Goal: Task Accomplishment & Management: Use online tool/utility

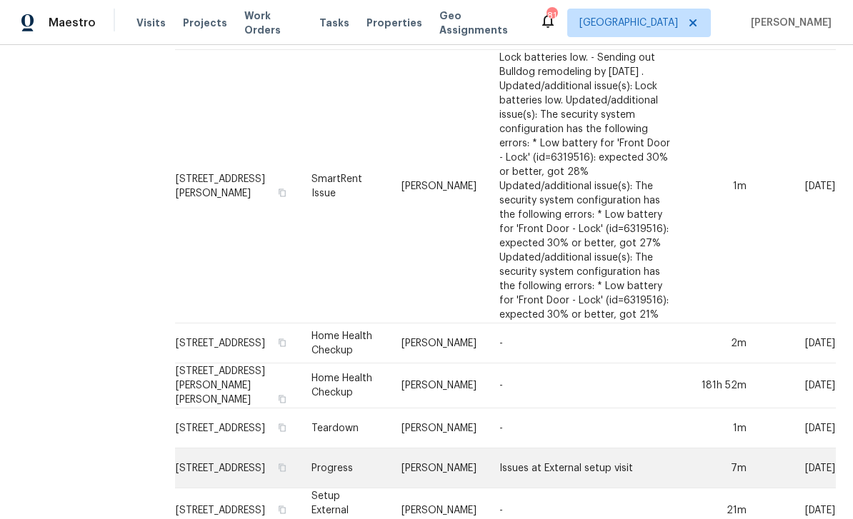
scroll to position [46, 0]
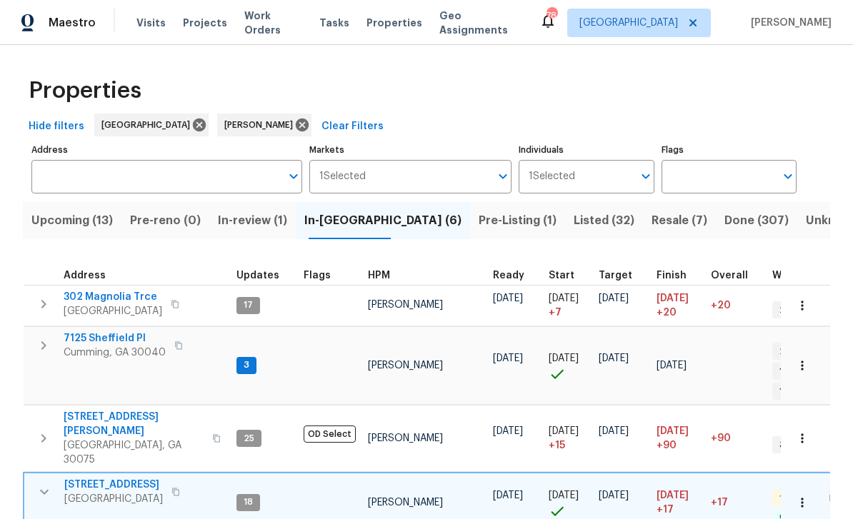
scroll to position [0, 3]
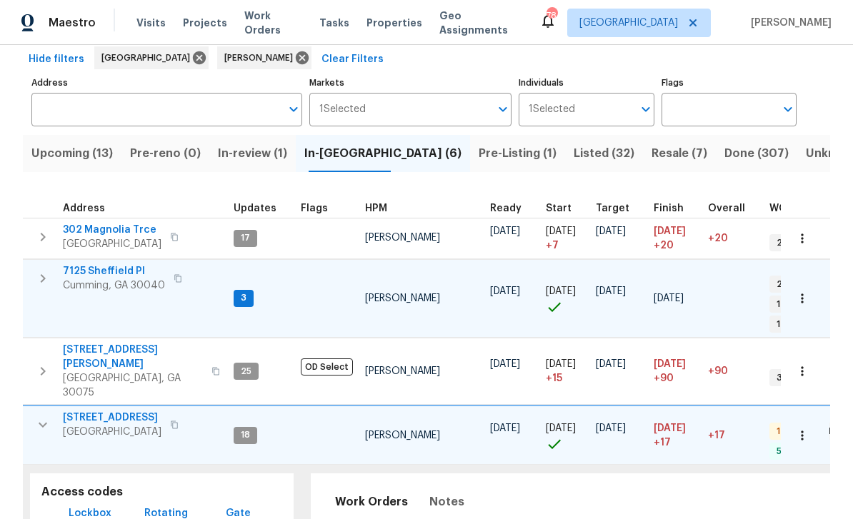
click at [100, 273] on span "7125 Sheffield Pl" at bounding box center [114, 271] width 102 height 14
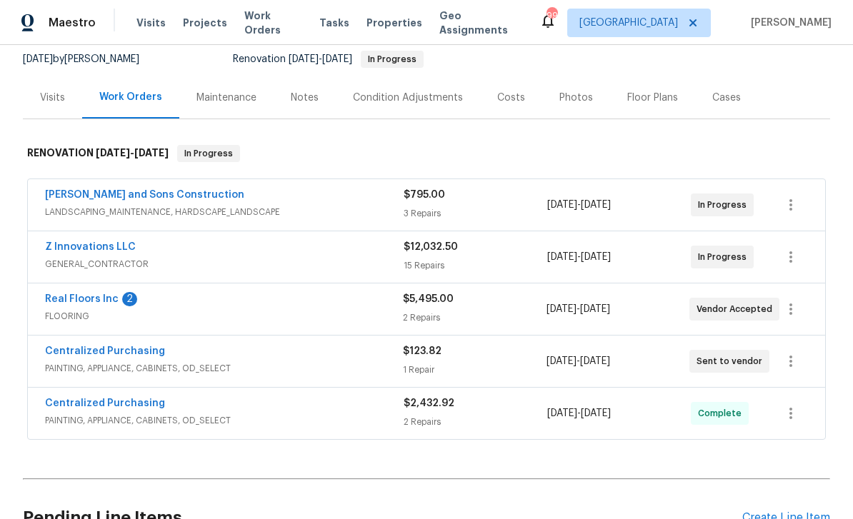
scroll to position [168, 0]
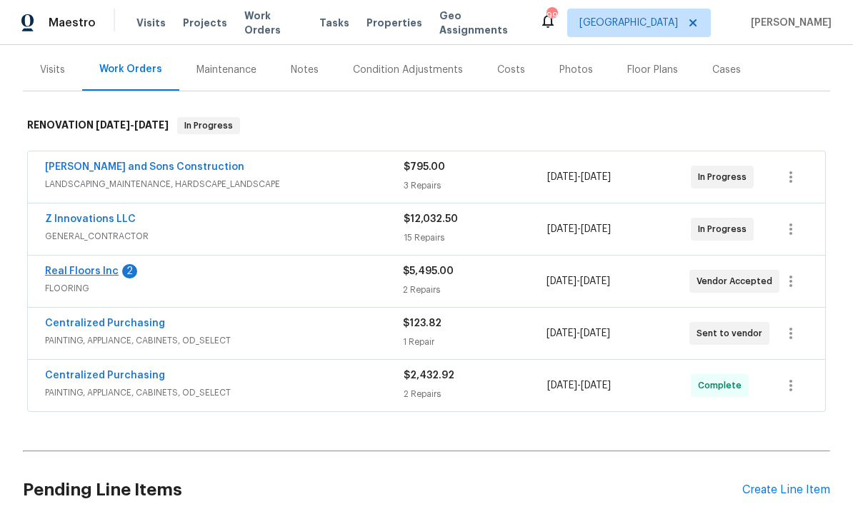
click at [62, 273] on link "Real Floors Inc" at bounding box center [82, 271] width 74 height 10
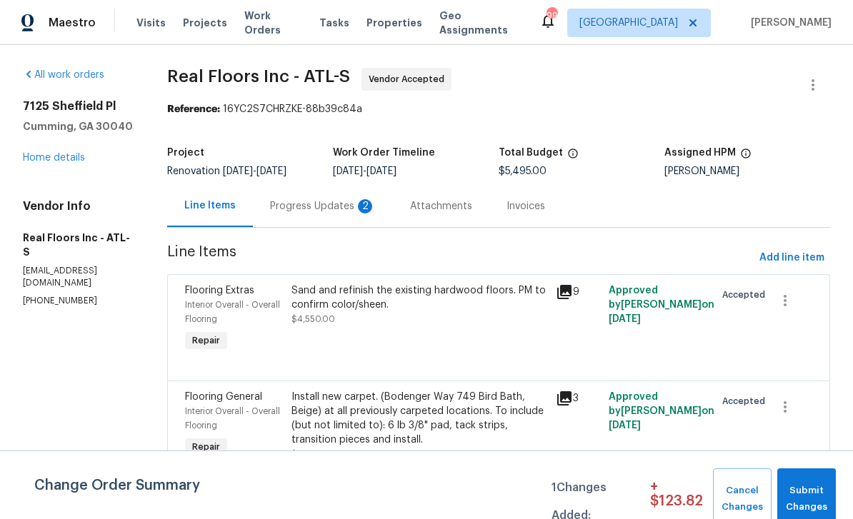
click at [306, 204] on div "Progress Updates 2" at bounding box center [323, 206] width 106 height 14
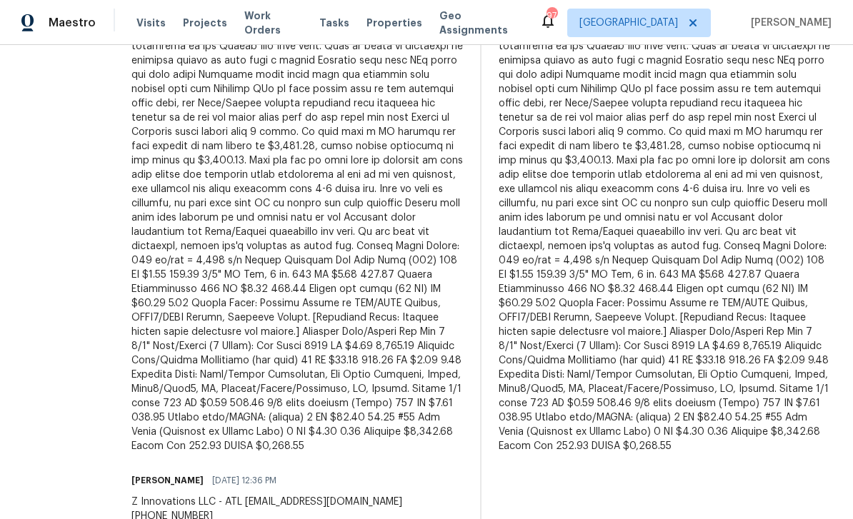
scroll to position [563, 0]
click at [278, 260] on div at bounding box center [296, 212] width 331 height 486
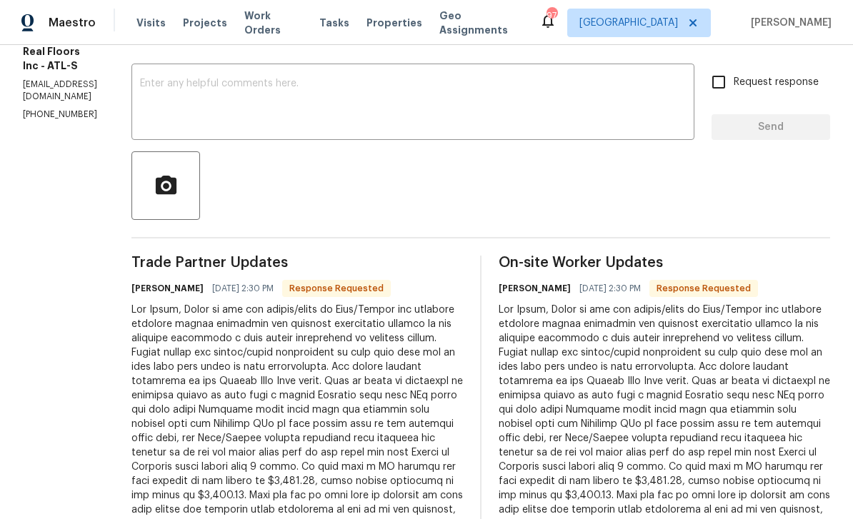
scroll to position [224, 0]
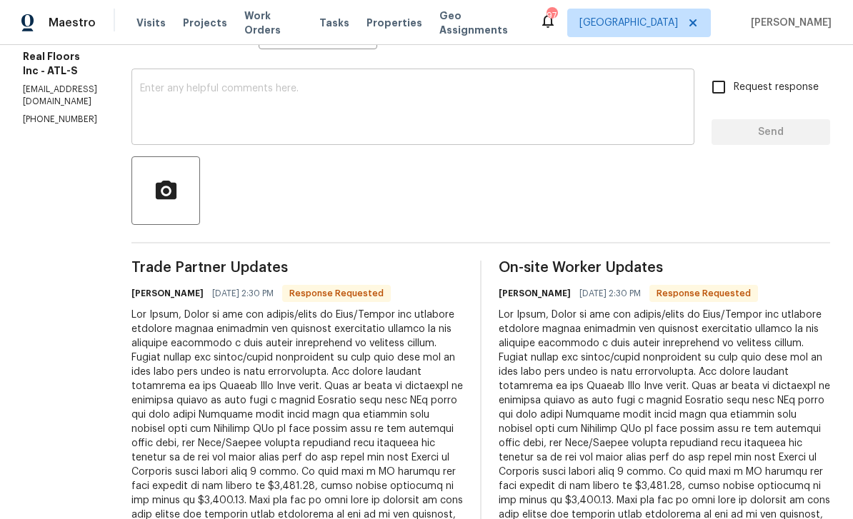
click at [231, 100] on textarea at bounding box center [413, 109] width 546 height 50
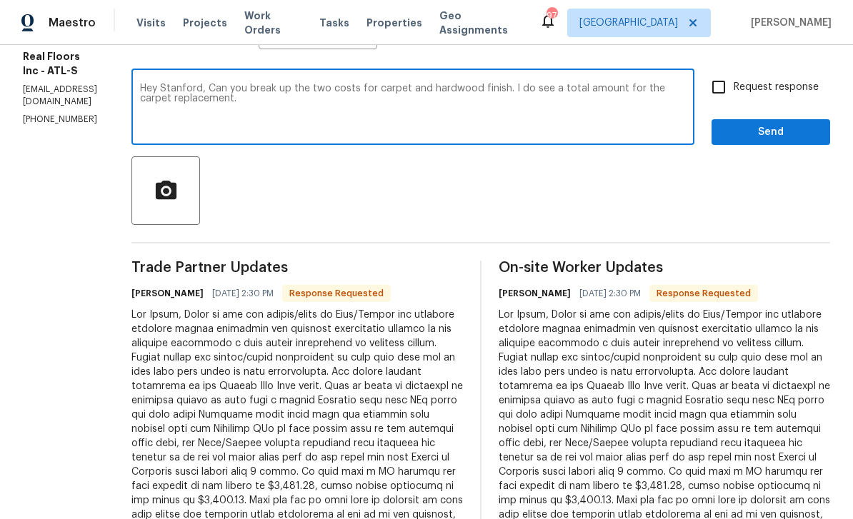
click at [564, 91] on textarea "Hey Stanford, Can you break up the two costs for carpet and hardwood finish. I …" at bounding box center [413, 109] width 546 height 50
click at [202, 100] on textarea "Hey Stanford, Can you break up the two costs for carpet and hardwood finish. I …" at bounding box center [413, 109] width 546 height 50
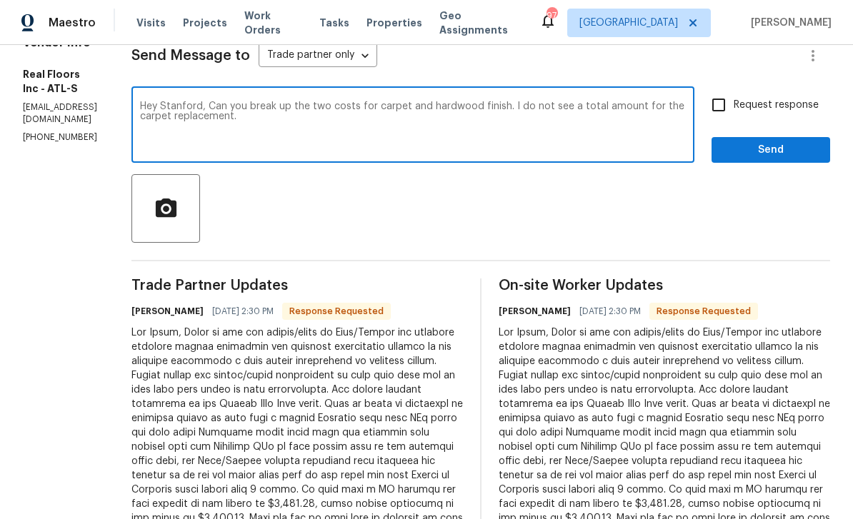
scroll to position [166, 0]
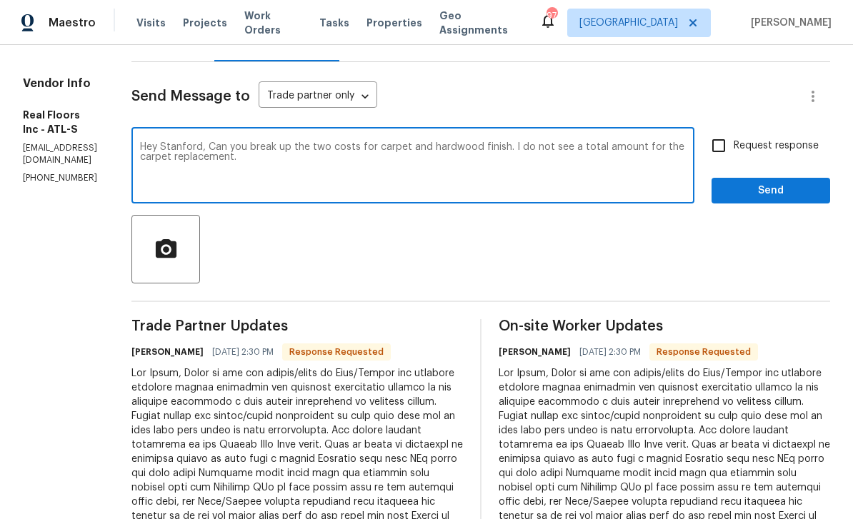
type textarea "Hey Stanford, Can you break up the two costs for carpet and hardwood finish. I …"
click at [728, 144] on input "Request response" at bounding box center [718, 146] width 30 height 30
checkbox input "true"
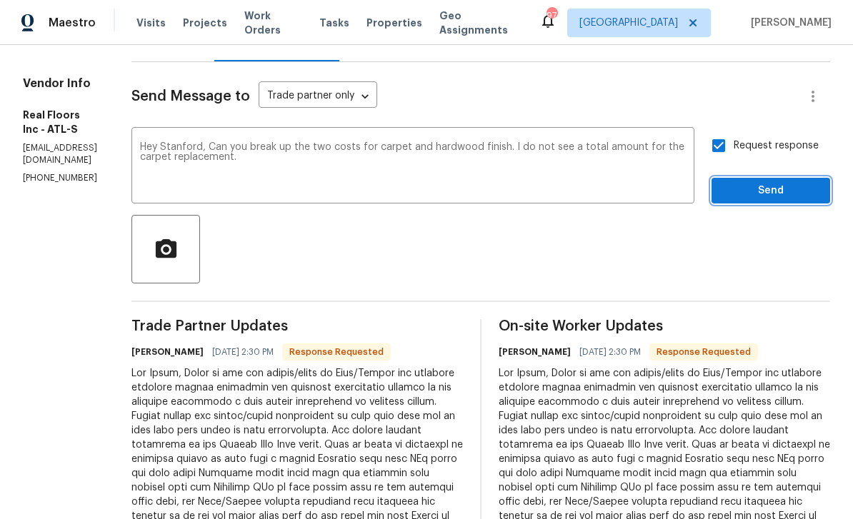
click at [746, 194] on span "Send" at bounding box center [771, 191] width 96 height 18
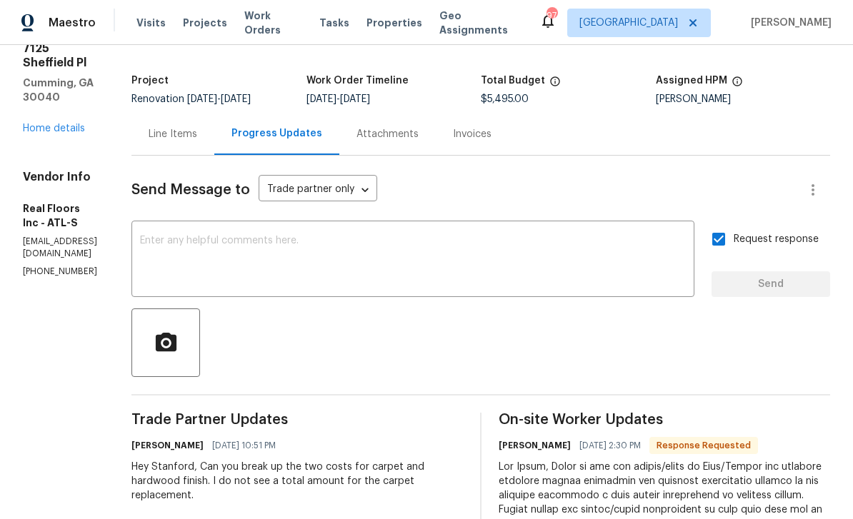
scroll to position [61, 0]
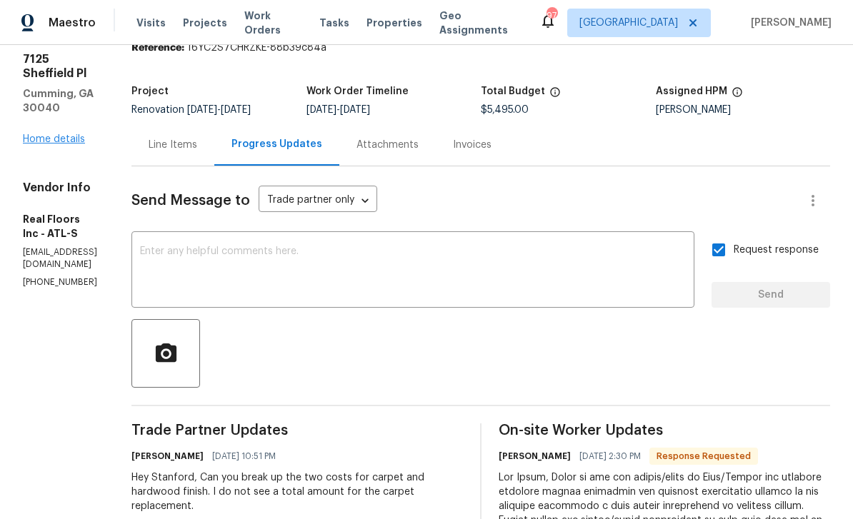
click at [59, 134] on link "Home details" at bounding box center [54, 139] width 62 height 10
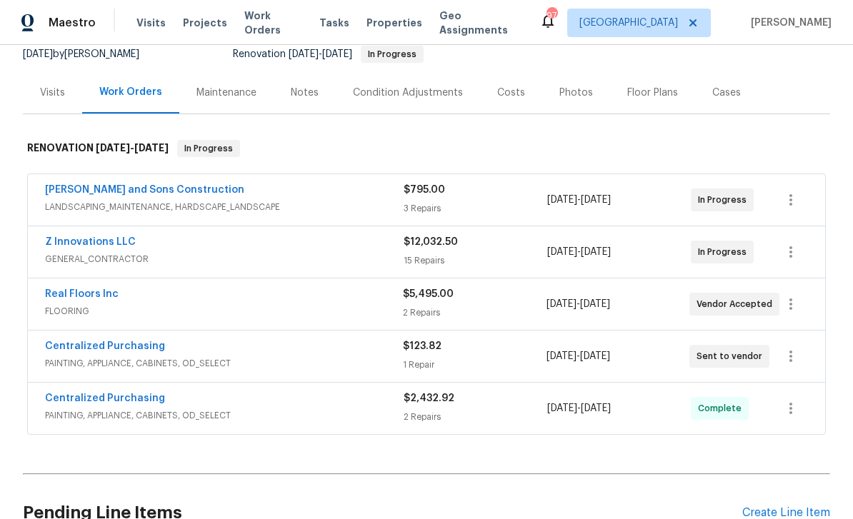
scroll to position [144, 0]
click at [89, 243] on link "Z Innovations LLC" at bounding box center [90, 243] width 91 height 10
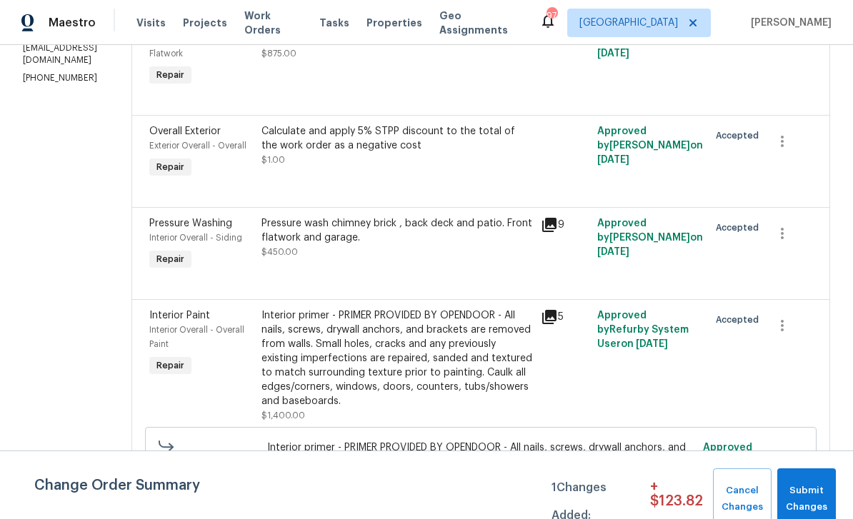
scroll to position [269, 0]
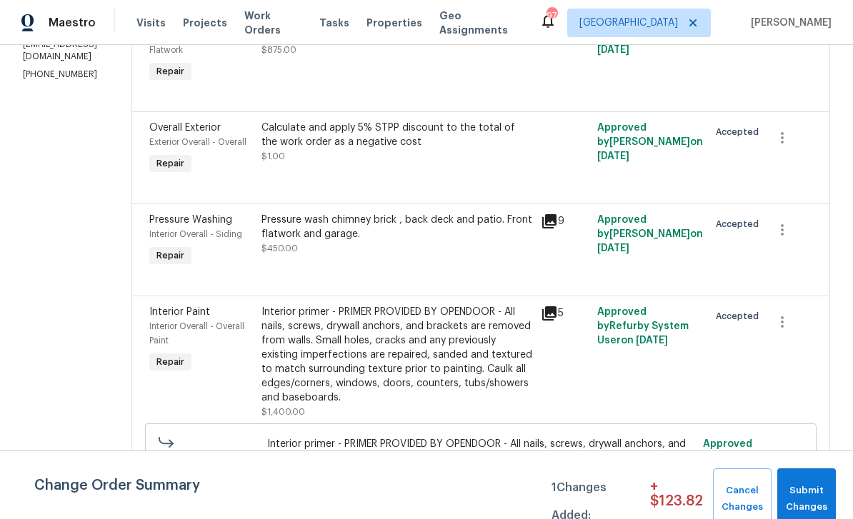
click at [318, 227] on div "Pressure wash chimney brick , back deck and patio. Front flatwork and garage." at bounding box center [396, 227] width 271 height 29
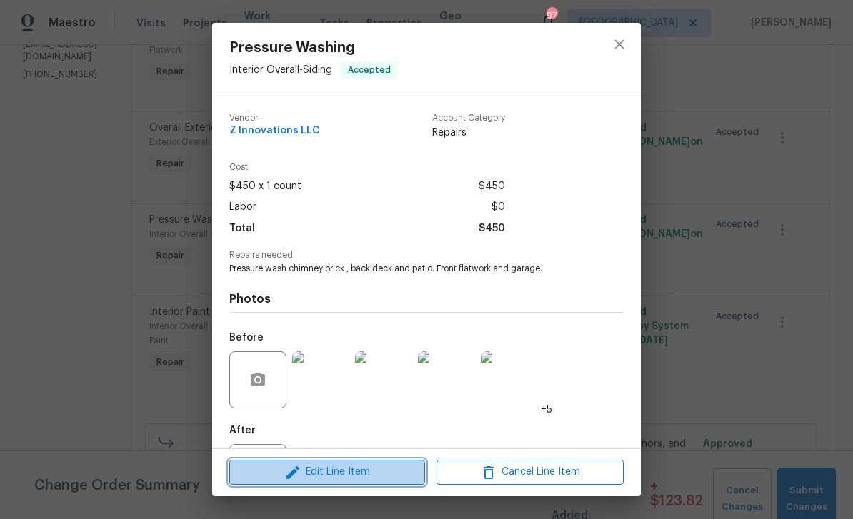
click at [333, 482] on button "Edit Line Item" at bounding box center [327, 472] width 196 height 25
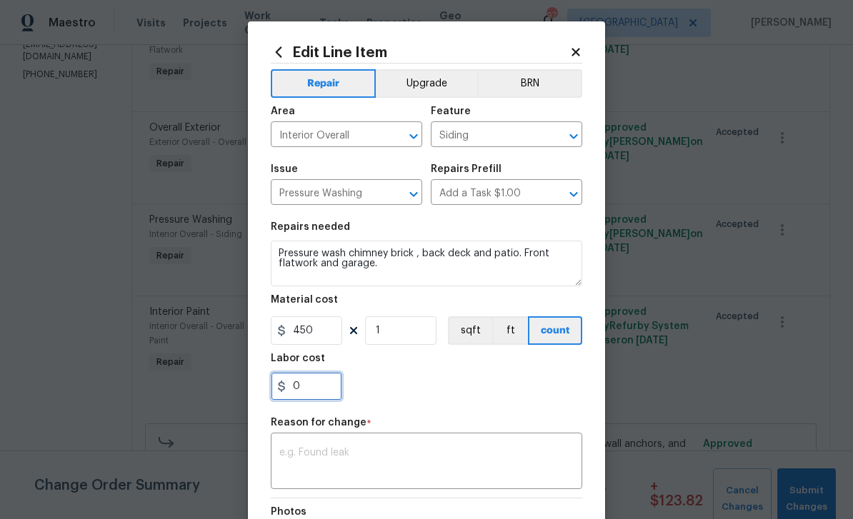
click at [311, 383] on input "0" at bounding box center [306, 386] width 71 height 29
type input "125"
click at [411, 451] on textarea at bounding box center [426, 463] width 294 height 30
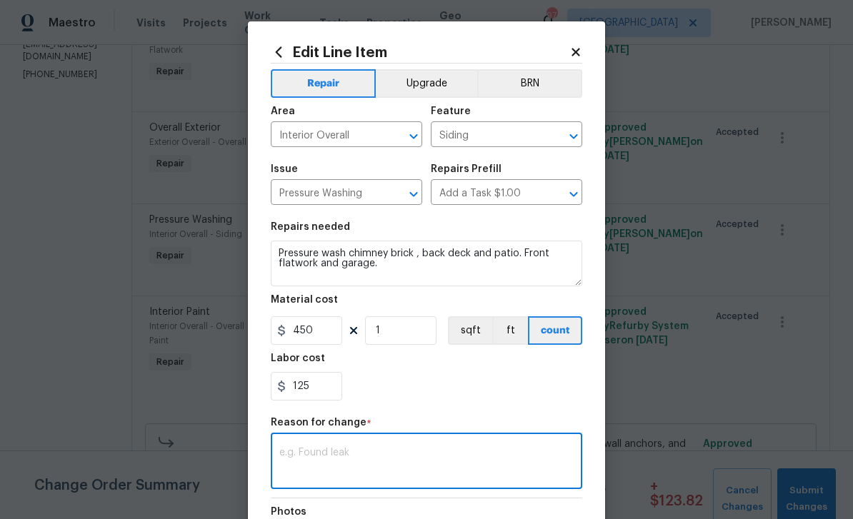
scroll to position [46, 0]
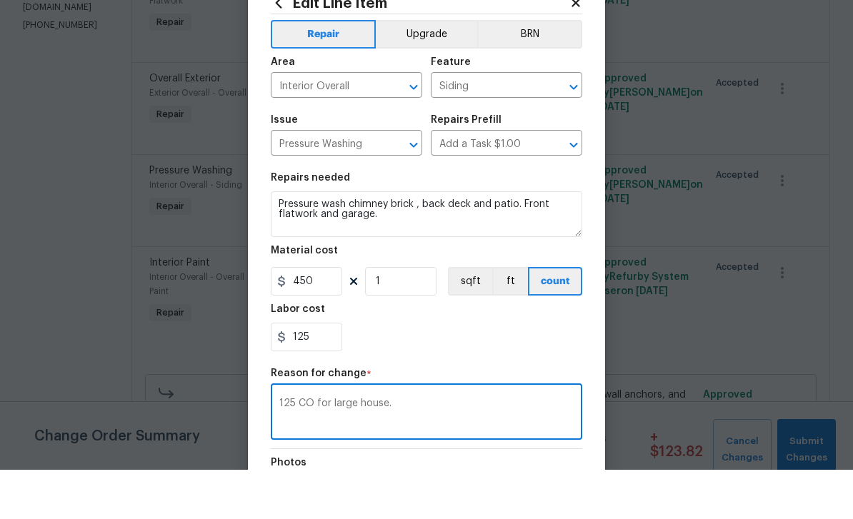
click at [279, 448] on textarea "125 CO for large house." at bounding box center [426, 463] width 294 height 30
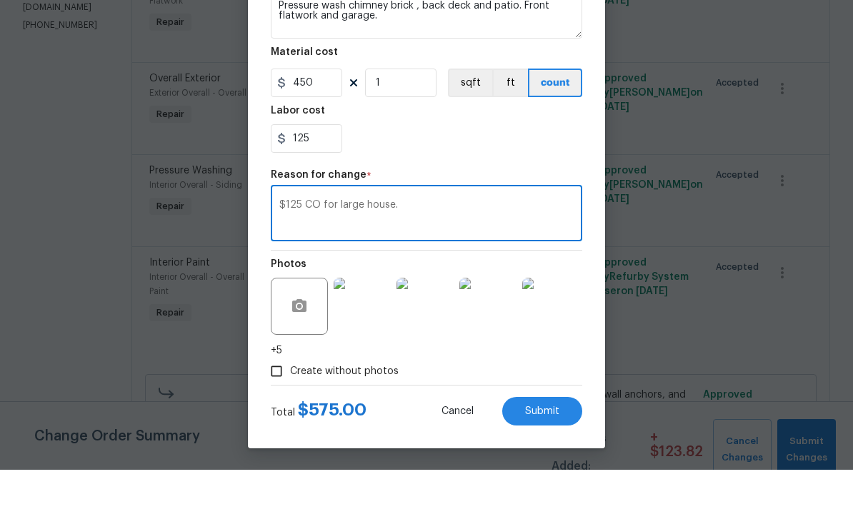
scroll to position [201, 0]
type textarea "$125 CO for large house."
click at [531, 456] on span "Submit" at bounding box center [542, 461] width 34 height 11
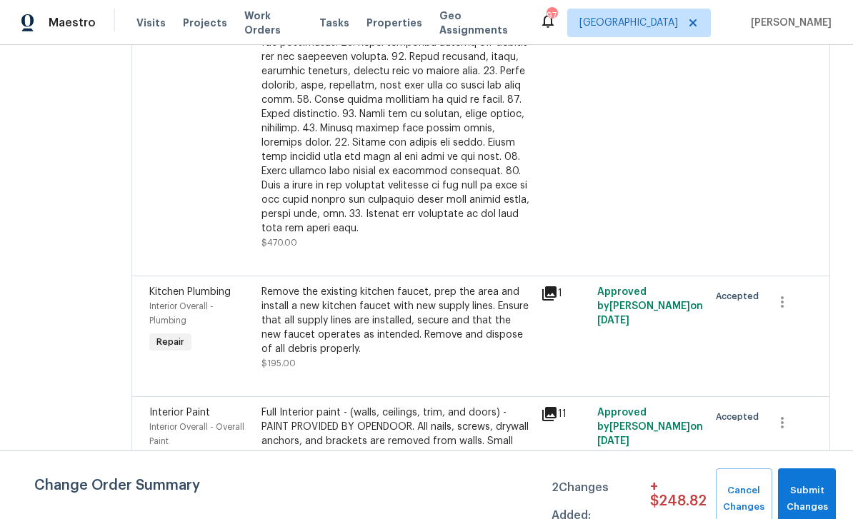
scroll to position [1115, 0]
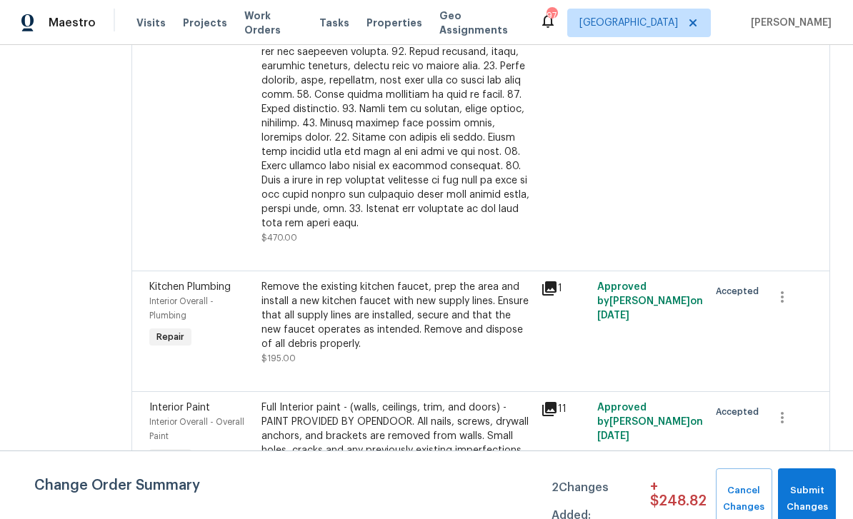
click at [216, 294] on div "Interior Overall - Plumbing" at bounding box center [201, 308] width 104 height 29
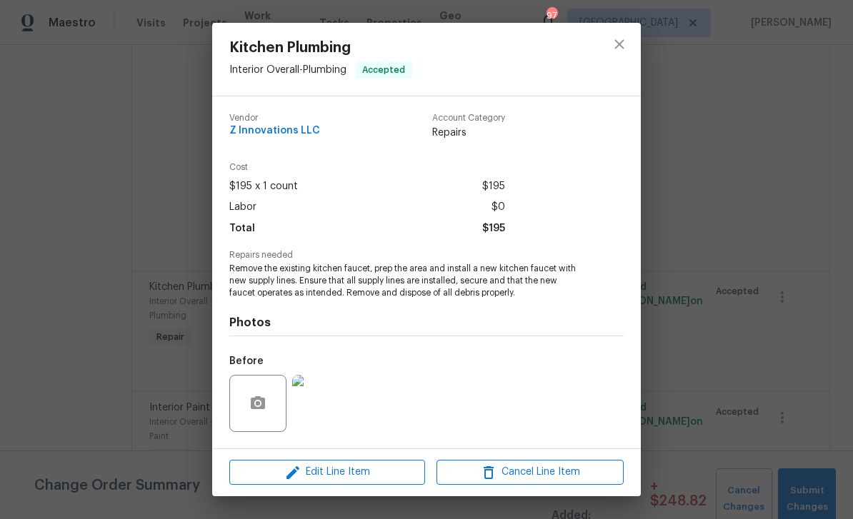
scroll to position [80, 0]
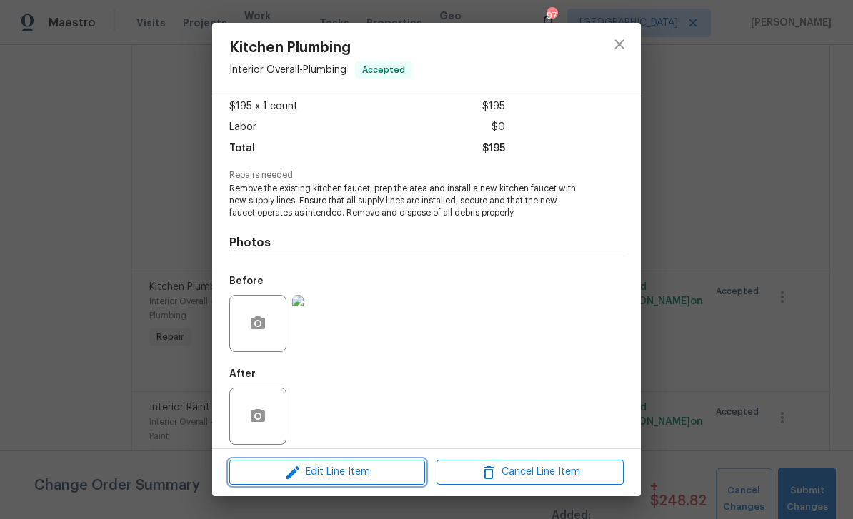
click at [346, 474] on span "Edit Line Item" at bounding box center [327, 472] width 187 height 18
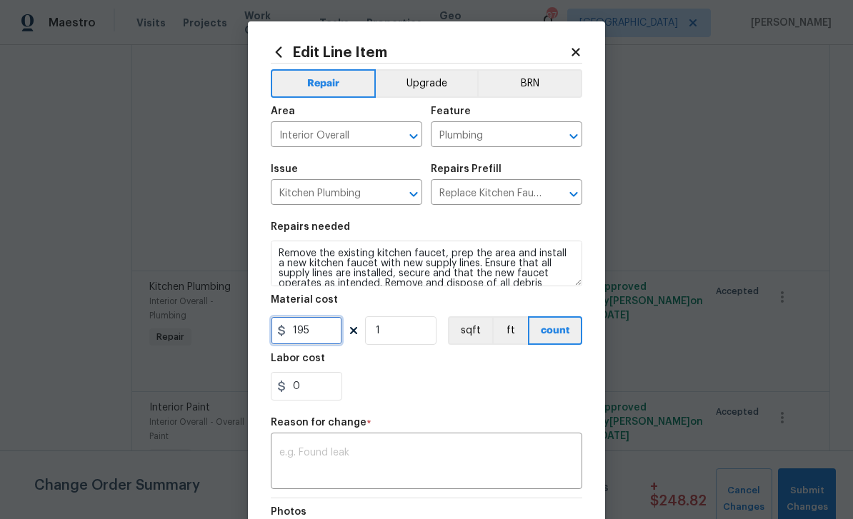
click at [318, 333] on input "195" at bounding box center [306, 330] width 71 height 29
type input "225"
click at [375, 456] on textarea at bounding box center [426, 463] width 294 height 30
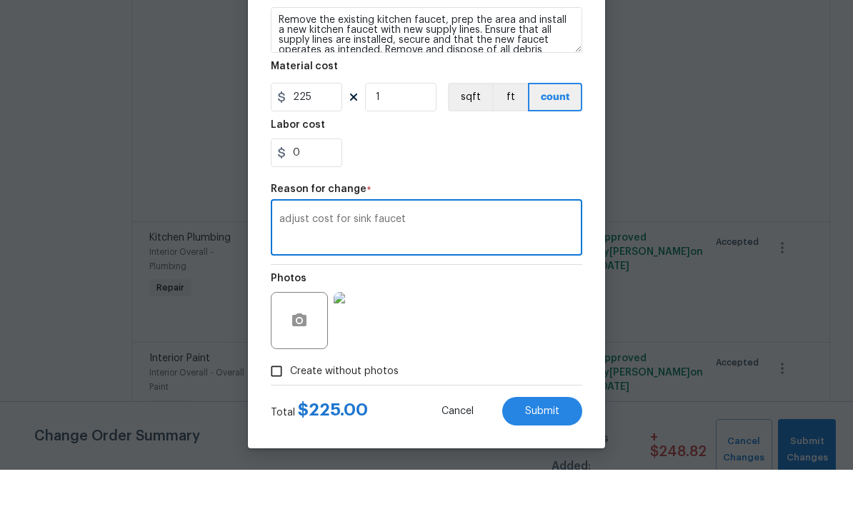
scroll to position [187, 0]
type textarea "adjust cost for sink faucet"
click at [529, 456] on span "Submit" at bounding box center [542, 461] width 34 height 11
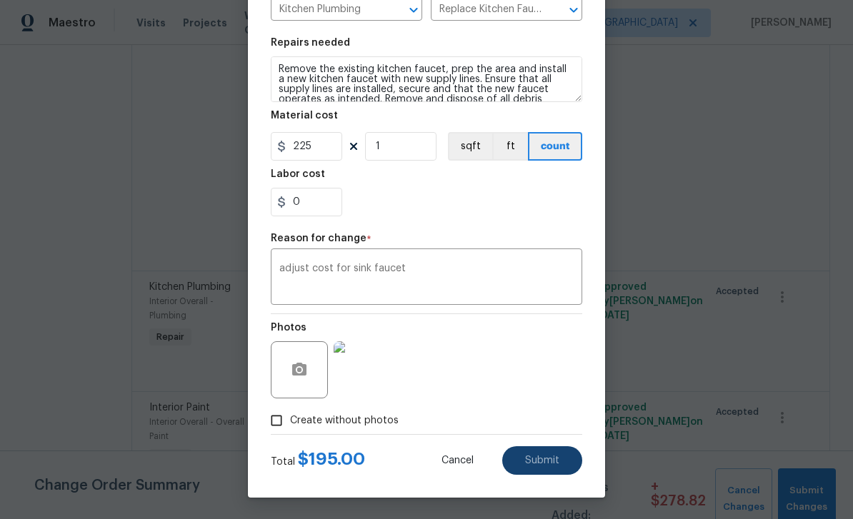
type input "195"
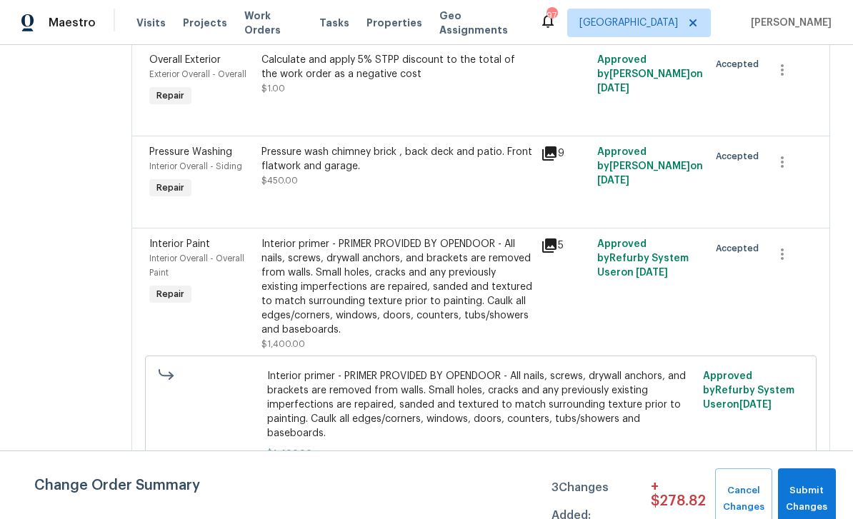
scroll to position [336, 0]
click at [244, 255] on span "Interior Overall - Overall Paint" at bounding box center [196, 266] width 95 height 23
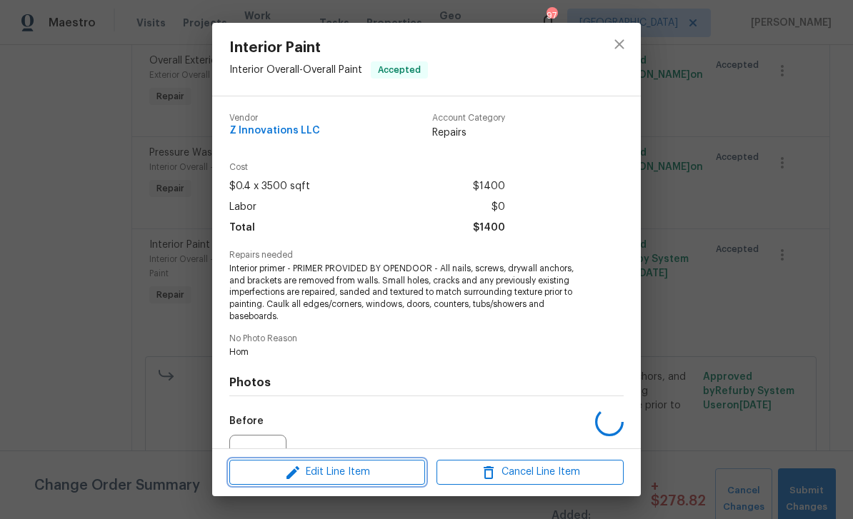
click at [336, 476] on span "Edit Line Item" at bounding box center [327, 472] width 187 height 18
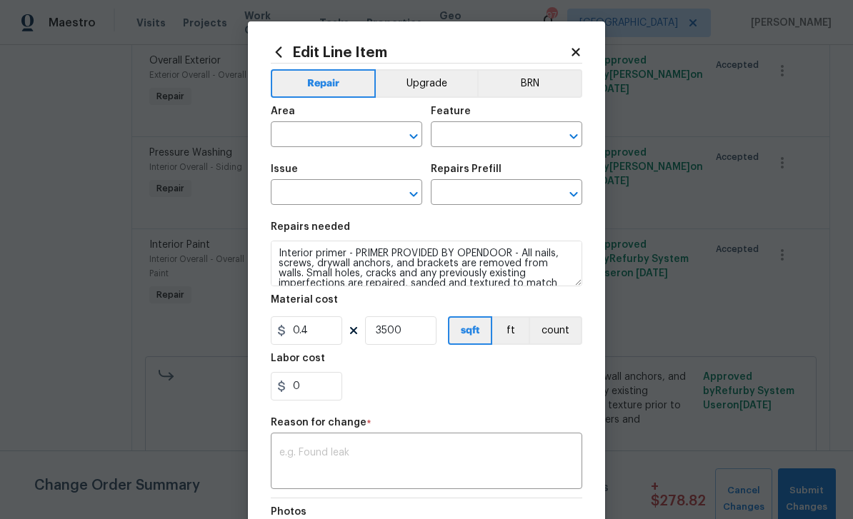
type input "Interior Overall"
type input "Overall Paint"
type input "Interior Paint"
type input "Primer - Labor Only $0.40"
click at [306, 383] on input "0" at bounding box center [306, 386] width 71 height 29
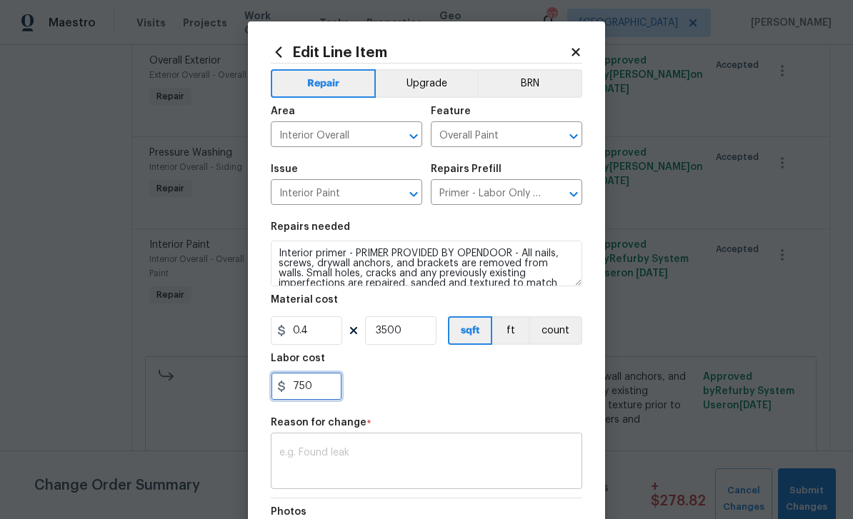
type input "750"
click at [303, 458] on textarea at bounding box center [426, 463] width 294 height 30
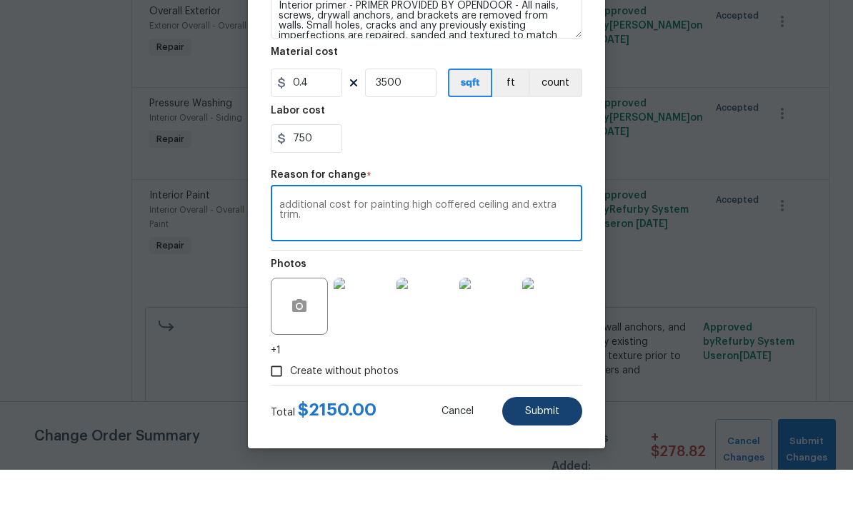
scroll to position [201, 0]
type textarea "additional cost for painting high coffered ceiling and extra trim."
click at [551, 456] on span "Submit" at bounding box center [542, 461] width 34 height 11
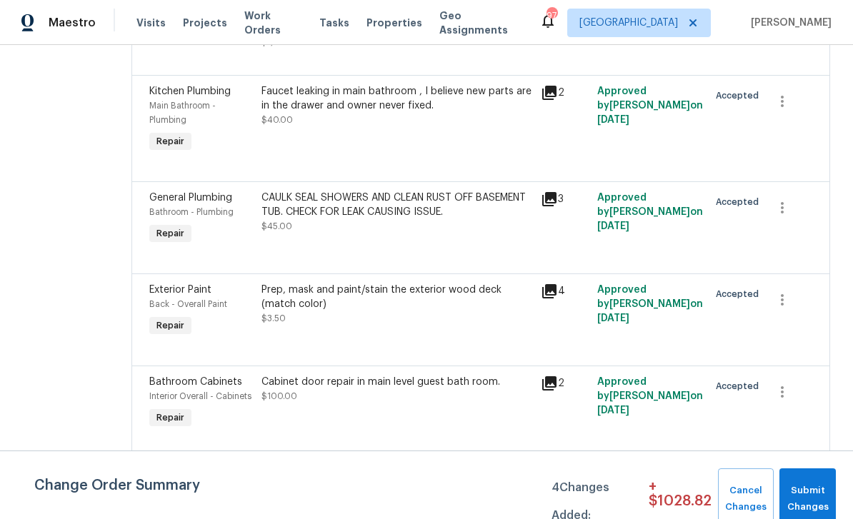
scroll to position [1623, 0]
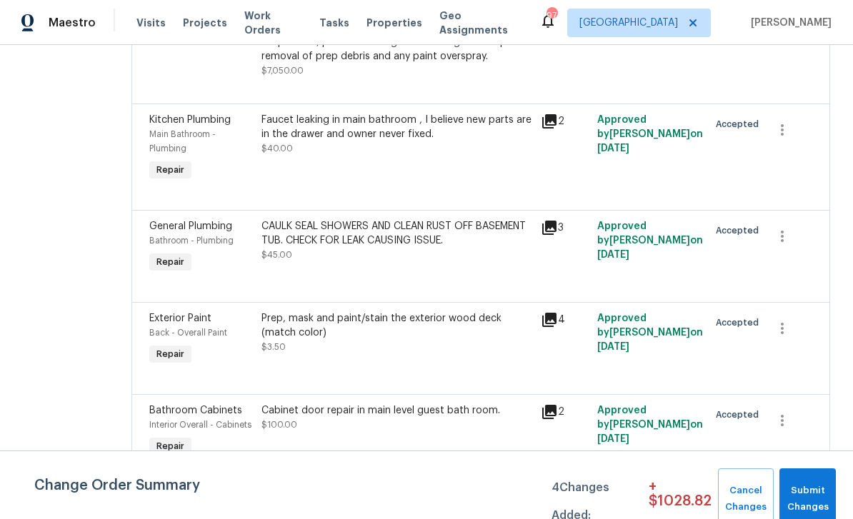
click at [387, 311] on div "Prep, mask and paint/stain the exterior wood deck (match color)" at bounding box center [396, 325] width 271 height 29
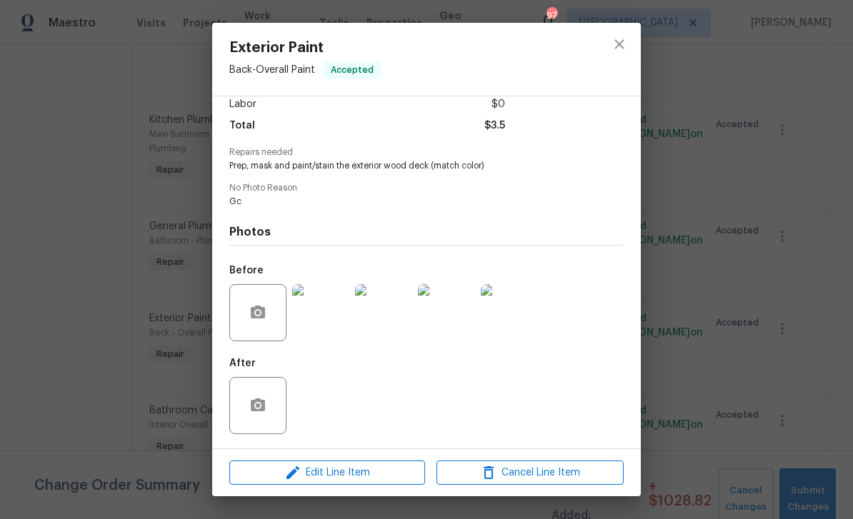
scroll to position [107, 0]
click at [313, 476] on span "Edit Line Item" at bounding box center [327, 473] width 187 height 18
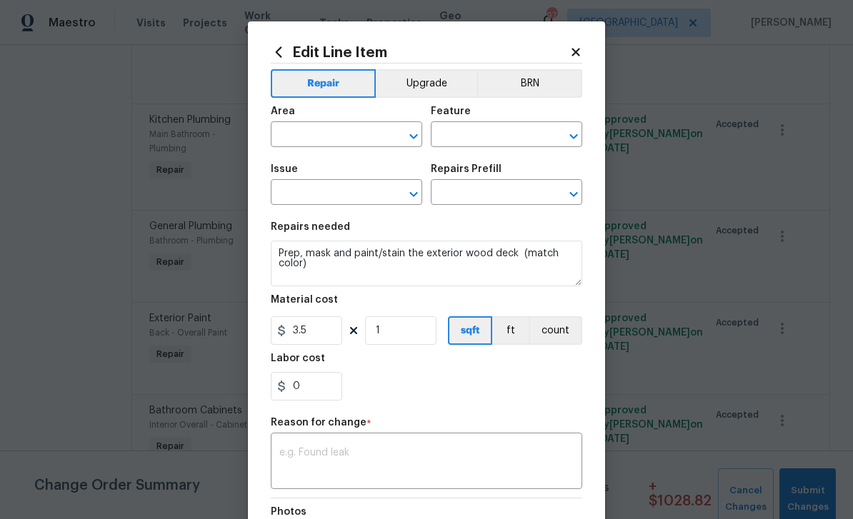
type input "Back"
type input "Overall Paint"
type input "Exterior Paint"
type input "Paint/Stain Deck $3.50"
click at [306, 396] on input "0" at bounding box center [306, 386] width 71 height 29
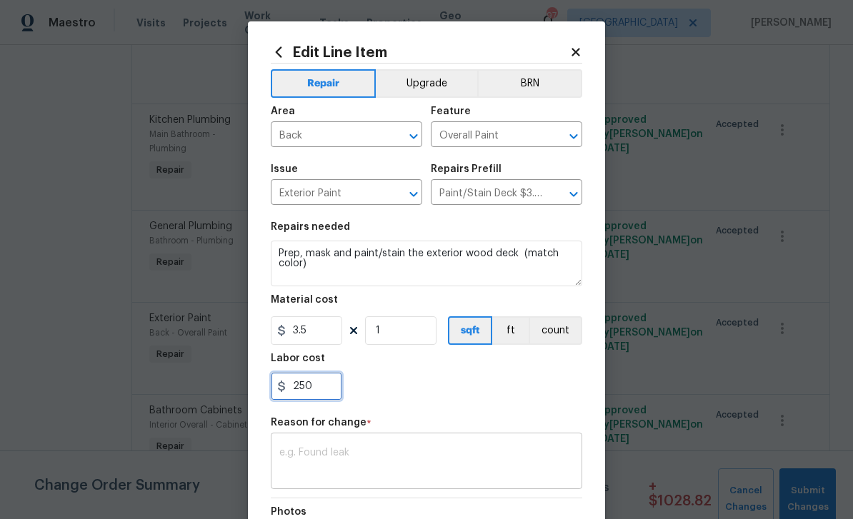
type input "250"
click at [316, 447] on div "x ​" at bounding box center [426, 462] width 311 height 53
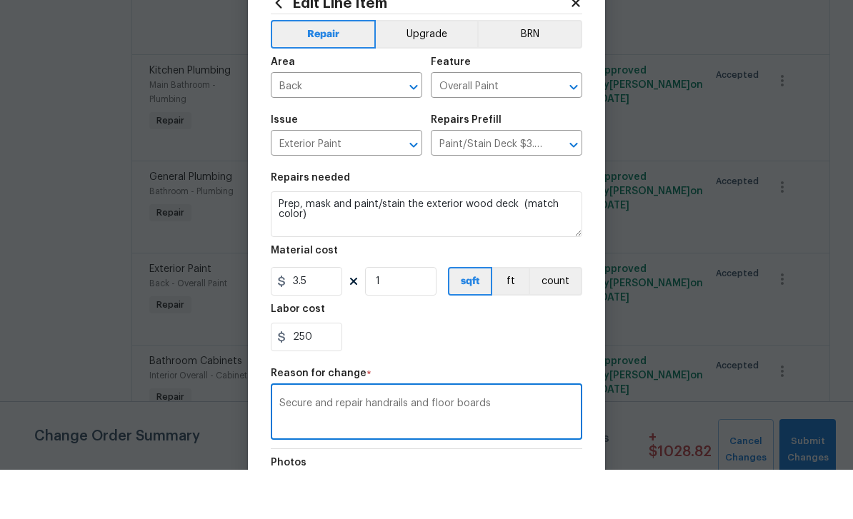
click at [286, 448] on textarea "Secure and repair handrails and floor boards" at bounding box center [426, 463] width 294 height 30
click at [285, 448] on textarea "Secure and repair handrails and floor boards" at bounding box center [426, 463] width 294 height 30
type textarea "Secure and repair handrails and floor boards"
click at [335, 241] on textarea "Prep, mask and paint/stain the exterior wood deck (match color)" at bounding box center [426, 264] width 311 height 46
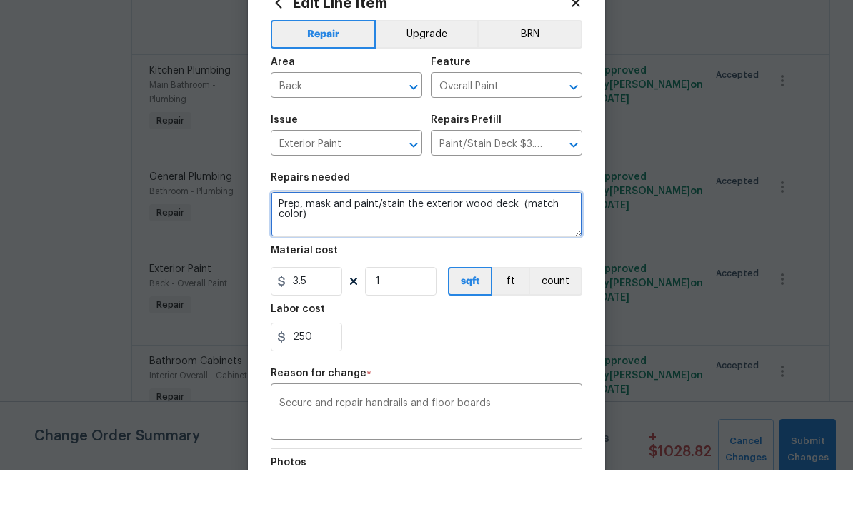
paste textarea "Secure and repair handrails and floor boards"
type textarea "Prep, mask and paint/stain the exterior wood deck (match color) Secure and repa…"
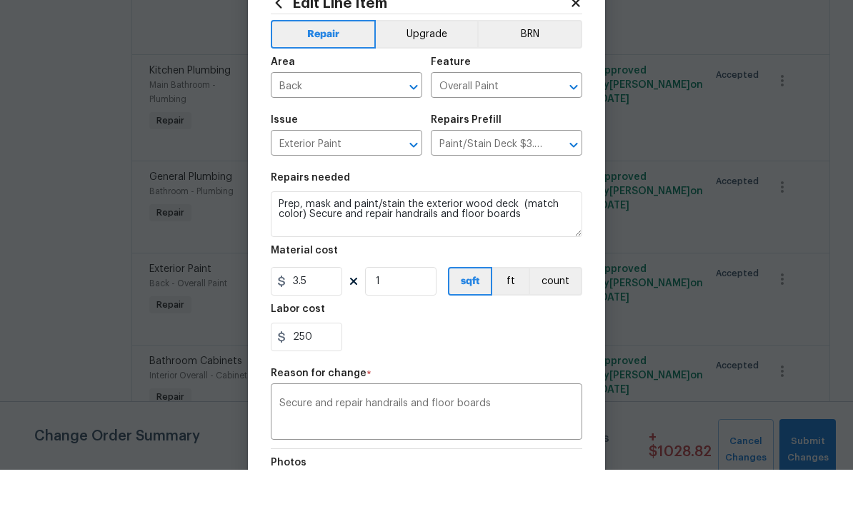
click at [373, 372] on div "250" at bounding box center [426, 386] width 311 height 29
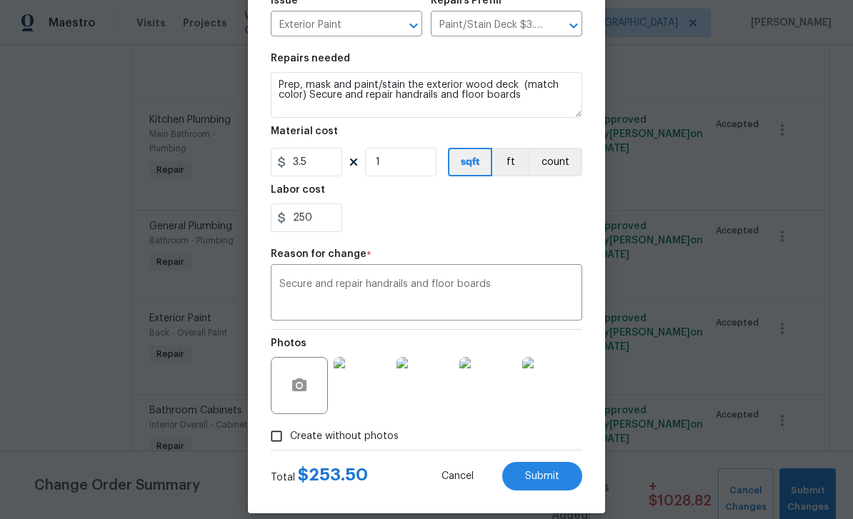
scroll to position [179, 0]
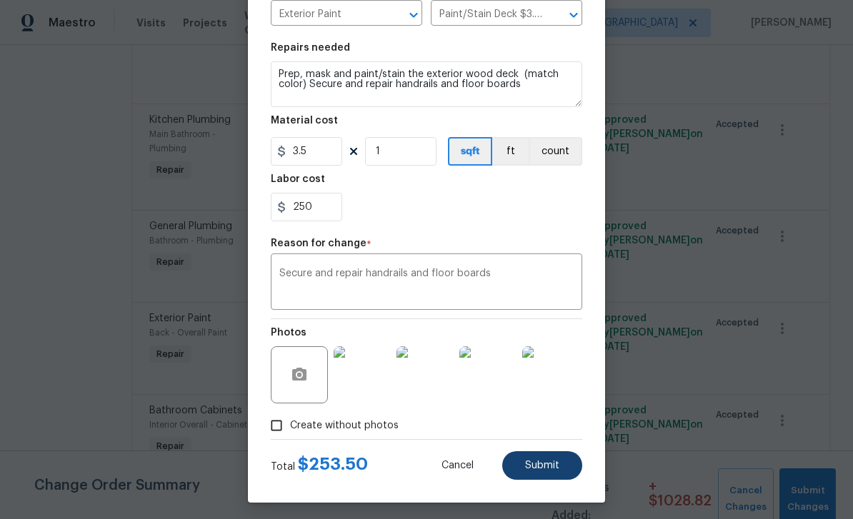
click at [529, 476] on button "Submit" at bounding box center [542, 465] width 80 height 29
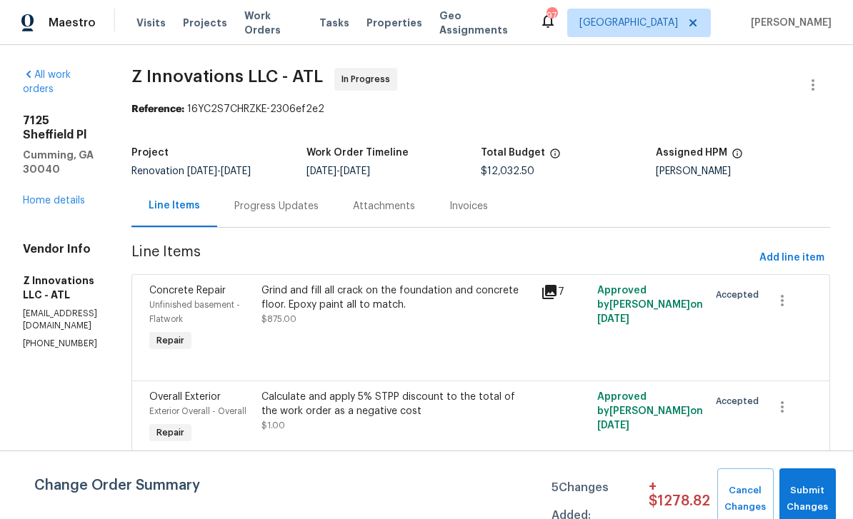
scroll to position [0, 0]
click at [51, 196] on link "Home details" at bounding box center [54, 201] width 62 height 10
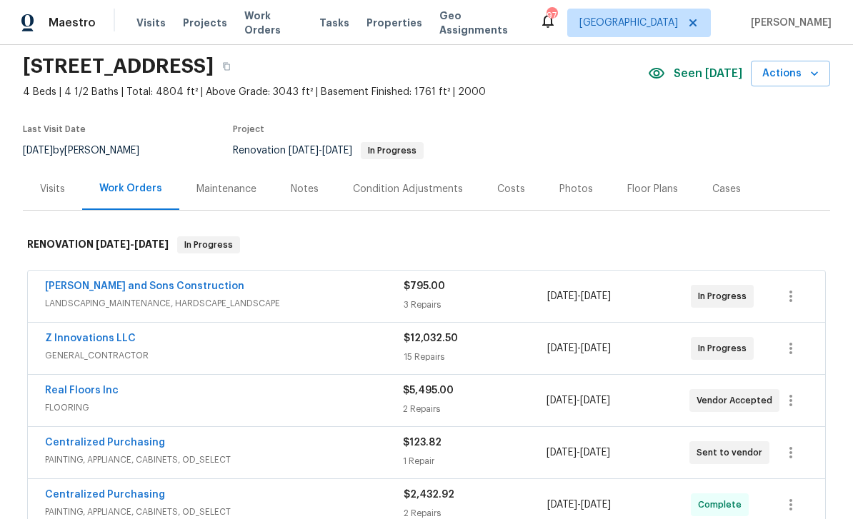
scroll to position [45, 0]
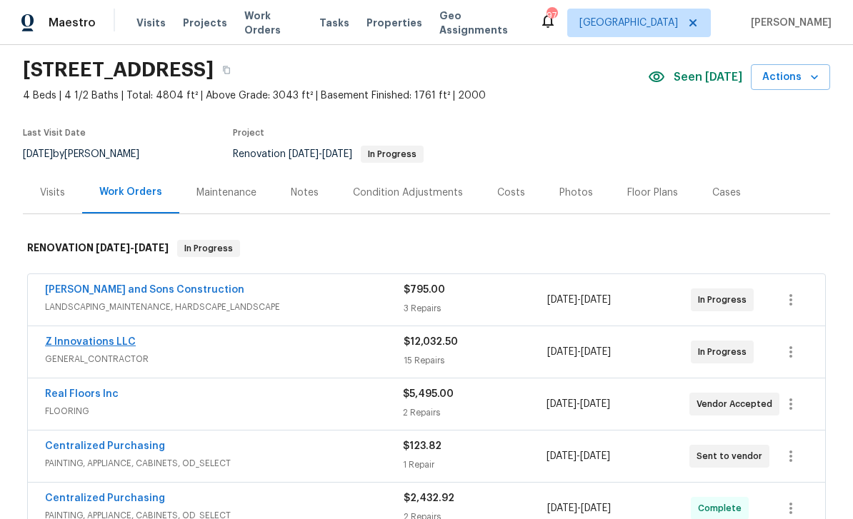
click at [79, 337] on link "Z Innovations LLC" at bounding box center [90, 342] width 91 height 10
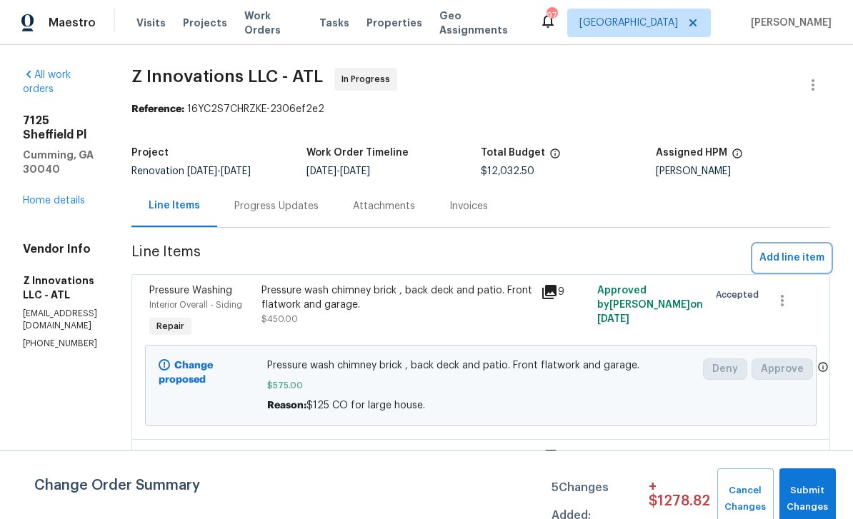
click at [787, 263] on span "Add line item" at bounding box center [791, 258] width 65 height 18
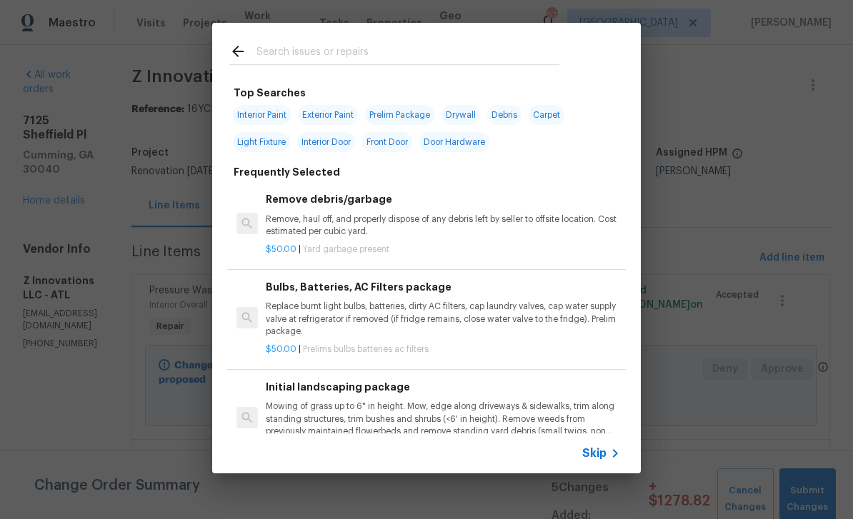
click at [281, 50] on input "text" at bounding box center [407, 53] width 303 height 21
click at [309, 211] on div "Remove debris/garbage Remove, haul off, and properly dispose of any debris left…" at bounding box center [443, 214] width 354 height 46
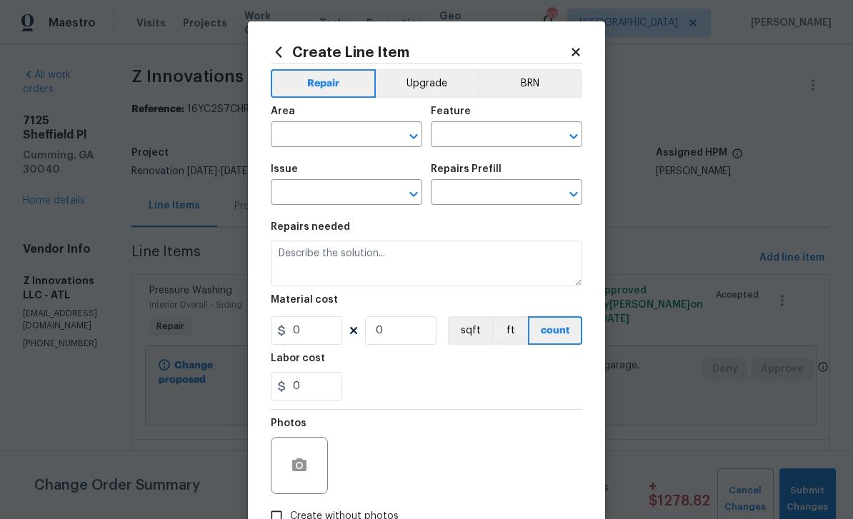
type input "Debris/garbage on site"
type textarea "Remove, haul off, and properly dispose of any debris left by seller to offsite …"
type input "1"
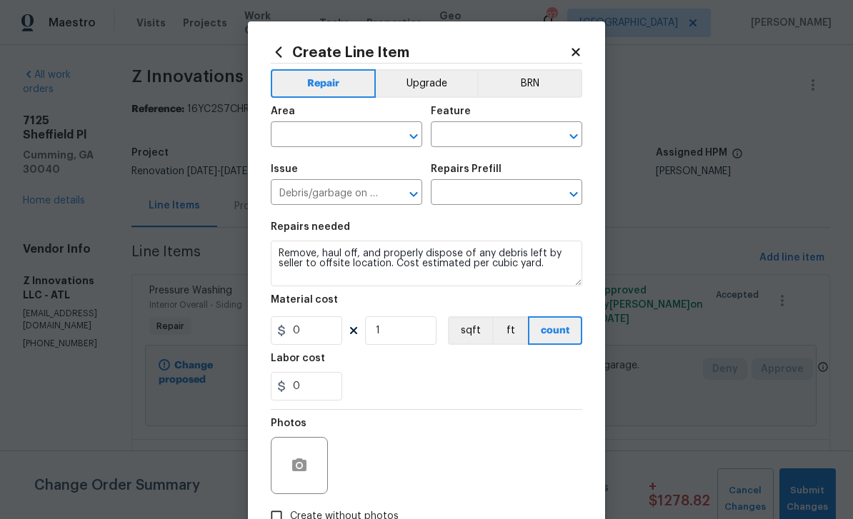
type input "Remove debris/garbage $50.00"
click at [311, 330] on input "50" at bounding box center [306, 330] width 71 height 29
type input "175"
click at [353, 135] on input "text" at bounding box center [326, 136] width 111 height 22
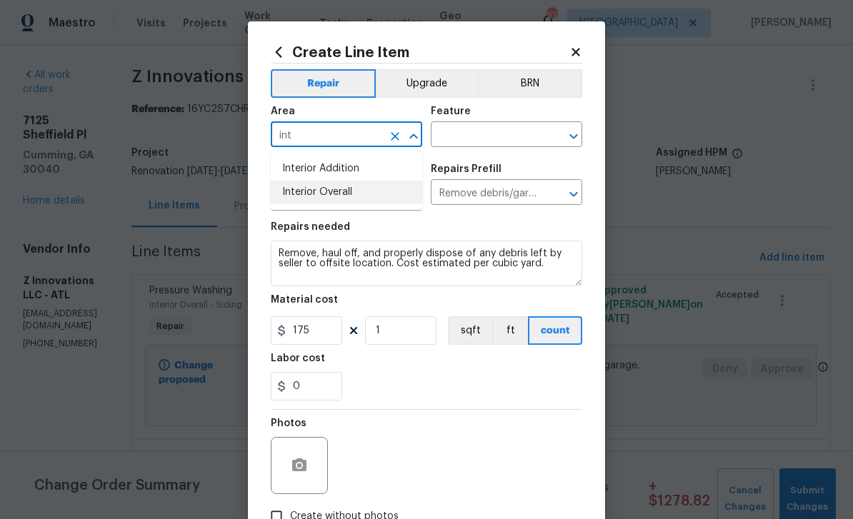
click at [302, 200] on li "Interior Overall" at bounding box center [346, 193] width 151 height 24
type input "Interior Overall"
click at [474, 137] on input "text" at bounding box center [486, 136] width 111 height 22
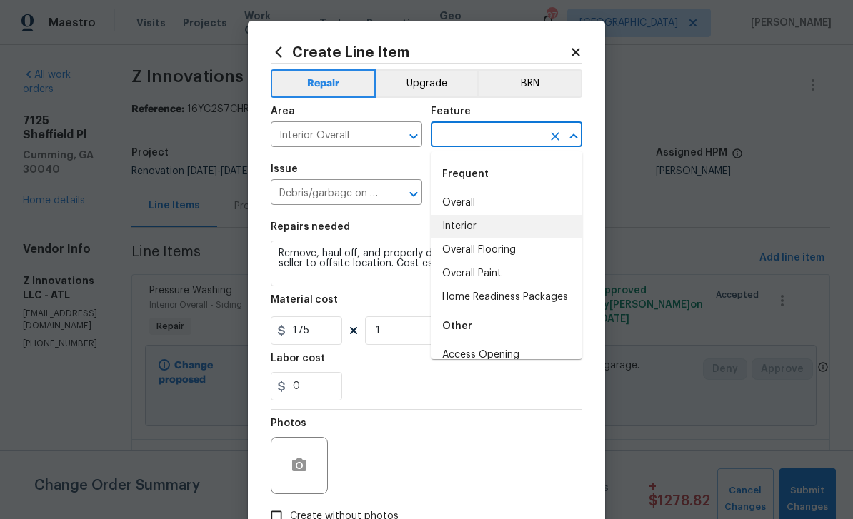
click at [451, 228] on li "Interior" at bounding box center [506, 227] width 151 height 24
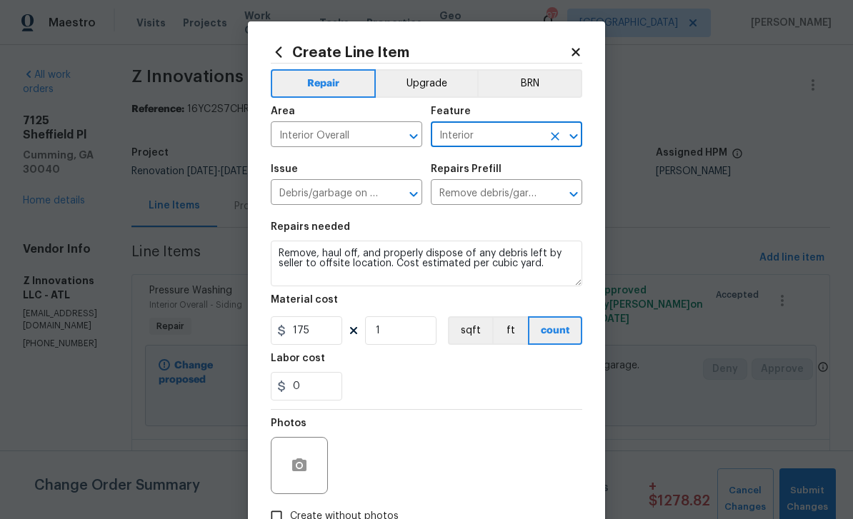
click at [513, 139] on input "Interior" at bounding box center [486, 136] width 111 height 22
click at [573, 138] on icon "Open" at bounding box center [573, 136] width 8 height 5
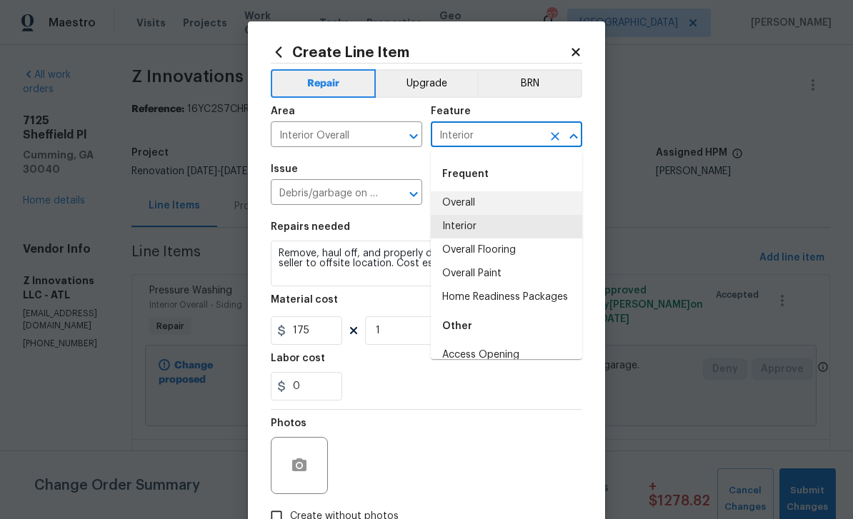
click at [471, 206] on li "Overall" at bounding box center [506, 203] width 151 height 24
type input "Overall"
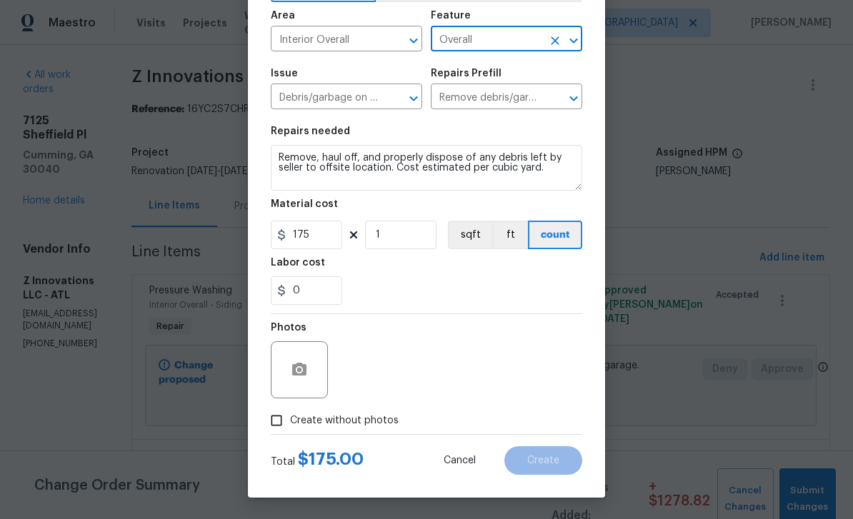
scroll to position [99, 0]
click at [274, 421] on input "Create without photos" at bounding box center [276, 420] width 27 height 27
checkbox input "true"
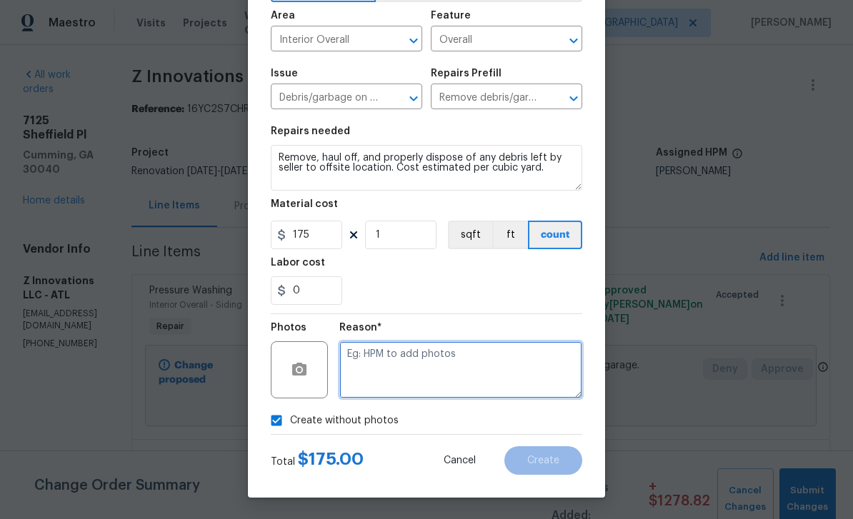
click at [431, 383] on textarea at bounding box center [460, 369] width 243 height 57
type textarea "Gc"
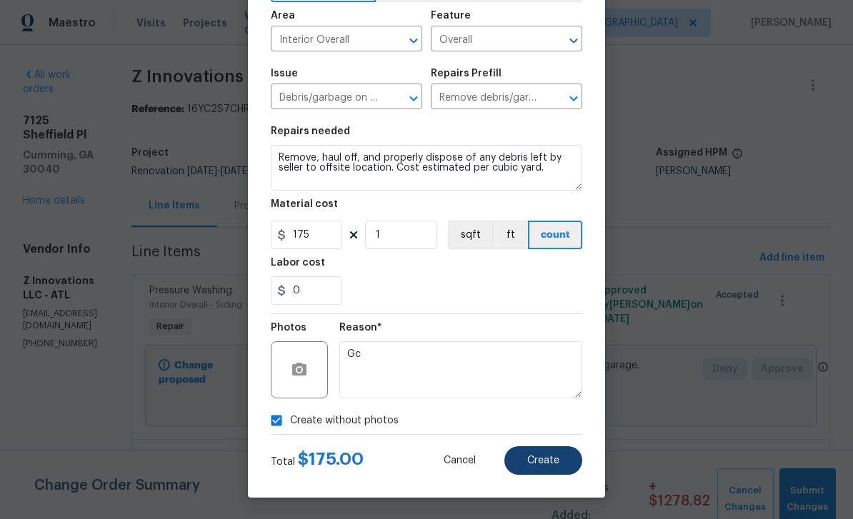
click at [541, 457] on span "Create" at bounding box center [543, 461] width 32 height 11
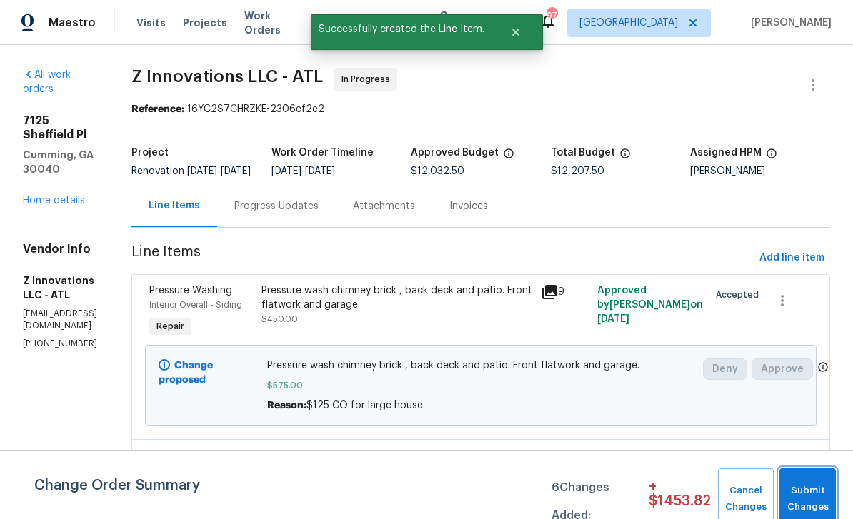
click at [810, 499] on span "Submit Changes" at bounding box center [807, 499] width 42 height 33
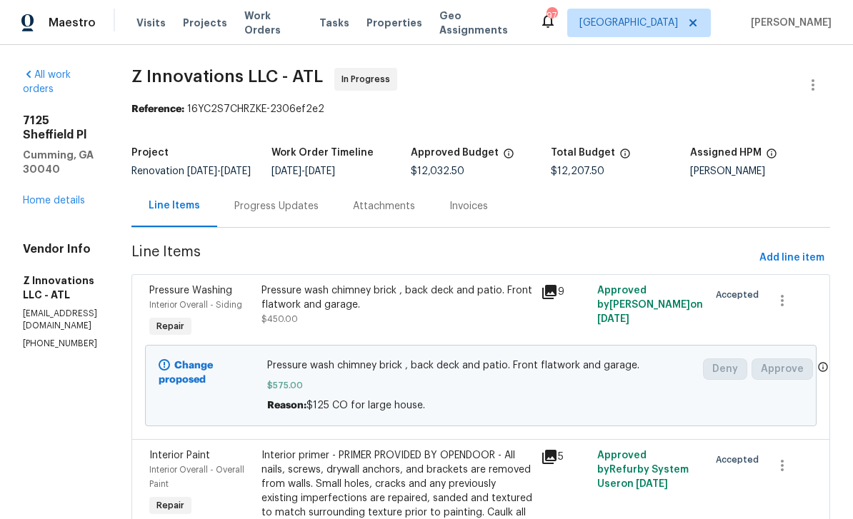
click at [49, 196] on link "Home details" at bounding box center [54, 201] width 62 height 10
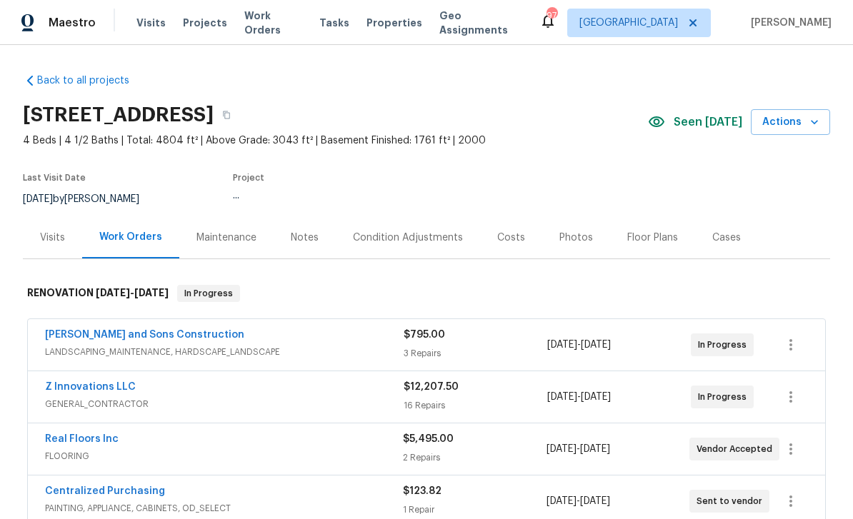
click at [56, 168] on div "Last Visit Date 10/1/2025 by Tyler Payne Project ..." at bounding box center [265, 190] width 484 height 51
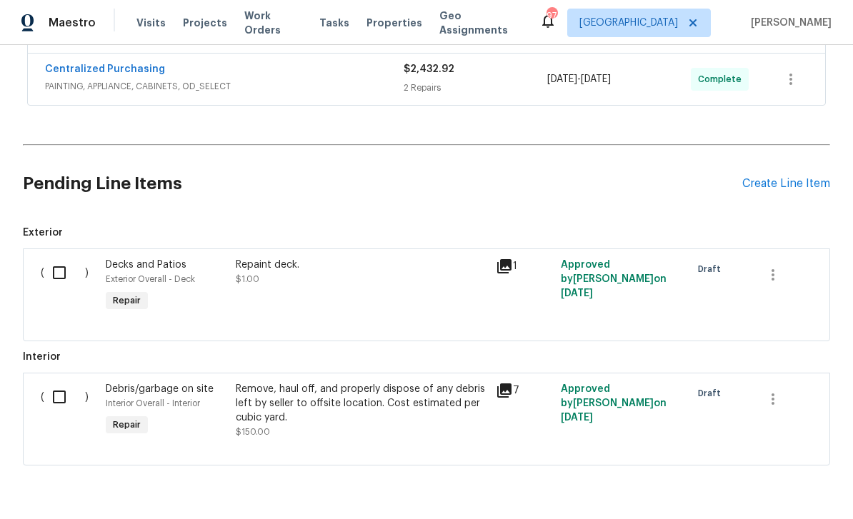
scroll to position [473, 0]
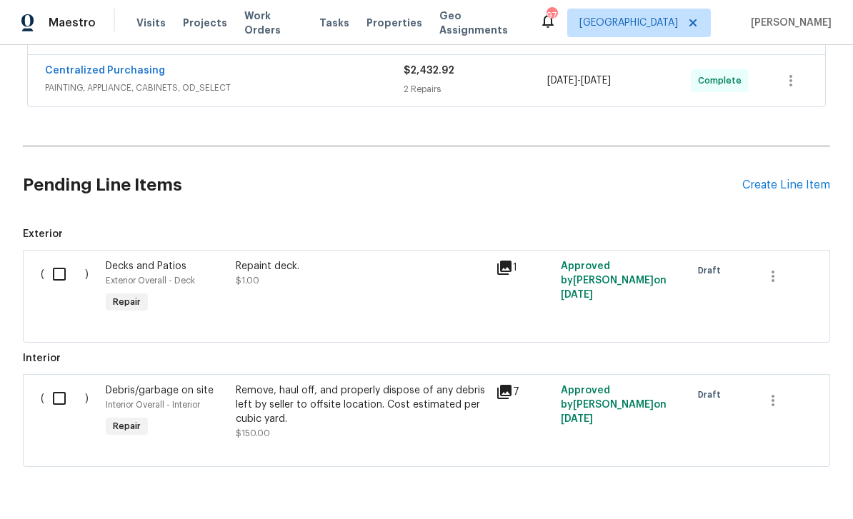
click at [61, 398] on input "checkbox" at bounding box center [64, 398] width 41 height 30
checkbox input "true"
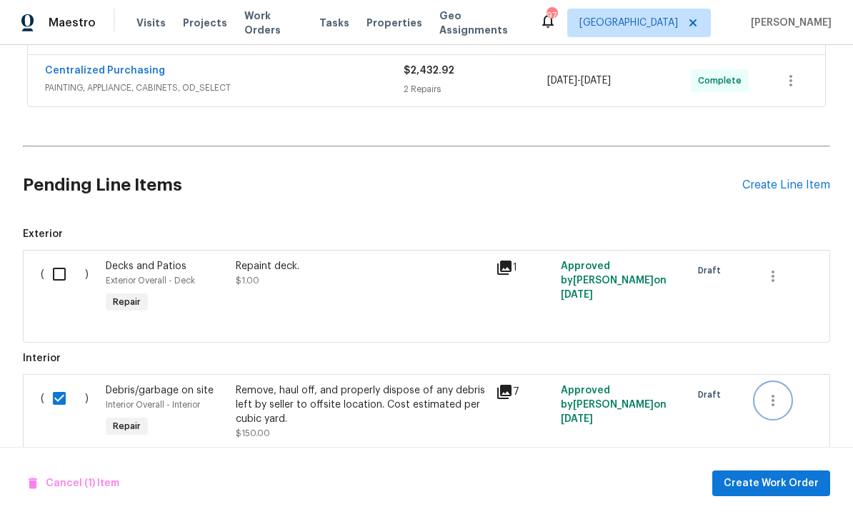
click at [776, 403] on icon "button" at bounding box center [772, 400] width 17 height 17
click at [776, 403] on li "Cancel" at bounding box center [783, 401] width 55 height 24
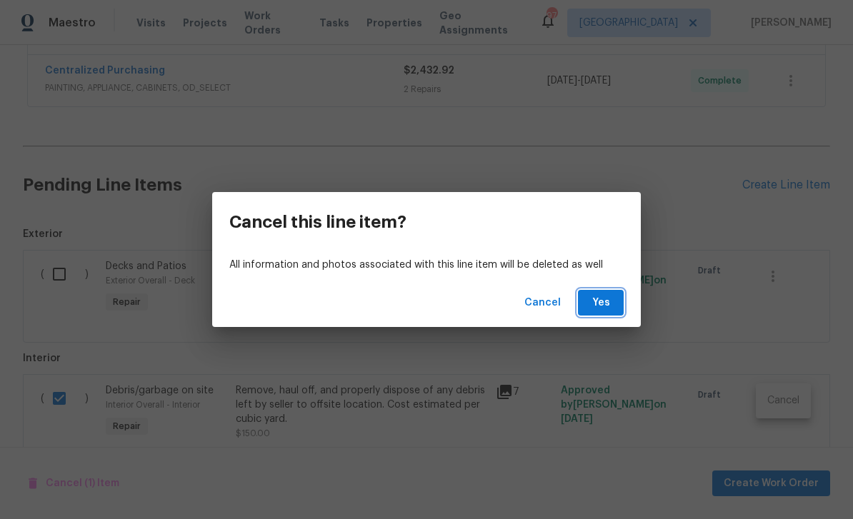
click at [587, 306] on button "Yes" at bounding box center [601, 303] width 46 height 26
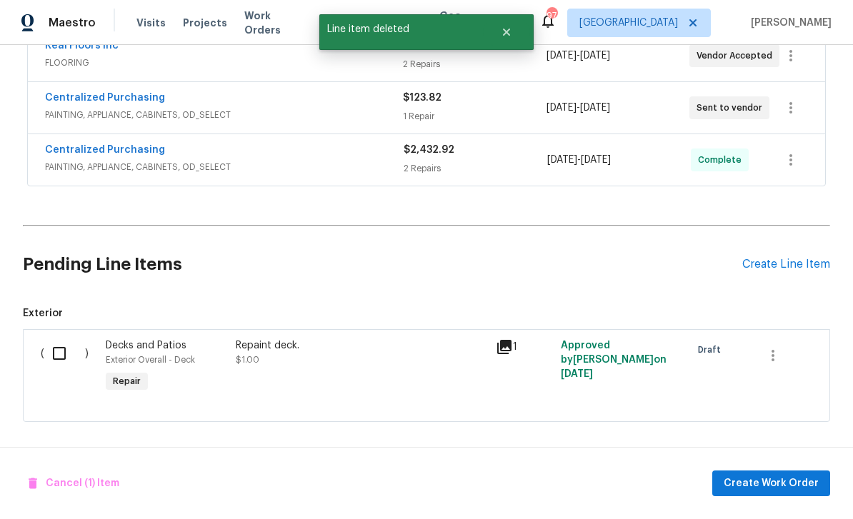
scroll to position [348, 0]
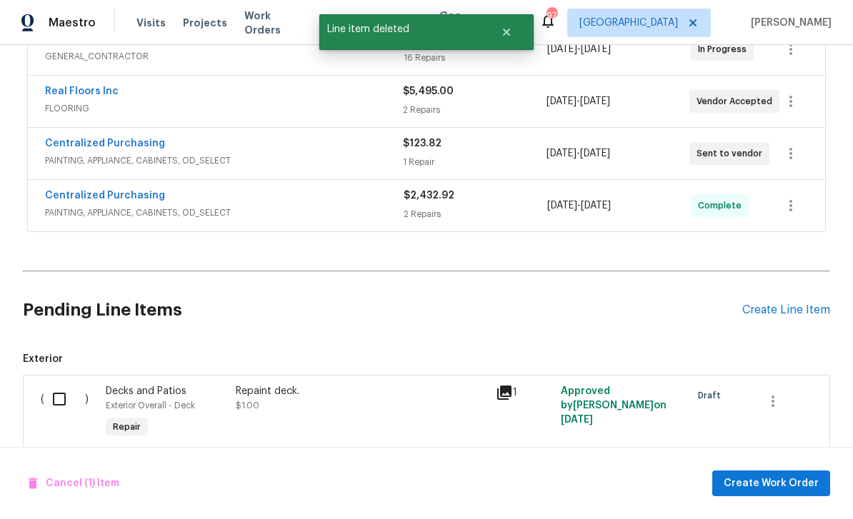
click at [59, 401] on input "checkbox" at bounding box center [64, 399] width 41 height 30
checkbox input "true"
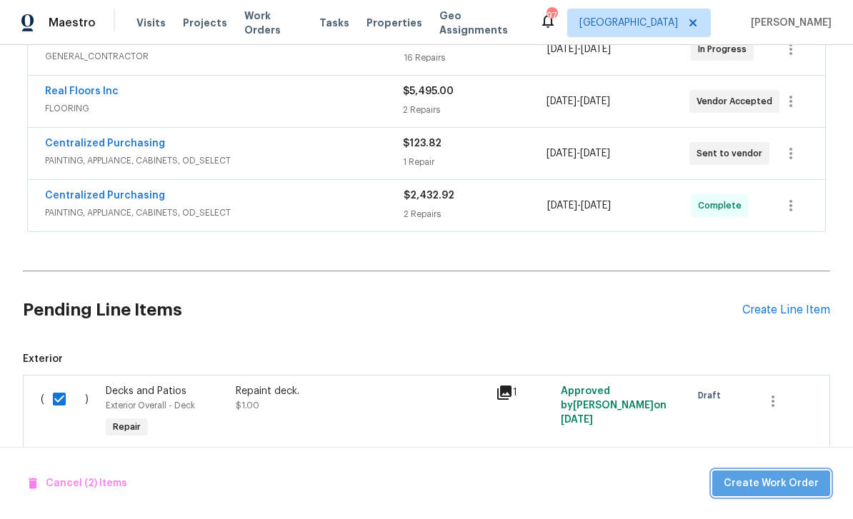
click at [792, 486] on span "Create Work Order" at bounding box center [770, 484] width 95 height 18
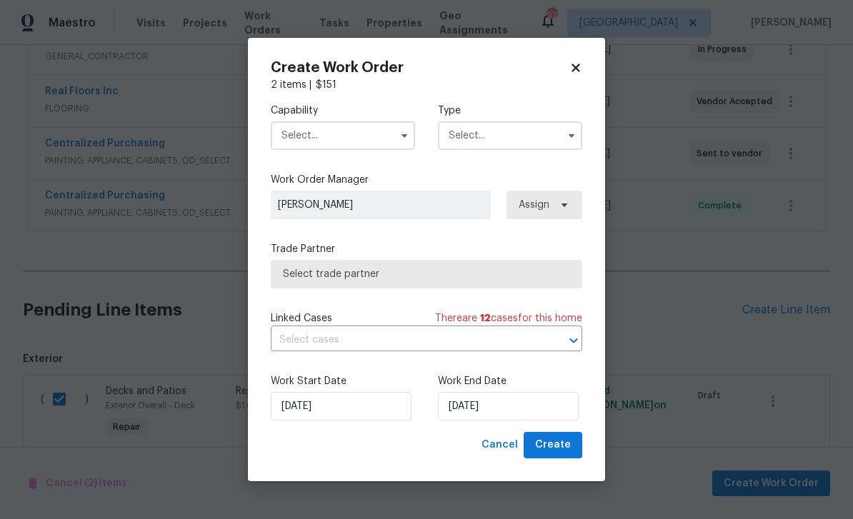
click at [335, 140] on input "text" at bounding box center [343, 135] width 144 height 29
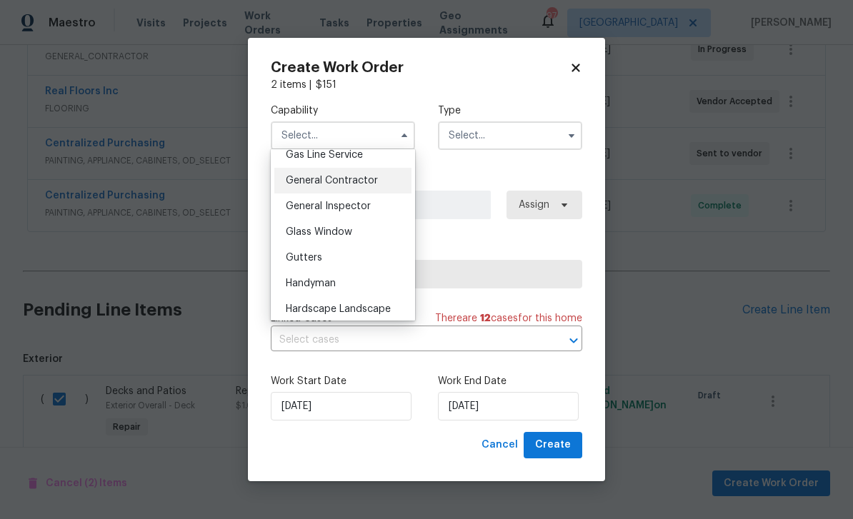
scroll to position [669, 0]
click at [333, 181] on span "General Contractor" at bounding box center [332, 179] width 92 height 10
type input "General Contractor"
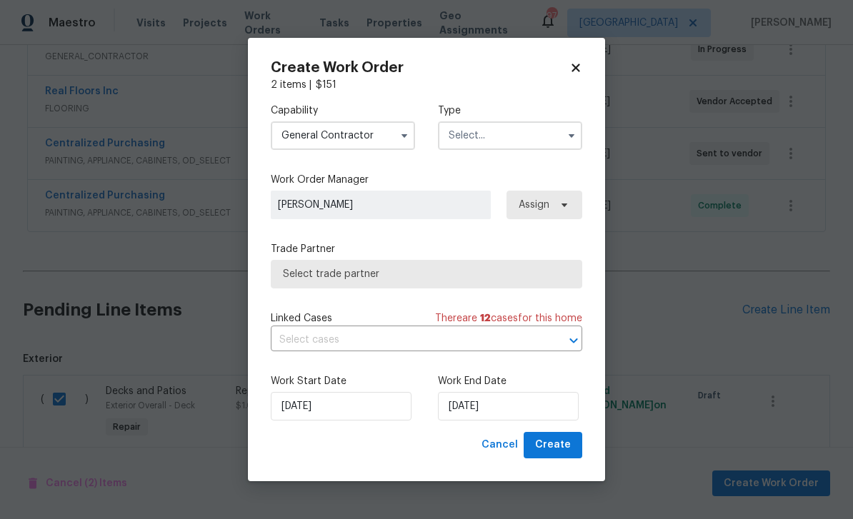
click at [497, 134] on input "text" at bounding box center [510, 135] width 144 height 29
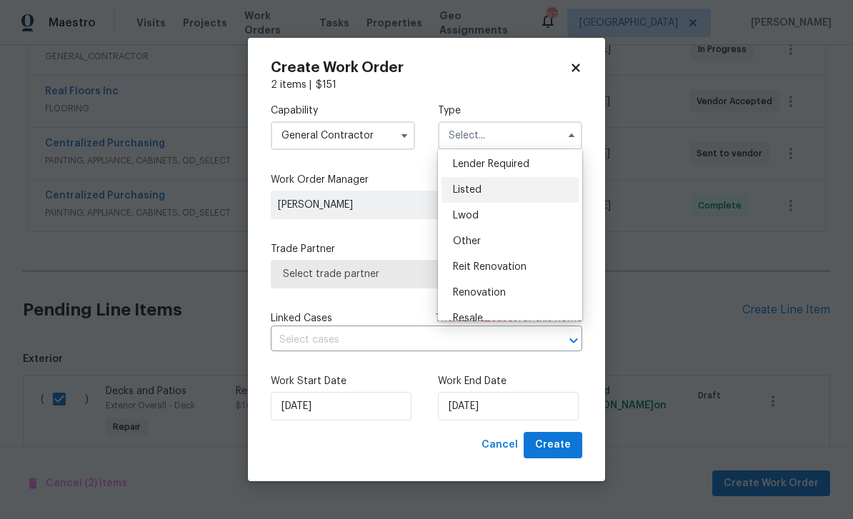
scroll to position [119, 0]
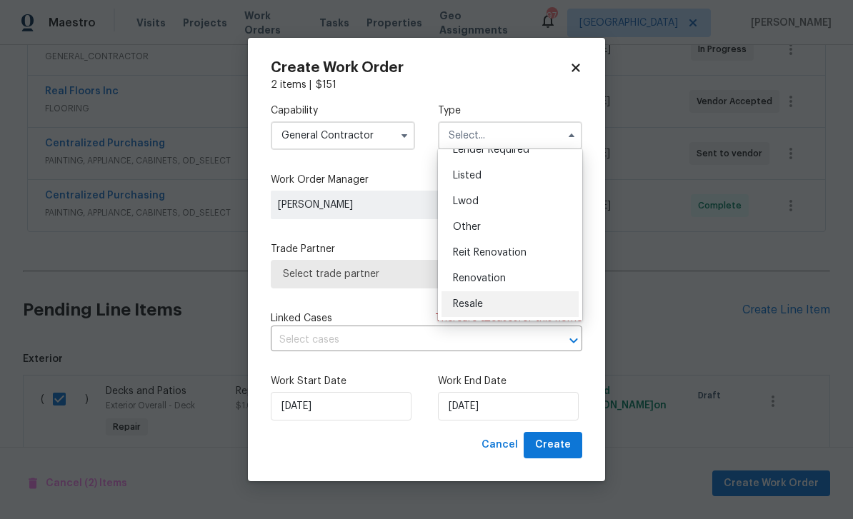
click at [498, 292] on div "Resale" at bounding box center [509, 304] width 137 height 26
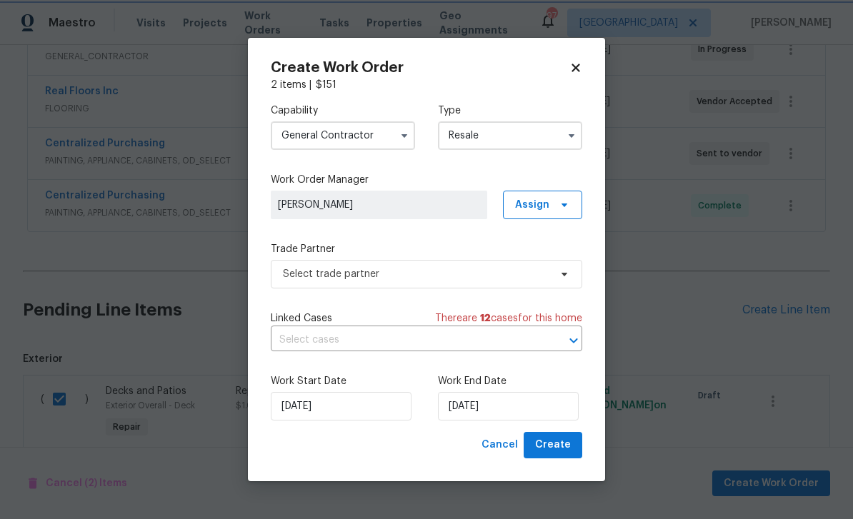
scroll to position [0, 0]
click at [503, 132] on input "Resale" at bounding box center [510, 135] width 144 height 29
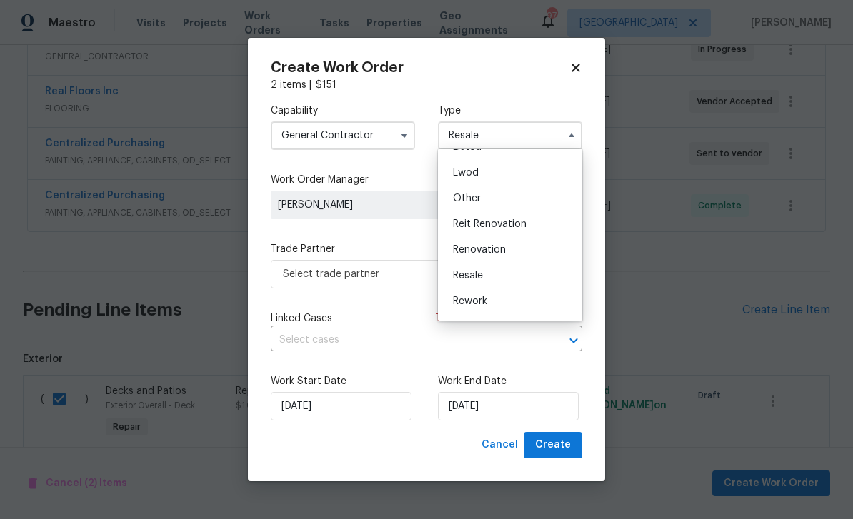
scroll to position [148, 0]
click at [486, 250] on span "Renovation" at bounding box center [479, 249] width 53 height 10
type input "Renovation"
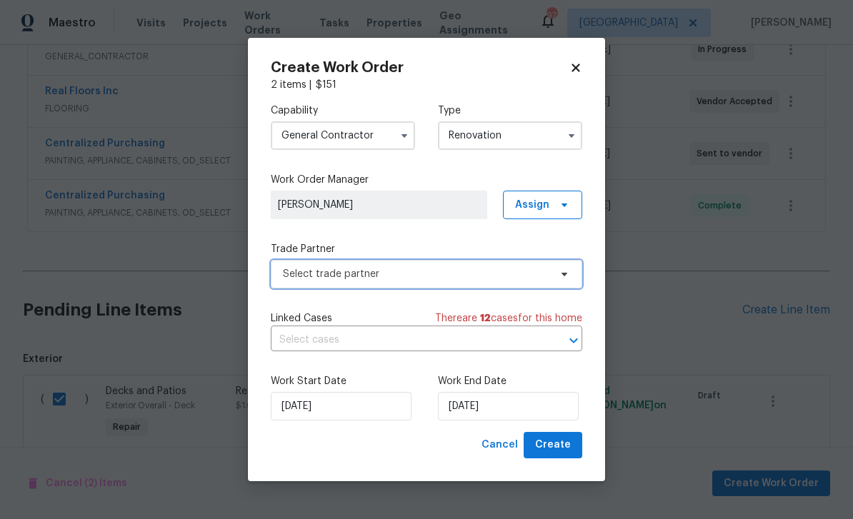
click at [436, 278] on span "Select trade partner" at bounding box center [416, 274] width 266 height 14
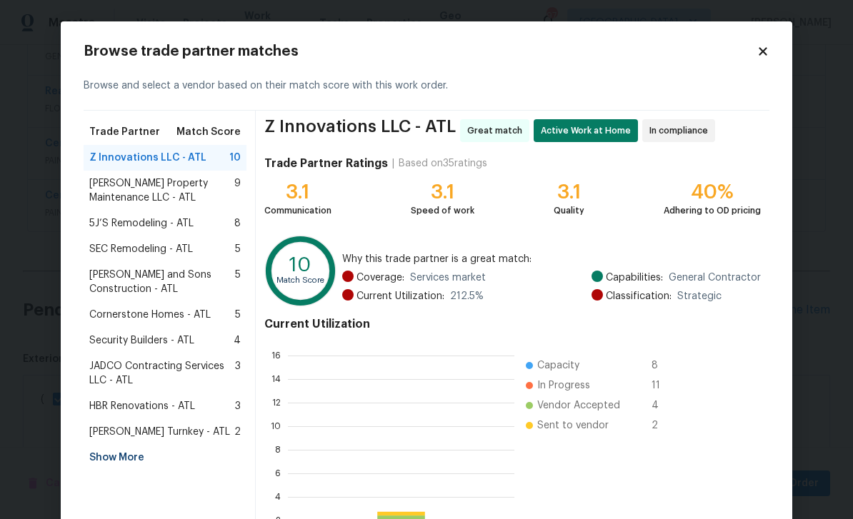
scroll to position [200, 226]
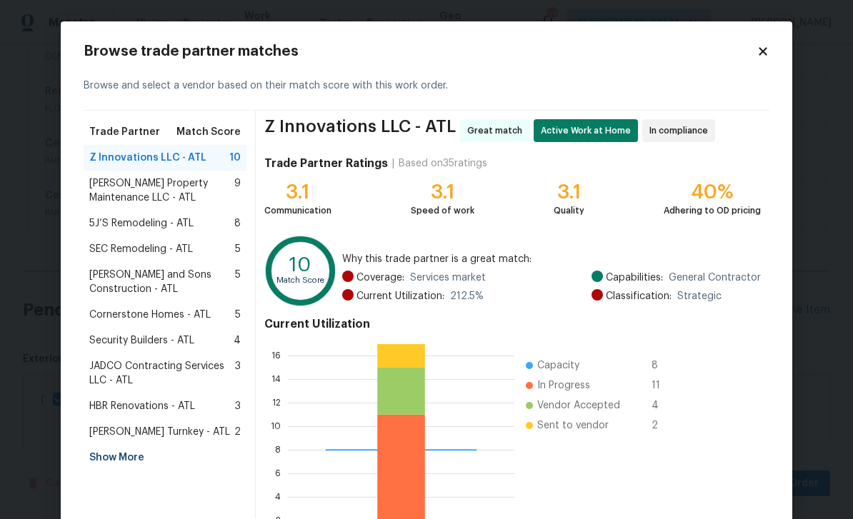
click at [114, 158] on span "Z Innovations LLC - ATL" at bounding box center [147, 158] width 117 height 14
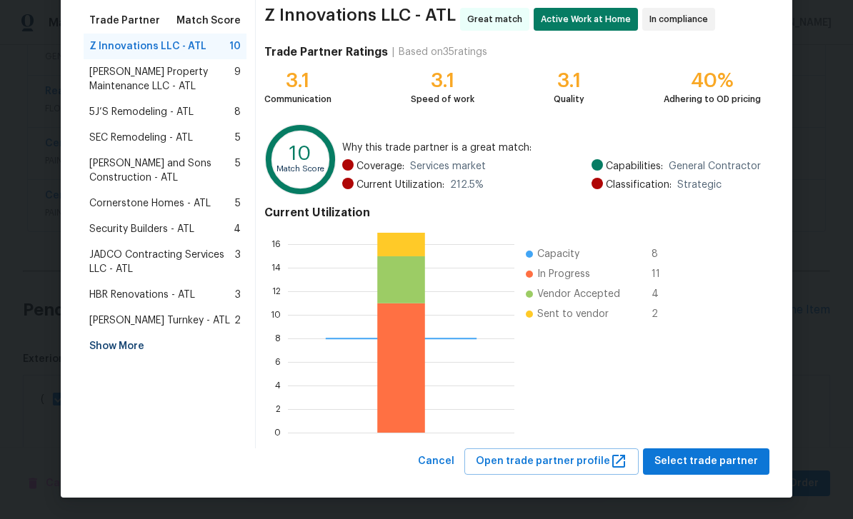
scroll to position [111, 0]
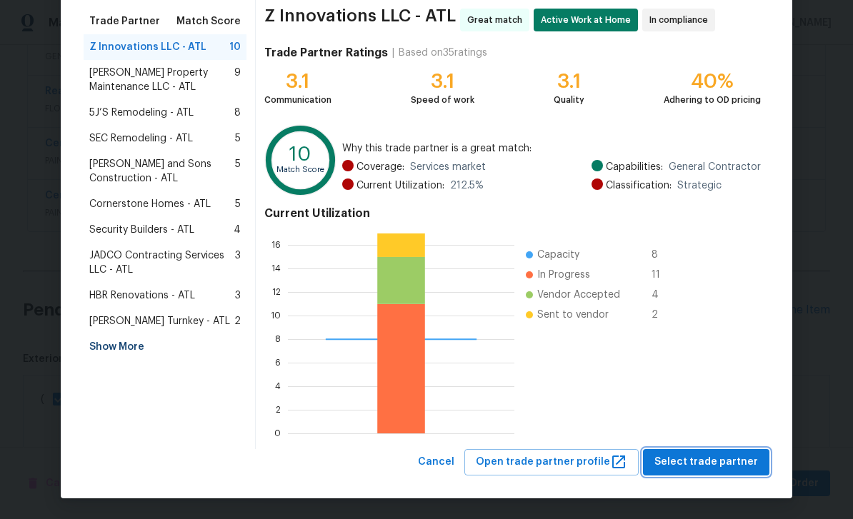
click at [701, 473] on button "Select trade partner" at bounding box center [706, 462] width 126 height 26
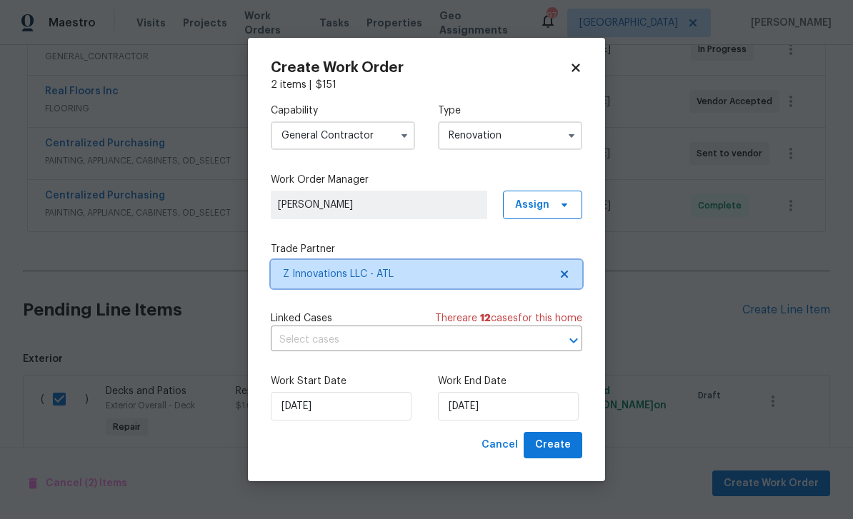
scroll to position [0, 0]
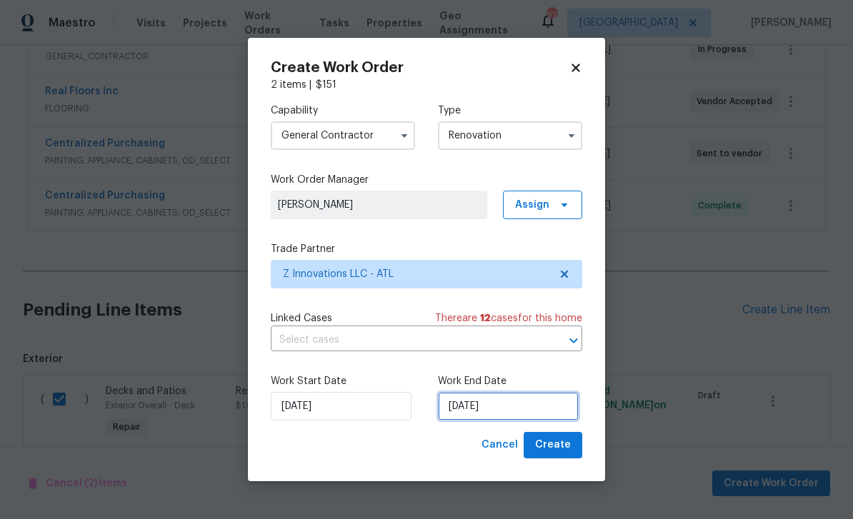
click at [520, 408] on input "10/7/2025" at bounding box center [508, 406] width 141 height 29
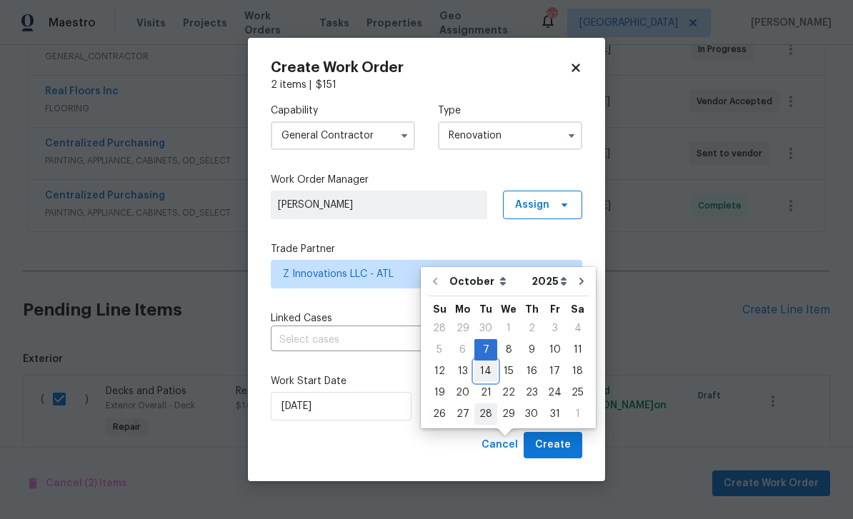
click at [474, 361] on div "14" at bounding box center [485, 371] width 23 height 20
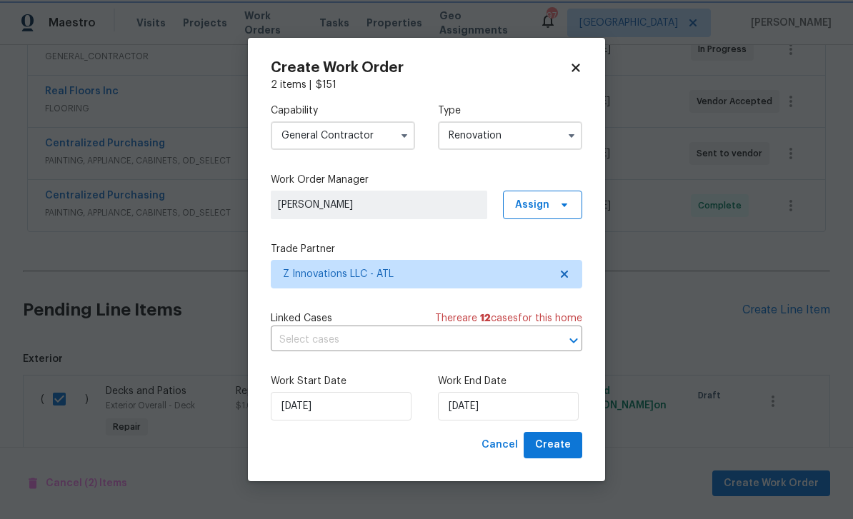
type input "10/14/2025"
click at [568, 455] on button "Create" at bounding box center [552, 445] width 59 height 26
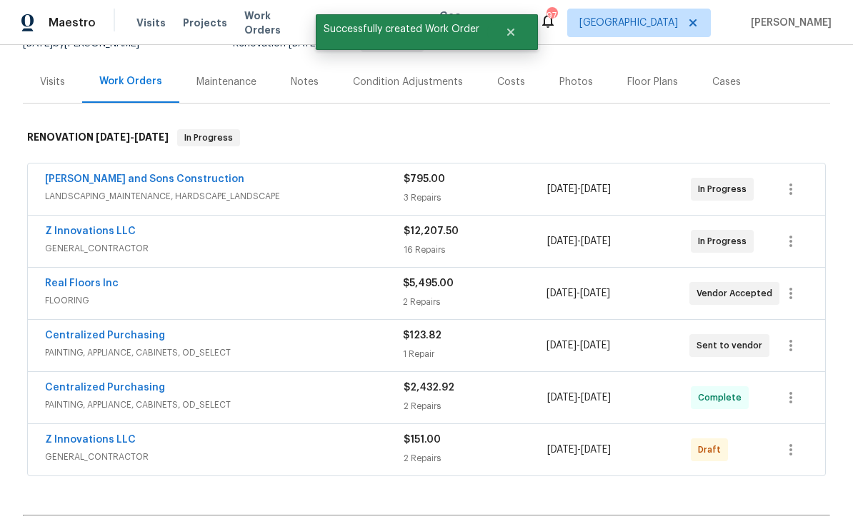
scroll to position [158, 0]
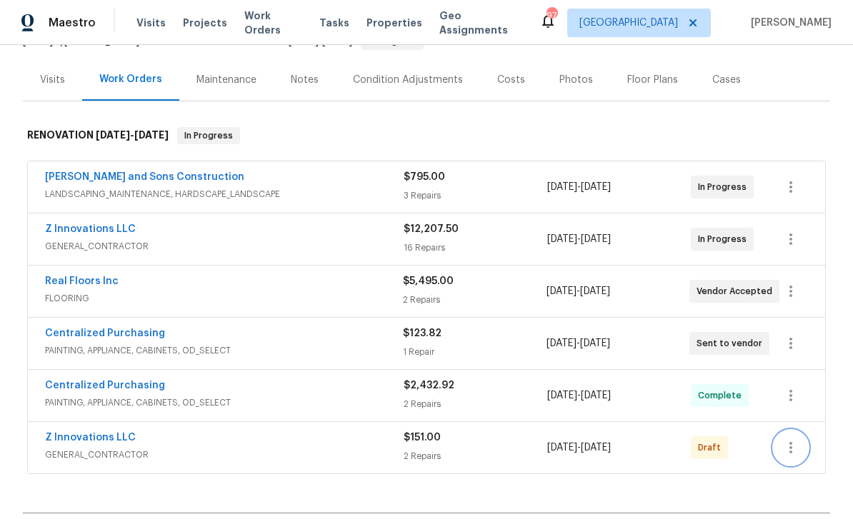
click at [788, 439] on icon "button" at bounding box center [790, 447] width 17 height 17
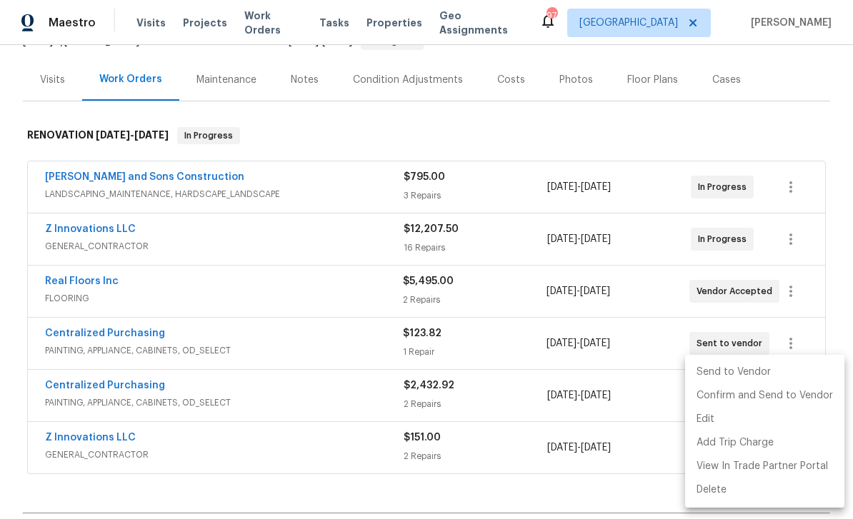
click at [721, 376] on li "Send to Vendor" at bounding box center [764, 373] width 159 height 24
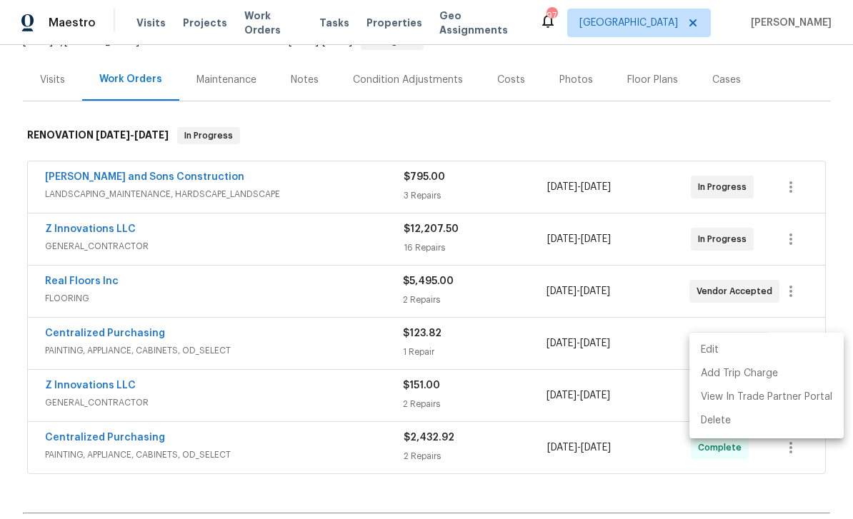
click at [77, 231] on div at bounding box center [426, 259] width 853 height 519
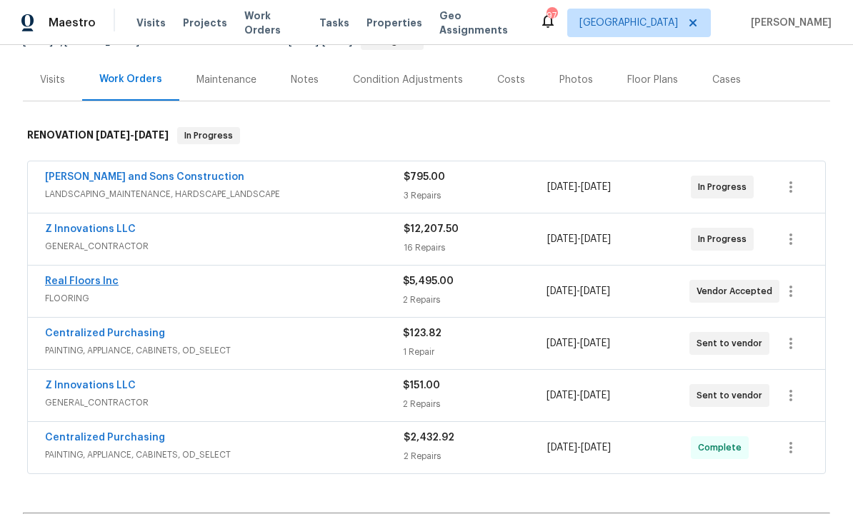
click at [76, 276] on link "Real Floors Inc" at bounding box center [82, 281] width 74 height 10
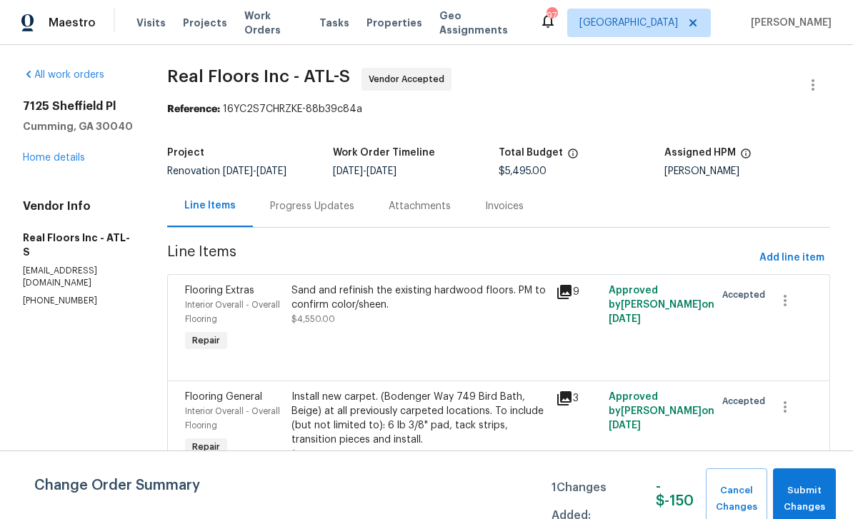
scroll to position [11, 0]
click at [807, 495] on span "Submit Changes" at bounding box center [804, 499] width 49 height 33
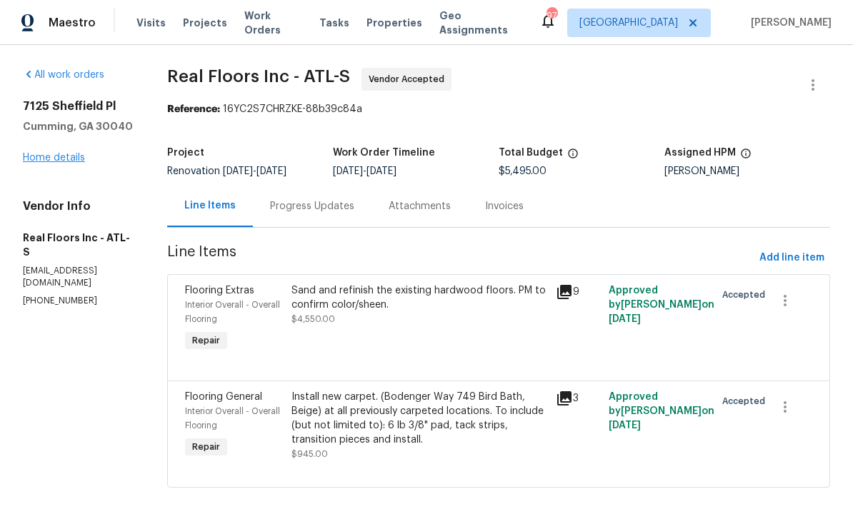
click at [60, 153] on link "Home details" at bounding box center [54, 158] width 62 height 10
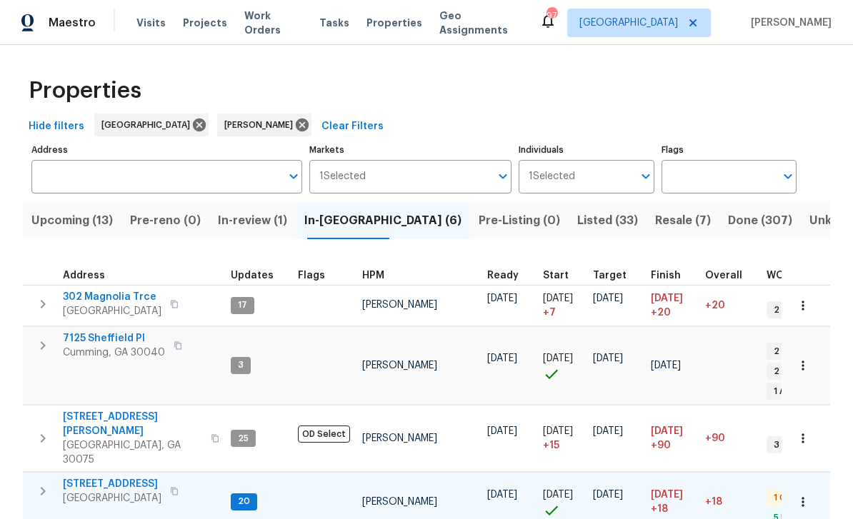
scroll to position [11, 4]
click at [101, 477] on span "144 Oak Haven Dr" at bounding box center [112, 484] width 99 height 14
click at [577, 223] on span "Listed (33)" at bounding box center [607, 221] width 61 height 20
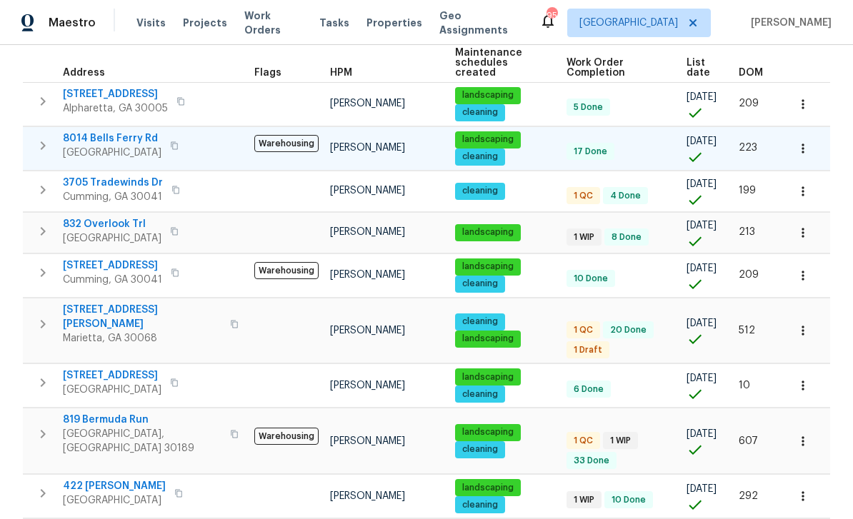
scroll to position [234, 0]
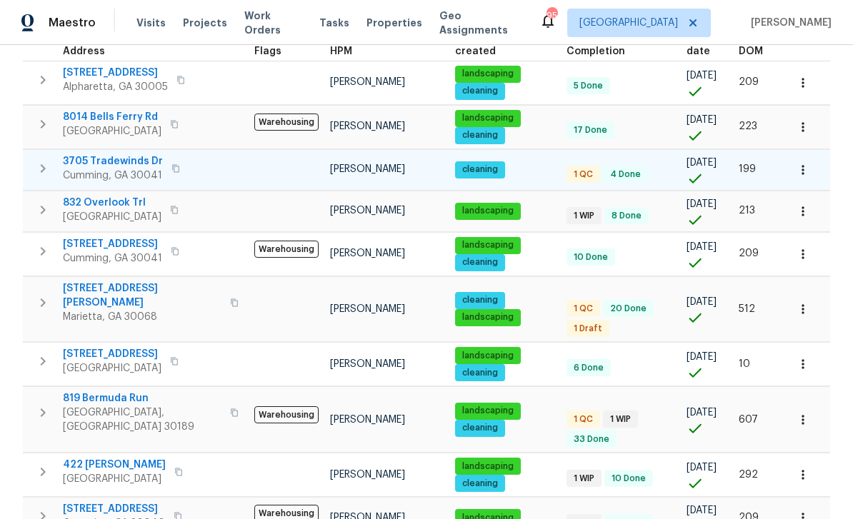
click at [108, 158] on span "3705 Tradewinds Dr" at bounding box center [113, 161] width 100 height 14
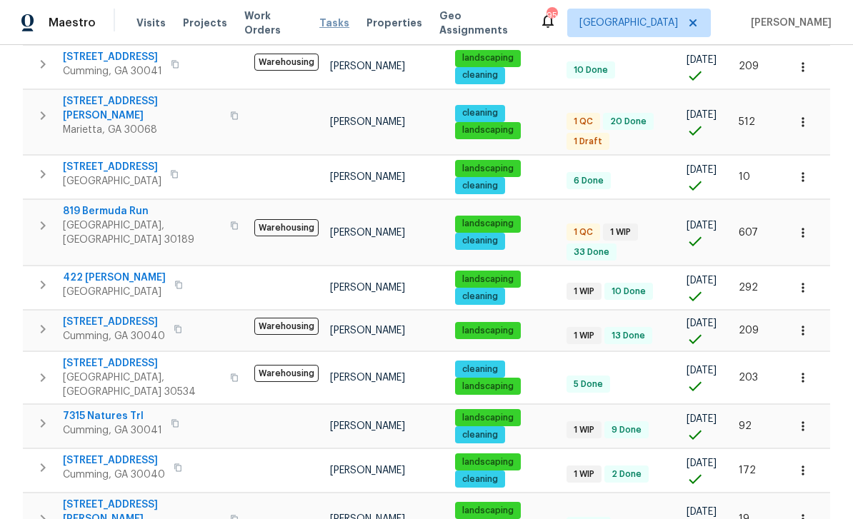
scroll to position [426, 0]
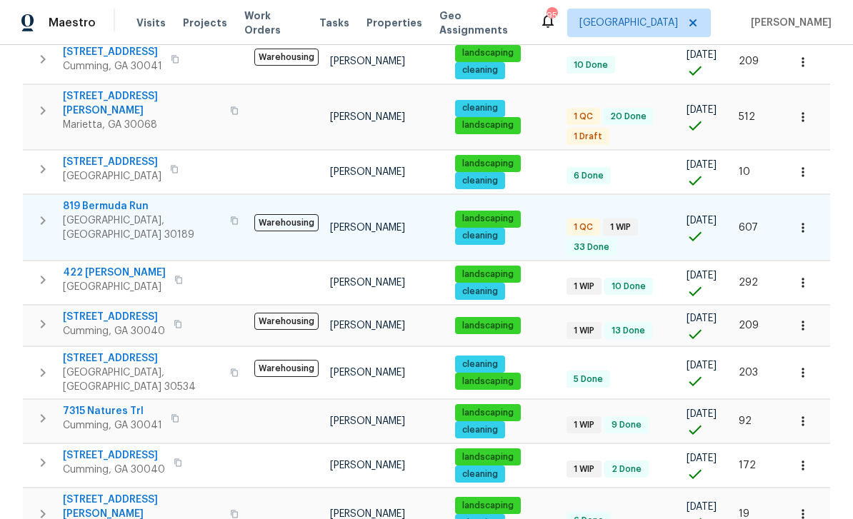
click at [116, 199] on span "819 Bermuda Run" at bounding box center [142, 206] width 159 height 14
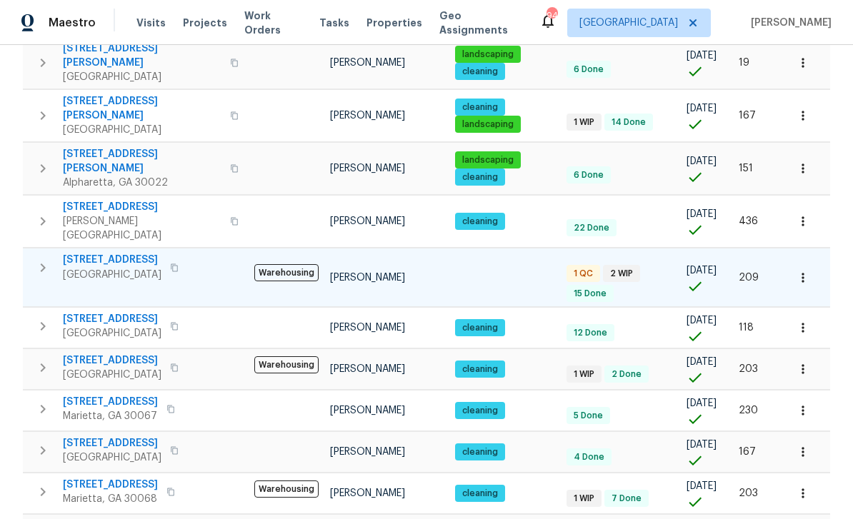
scroll to position [877, 0]
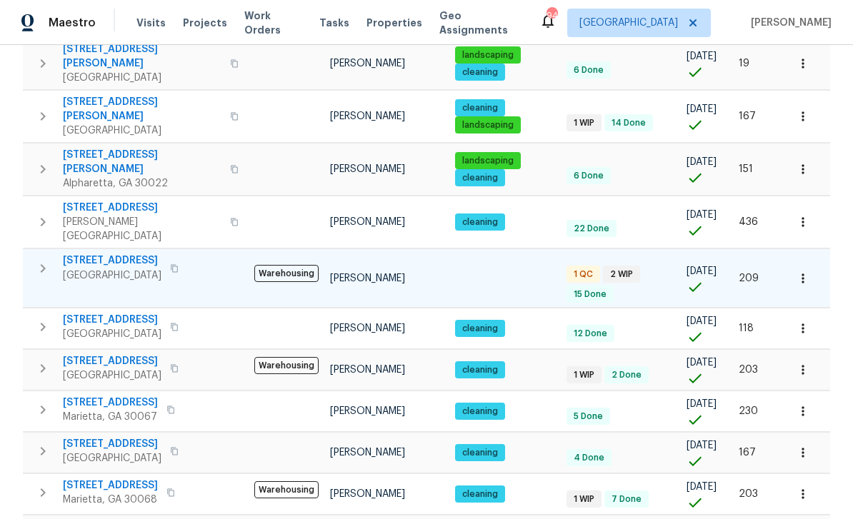
click at [161, 254] on span "212 Riverstone Commons Cir" at bounding box center [112, 261] width 99 height 14
click at [91, 518] on span "108 Hickory Run" at bounding box center [112, 527] width 99 height 14
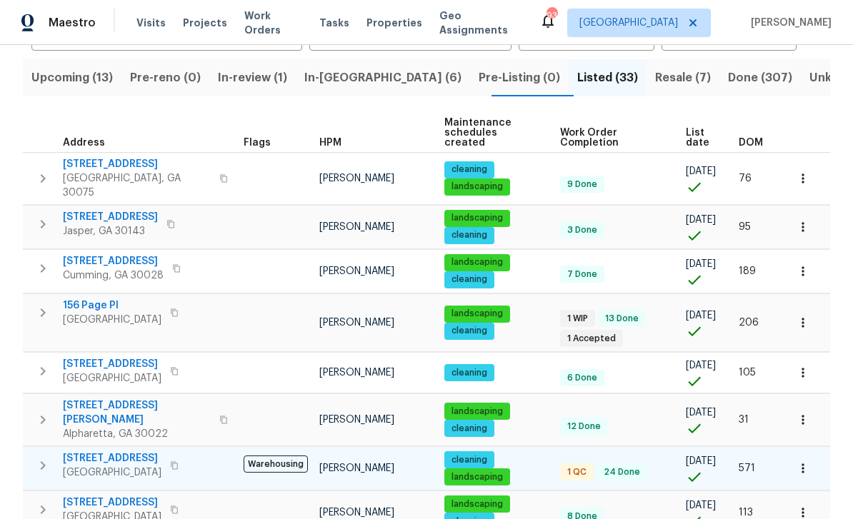
scroll to position [141, 0]
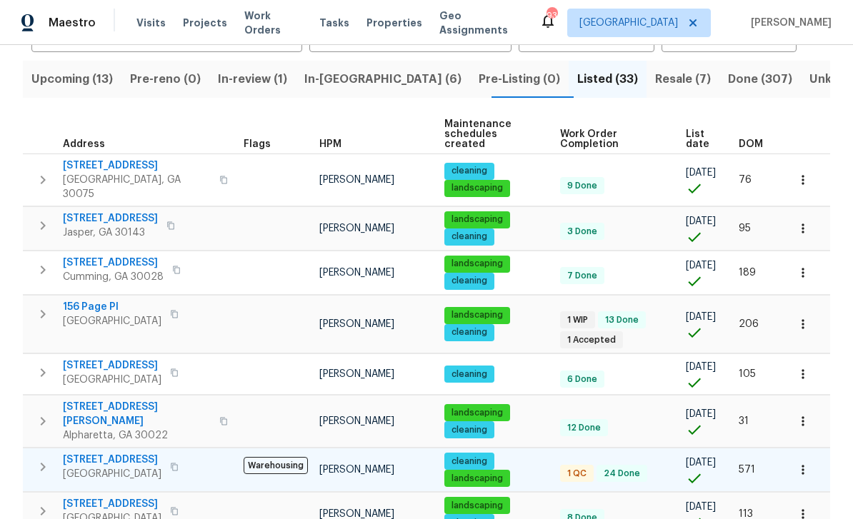
click at [128, 453] on span "5055 Hickory Hills Dr" at bounding box center [112, 460] width 99 height 14
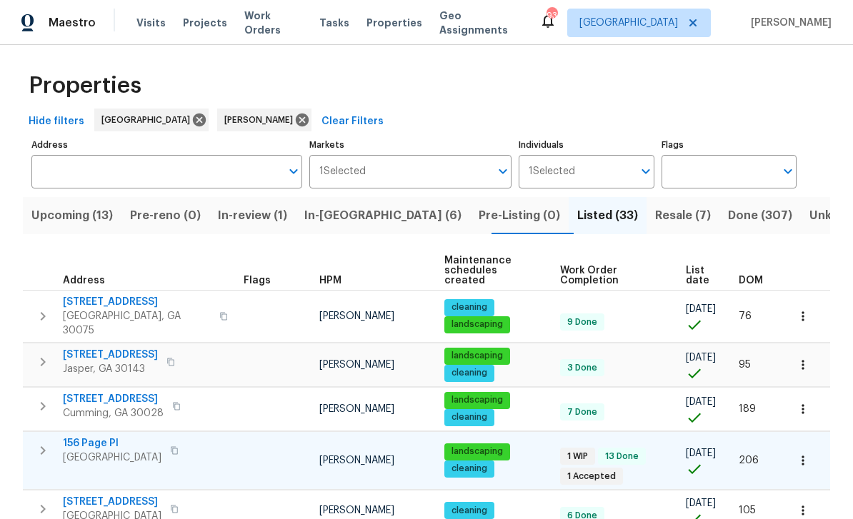
scroll to position [1, 0]
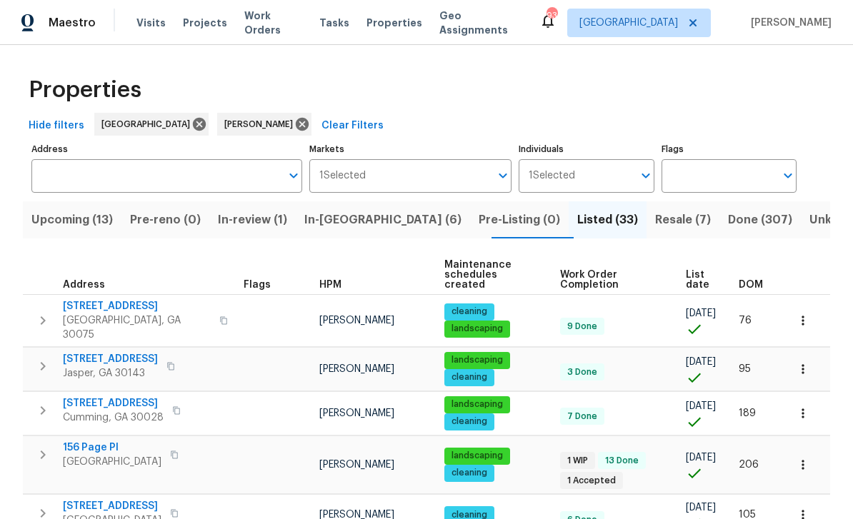
click at [655, 210] on span "Resale (7)" at bounding box center [683, 220] width 56 height 20
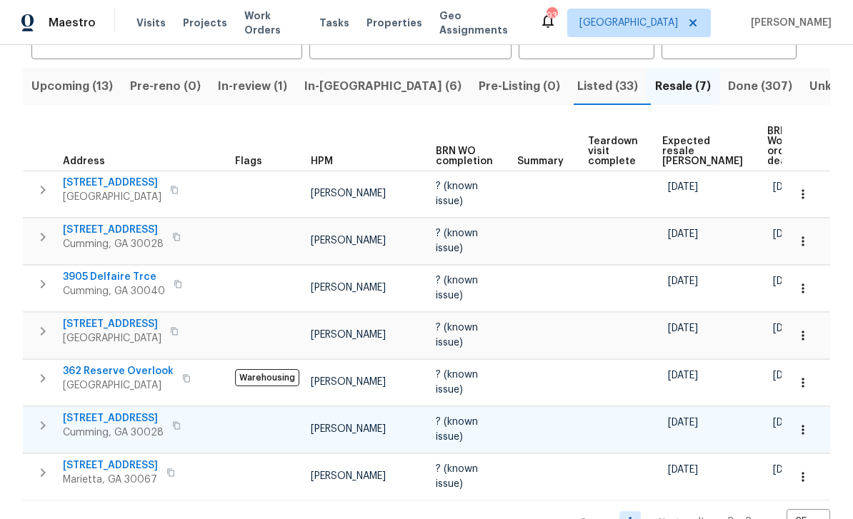
scroll to position [46, 0]
click at [577, 76] on span "Listed (33)" at bounding box center [607, 86] width 61 height 20
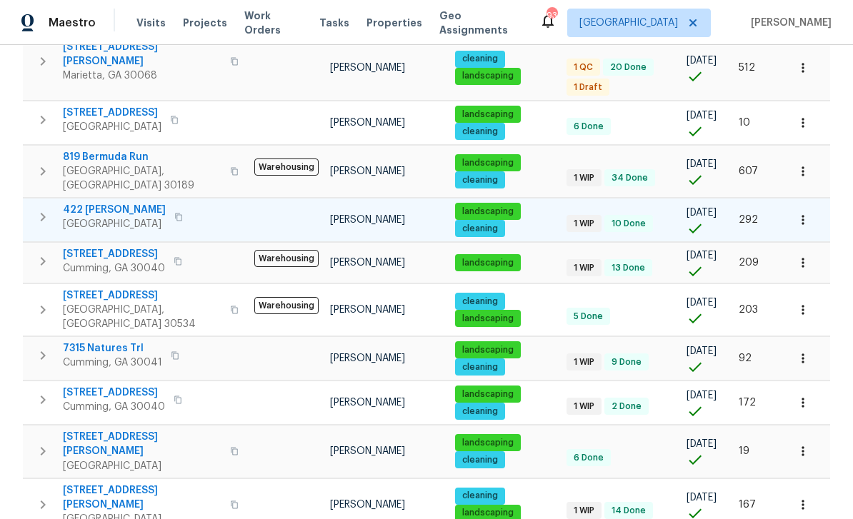
scroll to position [478, 0]
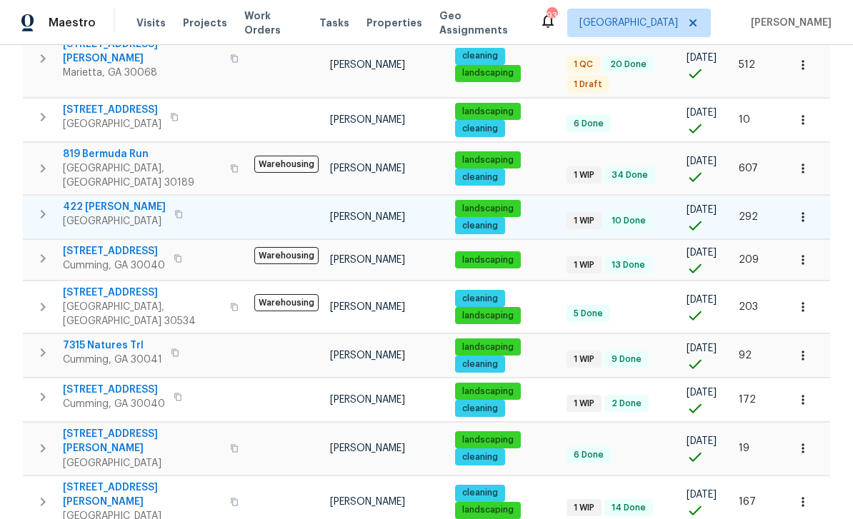
click at [90, 200] on span "422 McDaniel Pl" at bounding box center [114, 207] width 103 height 14
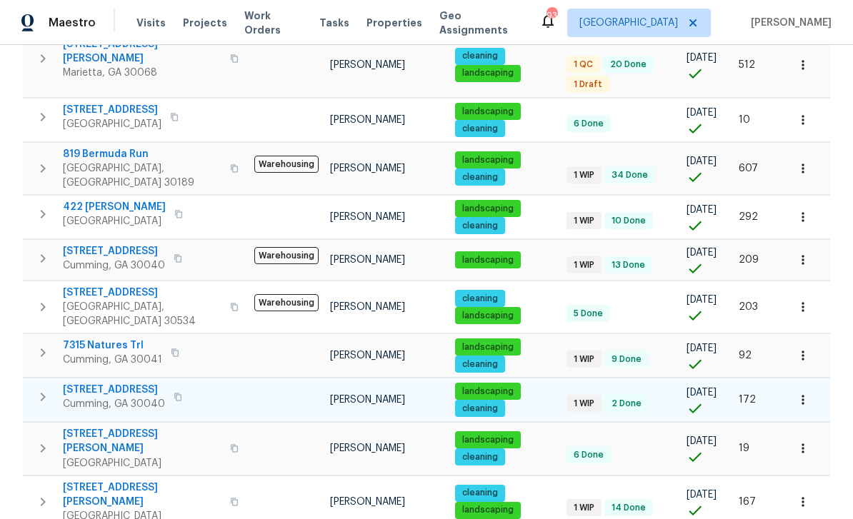
click at [131, 383] on span "2470 Bridle Bridge Trl" at bounding box center [114, 390] width 102 height 14
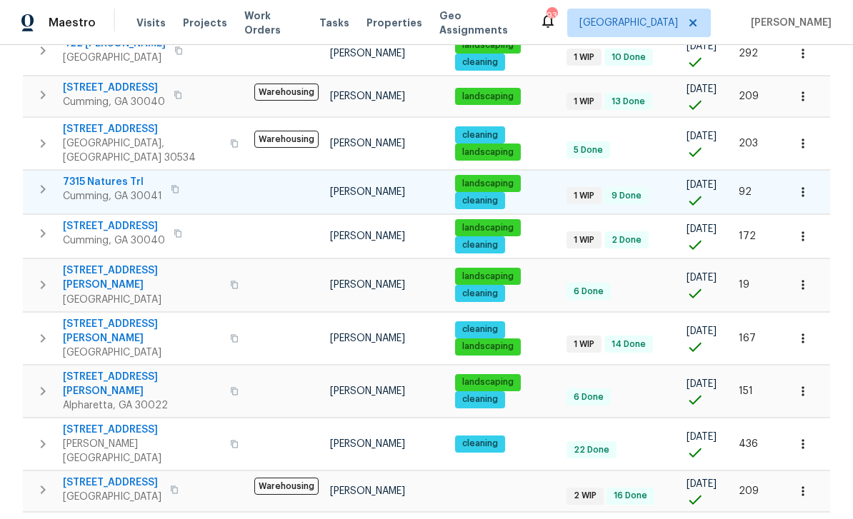
scroll to position [643, 0]
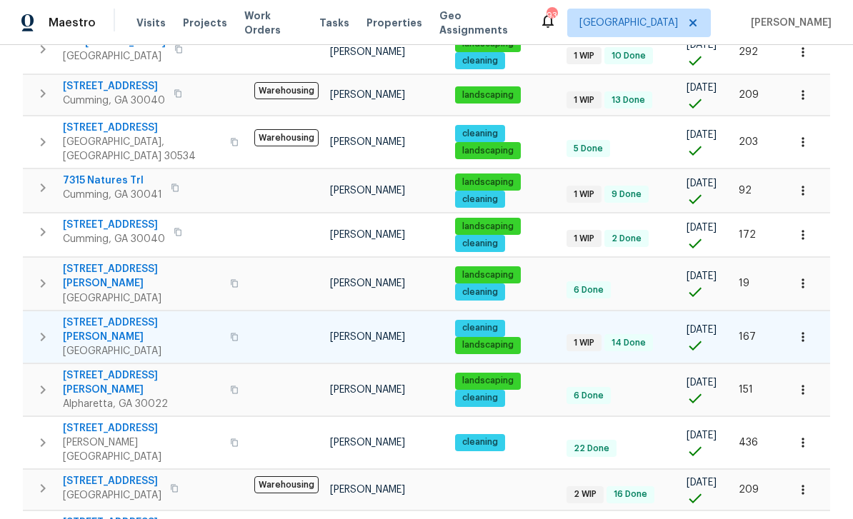
click at [110, 316] on span "294 Farm Ridge Dr NE" at bounding box center [142, 330] width 159 height 29
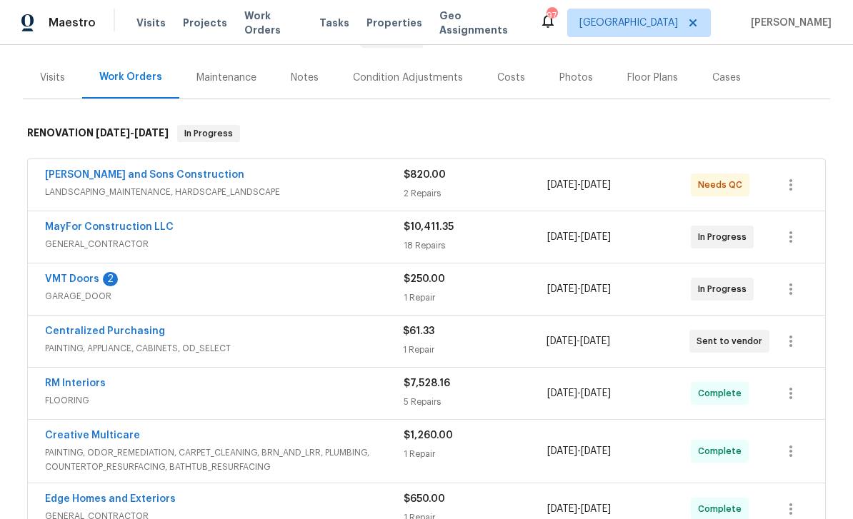
scroll to position [163, 0]
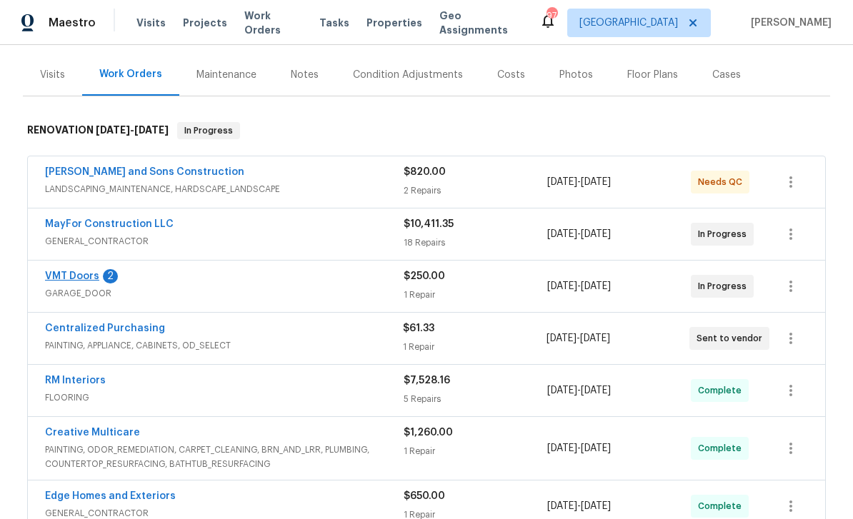
click at [54, 277] on link "VMT Doors" at bounding box center [72, 276] width 54 height 10
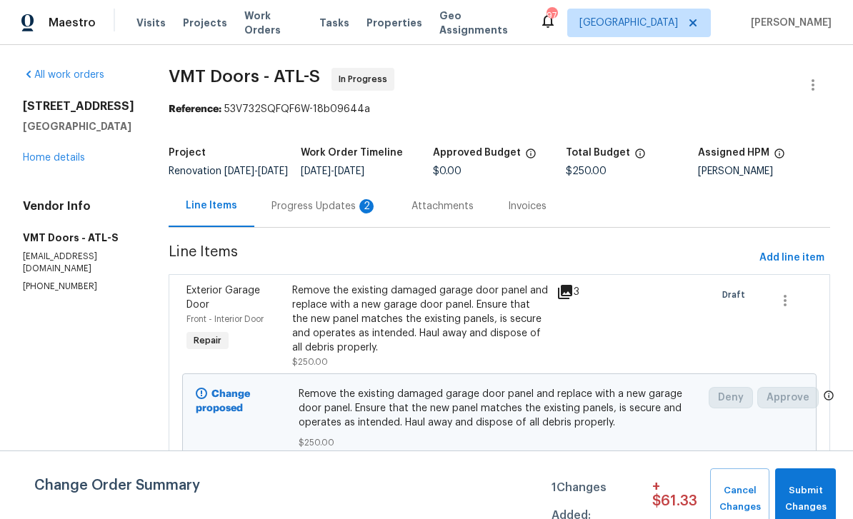
click at [290, 214] on div "Progress Updates 2" at bounding box center [324, 206] width 106 height 14
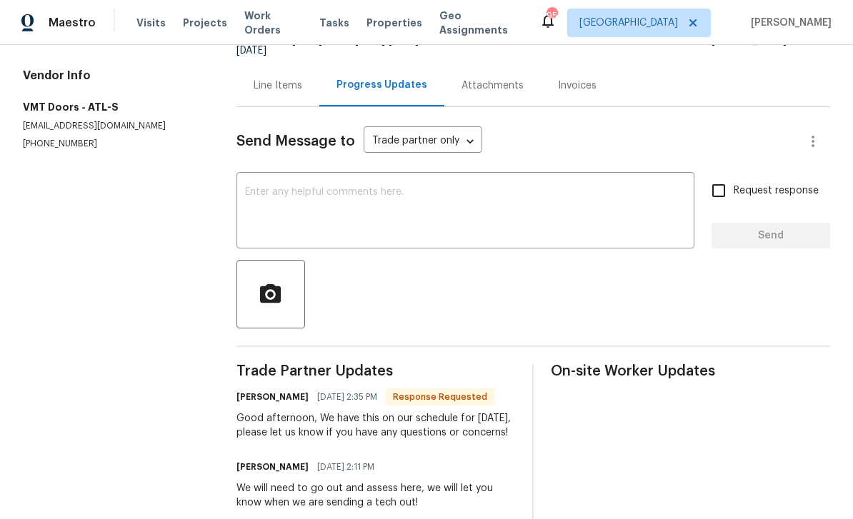
scroll to position [46, 0]
click at [284, 187] on textarea at bounding box center [465, 212] width 441 height 50
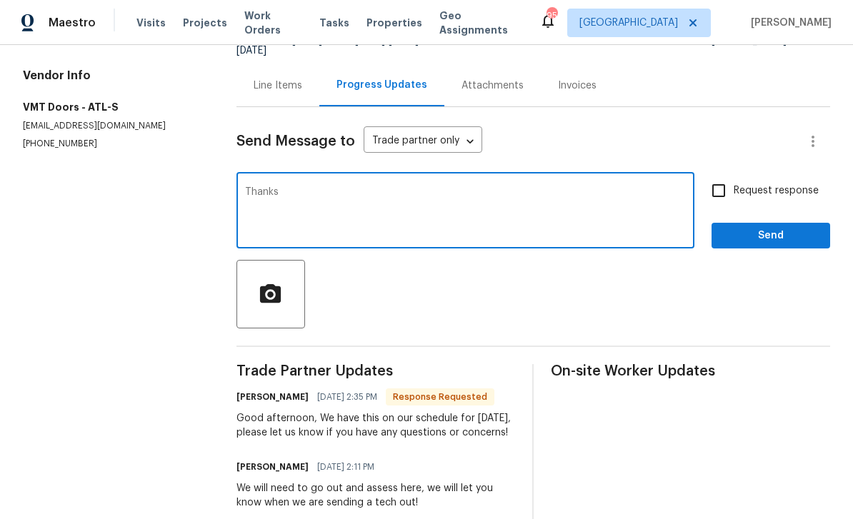
type textarea "Thanks"
click at [750, 227] on span "Send" at bounding box center [771, 236] width 96 height 18
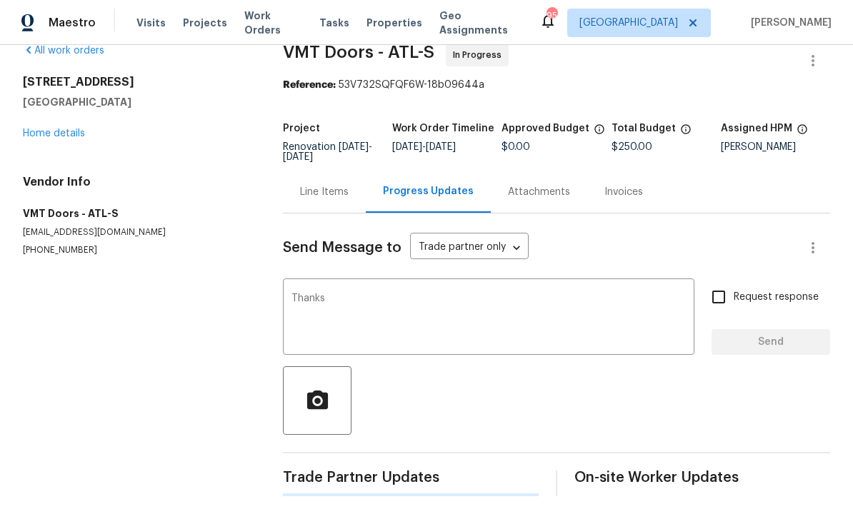
scroll to position [0, 0]
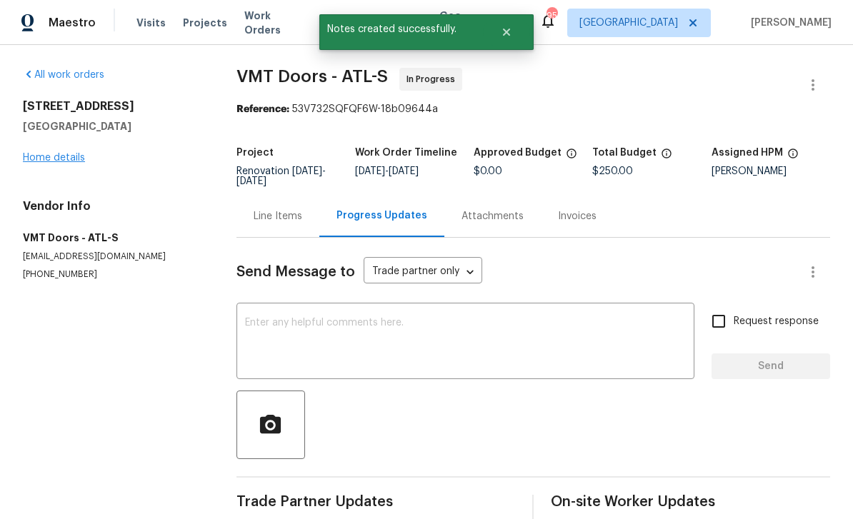
click at [42, 153] on link "Home details" at bounding box center [54, 158] width 62 height 10
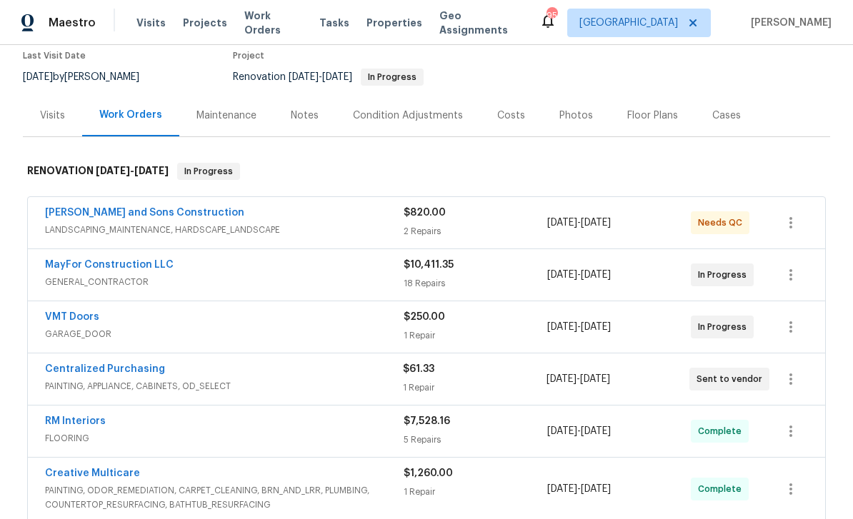
scroll to position [131, 0]
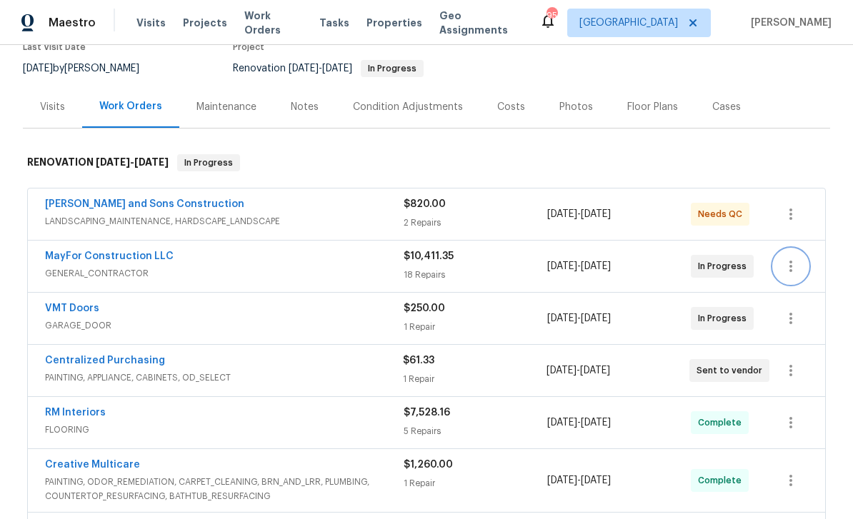
click at [794, 258] on icon "button" at bounding box center [790, 266] width 17 height 17
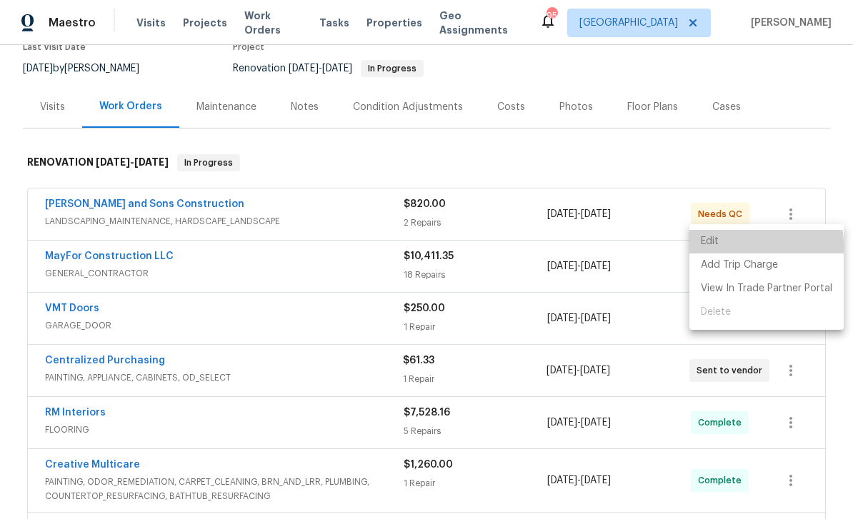
click at [721, 246] on li "Edit" at bounding box center [766, 242] width 154 height 24
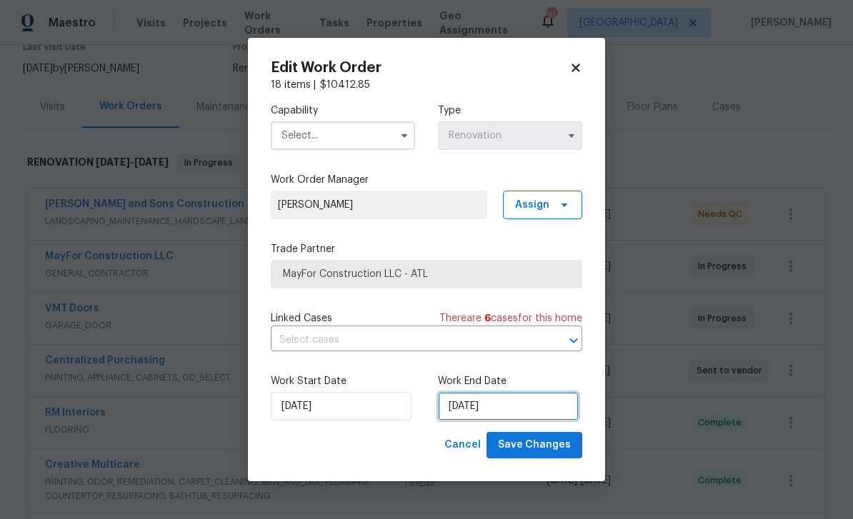
click at [523, 417] on input "10/9/2025" at bounding box center [508, 406] width 141 height 29
select select "9"
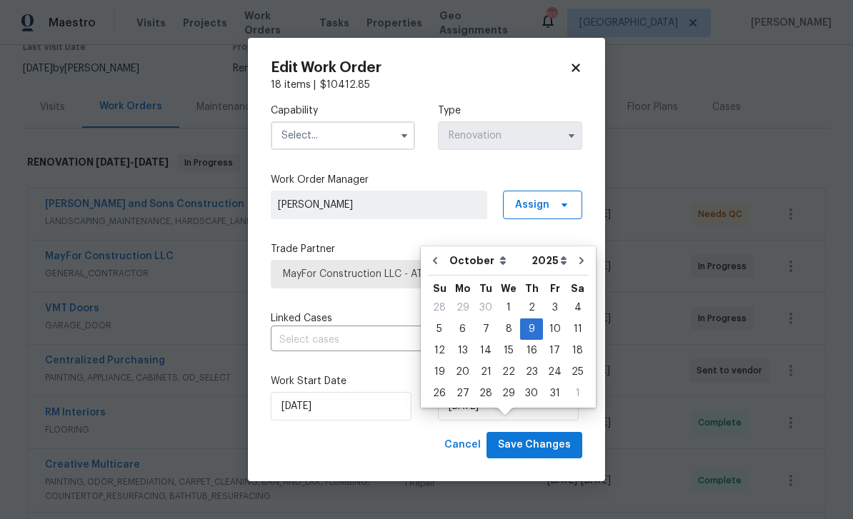
click at [577, 73] on icon at bounding box center [575, 67] width 13 height 13
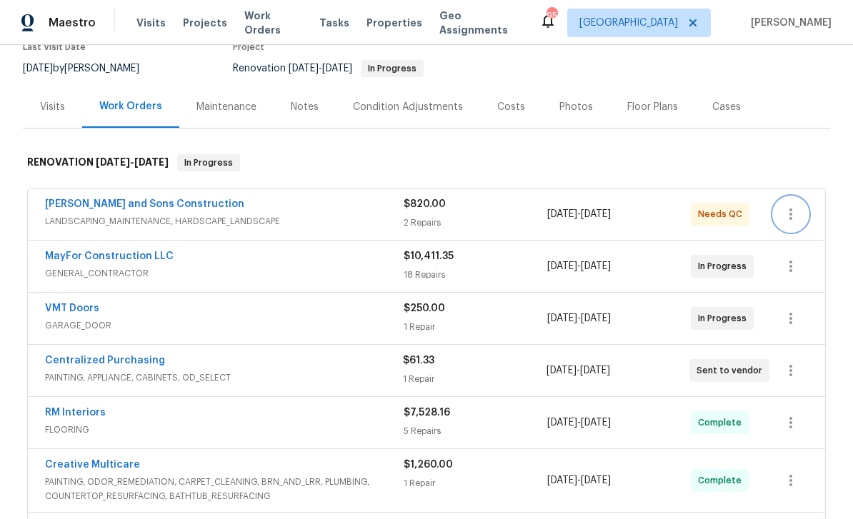
click at [793, 206] on icon "button" at bounding box center [790, 214] width 17 height 17
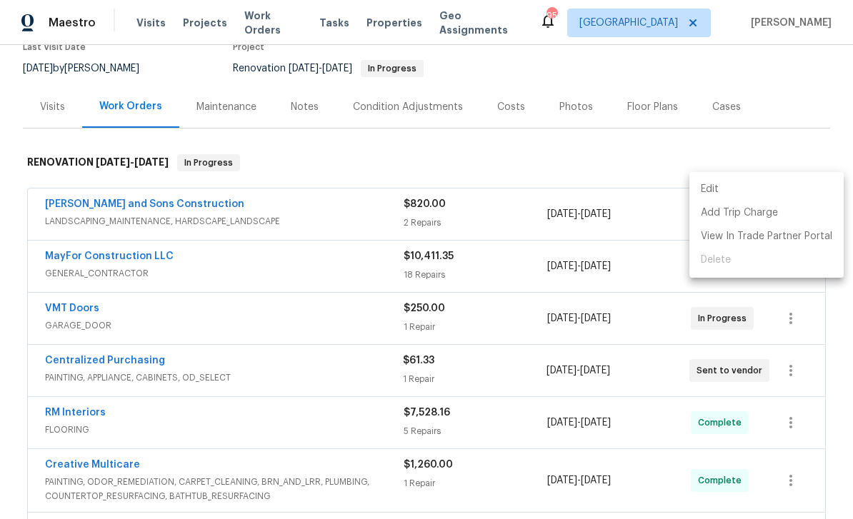
click at [706, 188] on li "Edit" at bounding box center [766, 190] width 154 height 24
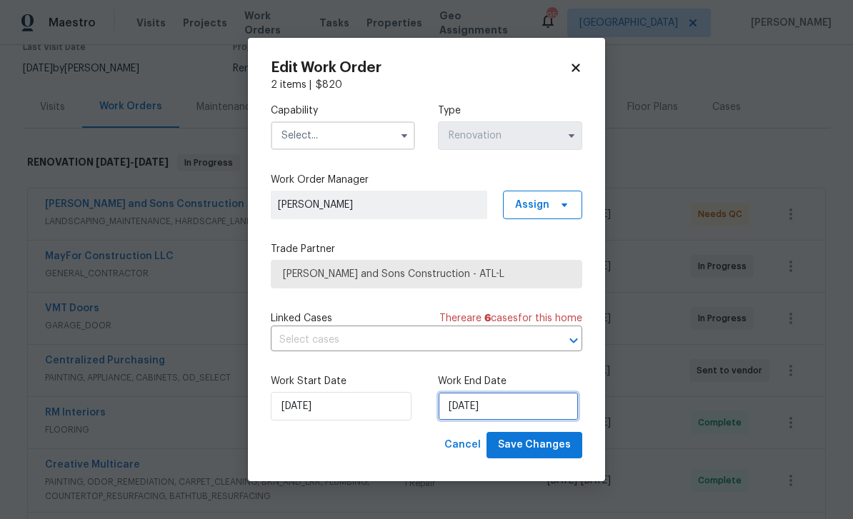
click at [511, 405] on input "10/3/2025" at bounding box center [508, 406] width 141 height 29
select select "9"
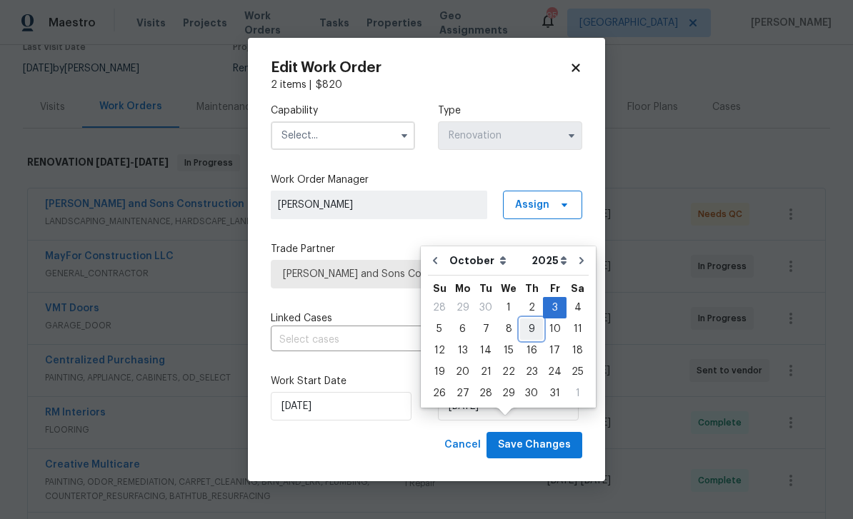
click at [526, 319] on div "9" at bounding box center [531, 329] width 23 height 20
type input "10/9/2025"
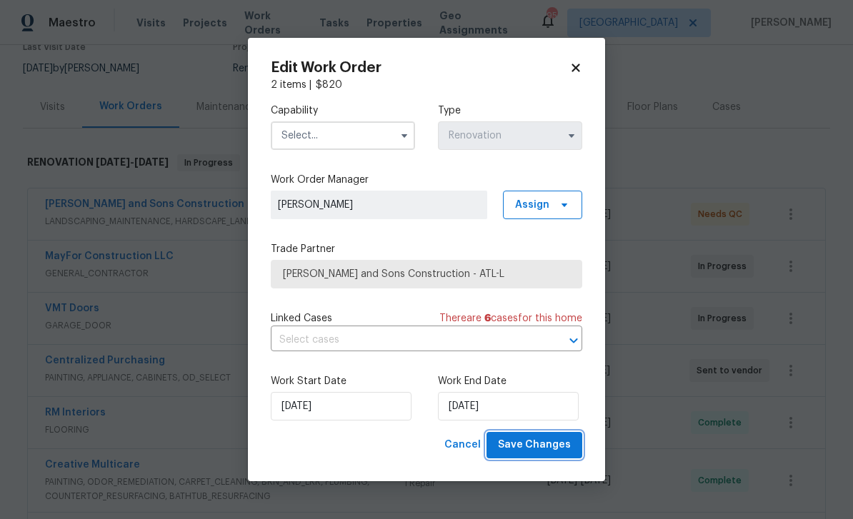
click at [525, 451] on span "Save Changes" at bounding box center [534, 445] width 73 height 18
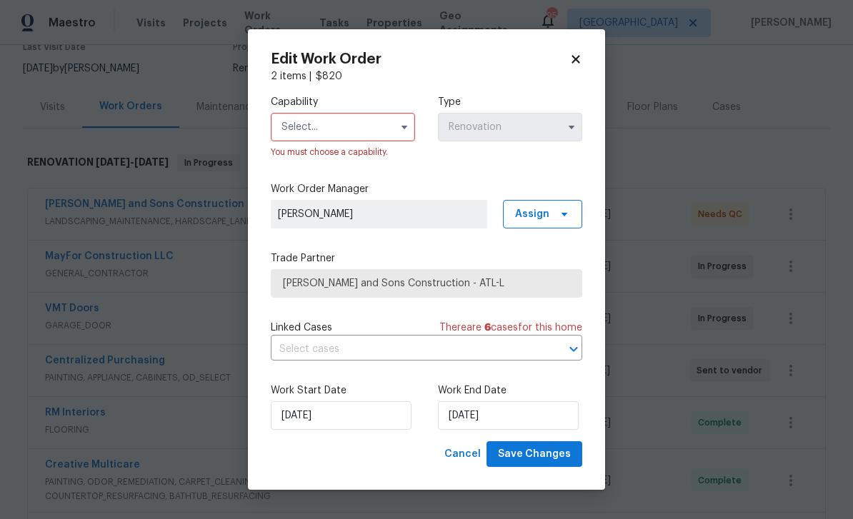
click at [368, 127] on input "text" at bounding box center [343, 127] width 144 height 29
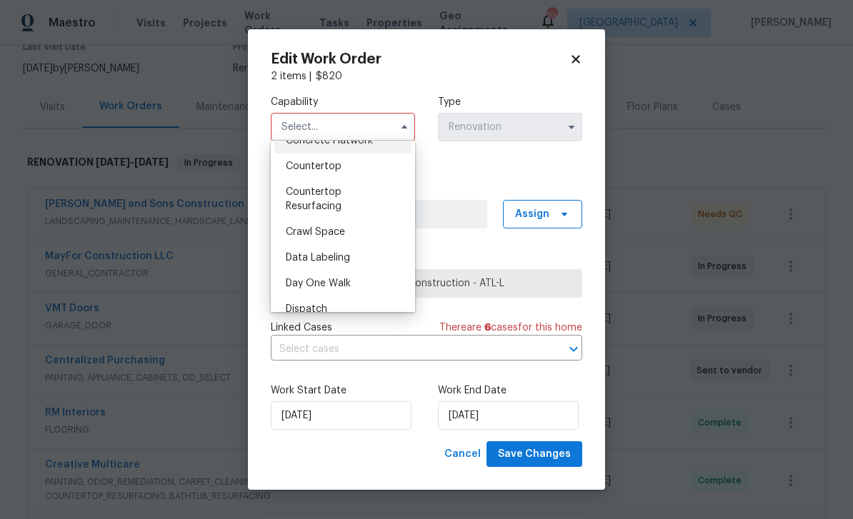
scroll to position [274, 0]
click at [345, 284] on span "Day One Walk" at bounding box center [318, 283] width 65 height 10
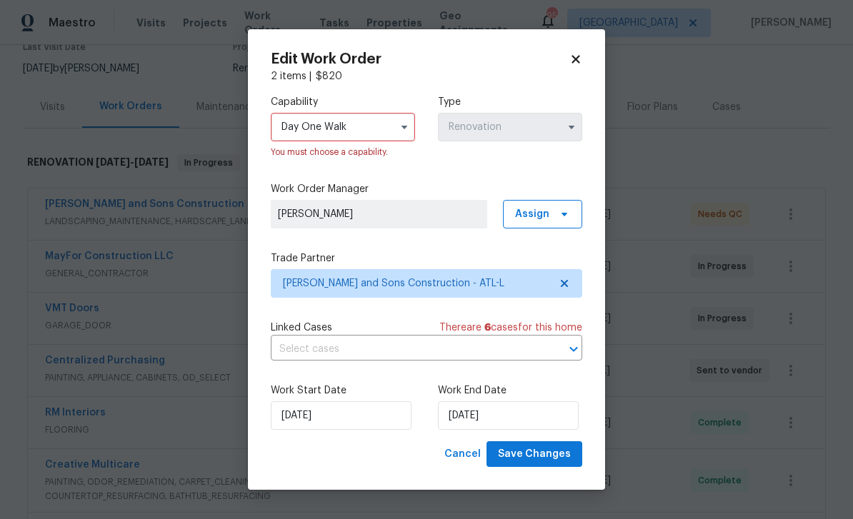
click at [383, 114] on input "Day One Walk" at bounding box center [343, 127] width 144 height 29
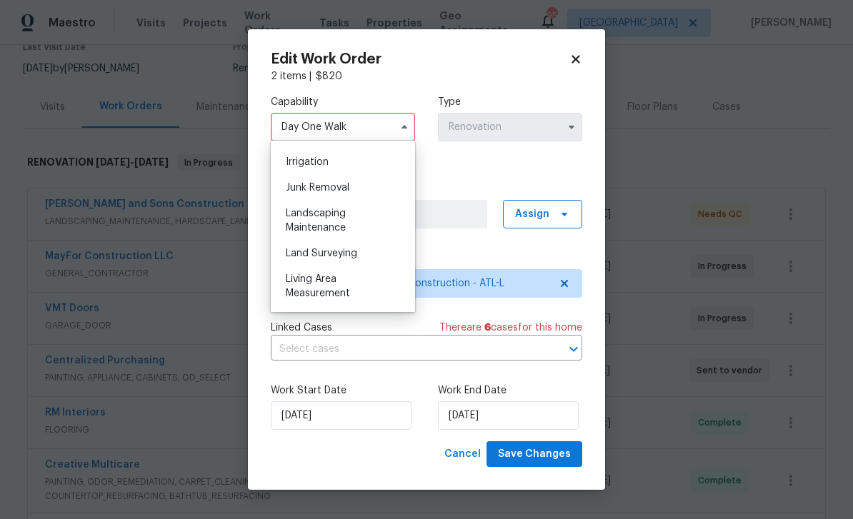
scroll to position [893, 0]
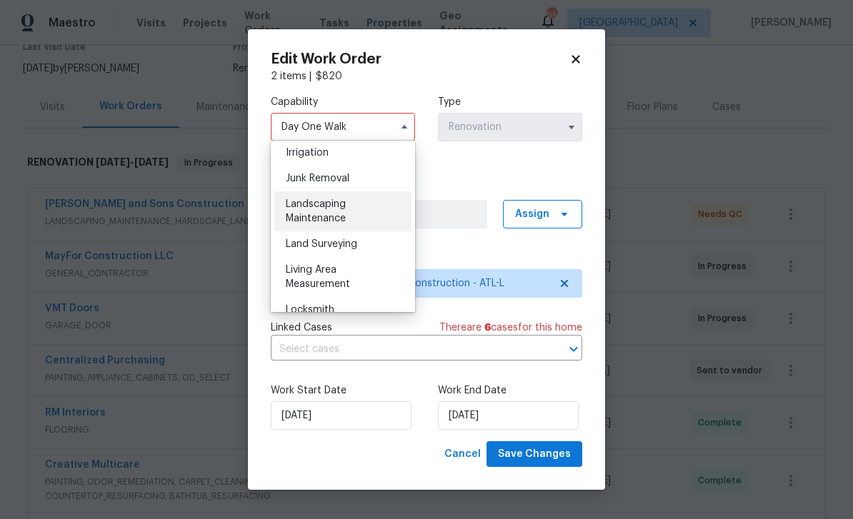
click at [358, 215] on div "Landscaping Maintenance" at bounding box center [342, 211] width 137 height 40
type input "Landscaping Maintenance"
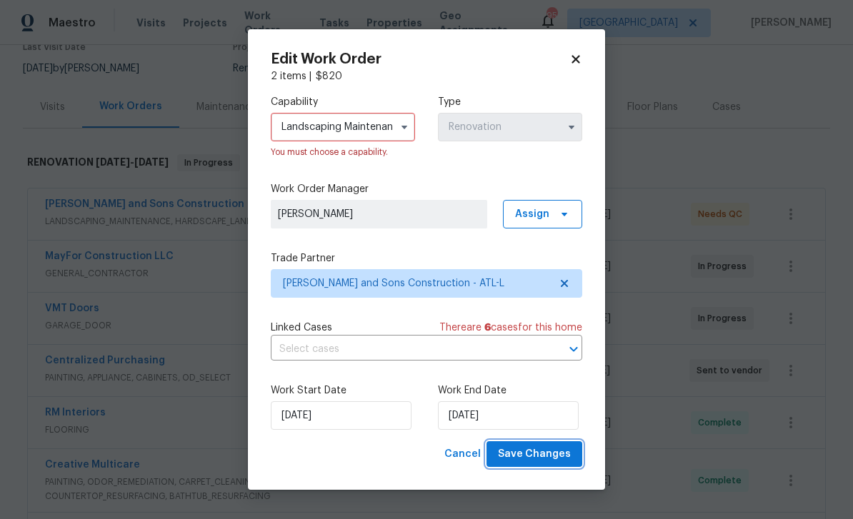
click at [536, 458] on span "Save Changes" at bounding box center [534, 455] width 73 height 18
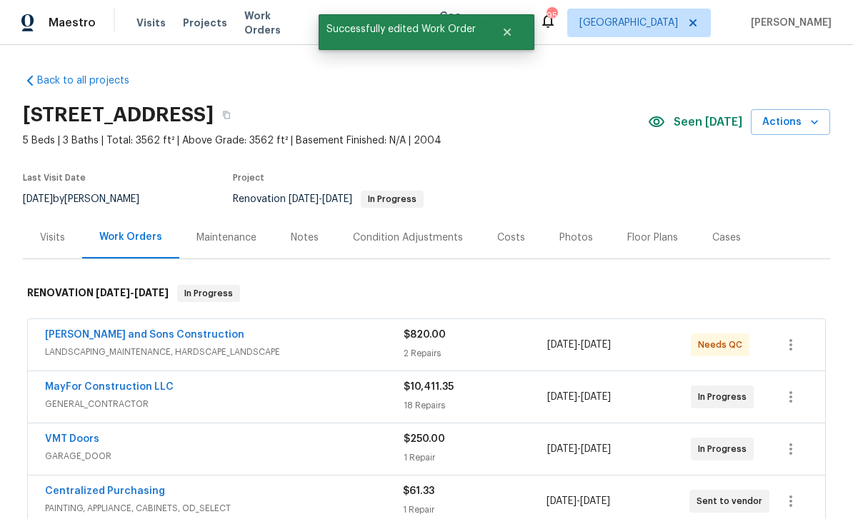
scroll to position [0, 0]
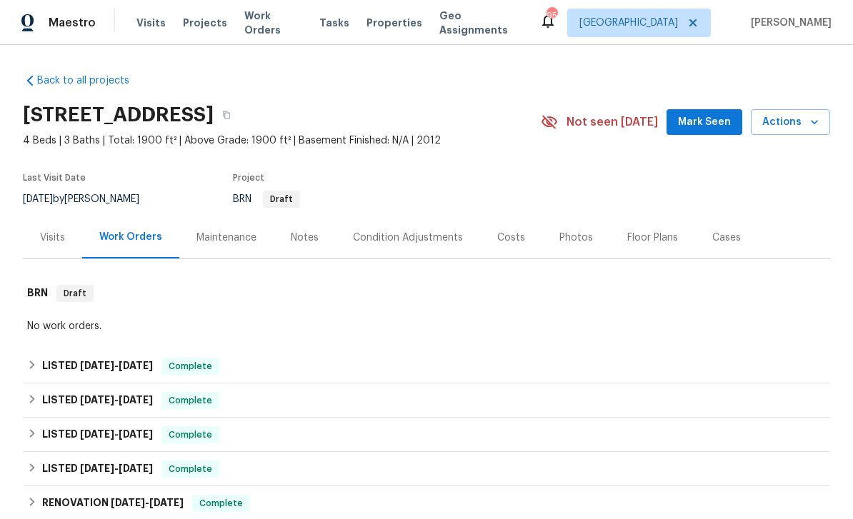
click at [717, 114] on span "Mark Seen" at bounding box center [704, 123] width 53 height 18
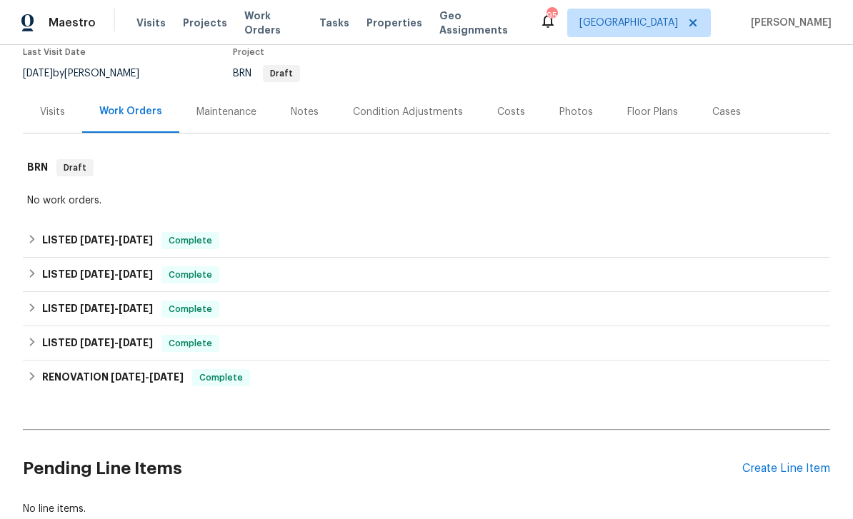
scroll to position [131, 0]
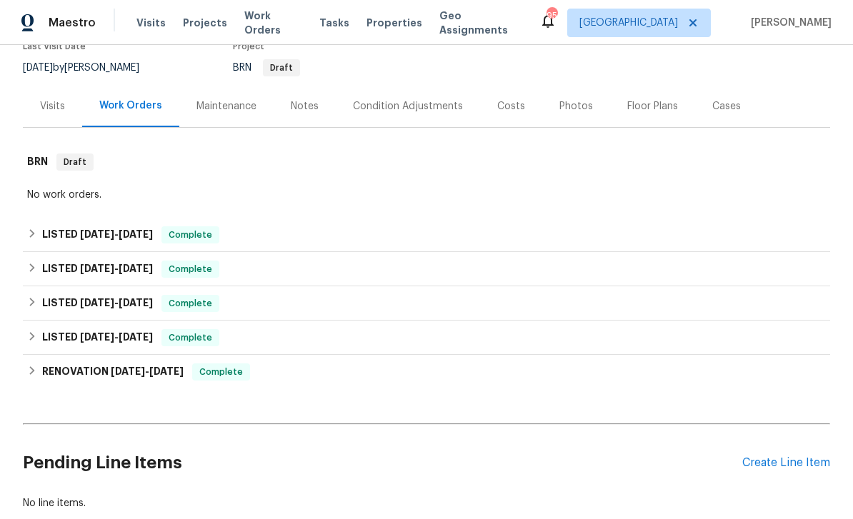
click at [566, 108] on div "Photos" at bounding box center [576, 106] width 34 height 14
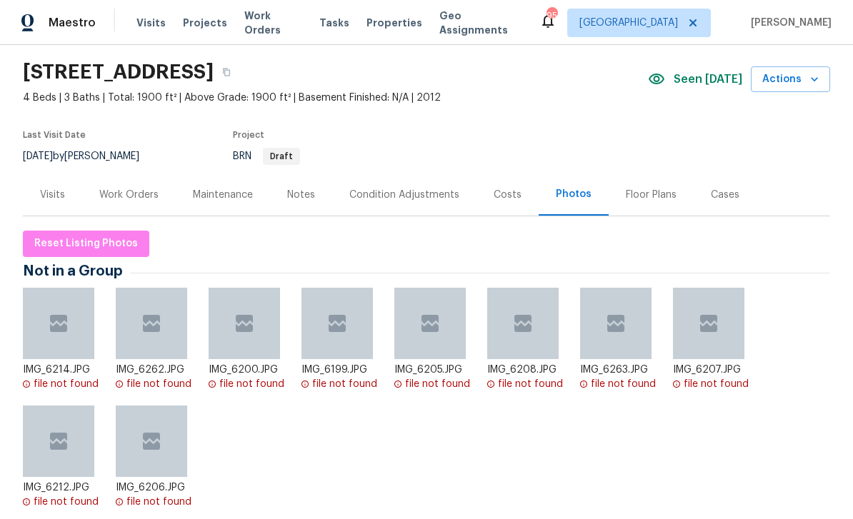
scroll to position [41, 0]
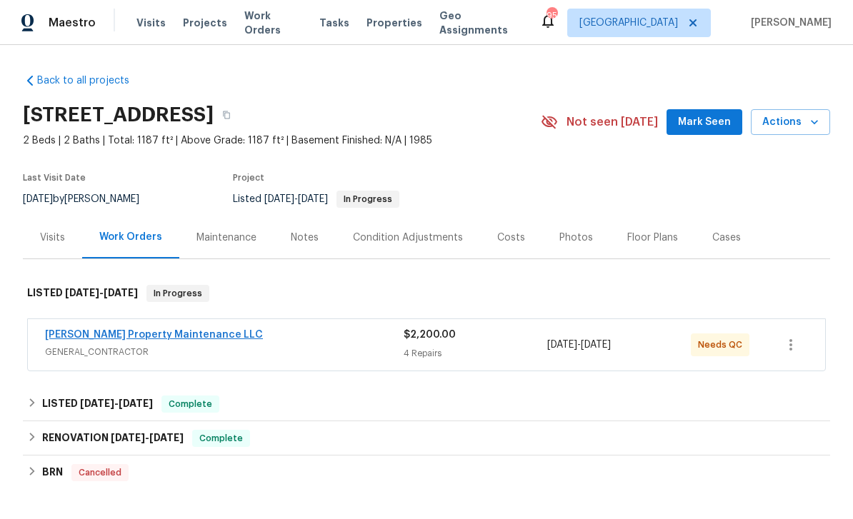
click at [99, 337] on link "[PERSON_NAME] Property Maintenance LLC" at bounding box center [154, 335] width 218 height 10
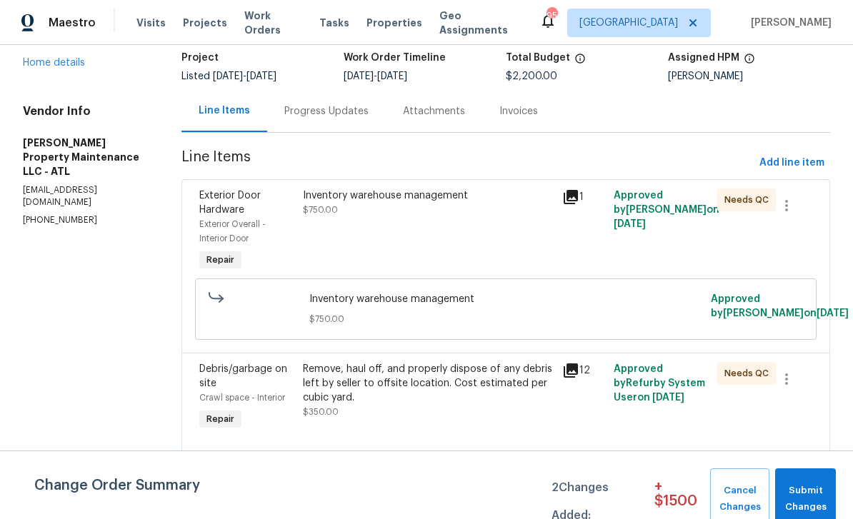
scroll to position [91, 0]
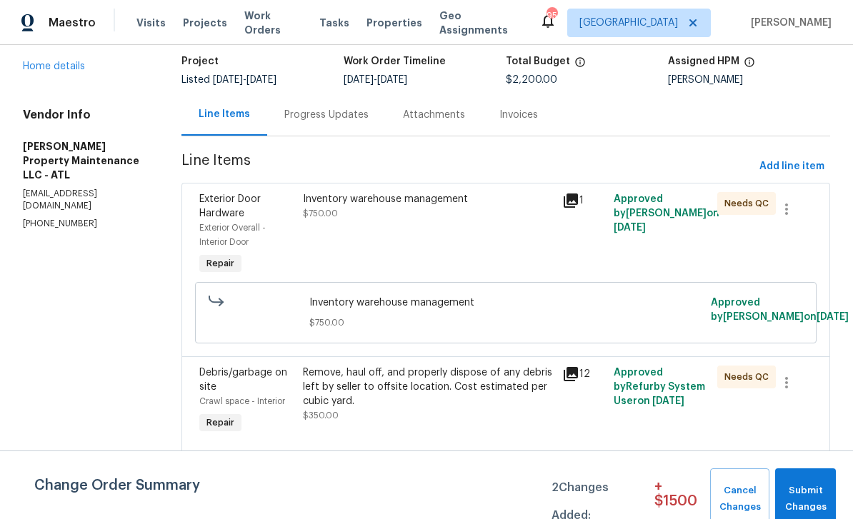
click at [306, 116] on div "Progress Updates" at bounding box center [326, 115] width 84 height 14
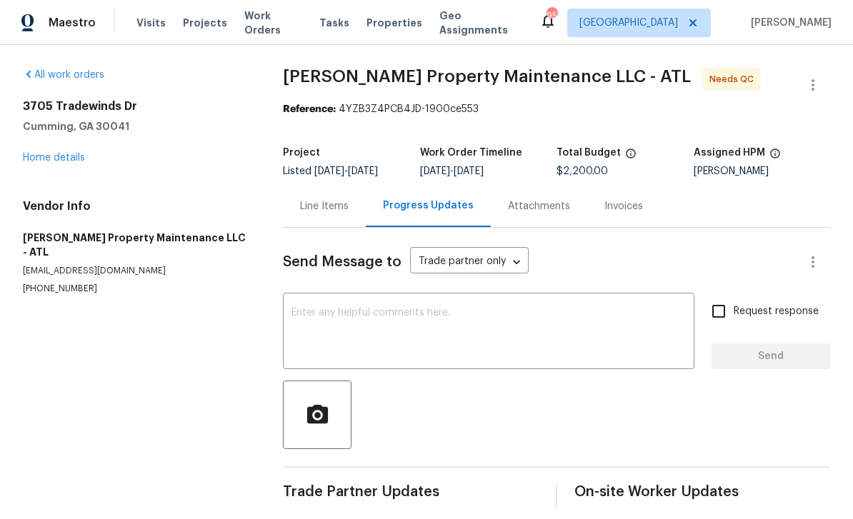
scroll to position [12, 0]
click at [323, 199] on div "Line Items" at bounding box center [324, 206] width 49 height 14
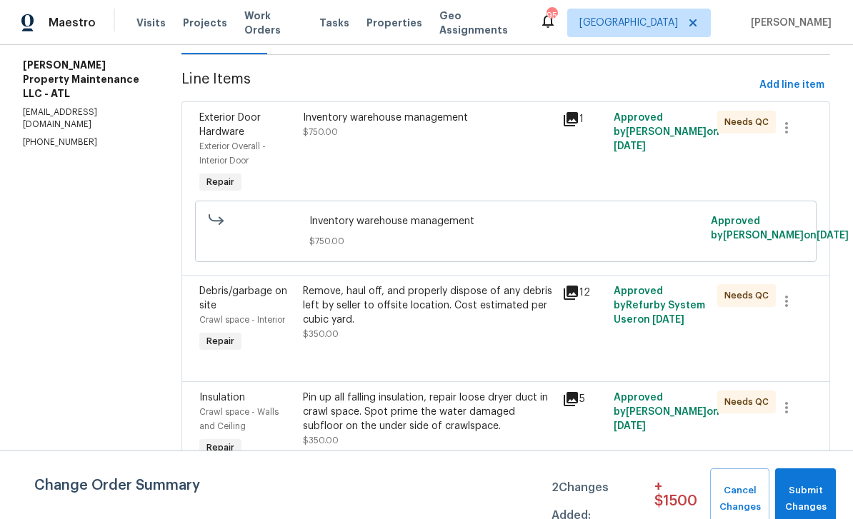
scroll to position [171, 0]
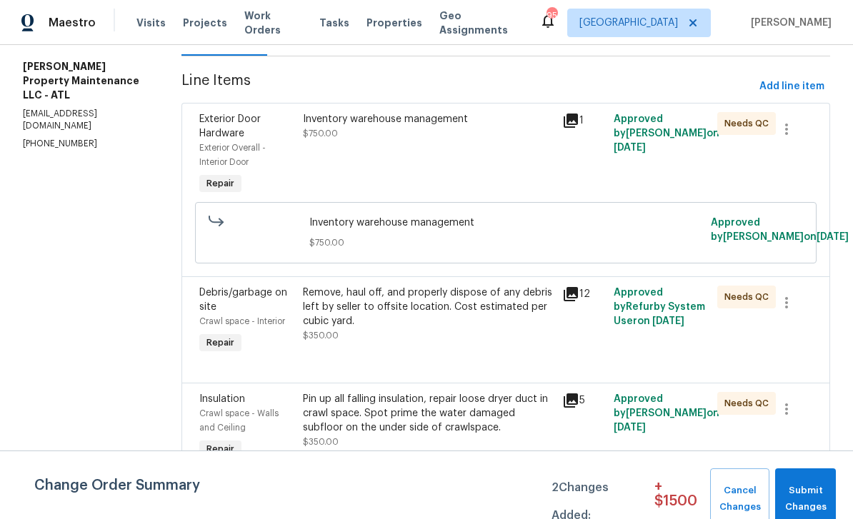
click at [287, 154] on div "Exterior Overall - Interior Door" at bounding box center [246, 155] width 95 height 29
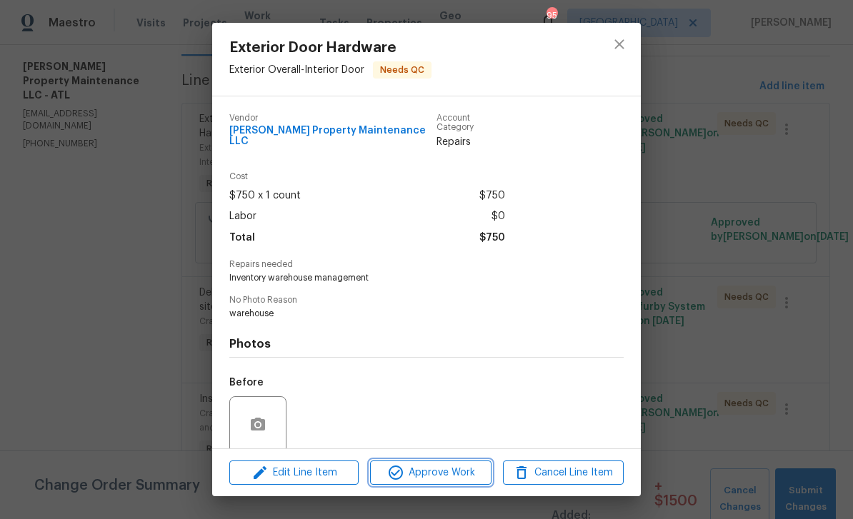
click at [408, 477] on span "Approve Work" at bounding box center [430, 473] width 112 height 18
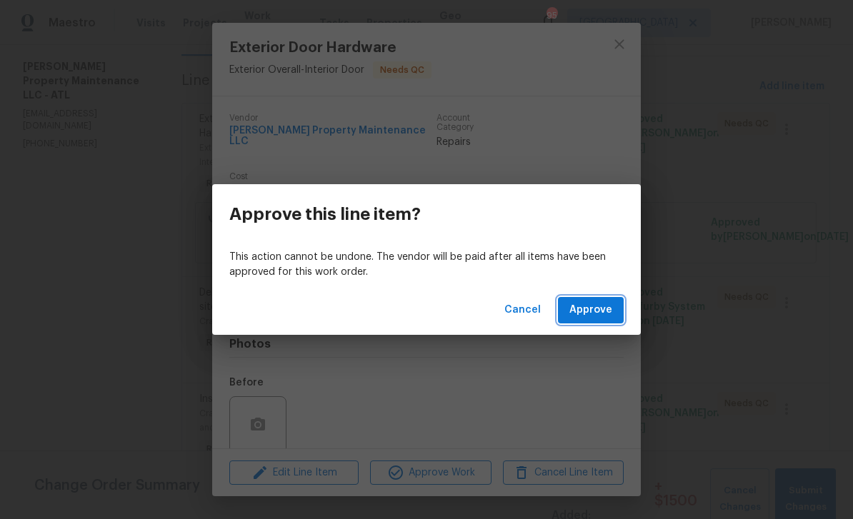
click at [593, 317] on span "Approve" at bounding box center [590, 310] width 43 height 18
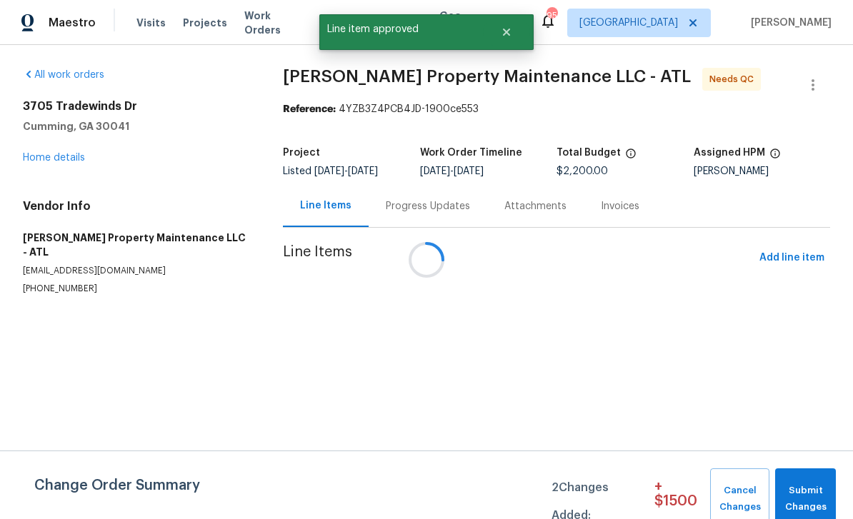
scroll to position [0, 0]
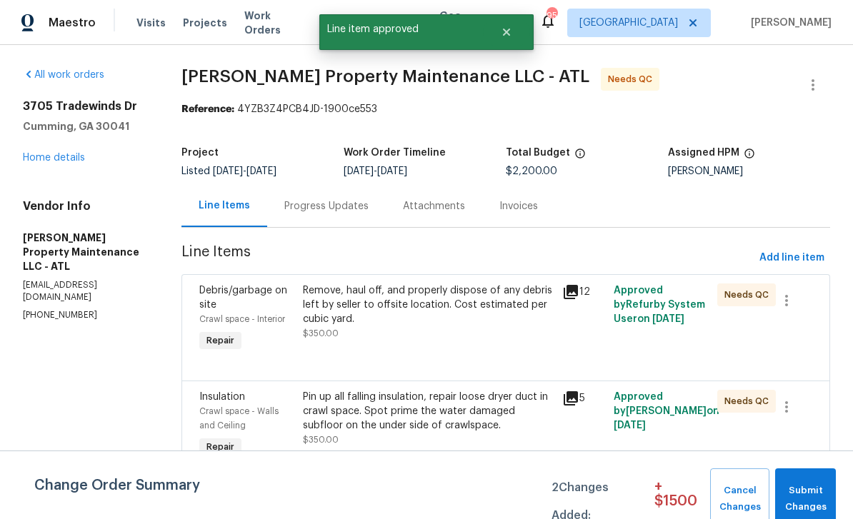
click at [271, 307] on div "Debris/garbage on site" at bounding box center [246, 297] width 95 height 29
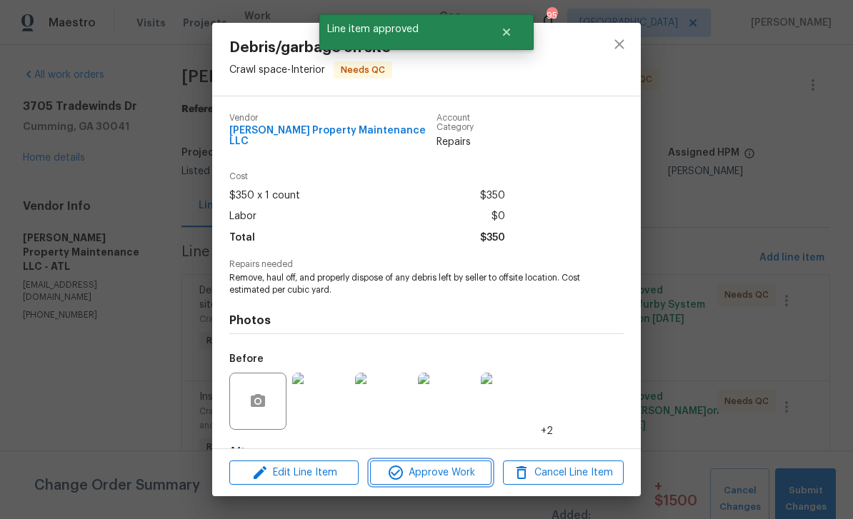
click at [416, 476] on span "Approve Work" at bounding box center [430, 473] width 112 height 18
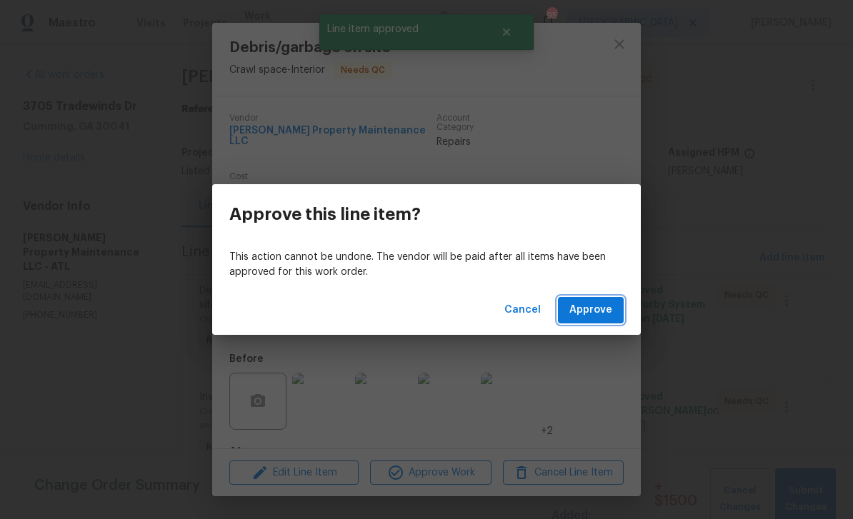
click at [584, 314] on span "Approve" at bounding box center [590, 310] width 43 height 18
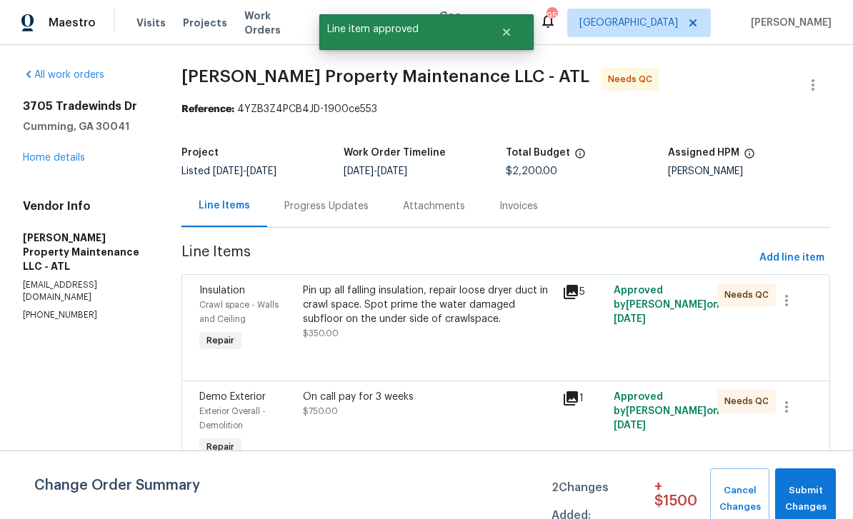
click at [266, 311] on div "Crawl space - Walls and Ceiling" at bounding box center [246, 312] width 95 height 29
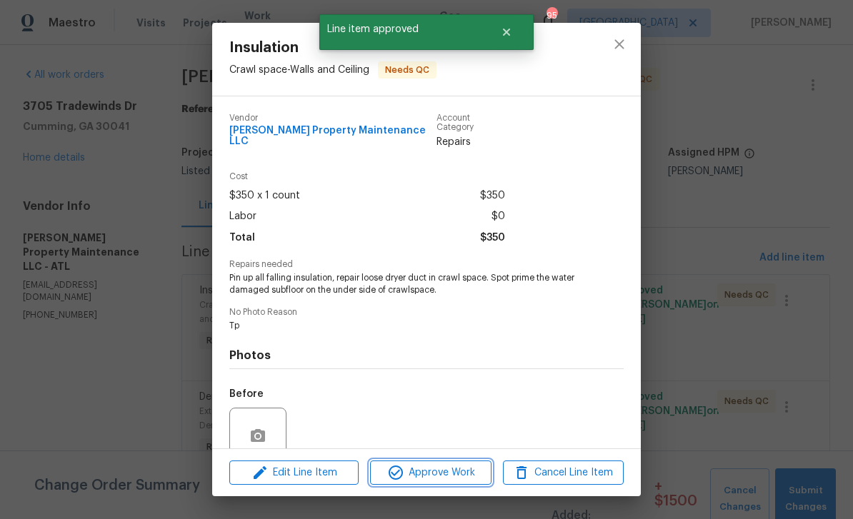
click at [416, 469] on span "Approve Work" at bounding box center [430, 473] width 112 height 18
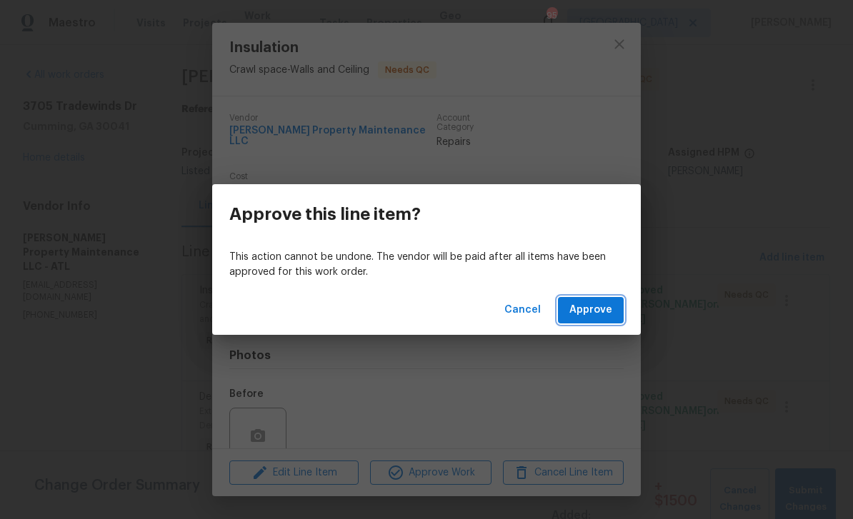
click at [596, 313] on span "Approve" at bounding box center [590, 310] width 43 height 18
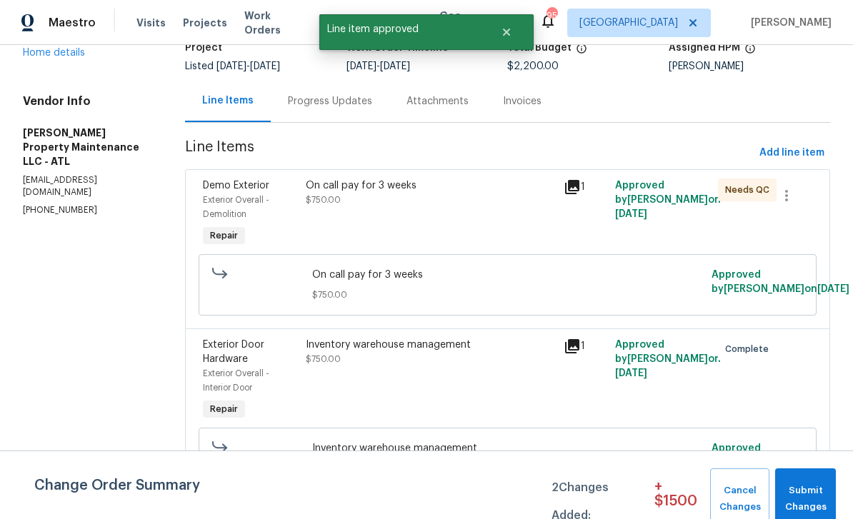
scroll to position [109, 0]
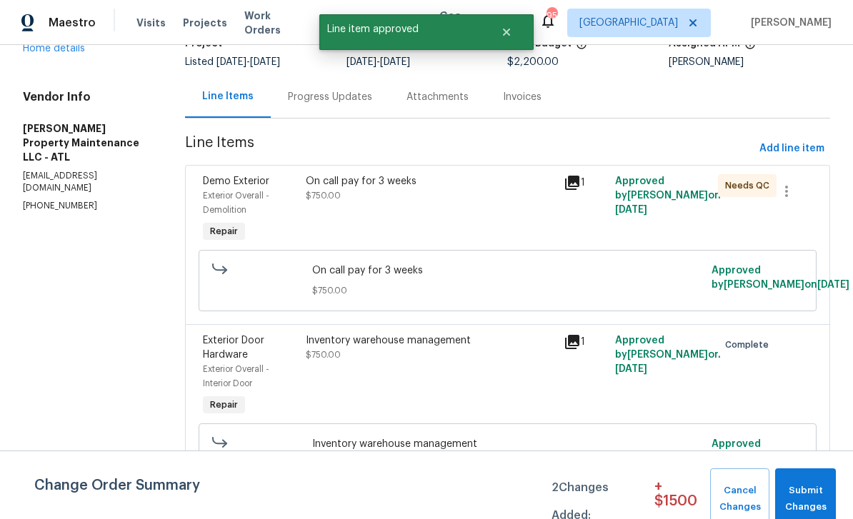
click at [240, 190] on div "Exterior Overall - Demolition" at bounding box center [250, 203] width 94 height 29
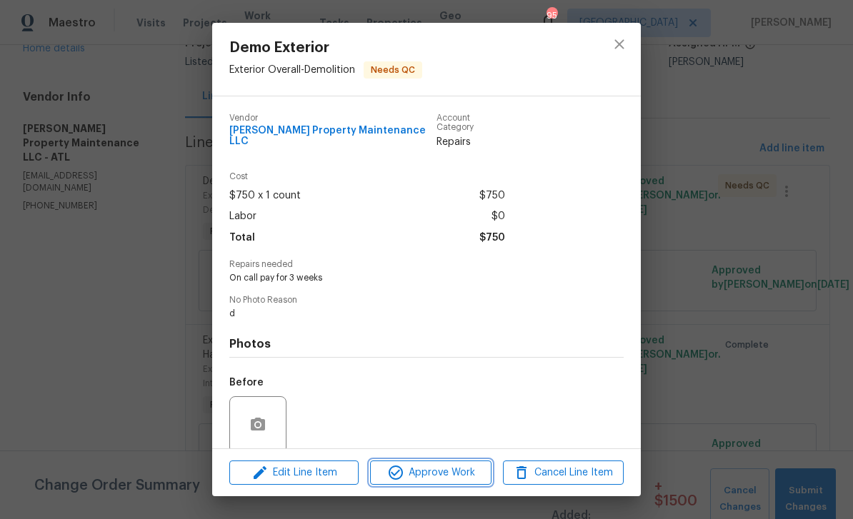
click at [390, 475] on icon "button" at bounding box center [395, 472] width 17 height 17
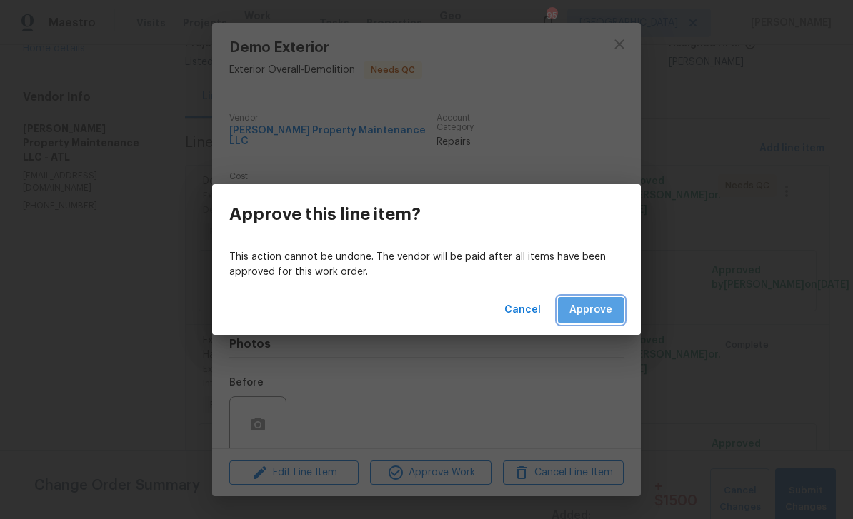
click at [591, 315] on span "Approve" at bounding box center [590, 310] width 43 height 18
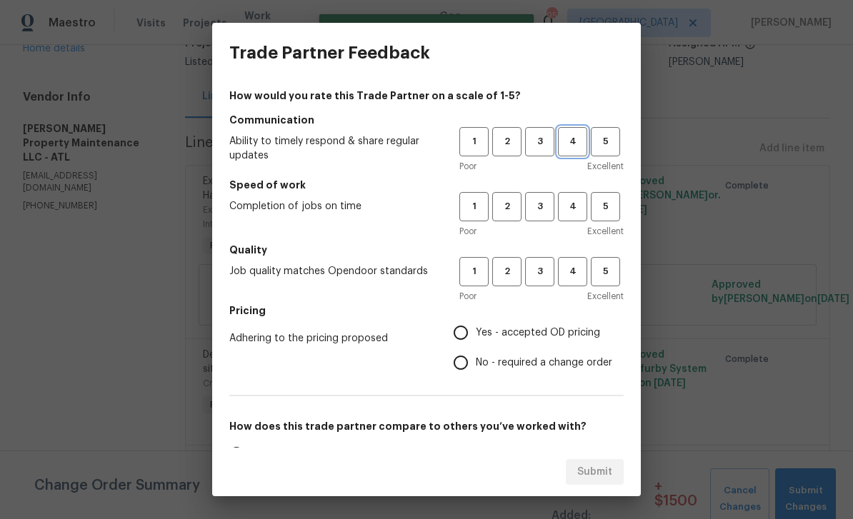
click at [574, 144] on span "4" at bounding box center [572, 142] width 26 height 16
click at [575, 214] on span "4" at bounding box center [572, 207] width 26 height 16
click at [572, 271] on span "4" at bounding box center [572, 272] width 26 height 16
click at [457, 339] on input "Yes - accepted OD pricing" at bounding box center [461, 333] width 30 height 30
radio input "true"
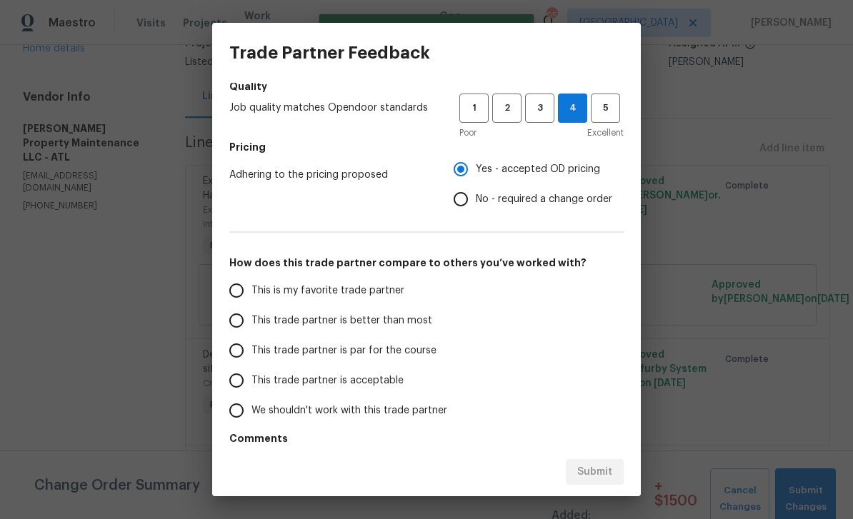
scroll to position [178, 0]
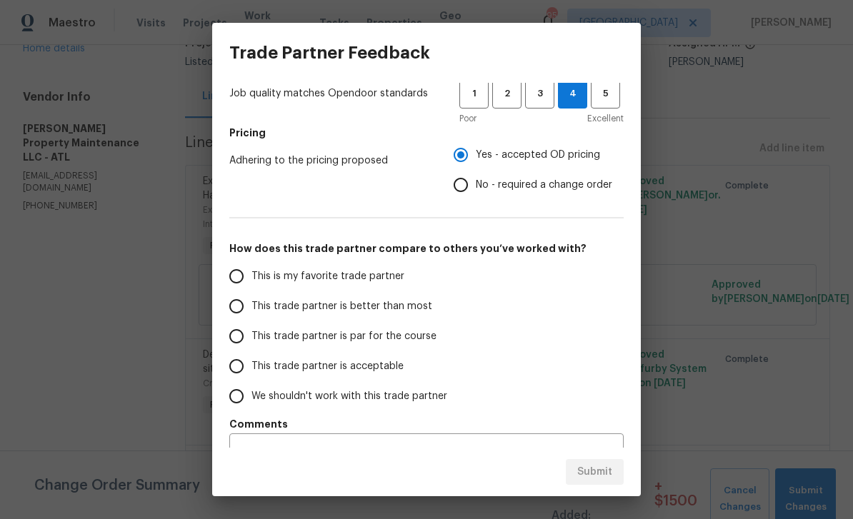
click at [234, 277] on input "This is my favorite trade partner" at bounding box center [236, 276] width 30 height 30
click at [589, 469] on span "Submit" at bounding box center [594, 472] width 35 height 18
radio input "true"
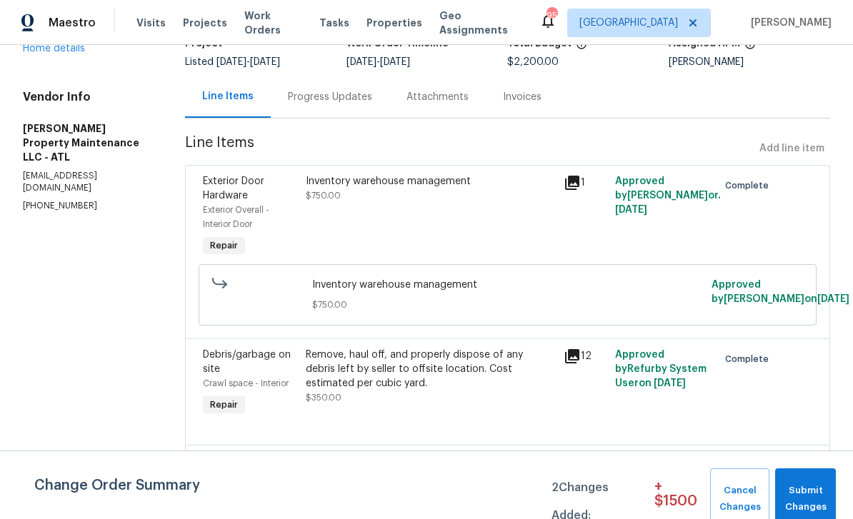
radio input "false"
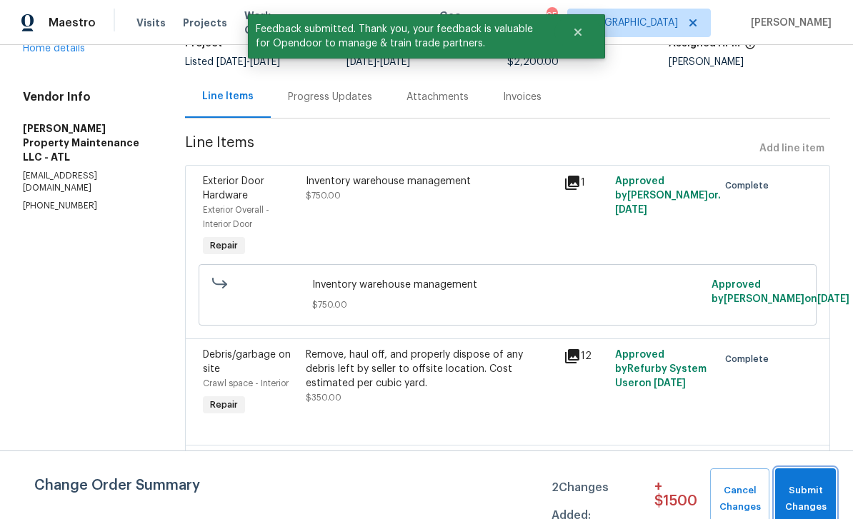
click at [800, 493] on span "Submit Changes" at bounding box center [805, 499] width 46 height 33
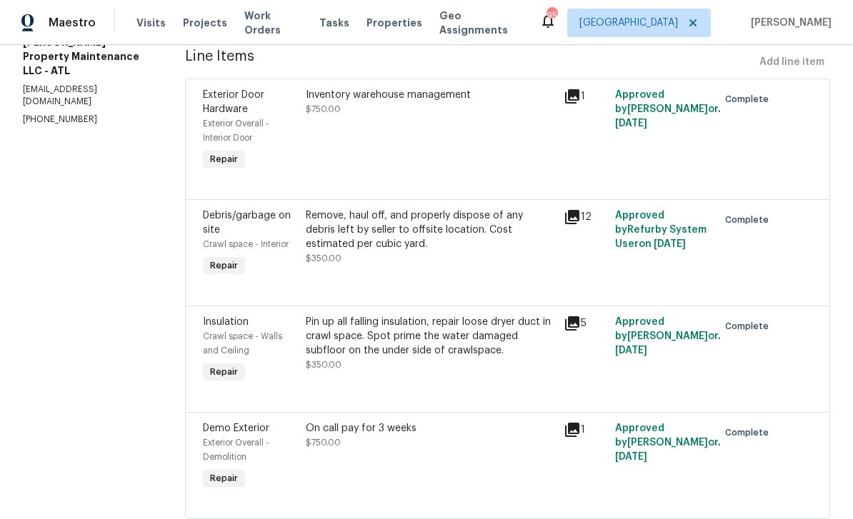
scroll to position [195, 0]
click at [578, 211] on icon at bounding box center [572, 218] width 14 height 14
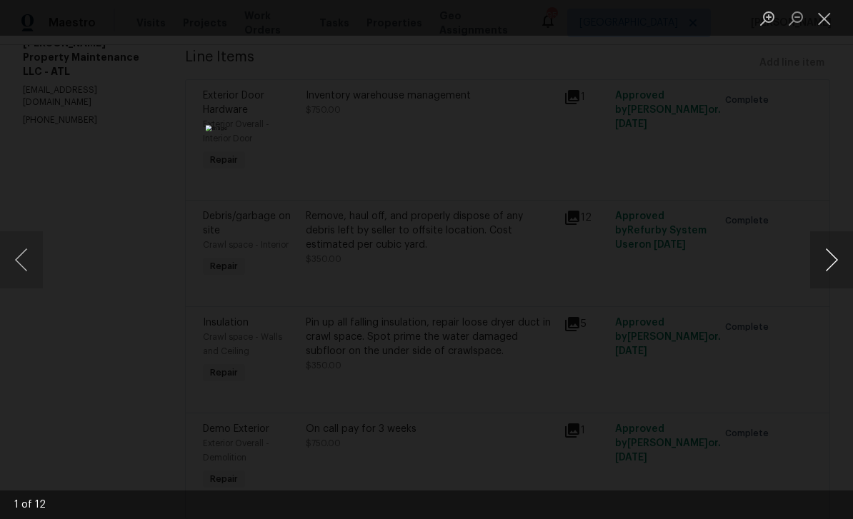
click at [829, 262] on button "Next image" at bounding box center [831, 259] width 43 height 57
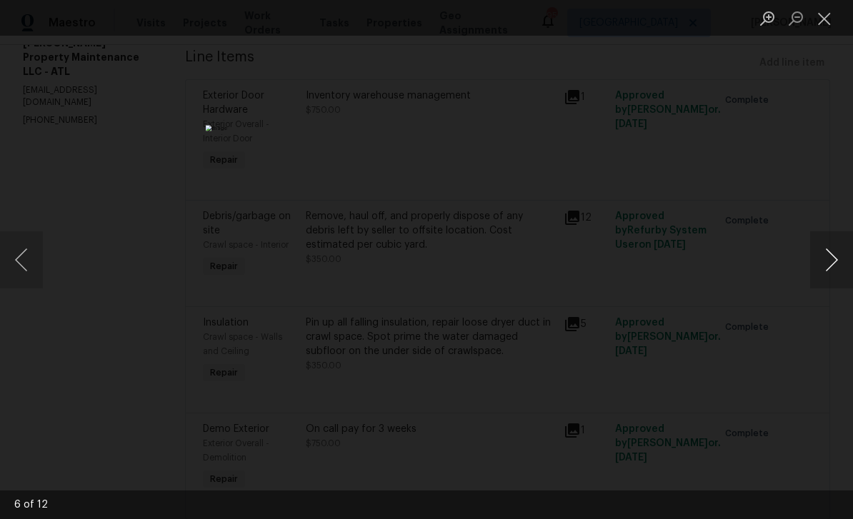
click at [829, 262] on button "Next image" at bounding box center [831, 259] width 43 height 57
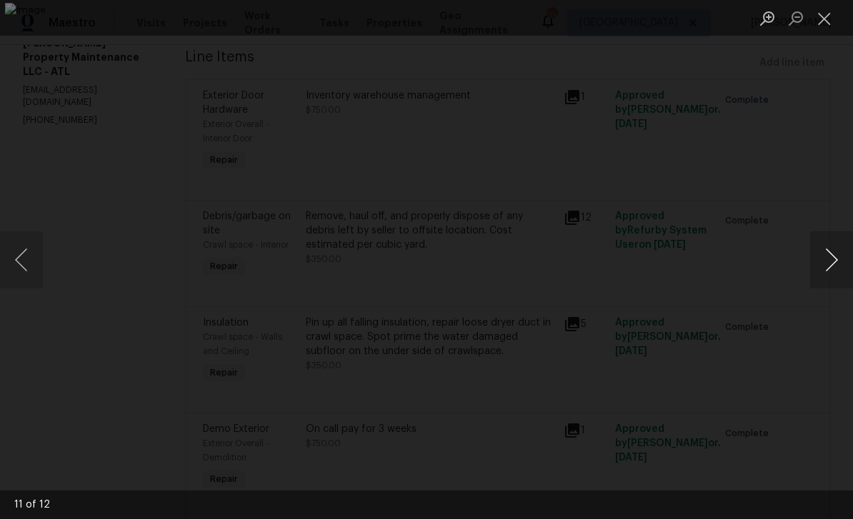
click at [829, 262] on button "Next image" at bounding box center [831, 259] width 43 height 57
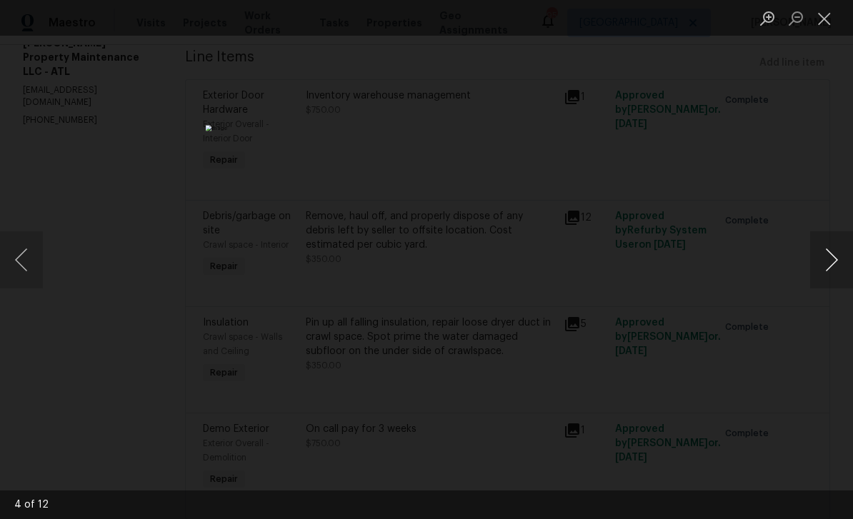
click at [829, 262] on button "Next image" at bounding box center [831, 259] width 43 height 57
click at [826, 19] on button "Close lightbox" at bounding box center [824, 18] width 29 height 25
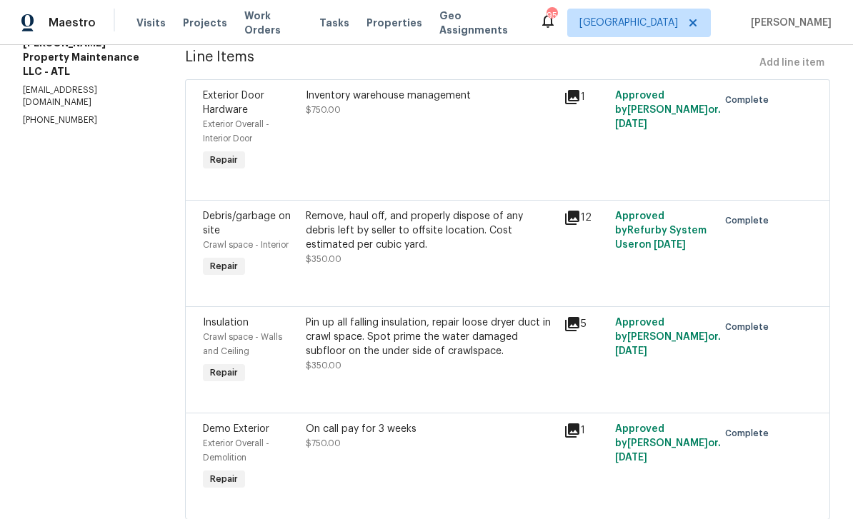
click at [577, 317] on icon at bounding box center [572, 324] width 14 height 14
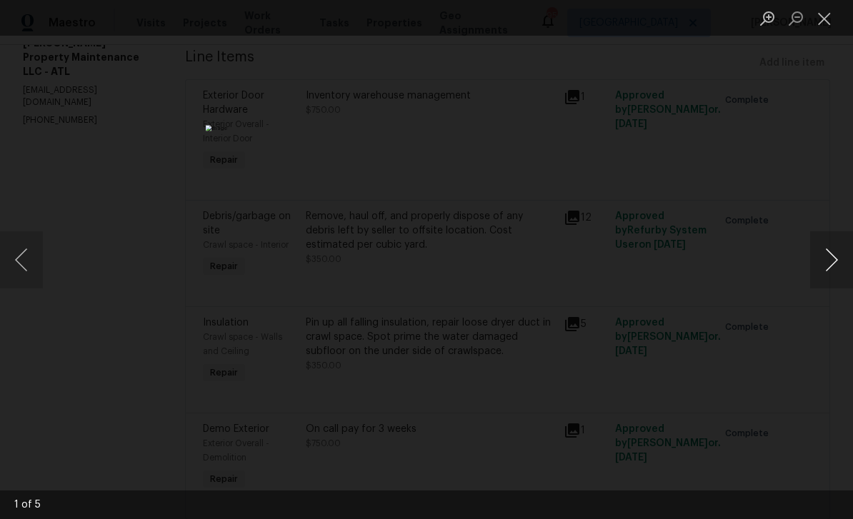
click at [822, 267] on button "Next image" at bounding box center [831, 259] width 43 height 57
click at [830, 262] on button "Next image" at bounding box center [831, 259] width 43 height 57
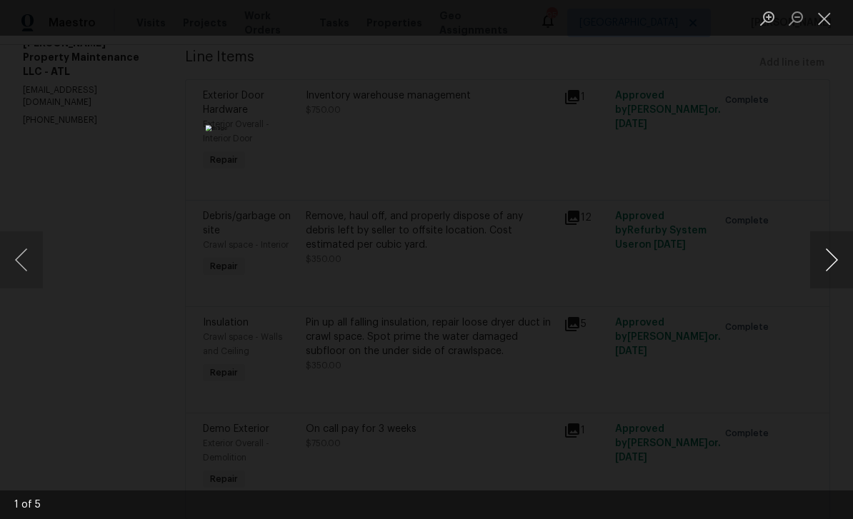
click at [830, 262] on button "Next image" at bounding box center [831, 259] width 43 height 57
click at [827, 17] on button "Close lightbox" at bounding box center [824, 18] width 29 height 25
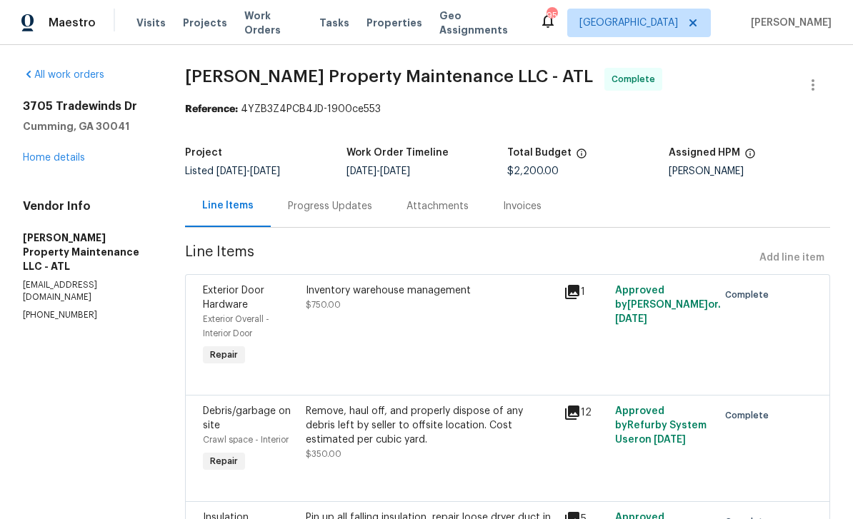
scroll to position [0, 0]
click at [59, 153] on link "Home details" at bounding box center [54, 158] width 62 height 10
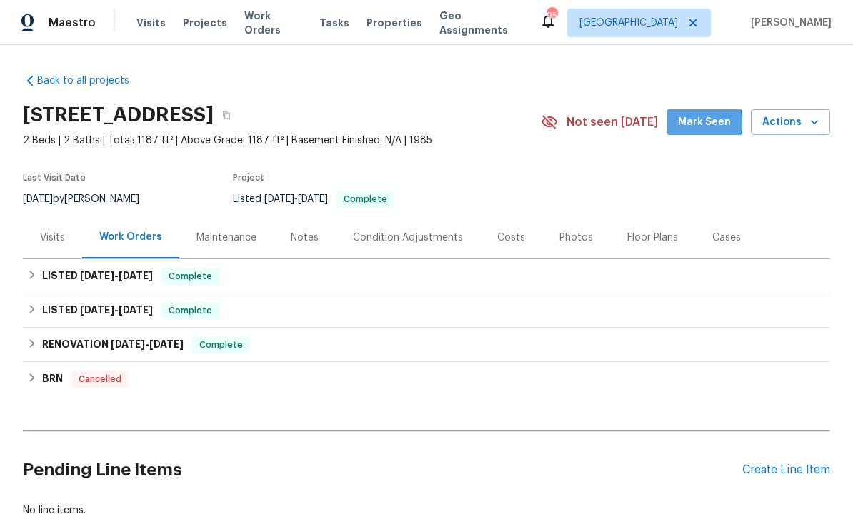
click at [702, 114] on span "Mark Seen" at bounding box center [704, 123] width 53 height 18
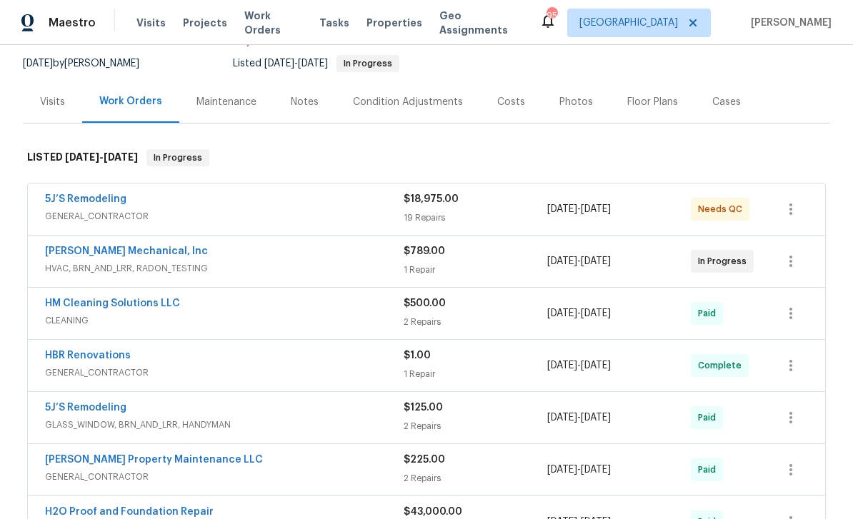
scroll to position [141, 0]
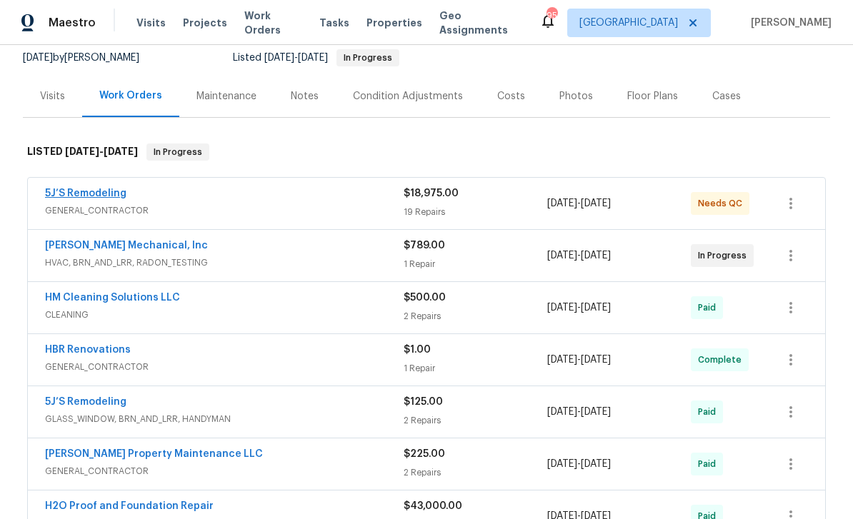
click at [81, 191] on link "5J’S Remodeling" at bounding box center [85, 194] width 81 height 10
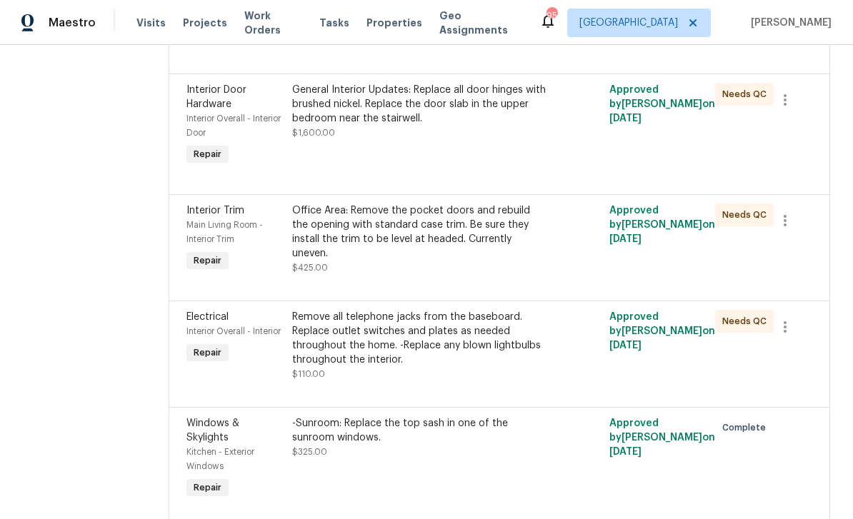
scroll to position [998, 0]
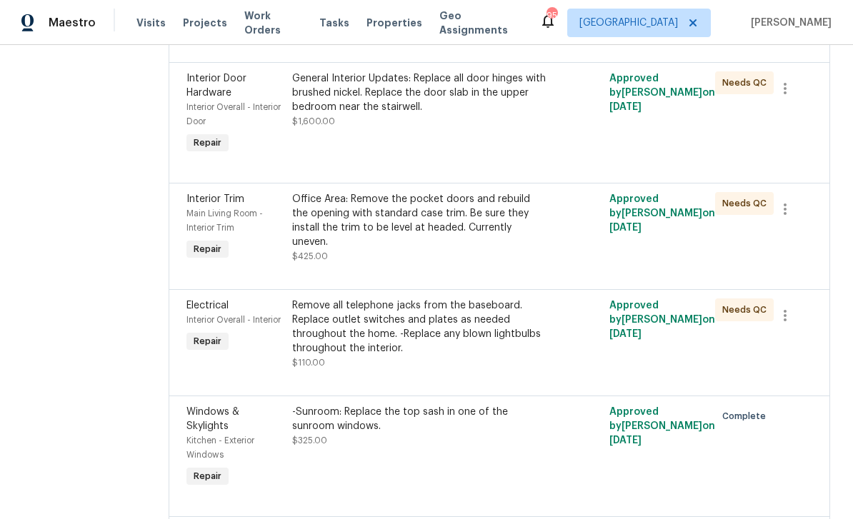
click at [209, 325] on div "Interior Overall - Interior" at bounding box center [234, 320] width 97 height 14
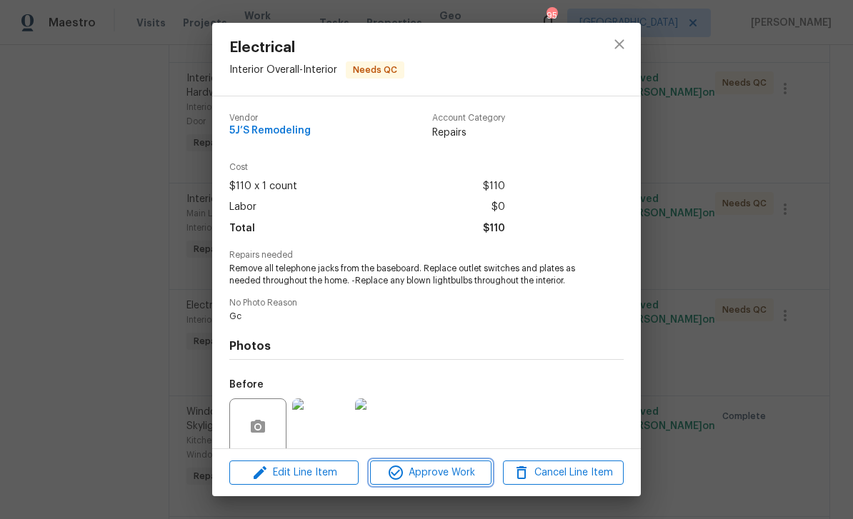
click at [430, 471] on span "Approve Work" at bounding box center [430, 473] width 112 height 18
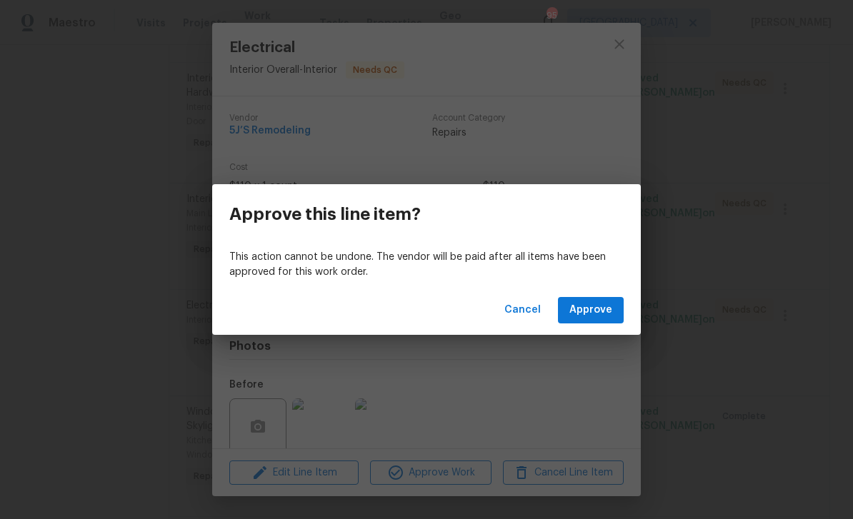
click at [586, 306] on span "Approve" at bounding box center [590, 310] width 43 height 18
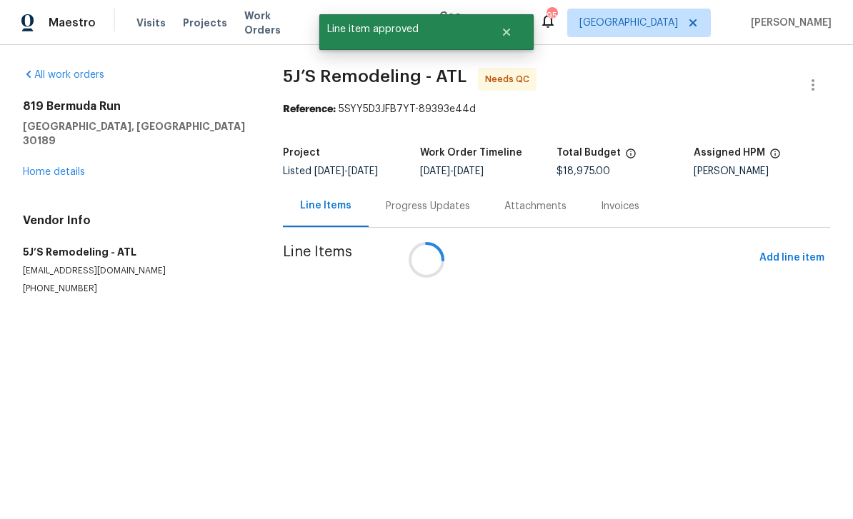
scroll to position [0, 0]
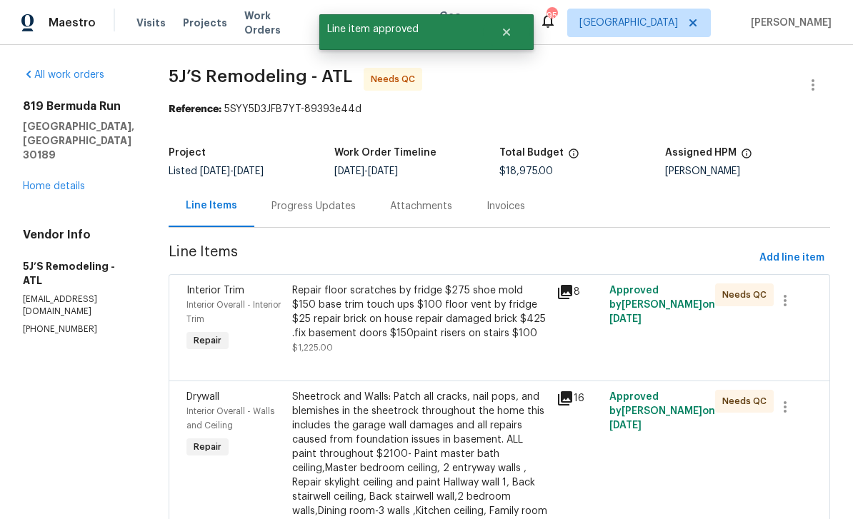
click at [227, 315] on div "Interior Overall - Interior Trim" at bounding box center [234, 312] width 97 height 29
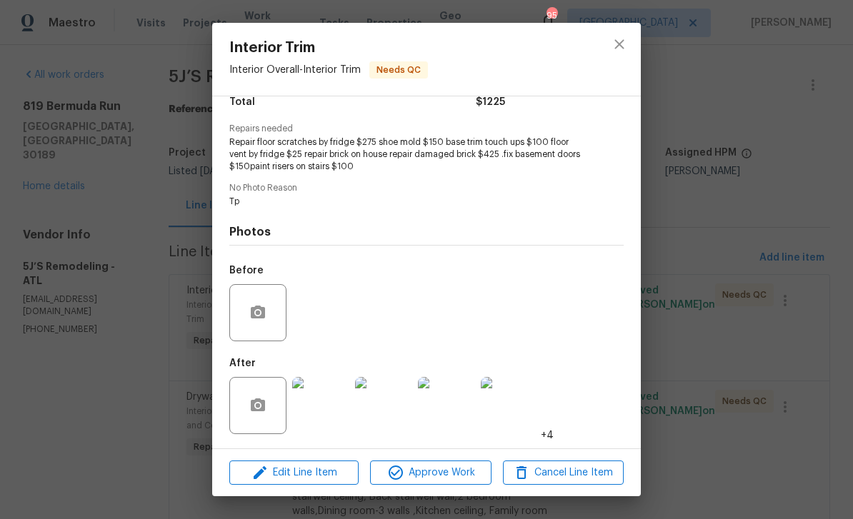
scroll to position [129, 0]
click at [318, 406] on img at bounding box center [320, 405] width 57 height 57
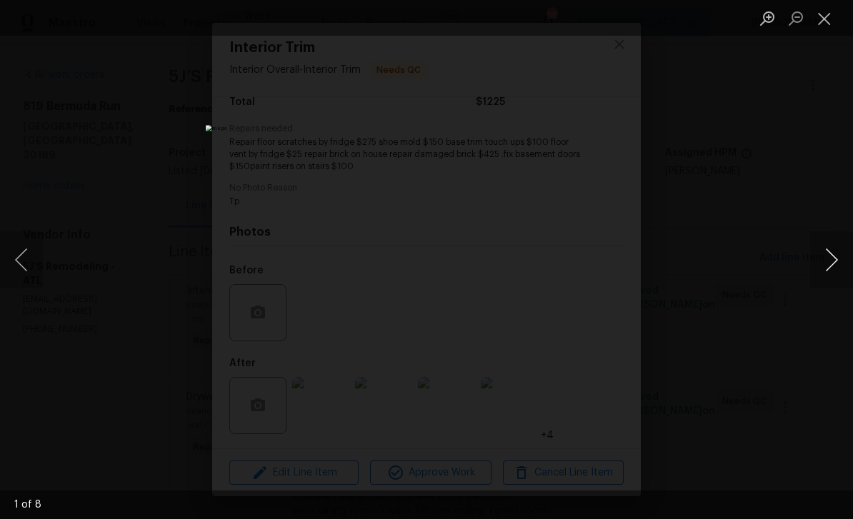
click at [826, 264] on button "Next image" at bounding box center [831, 259] width 43 height 57
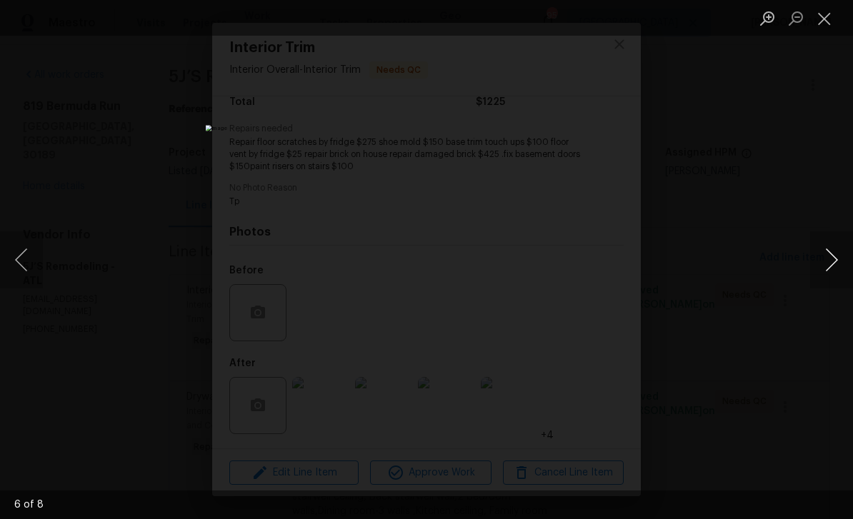
click at [826, 264] on button "Next image" at bounding box center [831, 259] width 43 height 57
click at [822, 18] on button "Close lightbox" at bounding box center [824, 18] width 29 height 25
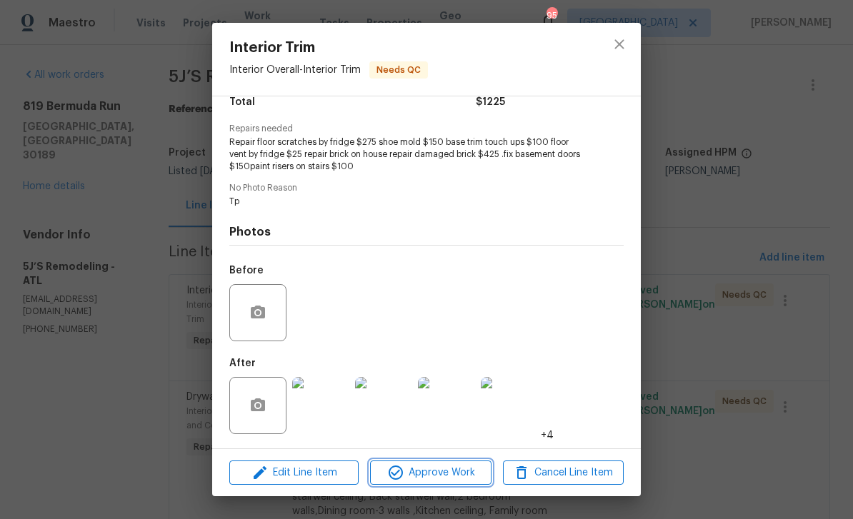
click at [422, 476] on span "Approve Work" at bounding box center [430, 473] width 112 height 18
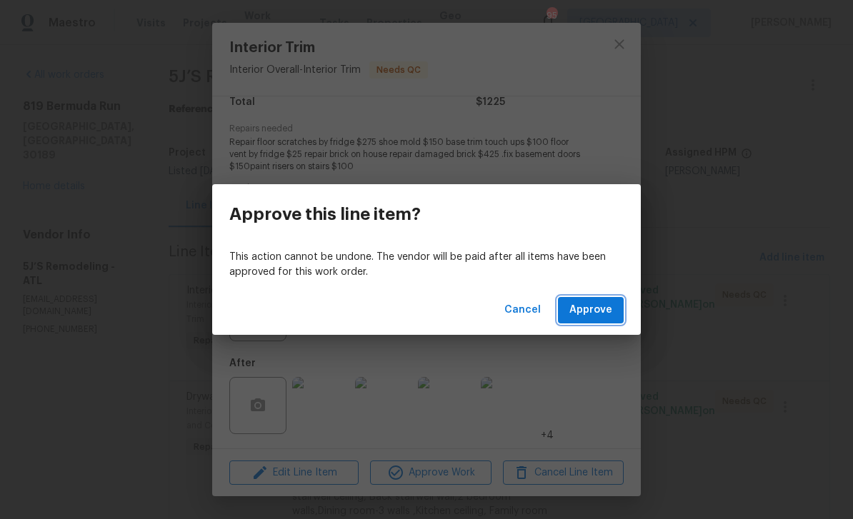
click at [591, 311] on span "Approve" at bounding box center [590, 310] width 43 height 18
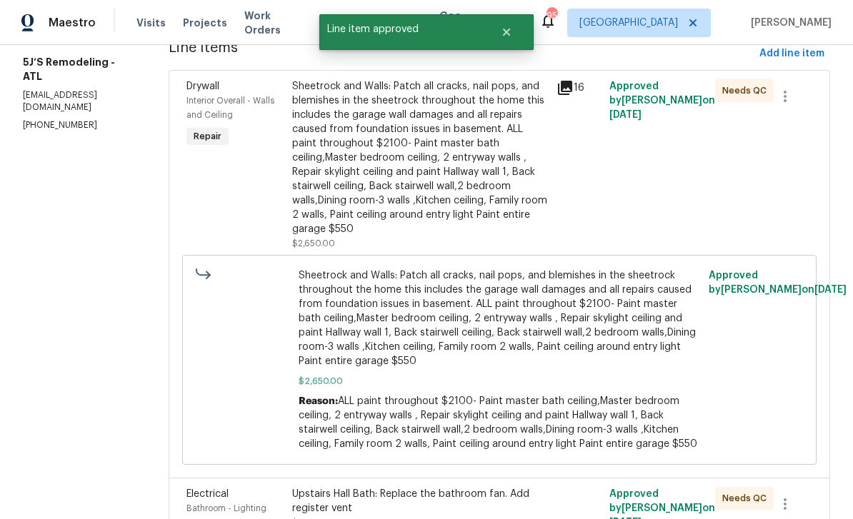
scroll to position [205, 0]
click at [236, 194] on div "Drywall Interior Overall - Walls and Ceiling Repair" at bounding box center [235, 164] width 106 height 180
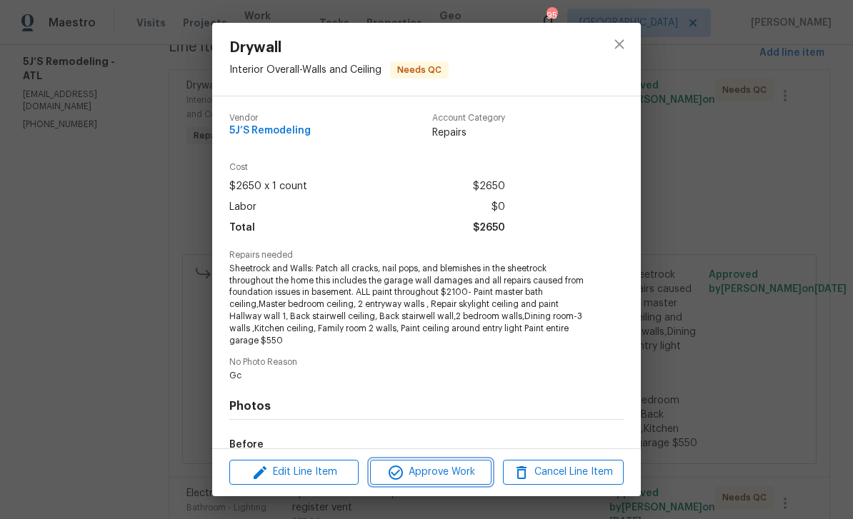
click at [390, 476] on icon "button" at bounding box center [395, 473] width 14 height 14
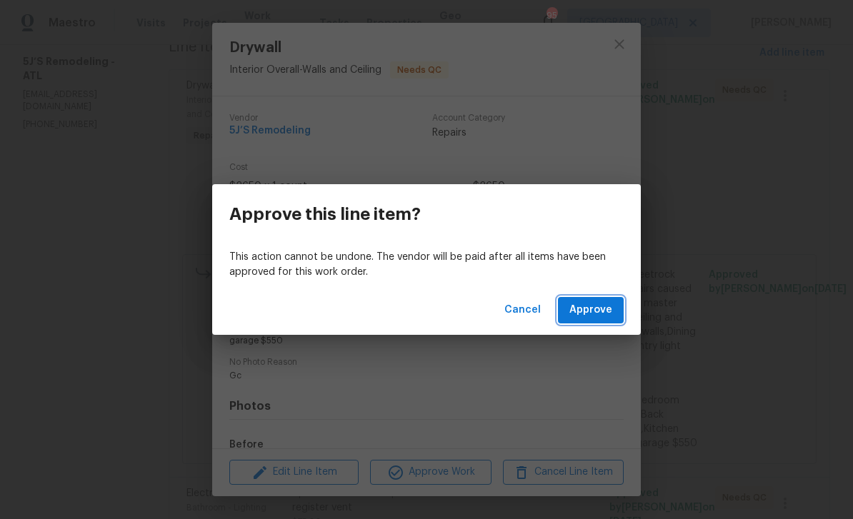
click at [601, 309] on span "Approve" at bounding box center [590, 310] width 43 height 18
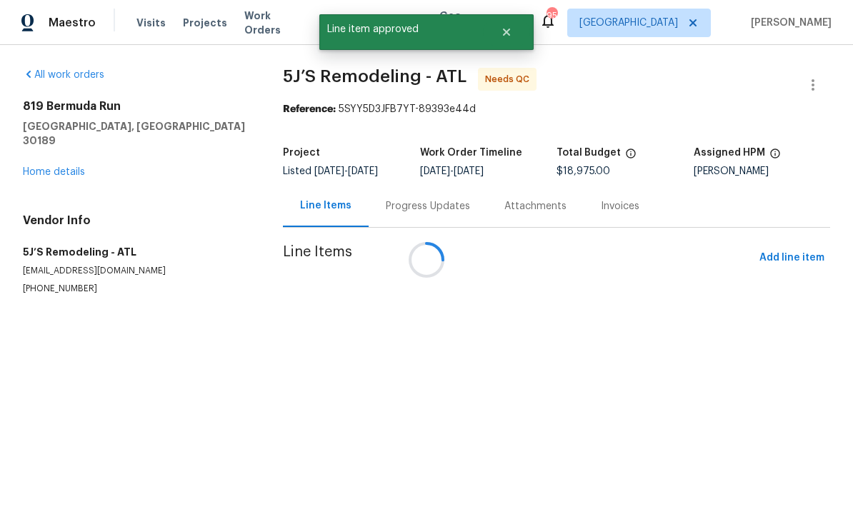
scroll to position [0, 0]
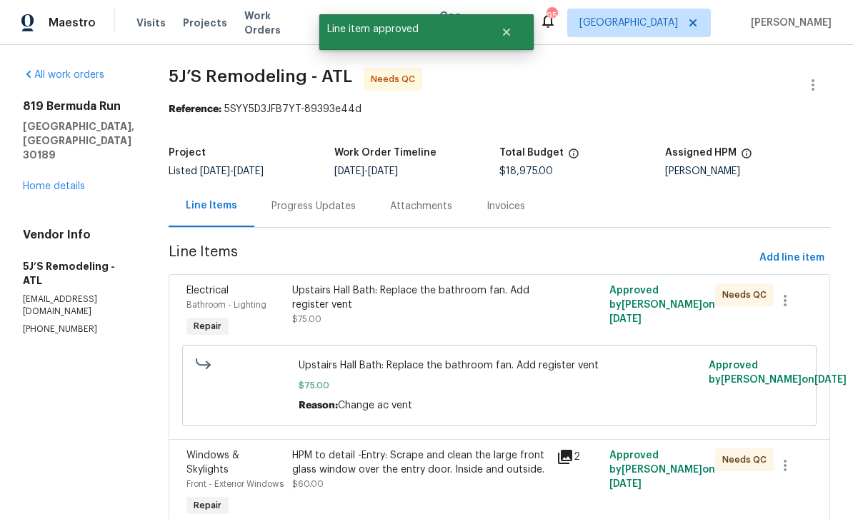
click at [209, 309] on span "Bathroom - Lighting" at bounding box center [226, 305] width 80 height 9
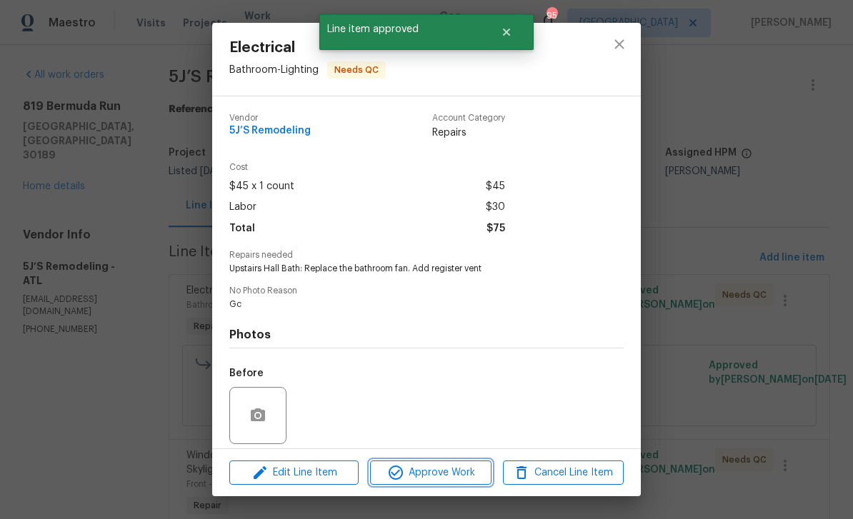
click at [402, 476] on icon "button" at bounding box center [395, 472] width 17 height 17
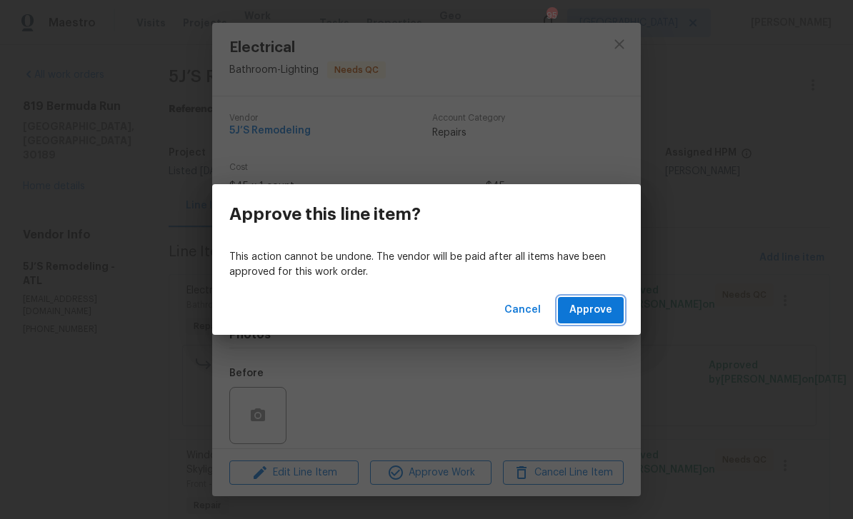
click at [603, 315] on span "Approve" at bounding box center [590, 310] width 43 height 18
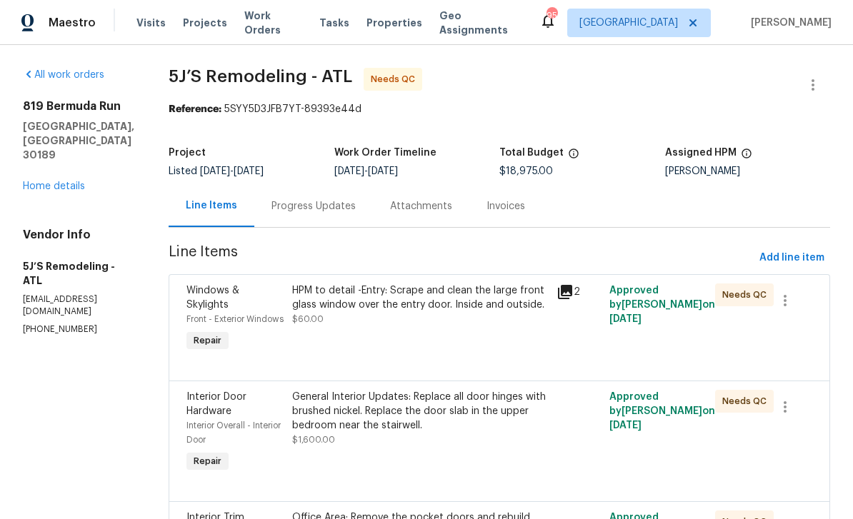
click at [211, 313] on div "Front - Exterior Windows" at bounding box center [234, 319] width 97 height 14
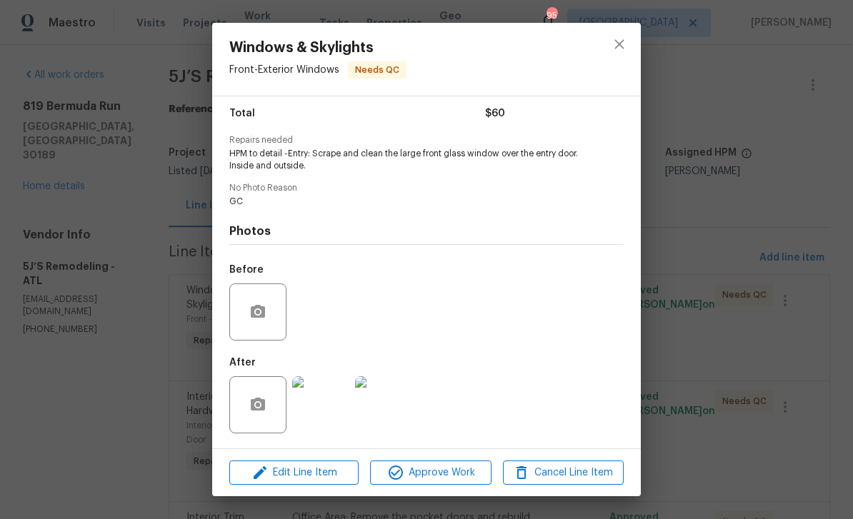
scroll to position [118, 0]
click at [380, 411] on img at bounding box center [383, 404] width 57 height 57
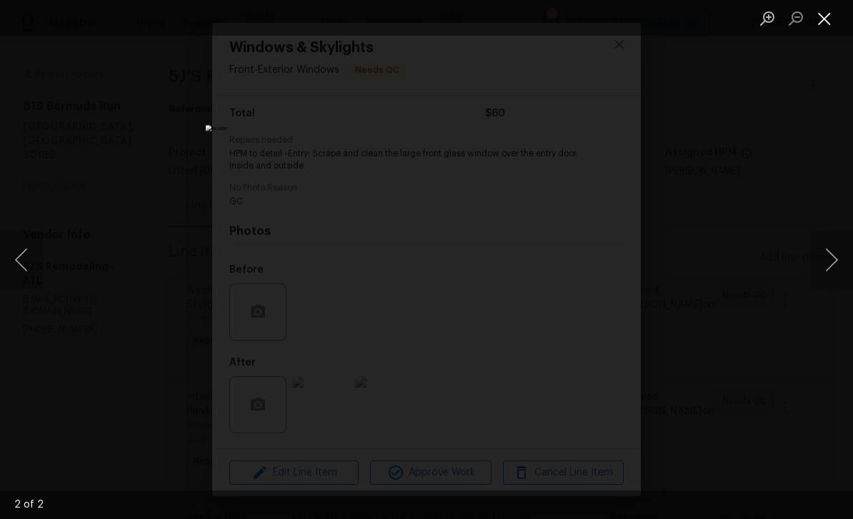
click at [826, 23] on button "Close lightbox" at bounding box center [824, 18] width 29 height 25
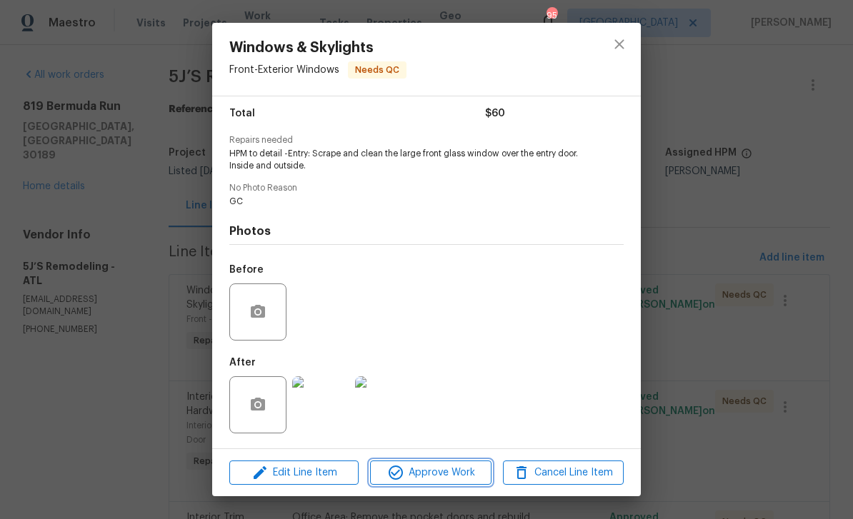
click at [401, 477] on icon "button" at bounding box center [395, 473] width 14 height 14
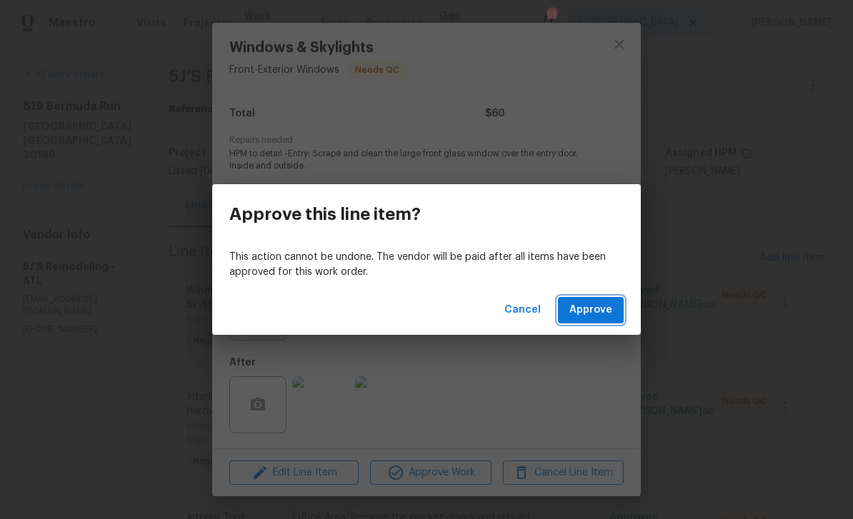
click at [583, 313] on span "Approve" at bounding box center [590, 310] width 43 height 18
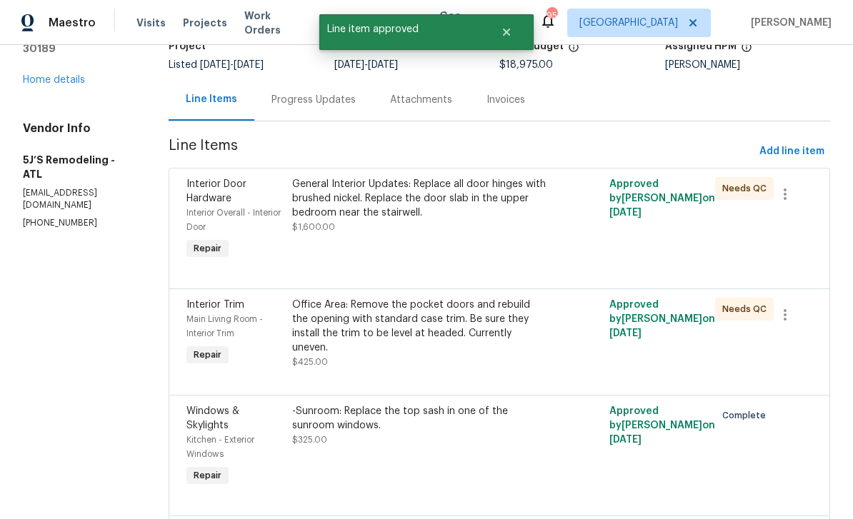
scroll to position [137, 0]
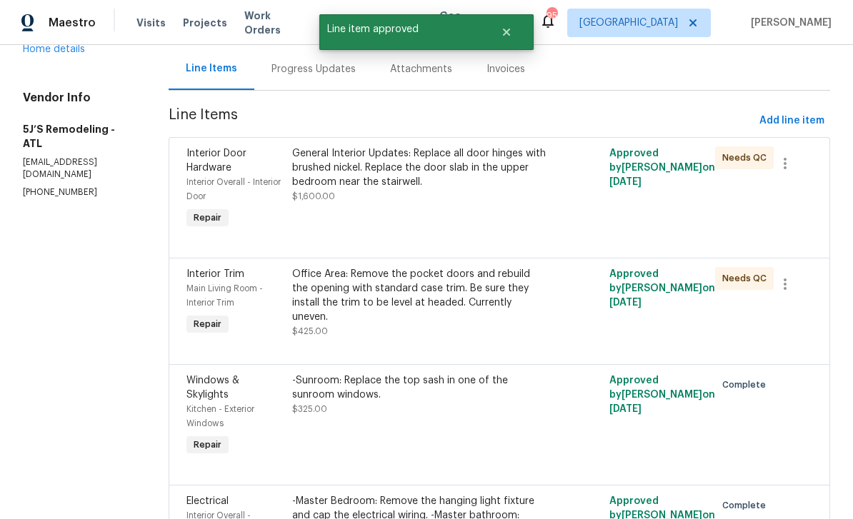
click at [226, 176] on div "Interior Overall - Interior Door" at bounding box center [234, 189] width 97 height 29
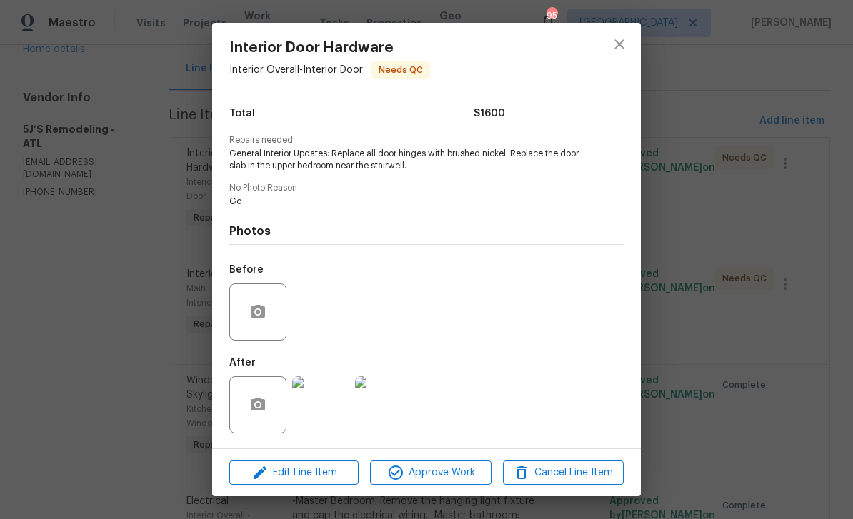
scroll to position [118, 0]
click at [393, 476] on icon "button" at bounding box center [395, 472] width 17 height 17
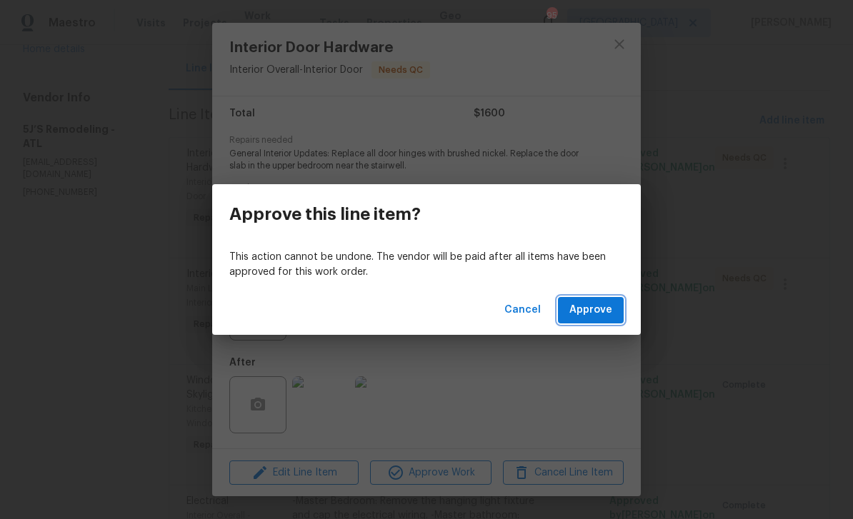
click at [586, 308] on span "Approve" at bounding box center [590, 310] width 43 height 18
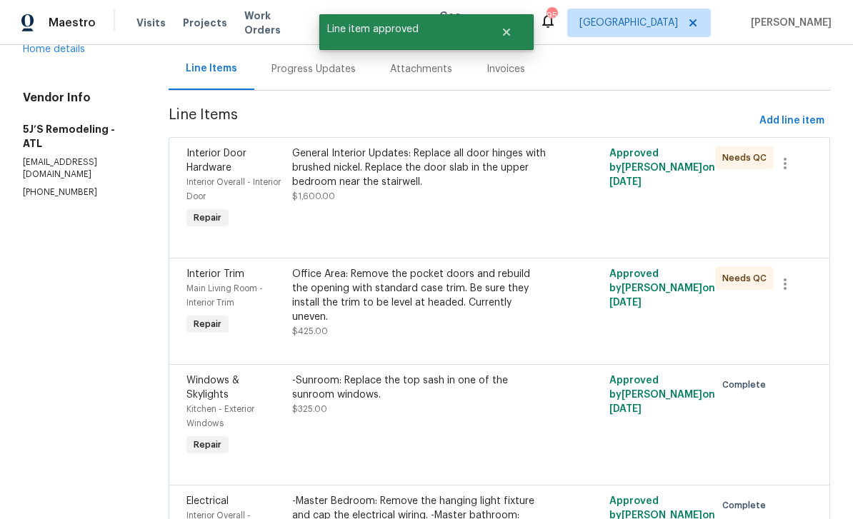
scroll to position [0, 0]
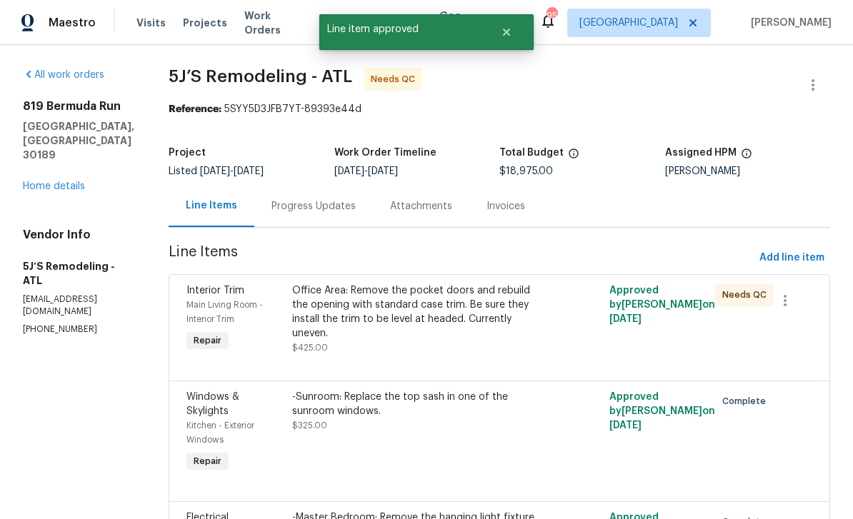
click at [202, 300] on div "Main Living Room - Interior Trim" at bounding box center [234, 312] width 97 height 29
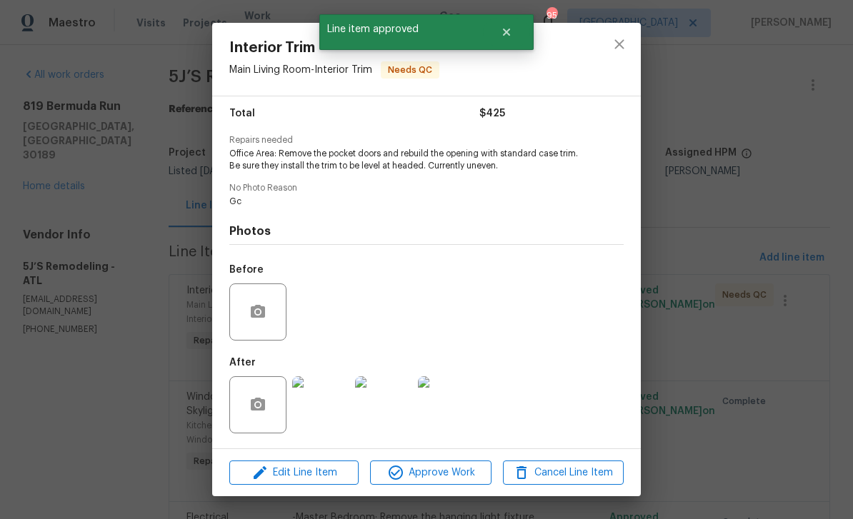
scroll to position [118, 0]
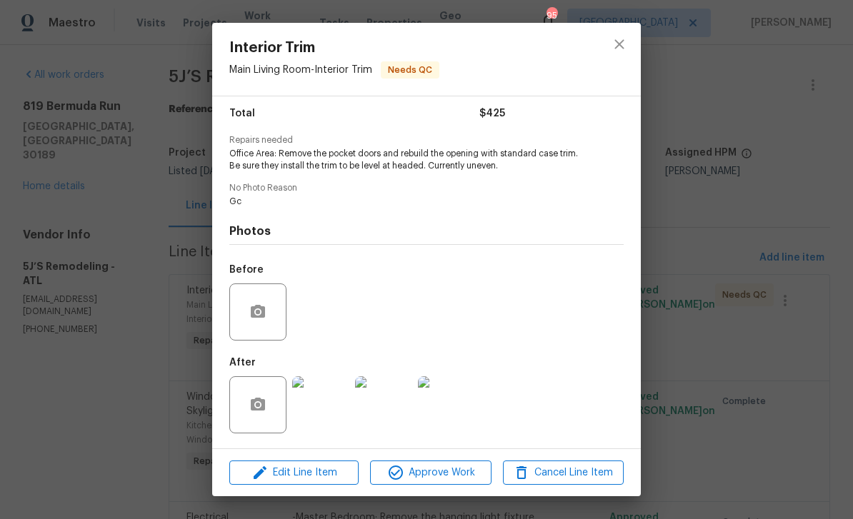
click at [365, 399] on img at bounding box center [383, 404] width 57 height 57
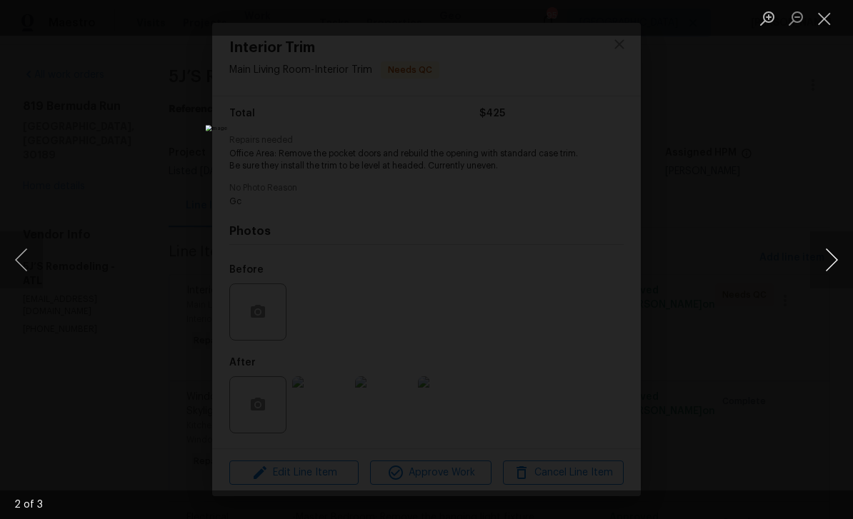
click at [830, 262] on button "Next image" at bounding box center [831, 259] width 43 height 57
click at [831, 14] on button "Close lightbox" at bounding box center [824, 18] width 29 height 25
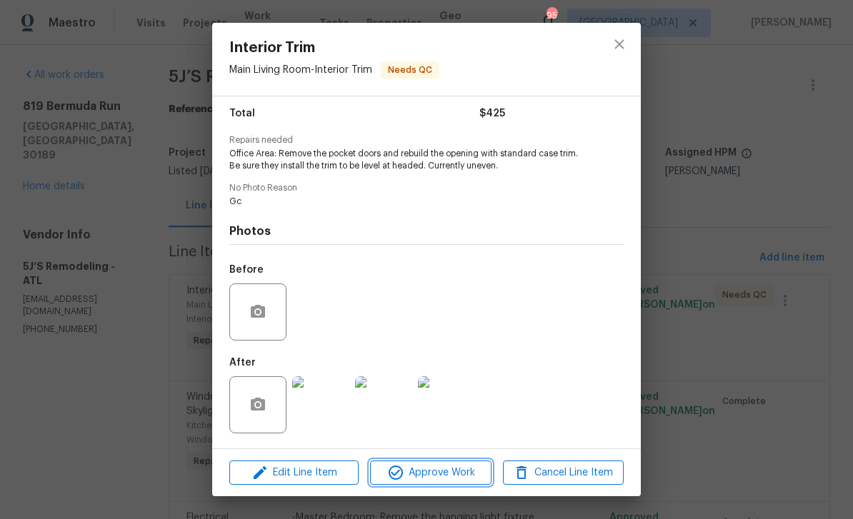
click at [407, 478] on span "Approve Work" at bounding box center [430, 473] width 112 height 18
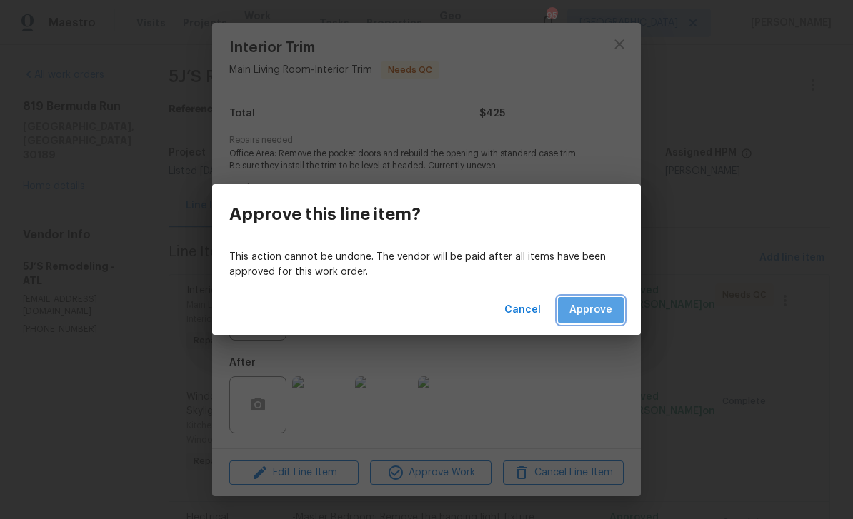
click at [594, 311] on span "Approve" at bounding box center [590, 310] width 43 height 18
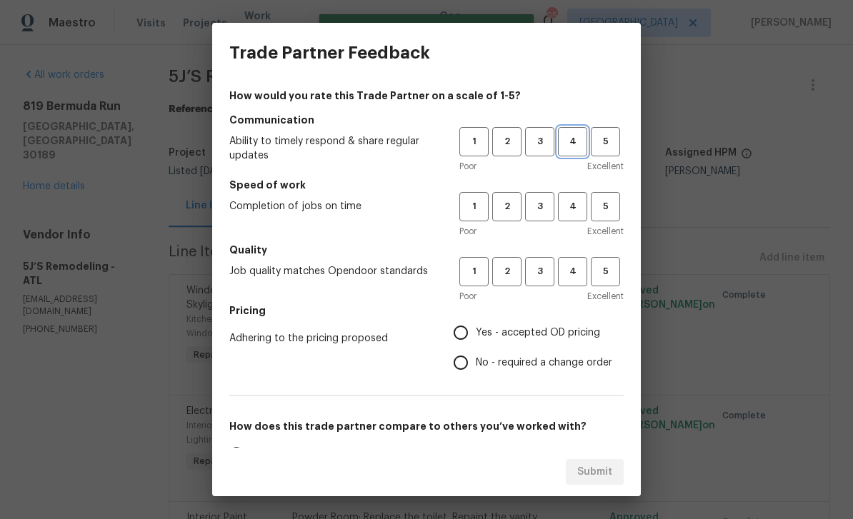
click at [571, 138] on span "4" at bounding box center [572, 142] width 26 height 16
click at [563, 206] on span "4" at bounding box center [572, 207] width 26 height 16
click at [574, 268] on span "4" at bounding box center [572, 272] width 26 height 16
click at [471, 331] on input "Yes - accepted OD pricing" at bounding box center [461, 333] width 30 height 30
radio input "true"
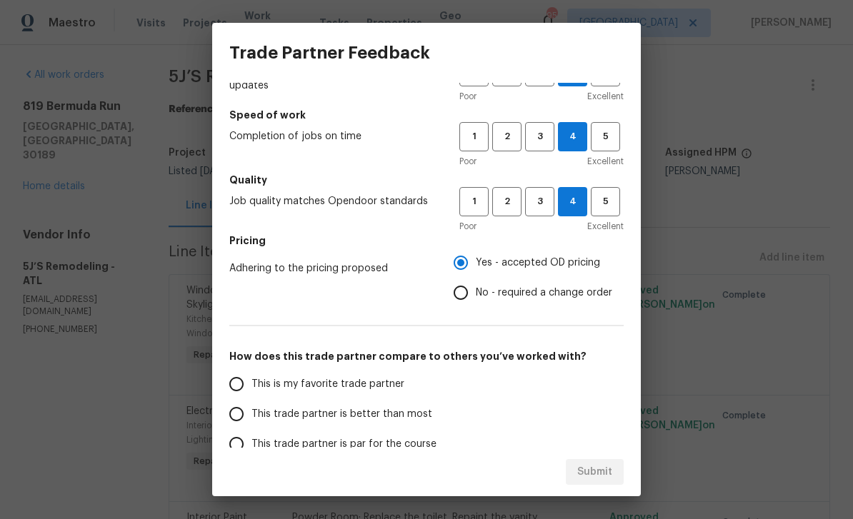
scroll to position [144, 0]
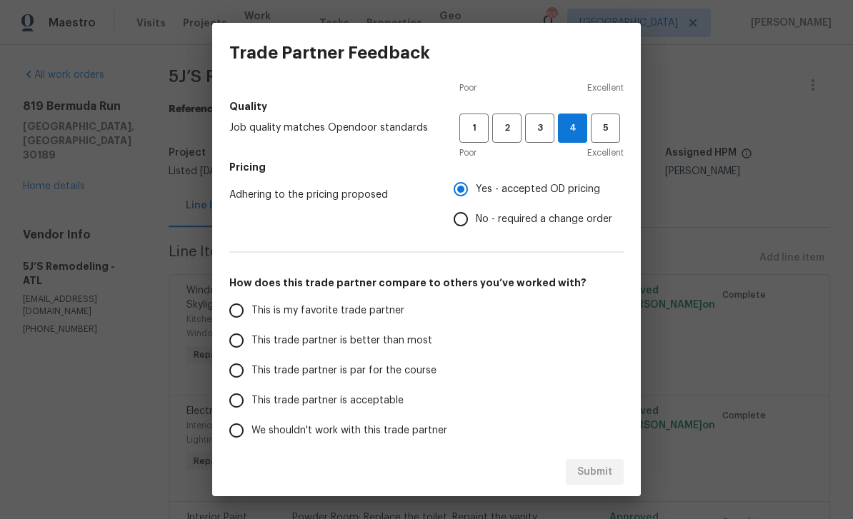
click at [241, 308] on input "This is my favorite trade partner" at bounding box center [236, 311] width 30 height 30
click at [617, 473] on button "Submit" at bounding box center [595, 472] width 58 height 26
radio input "true"
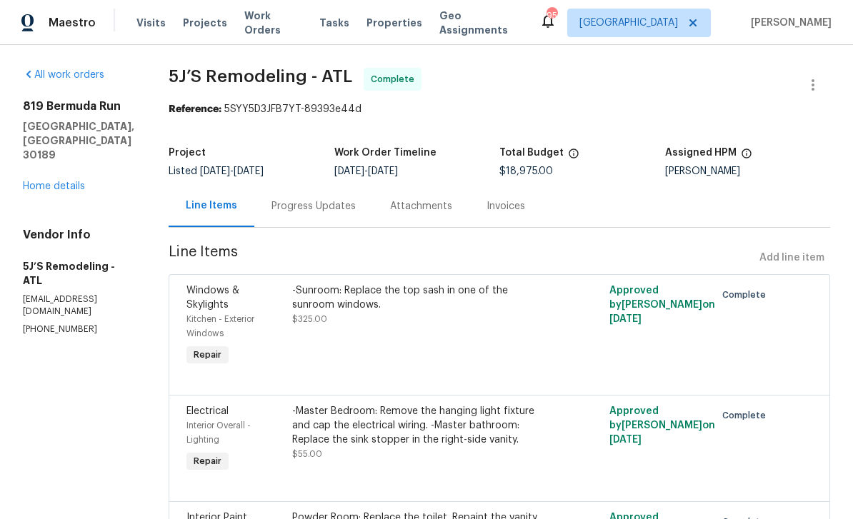
radio input "false"
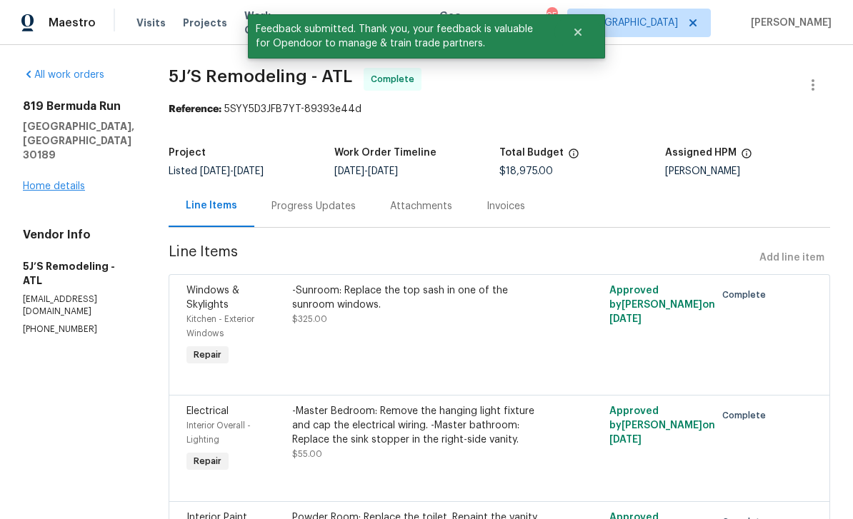
click at [56, 181] on link "Home details" at bounding box center [54, 186] width 62 height 10
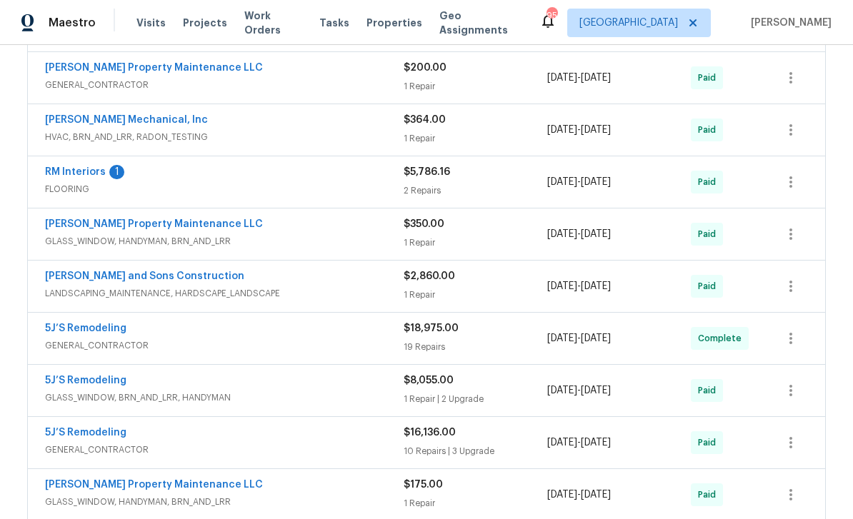
scroll to position [685, 0]
click at [62, 174] on link "RM Interiors" at bounding box center [75, 171] width 61 height 10
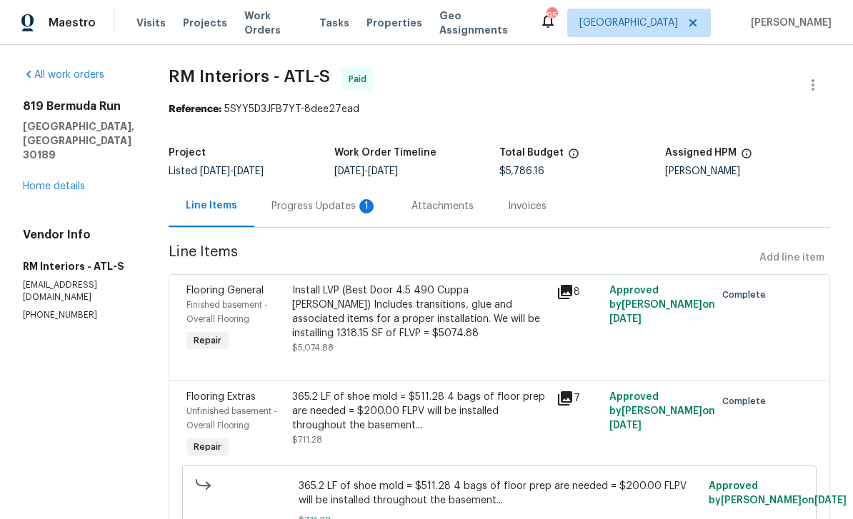
click at [313, 209] on div "Progress Updates 1" at bounding box center [324, 206] width 106 height 14
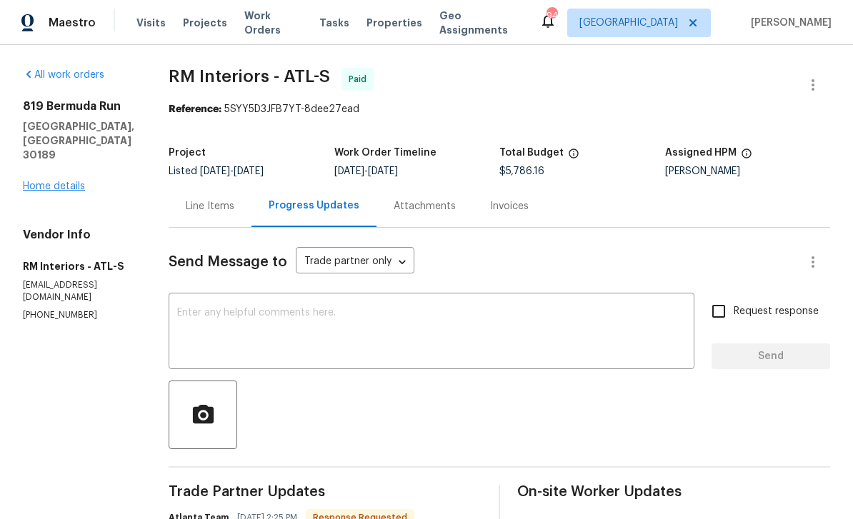
click at [29, 181] on link "Home details" at bounding box center [54, 186] width 62 height 10
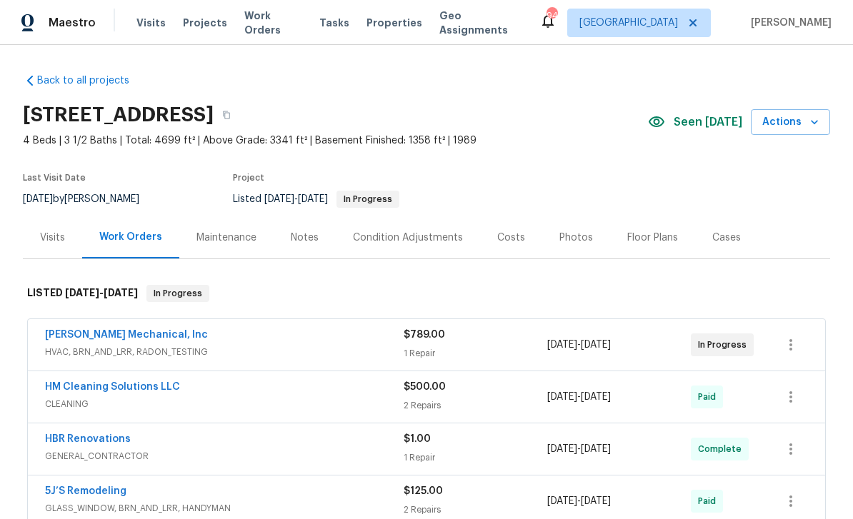
click at [513, 239] on div "Costs" at bounding box center [511, 238] width 28 height 14
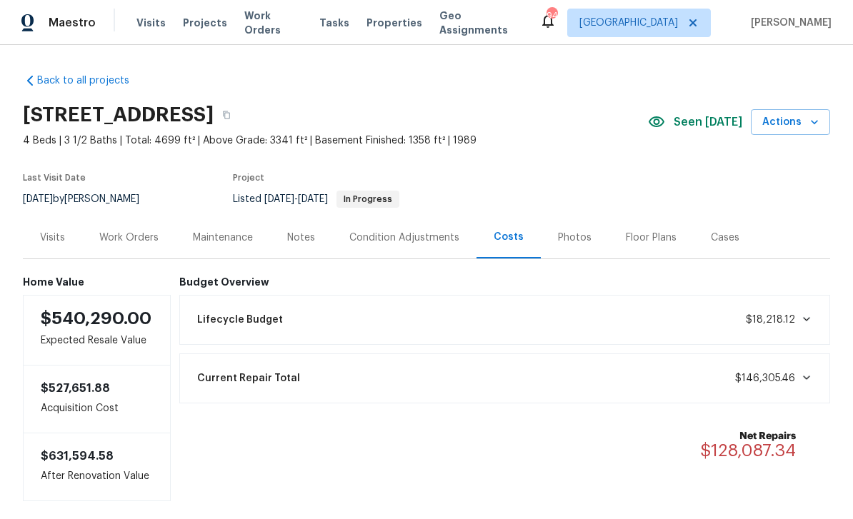
click at [136, 241] on div "Work Orders" at bounding box center [128, 238] width 59 height 14
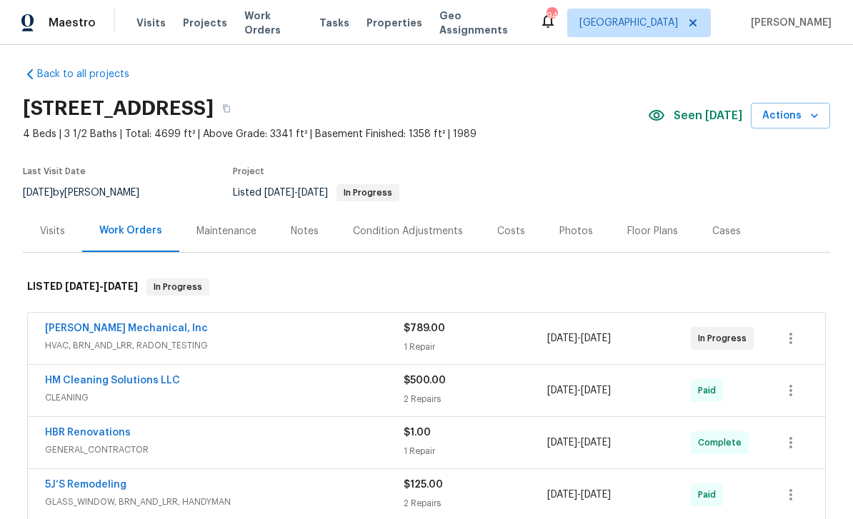
scroll to position [8, 0]
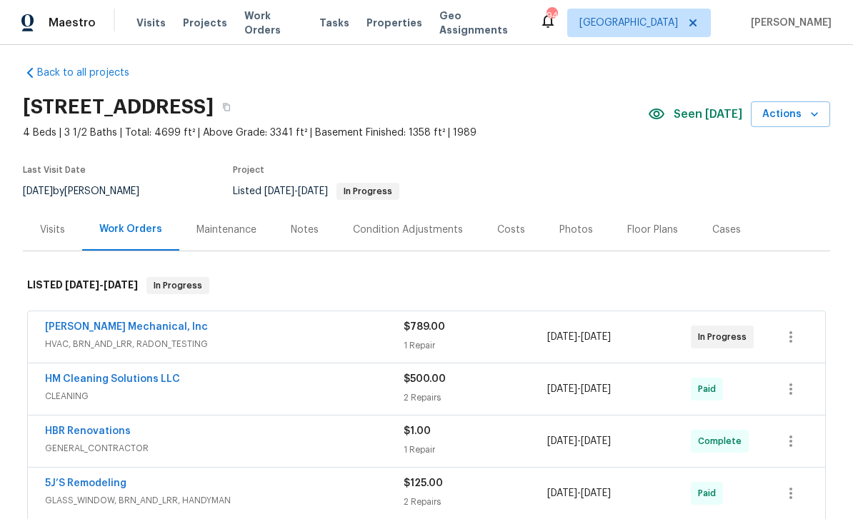
click at [751, 1] on div "Maestro Visits Projects Work Orders Tasks Properties Geo Assignments 94 Atlanta…" at bounding box center [426, 22] width 853 height 45
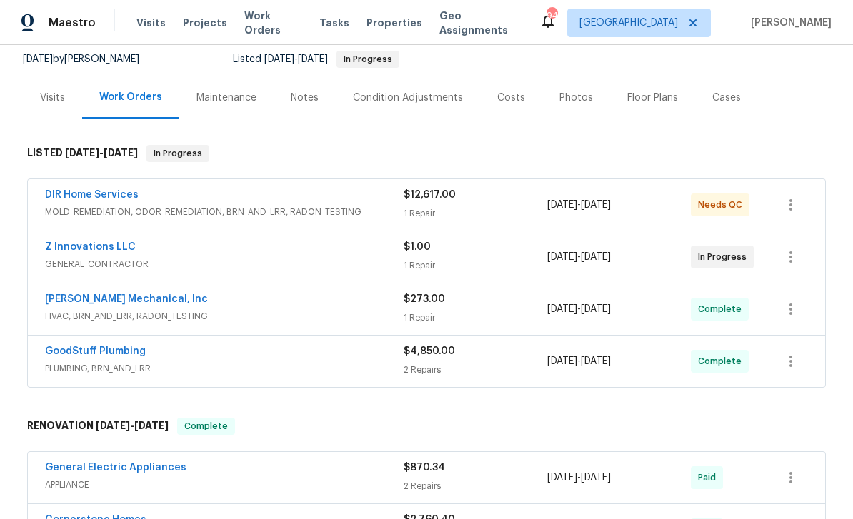
scroll to position [145, 0]
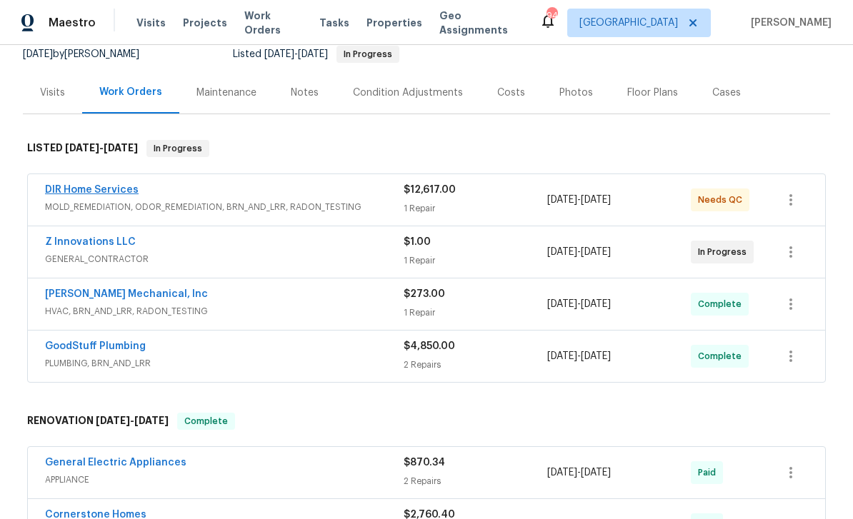
click at [115, 191] on link "DIR Home Services" at bounding box center [92, 190] width 94 height 10
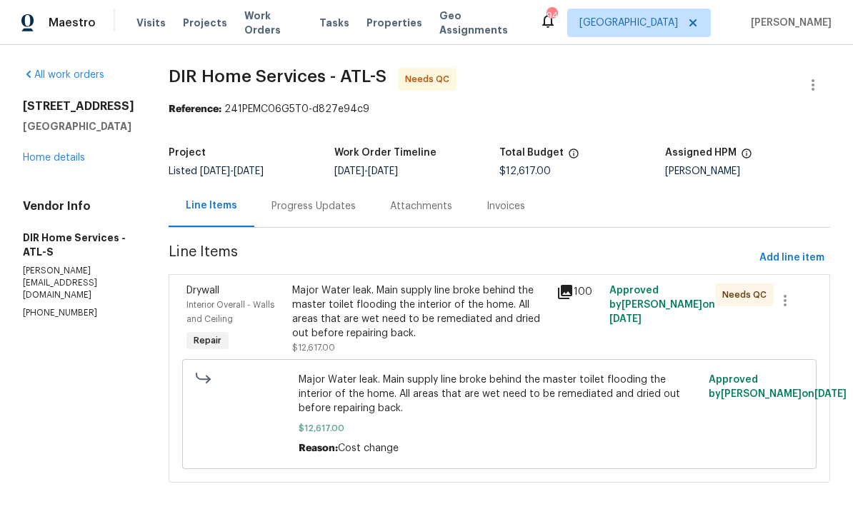
click at [573, 296] on icon at bounding box center [564, 291] width 17 height 17
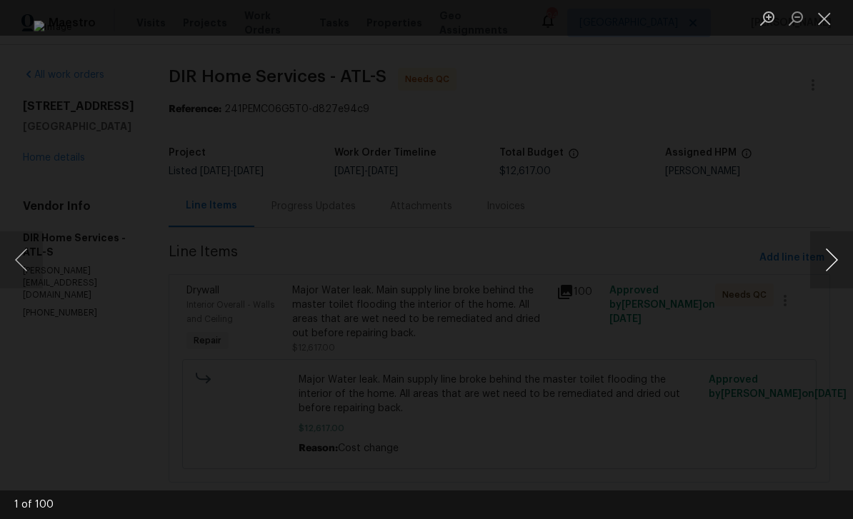
click at [835, 260] on button "Next image" at bounding box center [831, 259] width 43 height 57
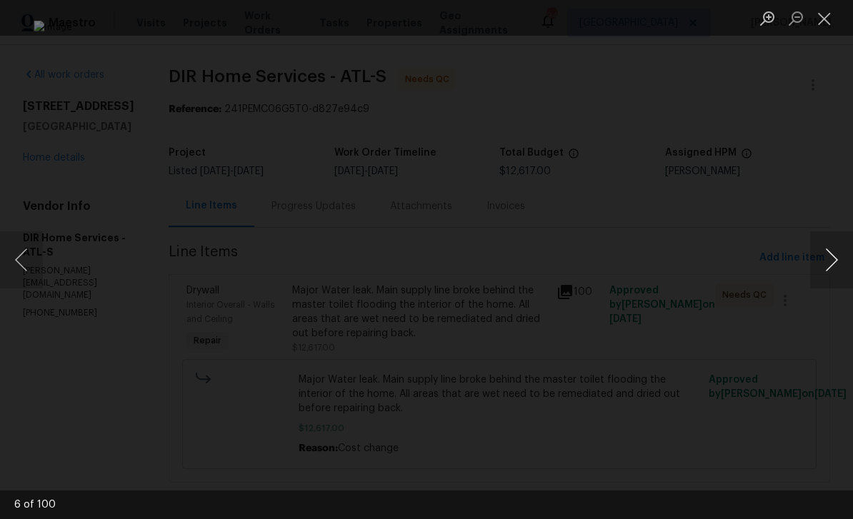
click at [835, 260] on button "Next image" at bounding box center [831, 259] width 43 height 57
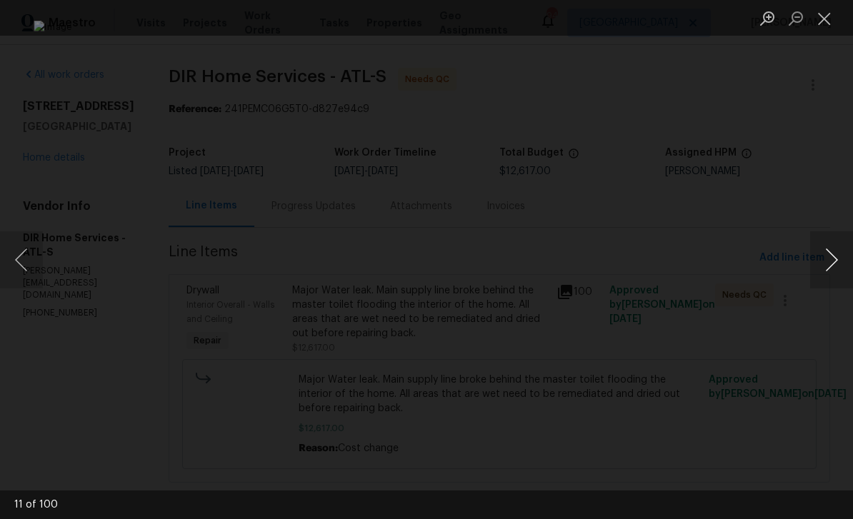
click at [835, 260] on button "Next image" at bounding box center [831, 259] width 43 height 57
click at [823, 260] on button "Next image" at bounding box center [831, 259] width 43 height 57
click at [832, 256] on button "Next image" at bounding box center [831, 259] width 43 height 57
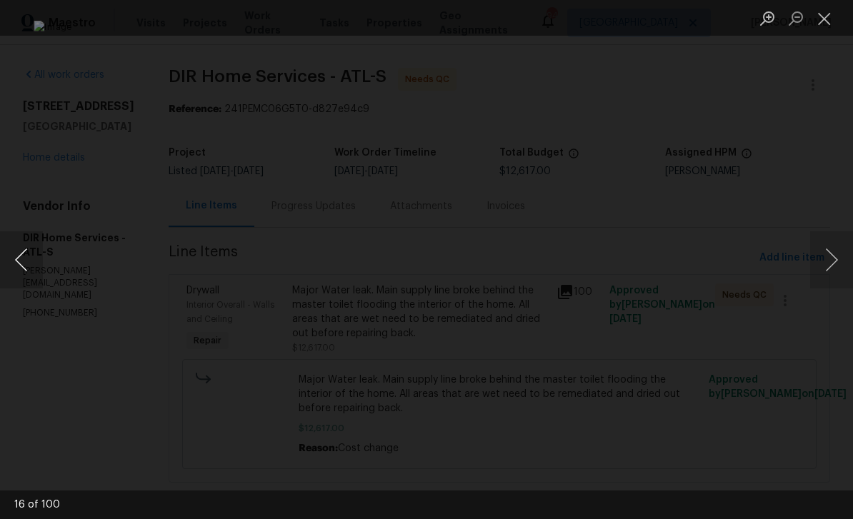
click at [18, 262] on button "Previous image" at bounding box center [21, 259] width 43 height 57
click at [832, 258] on button "Next image" at bounding box center [831, 259] width 43 height 57
click at [824, 252] on button "Next image" at bounding box center [831, 259] width 43 height 57
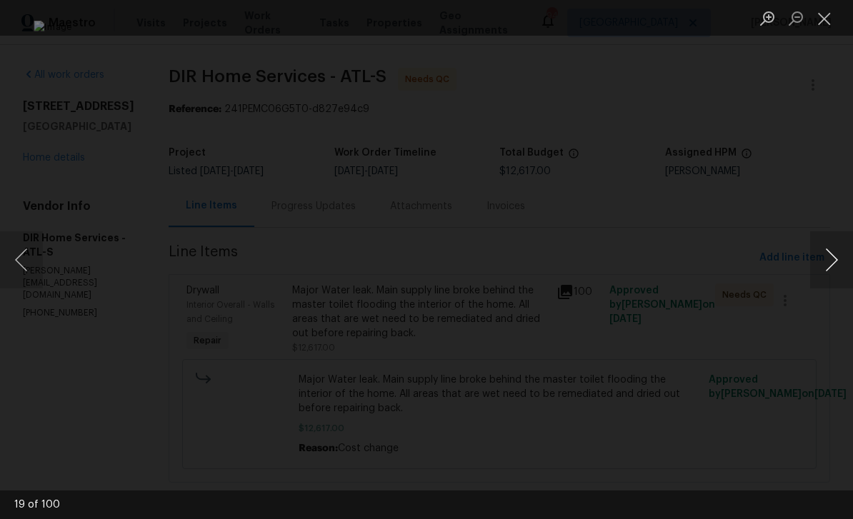
click at [824, 252] on button "Next image" at bounding box center [831, 259] width 43 height 57
click at [826, 256] on button "Next image" at bounding box center [831, 259] width 43 height 57
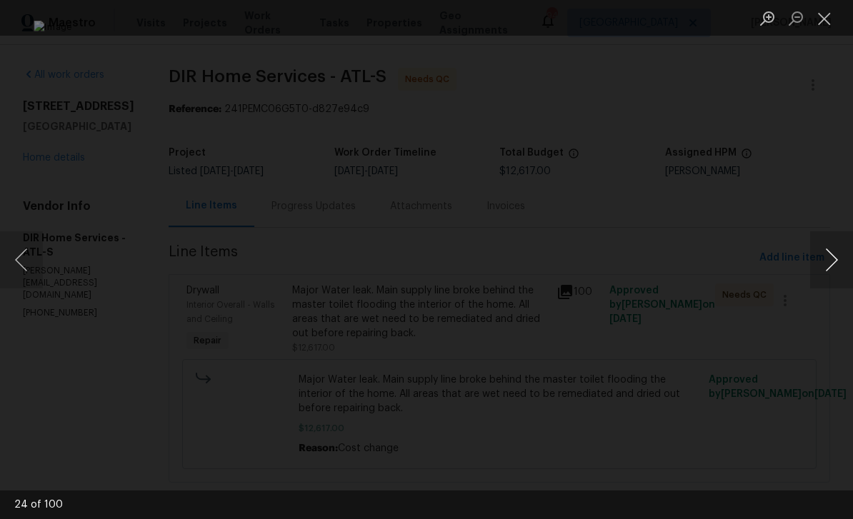
click at [826, 256] on button "Next image" at bounding box center [831, 259] width 43 height 57
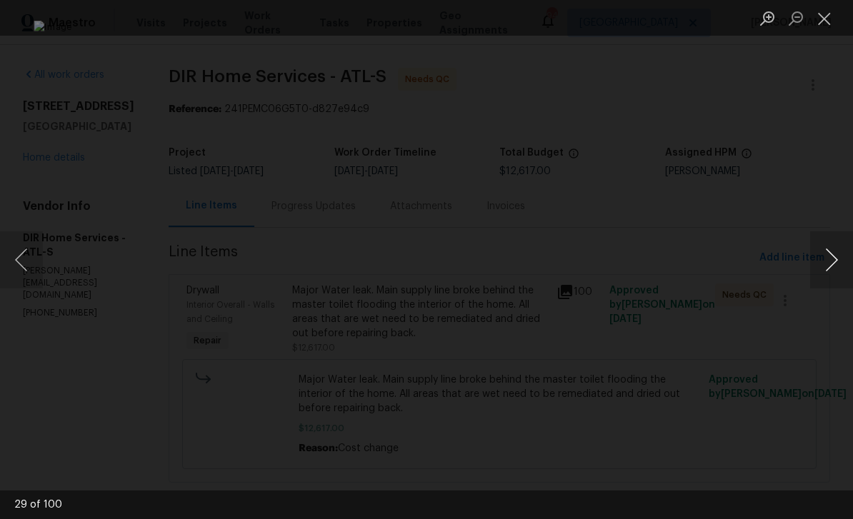
click at [826, 256] on button "Next image" at bounding box center [831, 259] width 43 height 57
click at [830, 257] on button "Next image" at bounding box center [831, 259] width 43 height 57
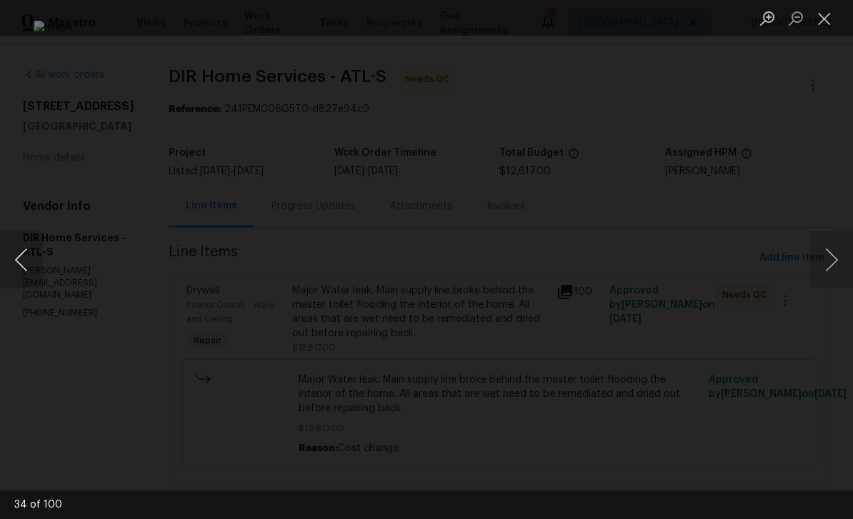
click at [31, 255] on button "Previous image" at bounding box center [21, 259] width 43 height 57
click at [835, 267] on button "Next image" at bounding box center [831, 259] width 43 height 57
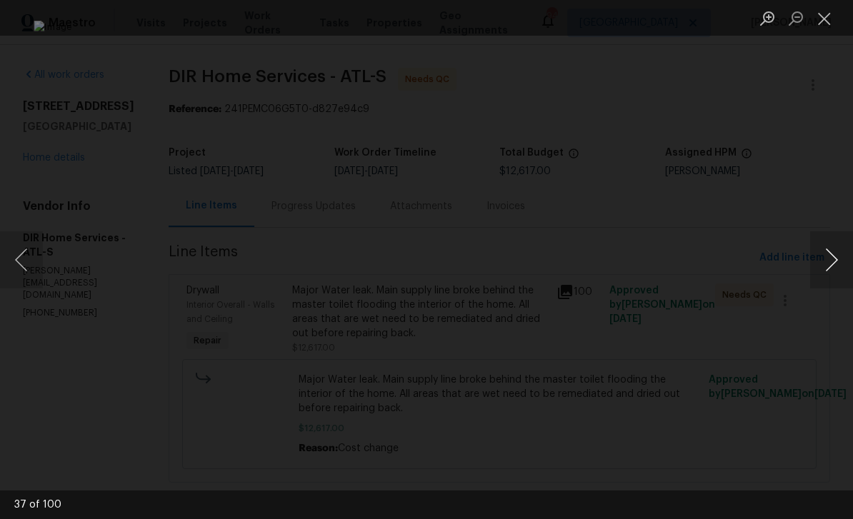
click at [835, 267] on button "Next image" at bounding box center [831, 259] width 43 height 57
click at [818, 14] on button "Close lightbox" at bounding box center [824, 18] width 29 height 25
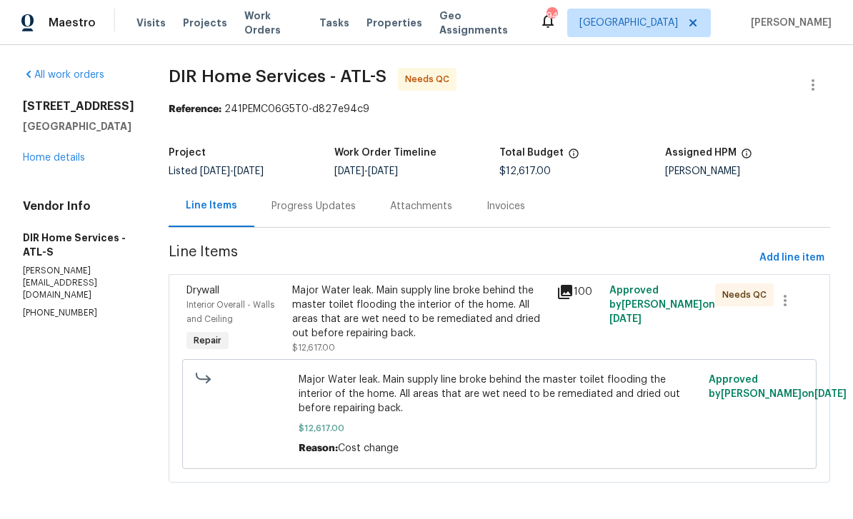
scroll to position [6, 0]
click at [219, 311] on span "Interior Overall - Walls and Ceiling" at bounding box center [230, 312] width 88 height 23
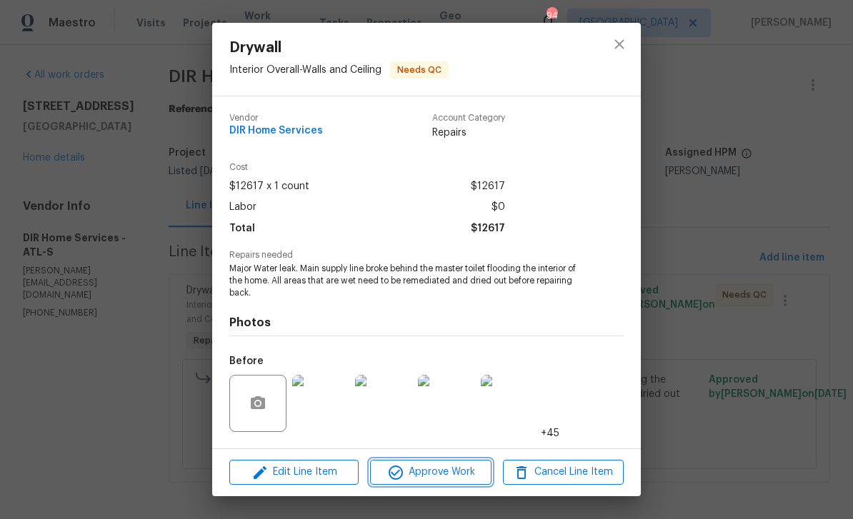
click at [424, 475] on span "Approve Work" at bounding box center [430, 472] width 112 height 18
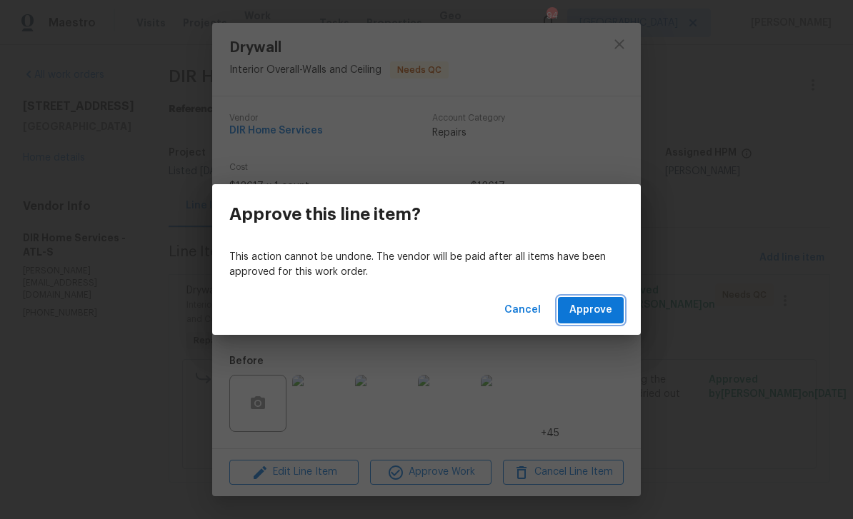
click at [593, 308] on span "Approve" at bounding box center [590, 310] width 43 height 18
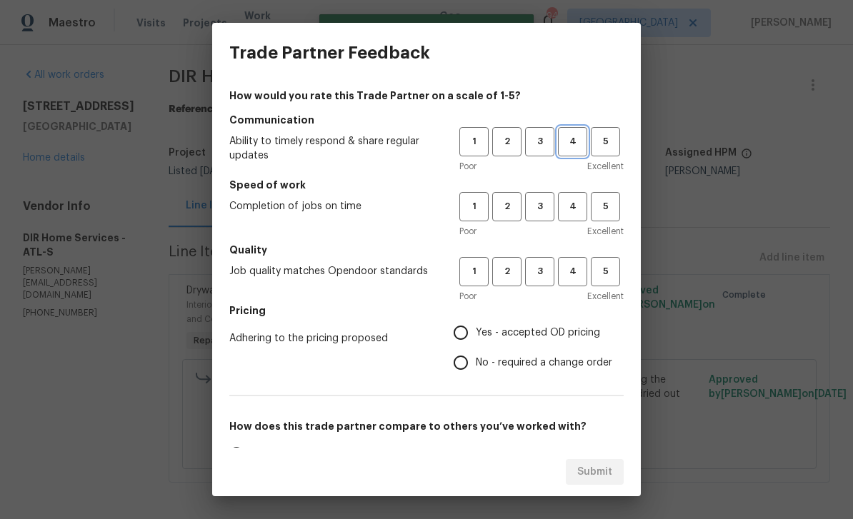
click at [576, 142] on span "4" at bounding box center [572, 142] width 26 height 16
click at [575, 216] on button "4" at bounding box center [572, 206] width 29 height 29
click at [572, 268] on span "4" at bounding box center [572, 272] width 26 height 16
click at [463, 336] on input "Yes - accepted OD pricing" at bounding box center [461, 333] width 30 height 30
radio input "true"
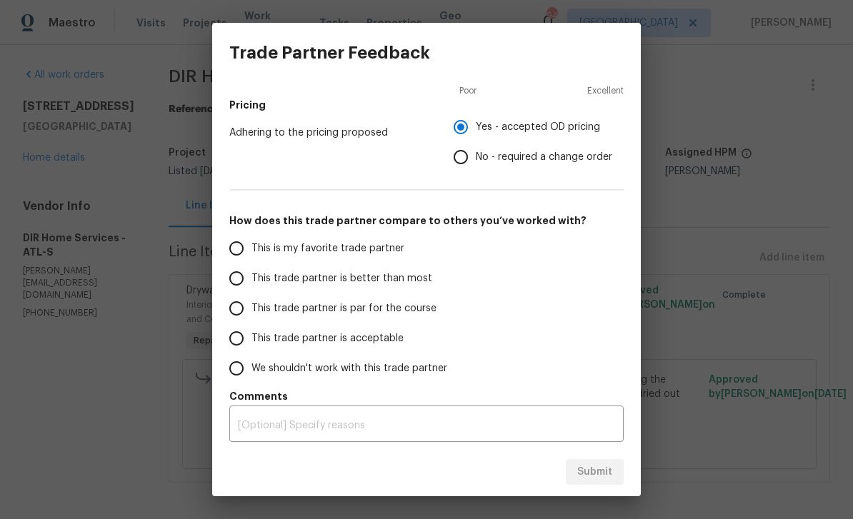
scroll to position [206, 0]
click at [237, 283] on input "This trade partner is better than most" at bounding box center [236, 279] width 30 height 30
click at [601, 479] on span "Submit" at bounding box center [594, 472] width 35 height 18
radio input "true"
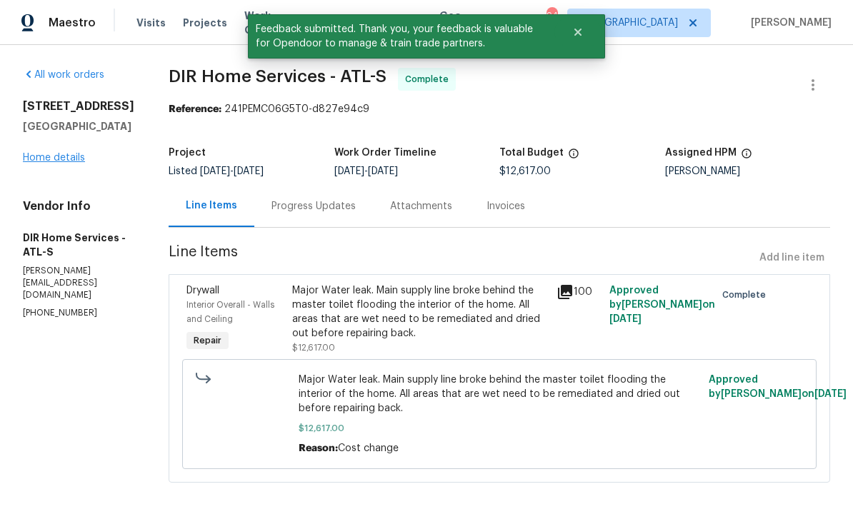
click at [74, 163] on link "Home details" at bounding box center [54, 158] width 62 height 10
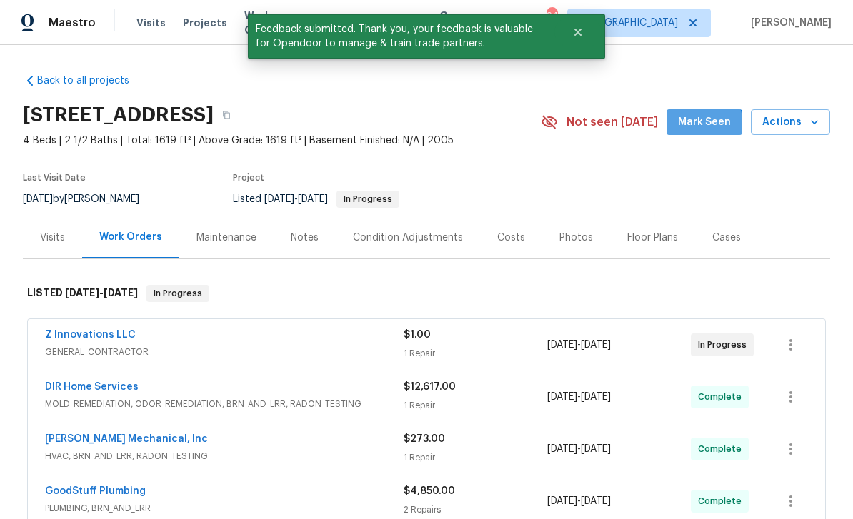
click at [698, 119] on span "Mark Seen" at bounding box center [704, 123] width 53 height 18
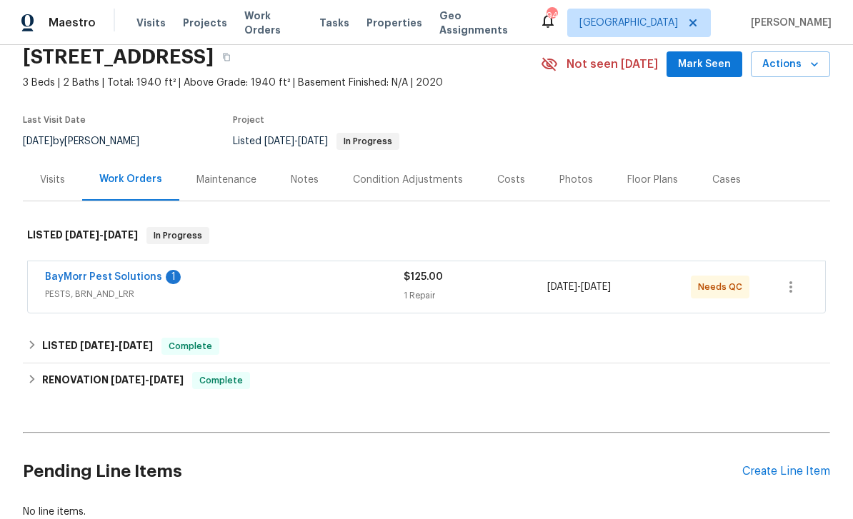
scroll to position [53, 0]
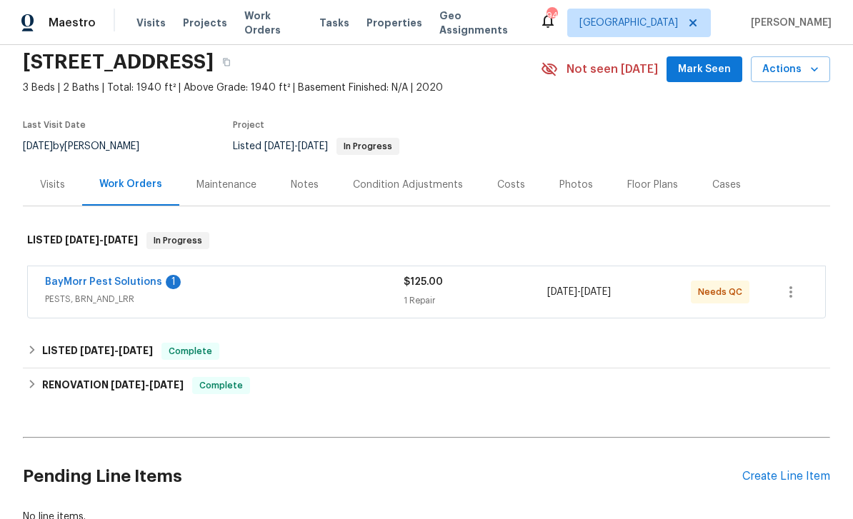
click at [695, 69] on span "Mark Seen" at bounding box center [704, 70] width 53 height 18
click at [96, 284] on link "BayMorr Pest Solutions" at bounding box center [103, 282] width 117 height 10
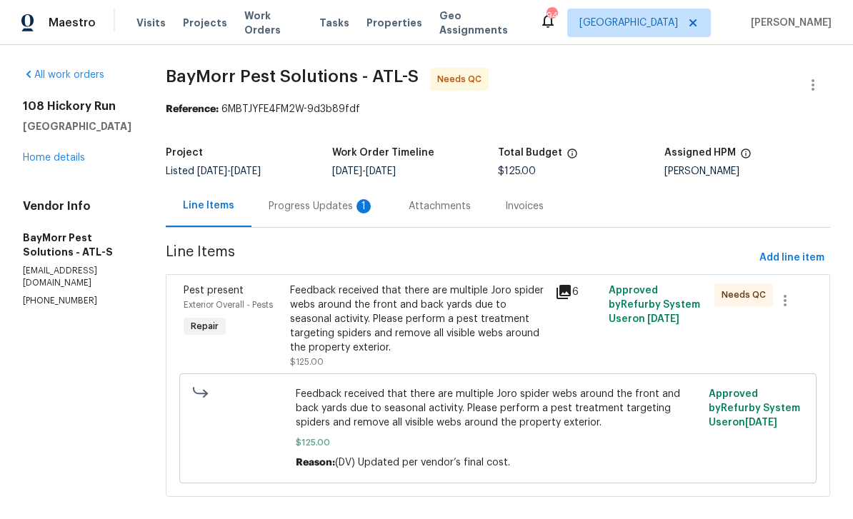
click at [301, 211] on div "Progress Updates 1" at bounding box center [321, 206] width 106 height 14
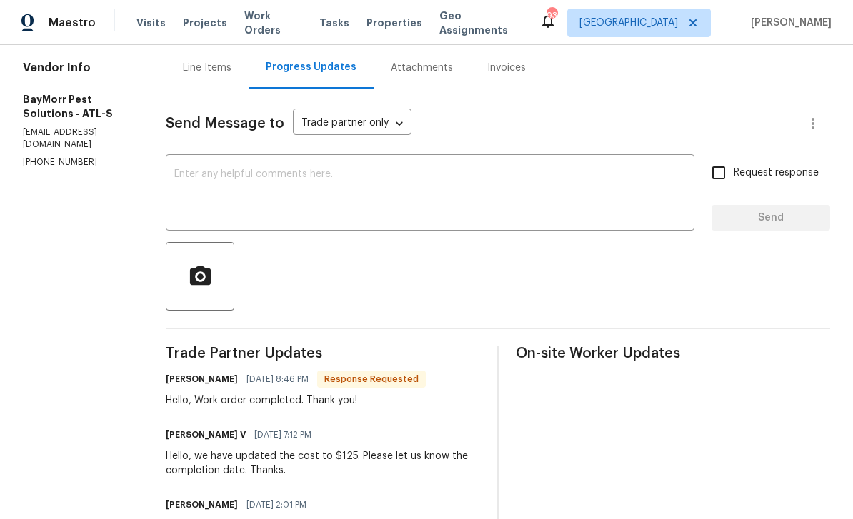
scroll to position [136, 0]
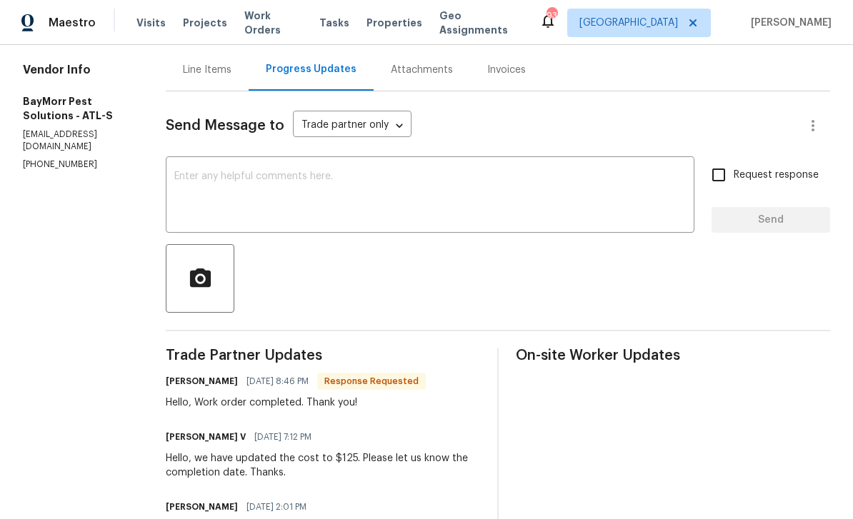
click at [198, 71] on div "Line Items" at bounding box center [207, 70] width 49 height 14
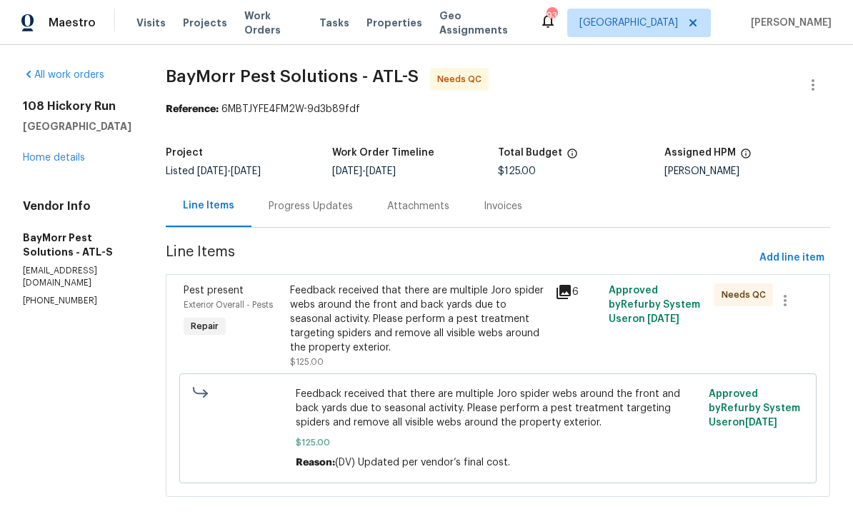
click at [219, 300] on div "Exterior Overall - Pests" at bounding box center [233, 305] width 98 height 14
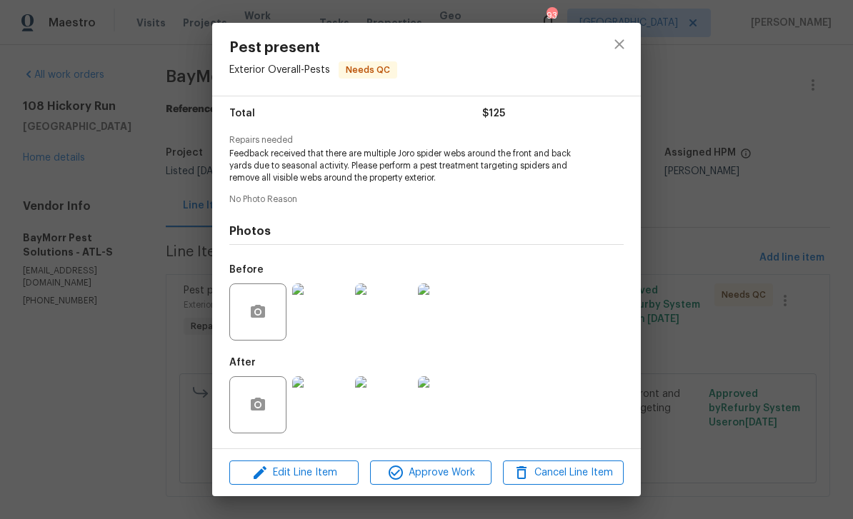
scroll to position [118, 0]
click at [401, 475] on icon "button" at bounding box center [395, 473] width 14 height 14
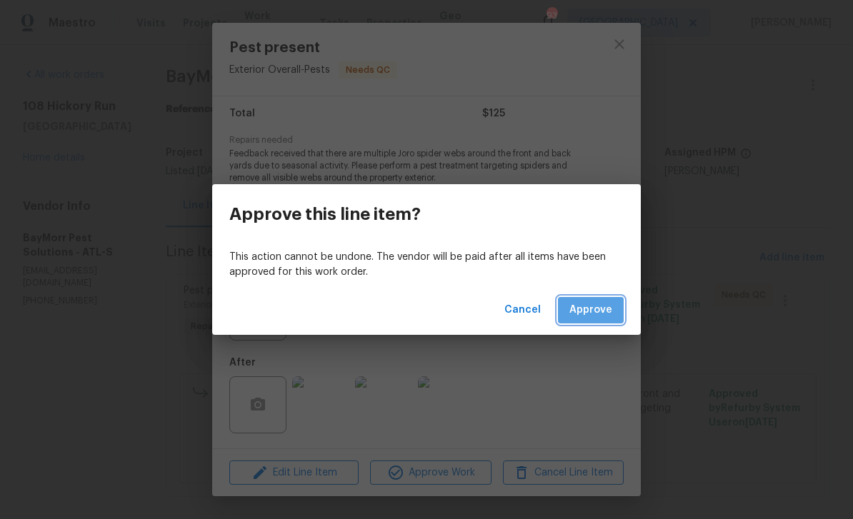
click at [596, 303] on span "Approve" at bounding box center [590, 310] width 43 height 18
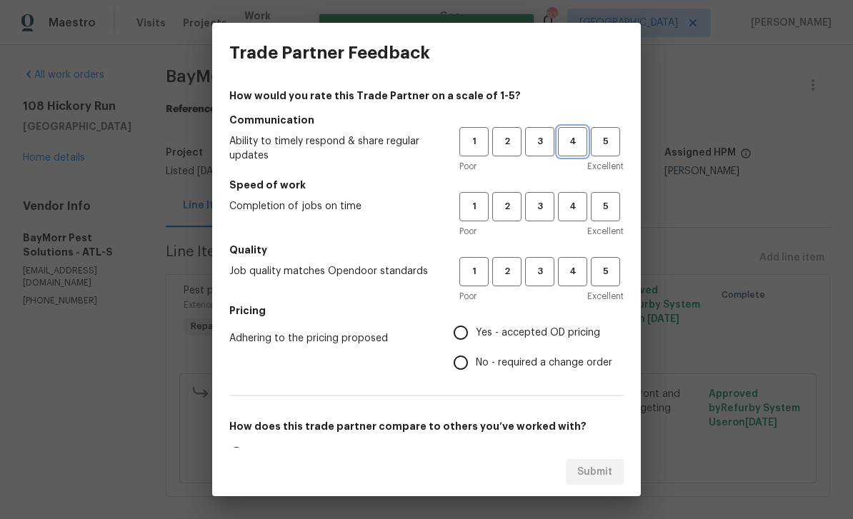
click at [567, 147] on span "4" at bounding box center [572, 142] width 26 height 16
click at [573, 215] on button "4" at bounding box center [572, 206] width 29 height 29
click at [571, 271] on span "4" at bounding box center [572, 272] width 26 height 16
click at [453, 338] on input "Yes - accepted OD pricing" at bounding box center [461, 333] width 30 height 30
radio input "true"
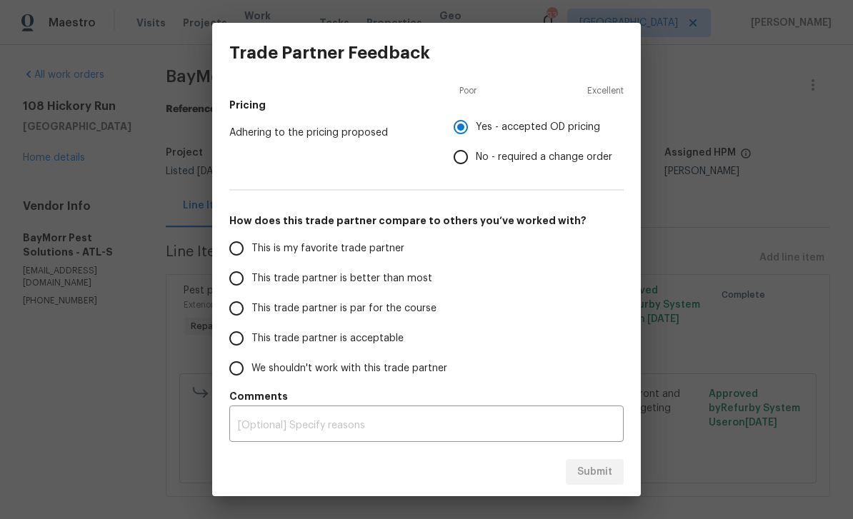
scroll to position [206, 0]
click at [236, 245] on input "This is my favorite trade partner" at bounding box center [236, 249] width 30 height 30
click at [578, 471] on span "Submit" at bounding box center [594, 472] width 35 height 18
radio input "true"
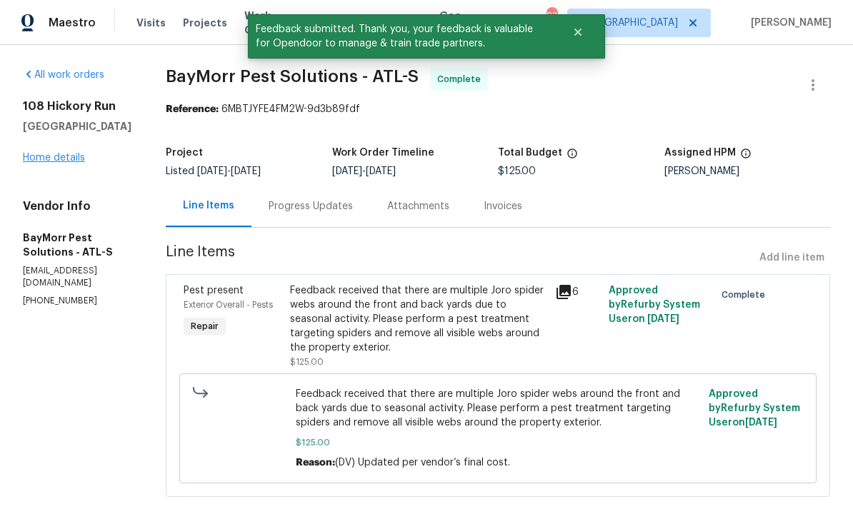
click at [54, 156] on link "Home details" at bounding box center [54, 158] width 62 height 10
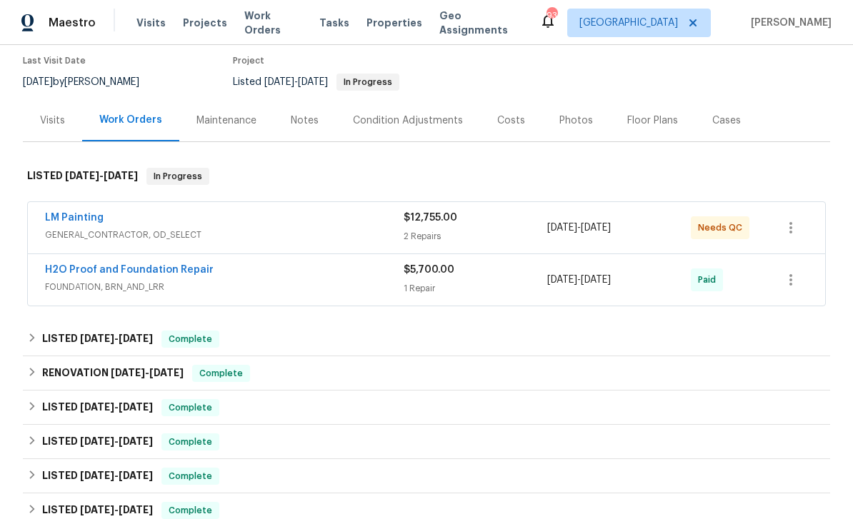
scroll to position [126, 0]
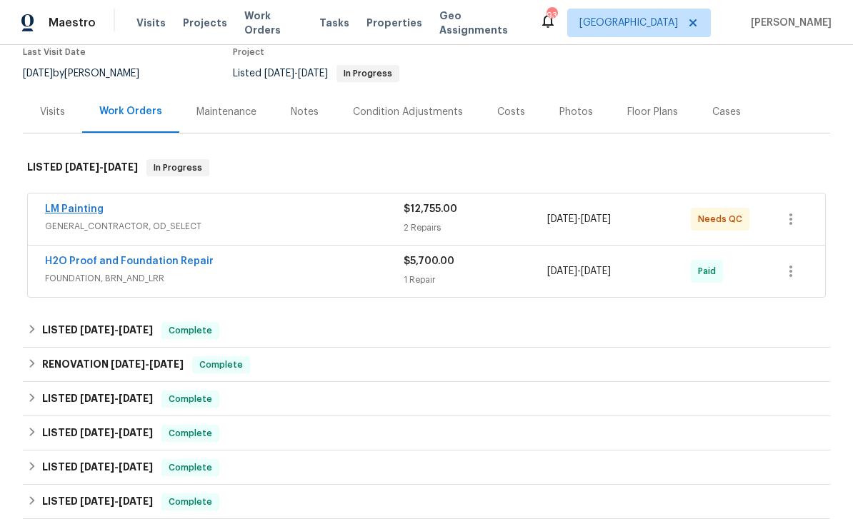
click at [84, 211] on link "LM Painting" at bounding box center [74, 209] width 59 height 10
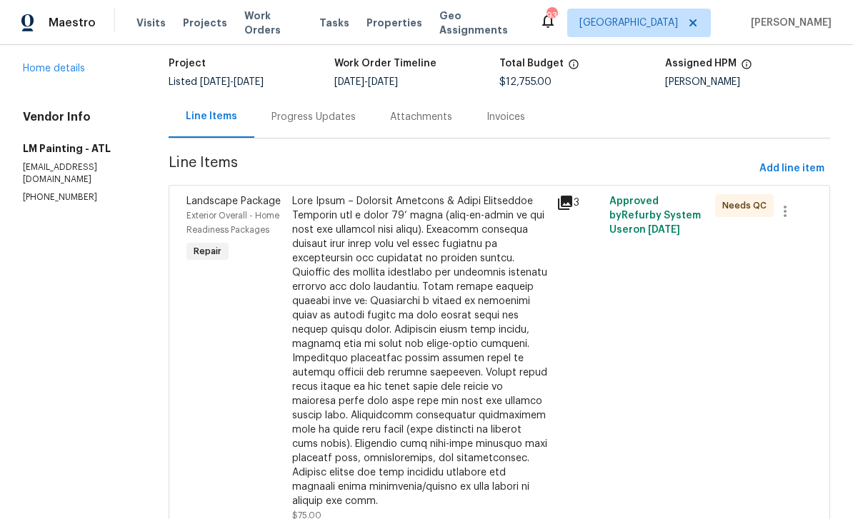
scroll to position [104, 0]
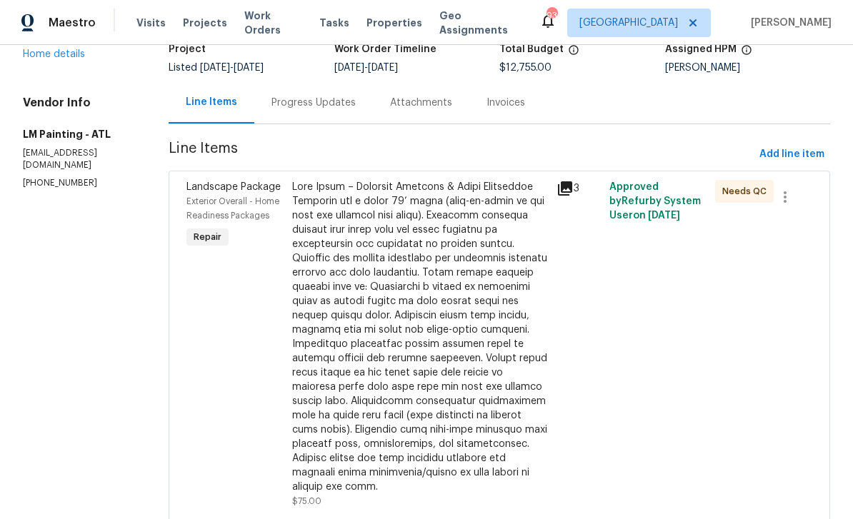
click at [573, 190] on icon at bounding box center [564, 188] width 17 height 17
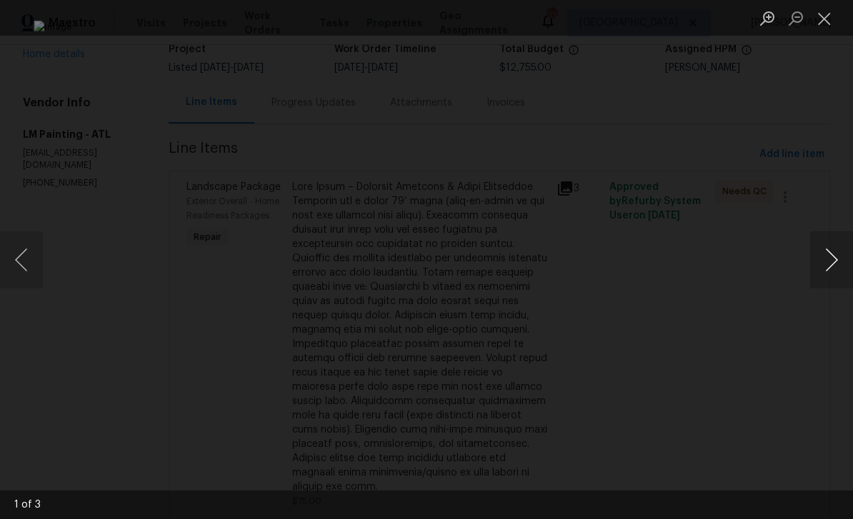
click at [835, 257] on button "Next image" at bounding box center [831, 259] width 43 height 57
click at [828, 249] on button "Next image" at bounding box center [831, 259] width 43 height 57
click at [830, 19] on button "Close lightbox" at bounding box center [824, 18] width 29 height 25
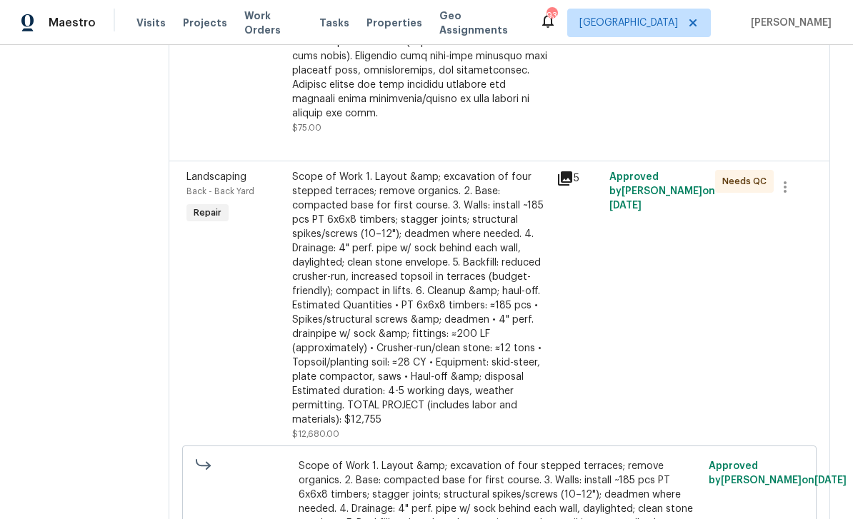
scroll to position [490, 0]
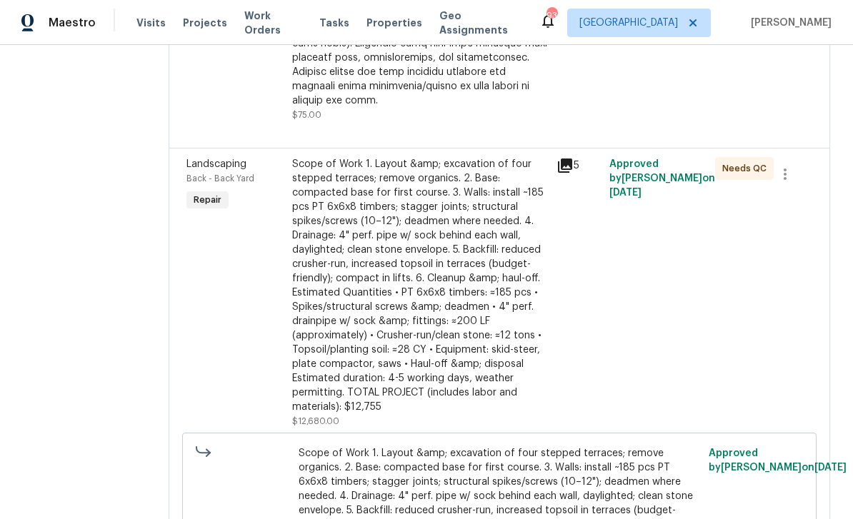
click at [573, 174] on icon at bounding box center [564, 165] width 17 height 17
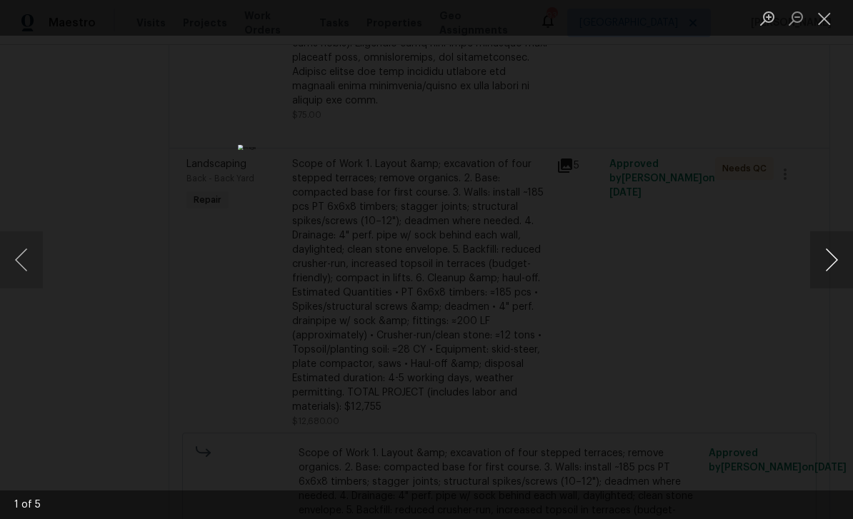
click at [833, 262] on button "Next image" at bounding box center [831, 259] width 43 height 57
click at [25, 264] on button "Previous image" at bounding box center [21, 259] width 43 height 57
click at [830, 21] on button "Close lightbox" at bounding box center [824, 18] width 29 height 25
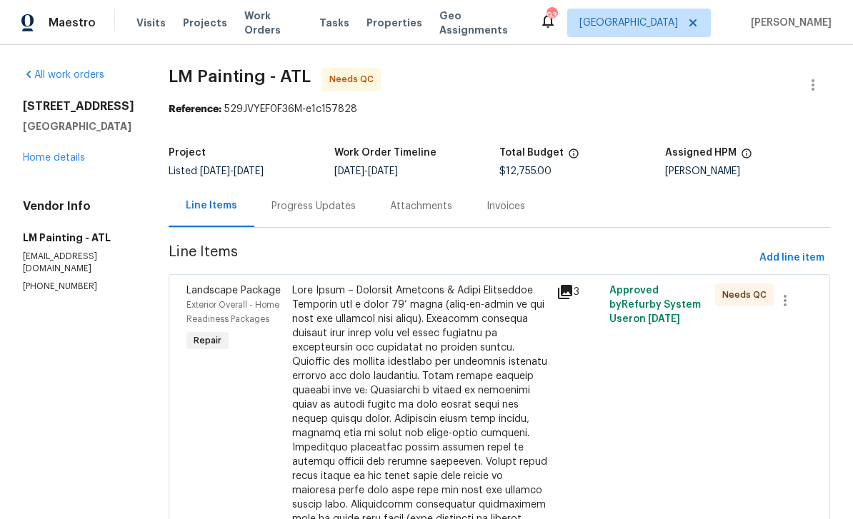
scroll to position [0, 0]
click at [56, 161] on link "Home details" at bounding box center [54, 158] width 62 height 10
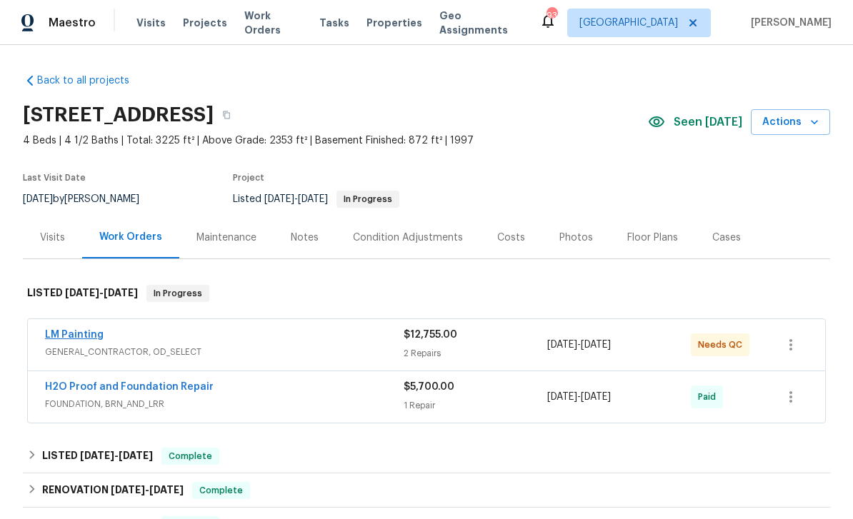
click at [64, 338] on link "LM Painting" at bounding box center [74, 335] width 59 height 10
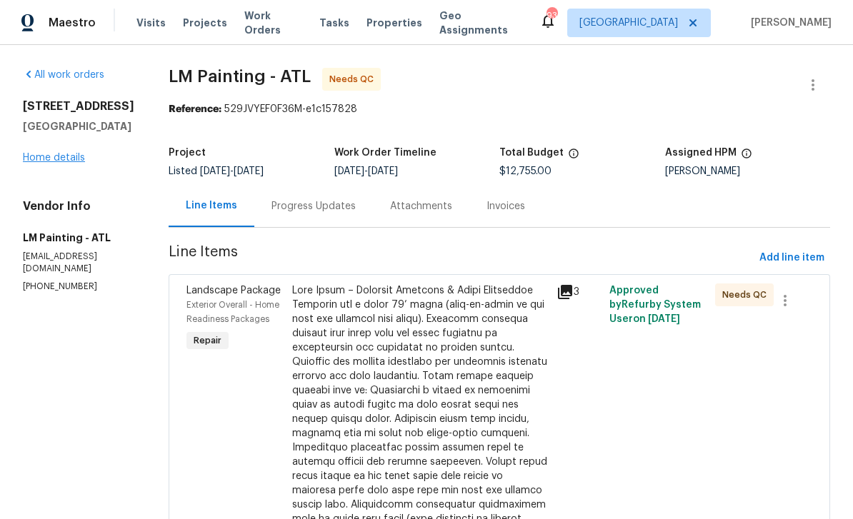
click at [76, 160] on link "Home details" at bounding box center [54, 158] width 62 height 10
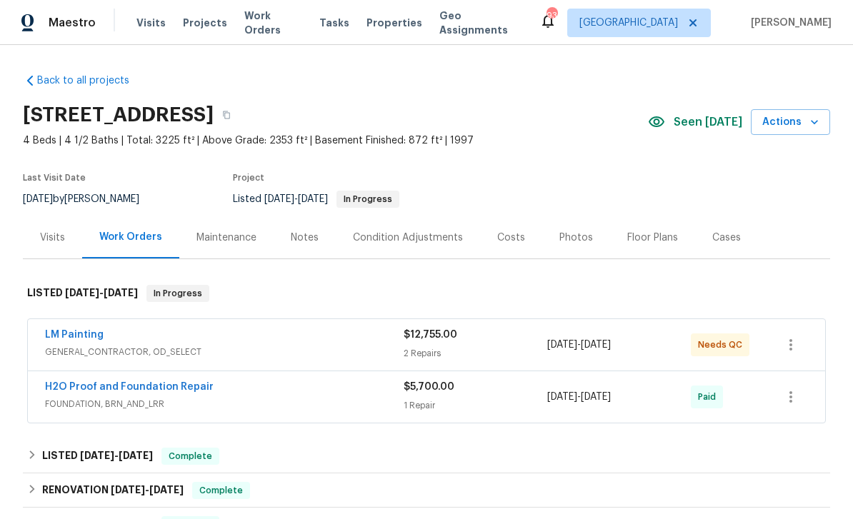
click at [488, 236] on div "Costs" at bounding box center [511, 237] width 62 height 42
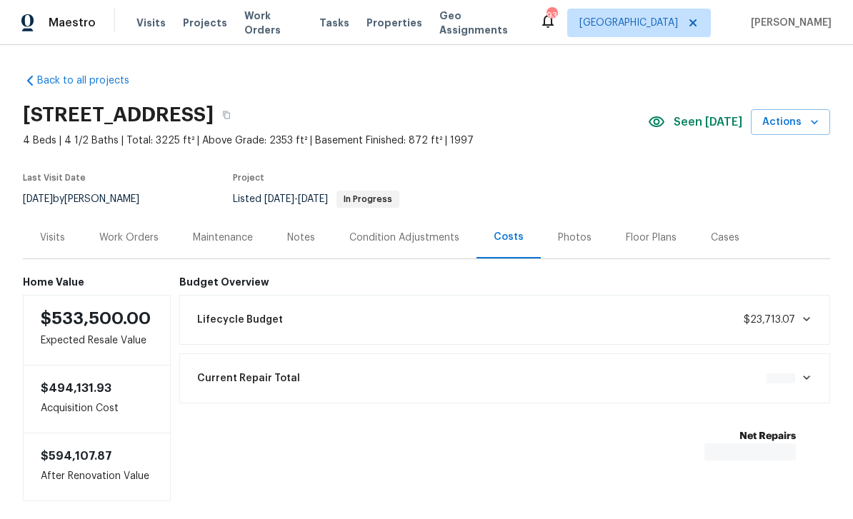
click at [499, 236] on div "Costs" at bounding box center [508, 237] width 30 height 14
click at [488, 209] on div "Last Visit Date 9/26/2025 by Kenroy Hoilett Project Listed 8/28/2025 - 9/29/202…" at bounding box center [265, 190] width 484 height 51
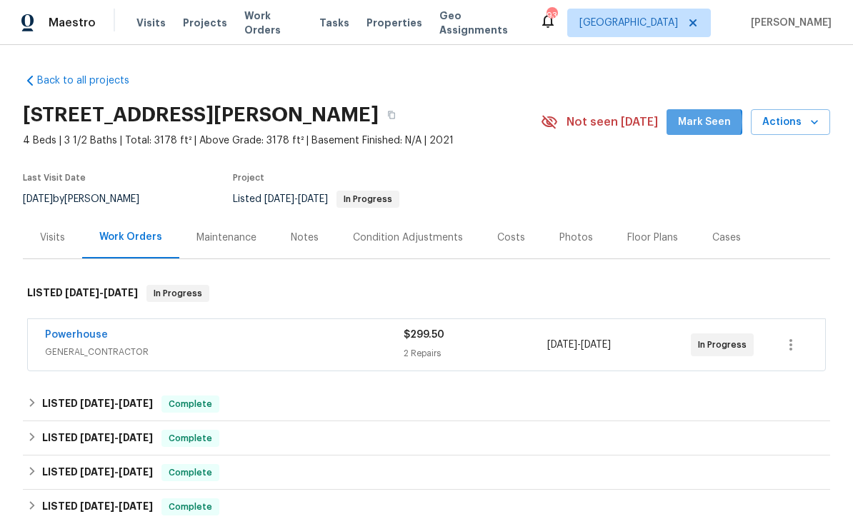
click at [704, 122] on span "Mark Seen" at bounding box center [704, 123] width 53 height 18
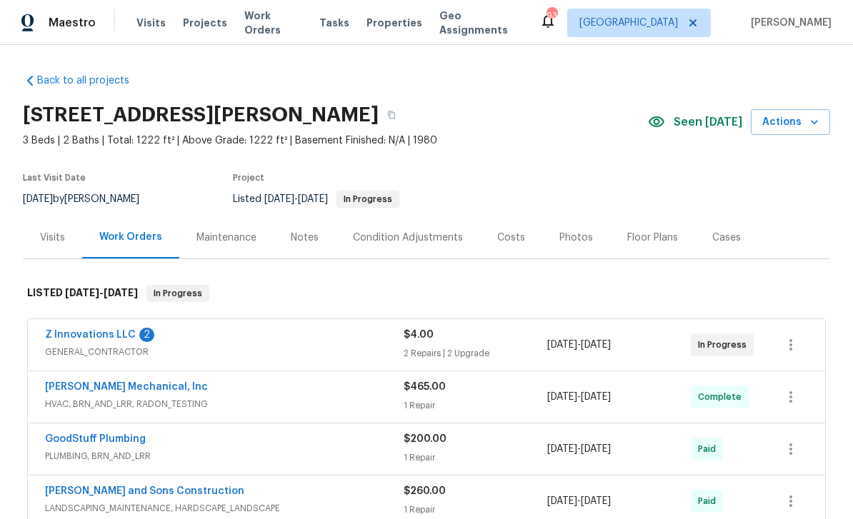
click at [101, 336] on link "Z Innovations LLC" at bounding box center [90, 335] width 91 height 10
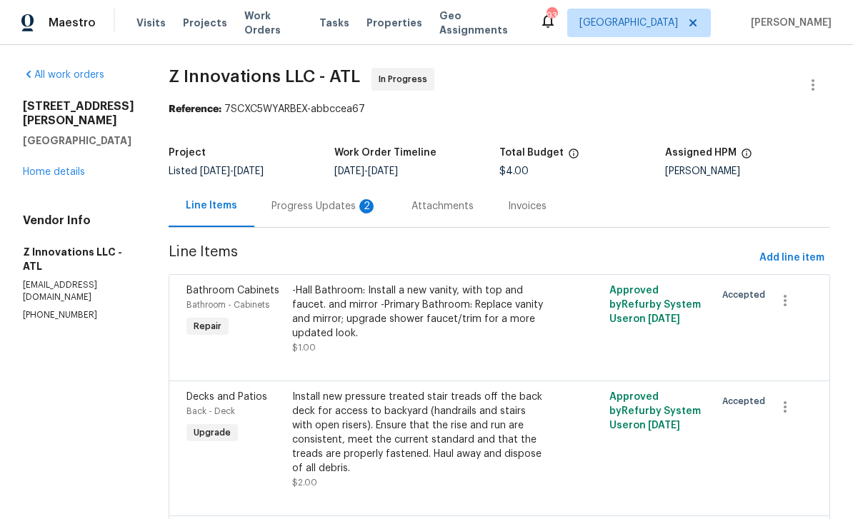
click at [318, 208] on div "Progress Updates 2" at bounding box center [324, 206] width 106 height 14
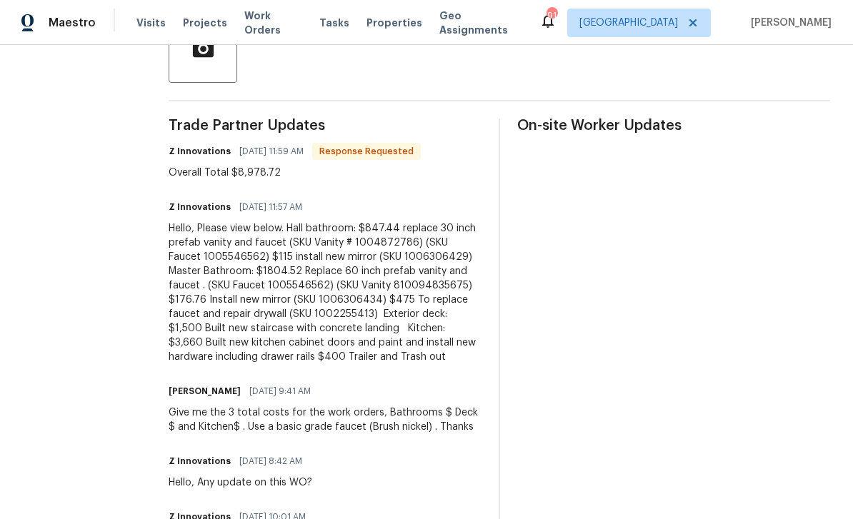
scroll to position [378, 0]
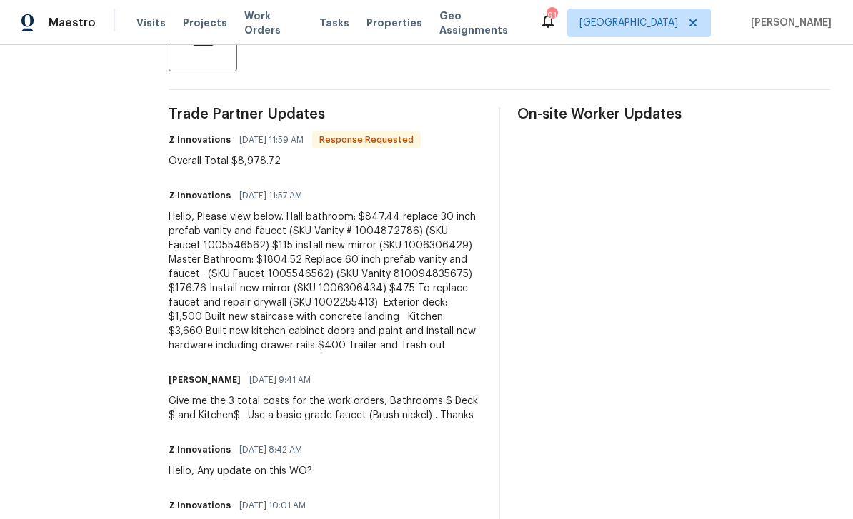
click at [288, 218] on div "Hello, Please view below. Hall bathroom: $847.44 replace 30 inch prefab vanity …" at bounding box center [325, 281] width 313 height 143
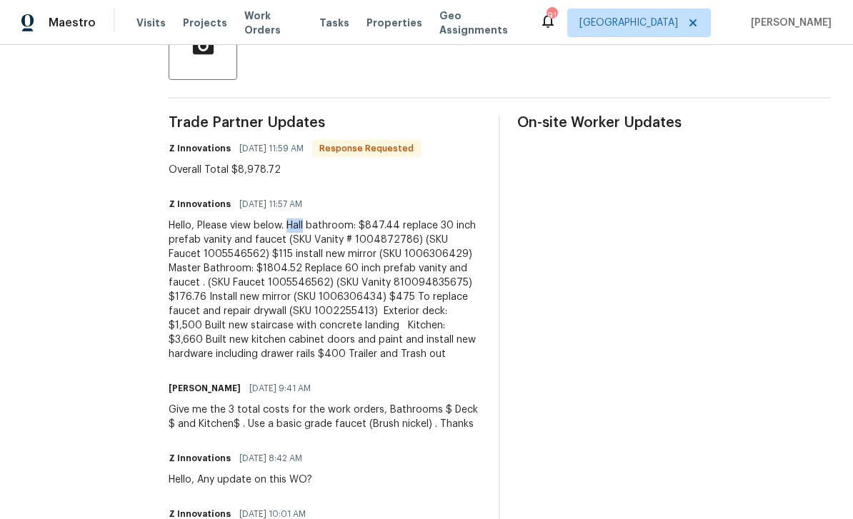
scroll to position [370, 0]
click at [318, 323] on div "Hello, Please view below. Hall bathroom: $847.44 replace 30 inch prefab vanity …" at bounding box center [325, 289] width 313 height 143
click at [317, 323] on div "Hello, Please view below. Hall bathroom: $847.44 replace 30 inch prefab vanity …" at bounding box center [325, 289] width 313 height 143
click at [318, 328] on div "Hello, Please view below. Hall bathroom: $847.44 replace 30 inch prefab vanity …" at bounding box center [325, 289] width 313 height 143
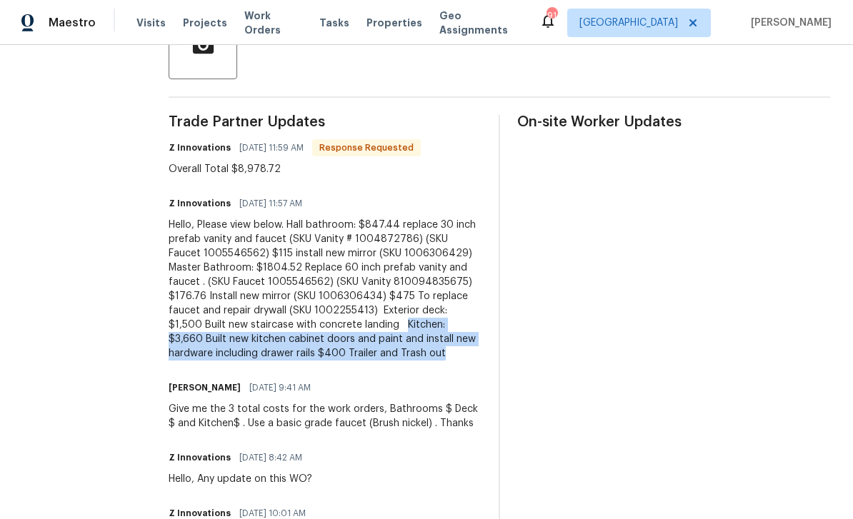
copy div "Kitchen: $3,660 Built new kitchen cabinet doors and paint and install new hardw…"
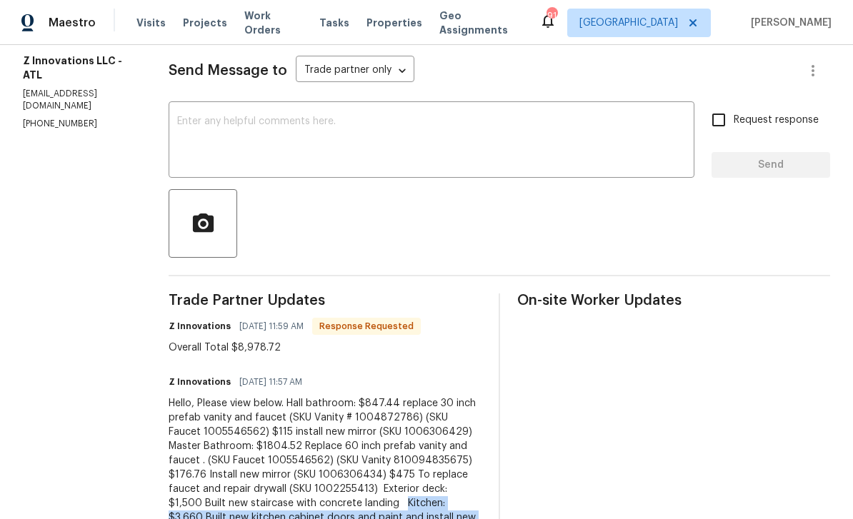
scroll to position [121, 0]
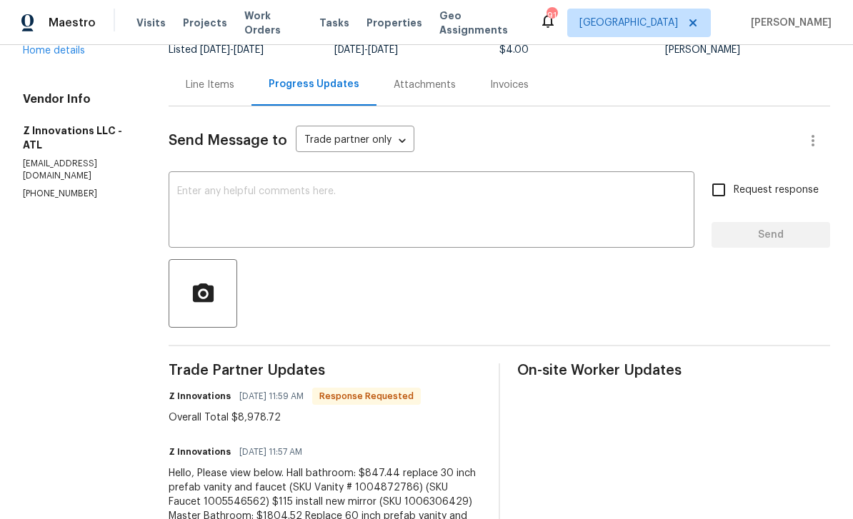
click at [214, 90] on div "Line Items" at bounding box center [210, 85] width 49 height 14
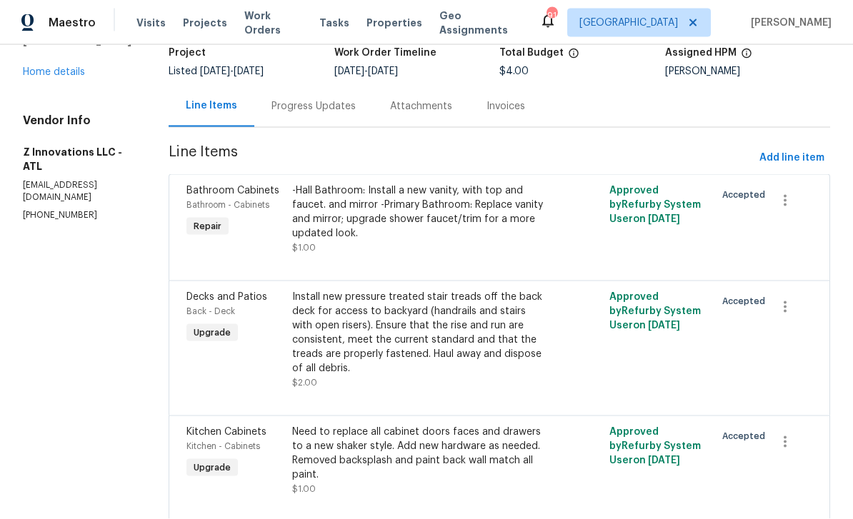
scroll to position [46, 0]
click at [205, 427] on span "Kitchen Cabinets" at bounding box center [226, 432] width 80 height 10
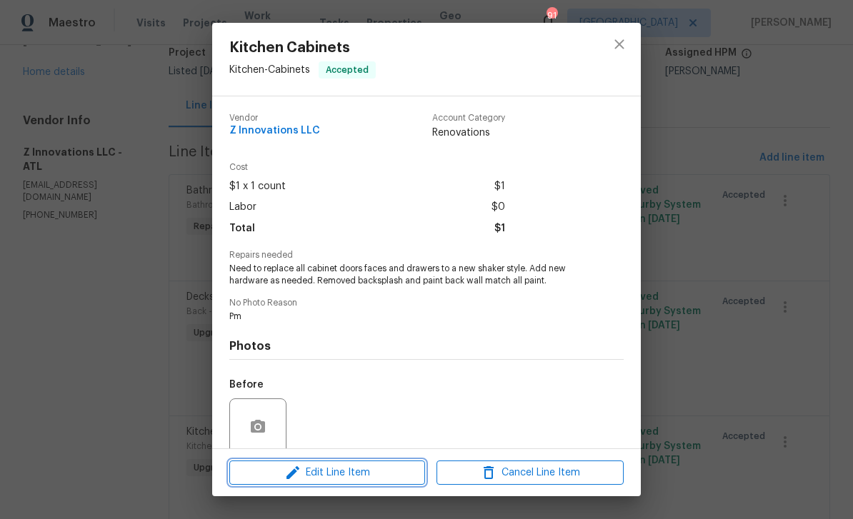
click at [291, 471] on icon "button" at bounding box center [292, 472] width 17 height 17
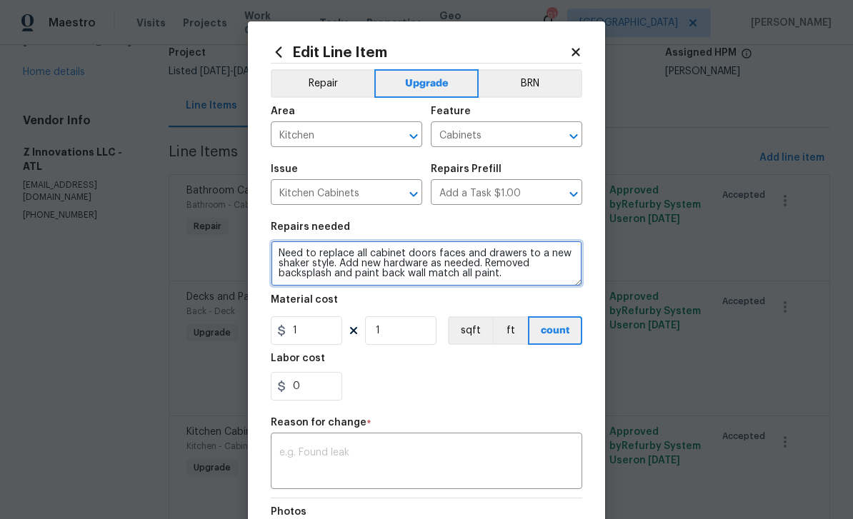
click at [513, 281] on textarea "Need to replace all cabinet doors faces and drawers to a new shaker style. Add …" at bounding box center [426, 264] width 311 height 46
paste textarea "Kitchen: $3,660 Built new kitchen cabinet doors and paint and install new hardw…"
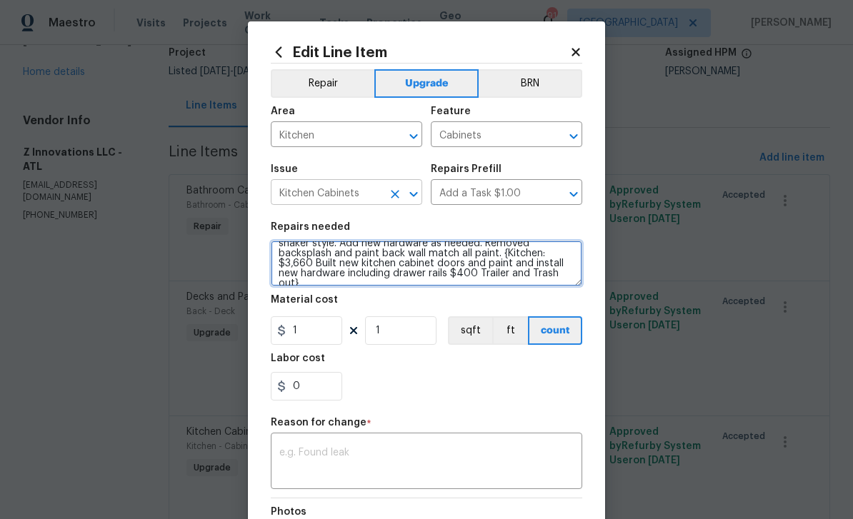
scroll to position [23, 0]
type textarea "Need to replace all cabinet doors faces and drawers to a new shaker style. Add …"
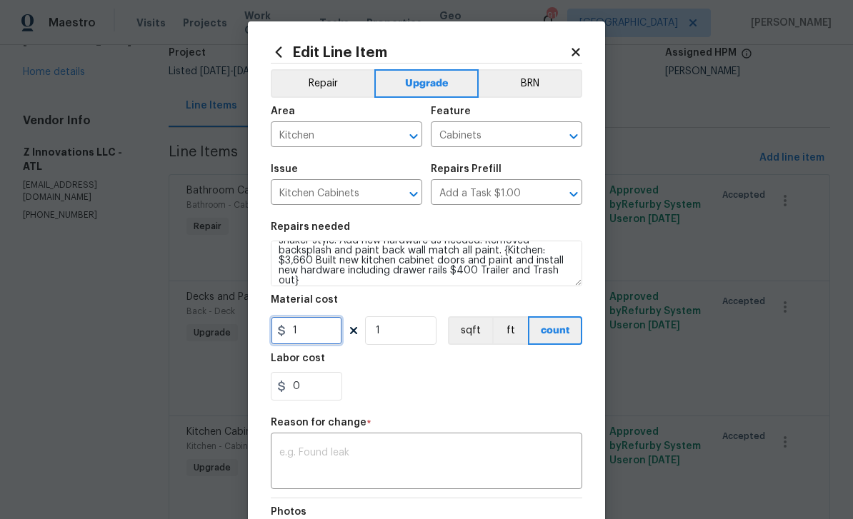
click at [305, 338] on input "1" at bounding box center [306, 330] width 71 height 29
type input "4060"
click at [315, 444] on div "x ​" at bounding box center [426, 462] width 311 height 53
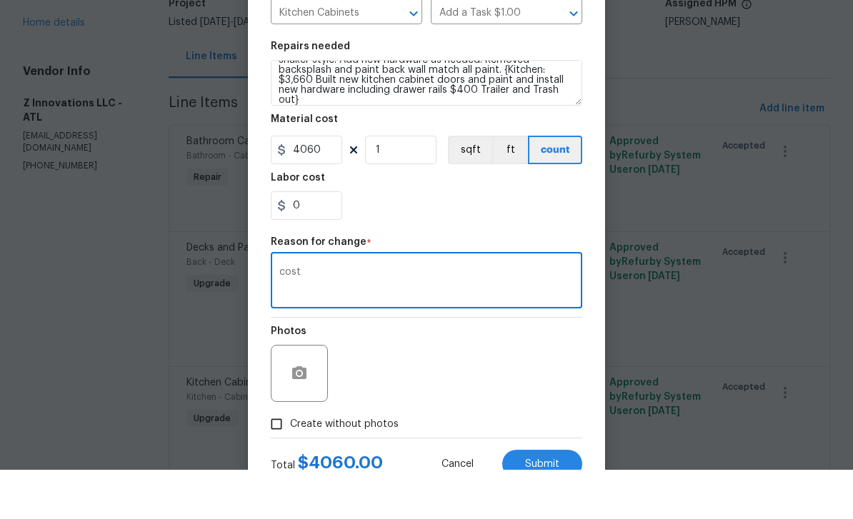
scroll to position [153, 0]
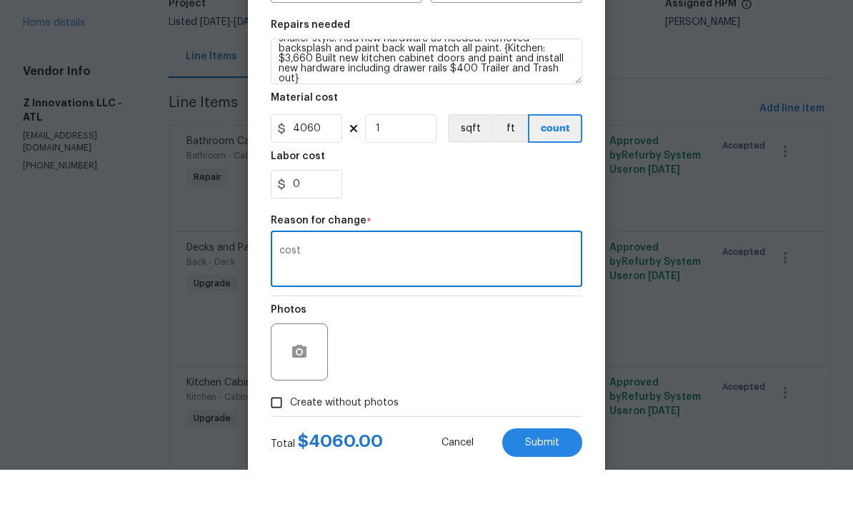
type textarea "cost"
click at [273, 438] on input "Create without photos" at bounding box center [276, 451] width 27 height 27
checkbox input "true"
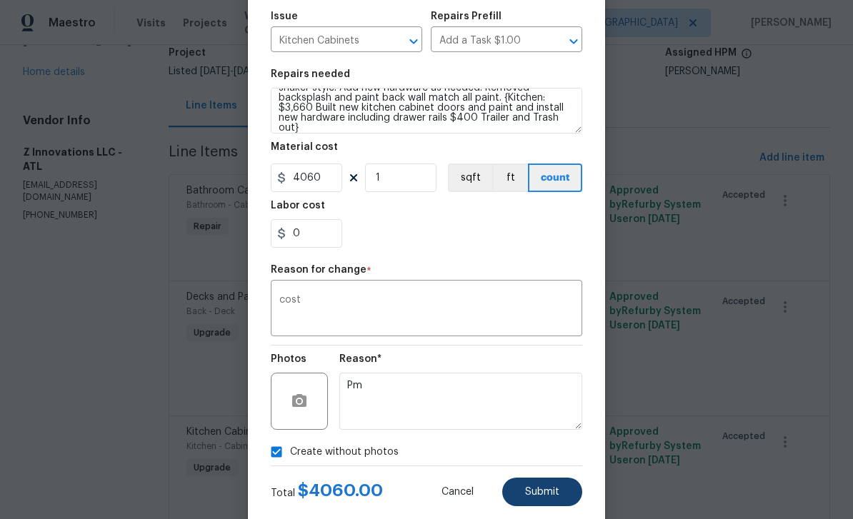
click at [543, 493] on span "Submit" at bounding box center [542, 492] width 34 height 11
type textarea "Need to replace all cabinet doors faces and drawers to a new shaker style. Add …"
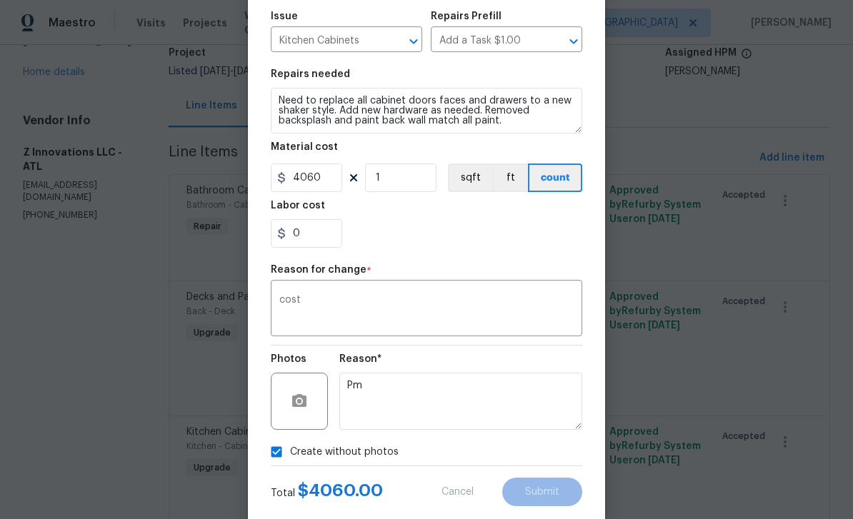
type input "1"
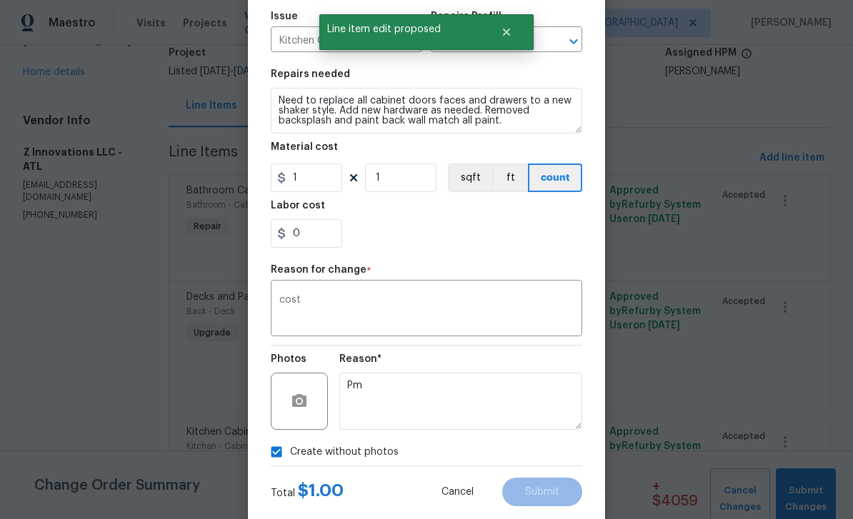
scroll to position [0, 0]
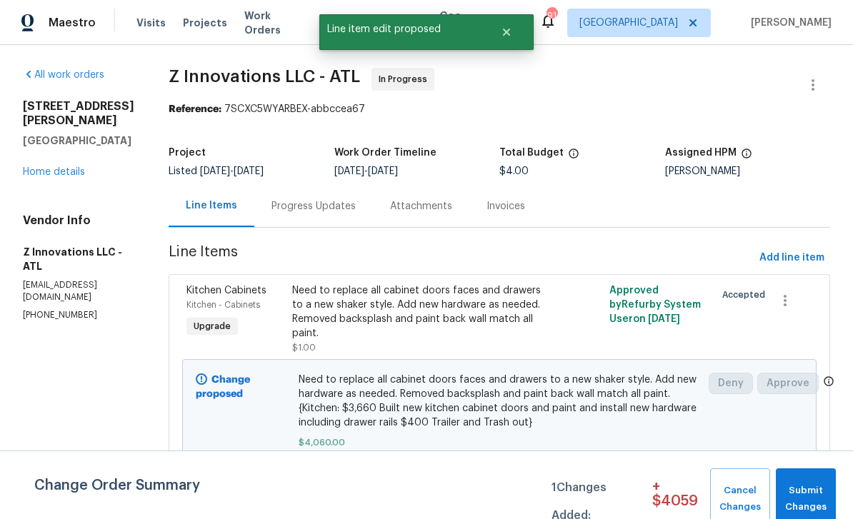
click at [284, 210] on div "Progress Updates" at bounding box center [313, 206] width 84 height 14
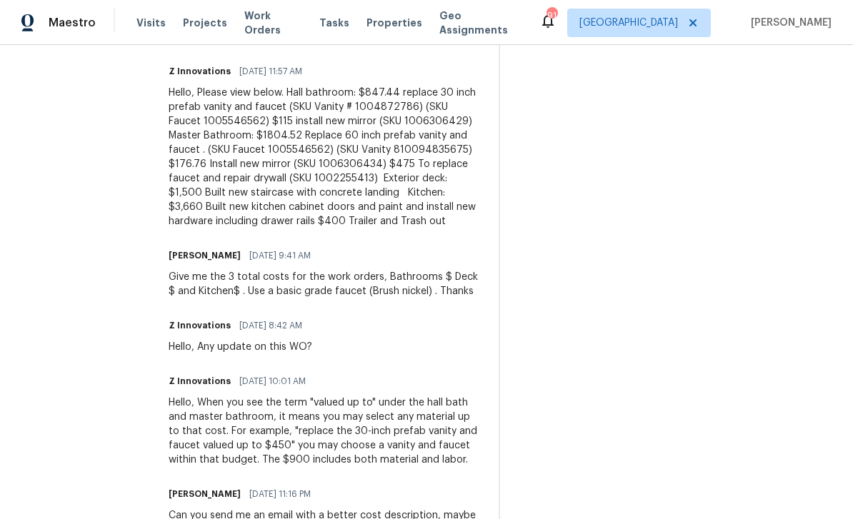
scroll to position [523, 0]
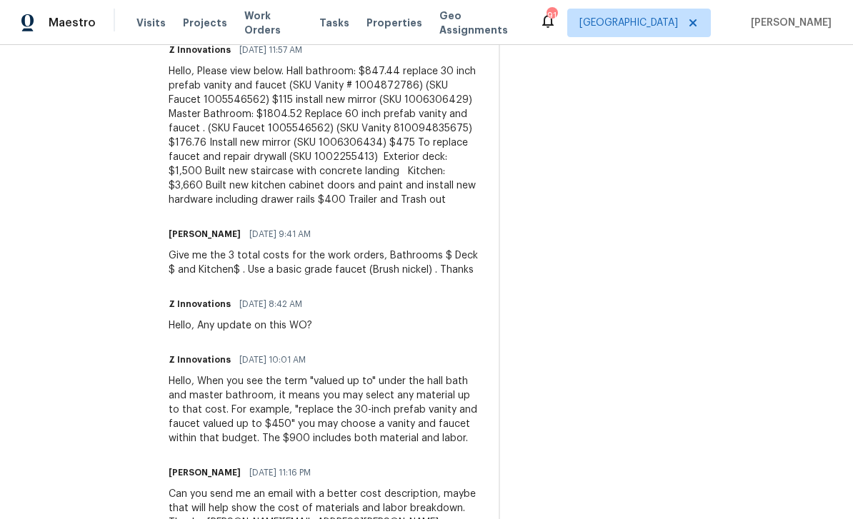
click at [318, 155] on div "Hello, Please view below. Hall bathroom: $847.44 replace 30 inch prefab vanity …" at bounding box center [325, 135] width 313 height 143
copy div "Exterior deck: $1,500 Built new staircase with concrete landing"
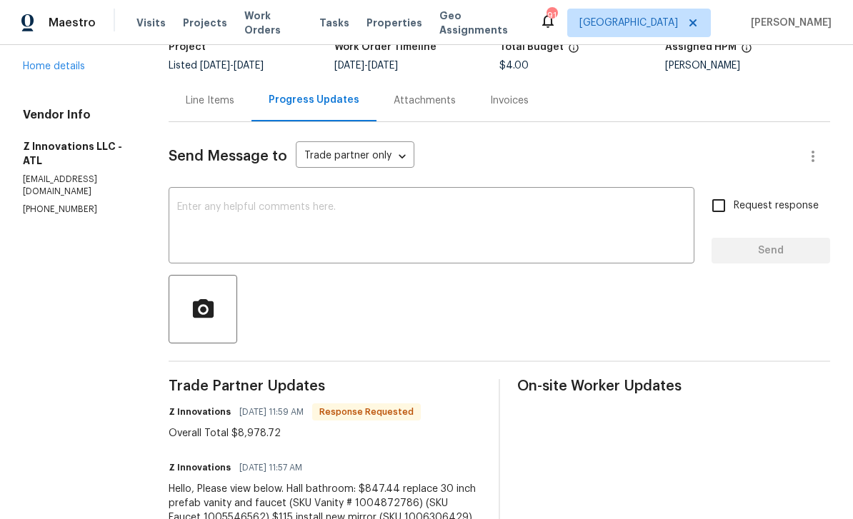
scroll to position [99, 0]
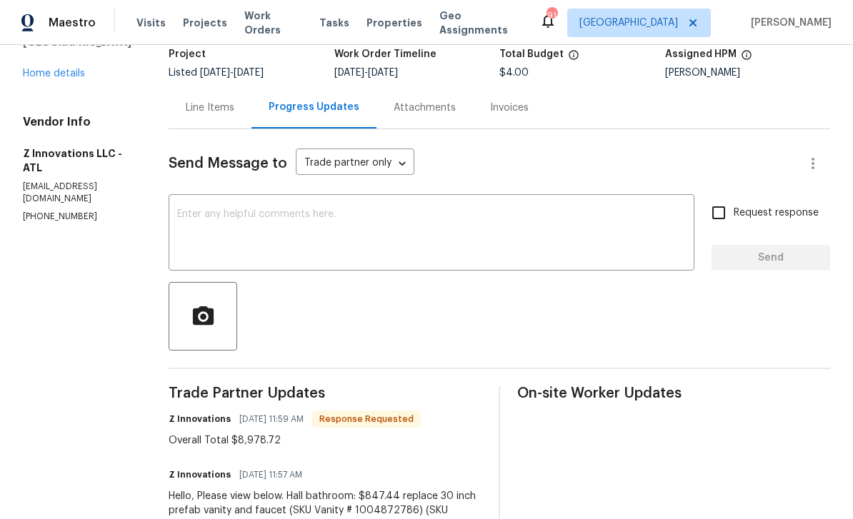
click at [204, 111] on div "Line Items" at bounding box center [210, 108] width 49 height 14
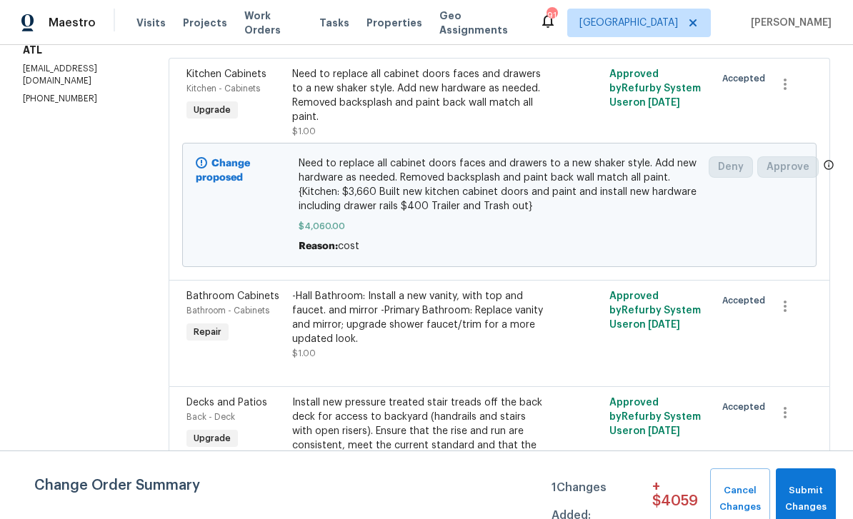
scroll to position [46, 0]
click at [208, 398] on span "Decks and Patios" at bounding box center [226, 403] width 81 height 10
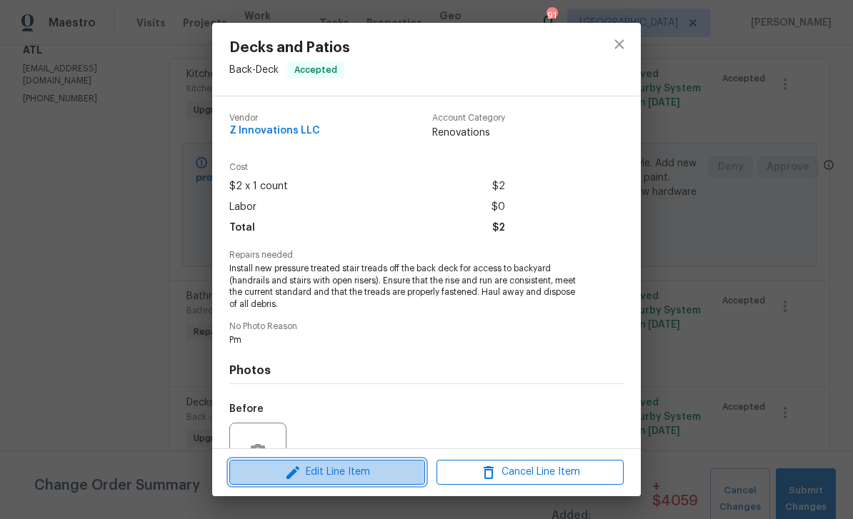
click at [320, 482] on button "Edit Line Item" at bounding box center [327, 472] width 196 height 25
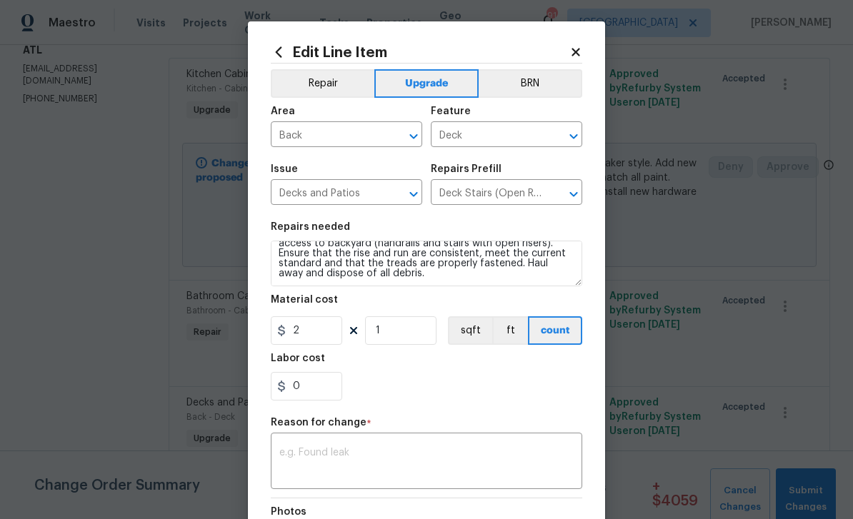
scroll to position [20, 0]
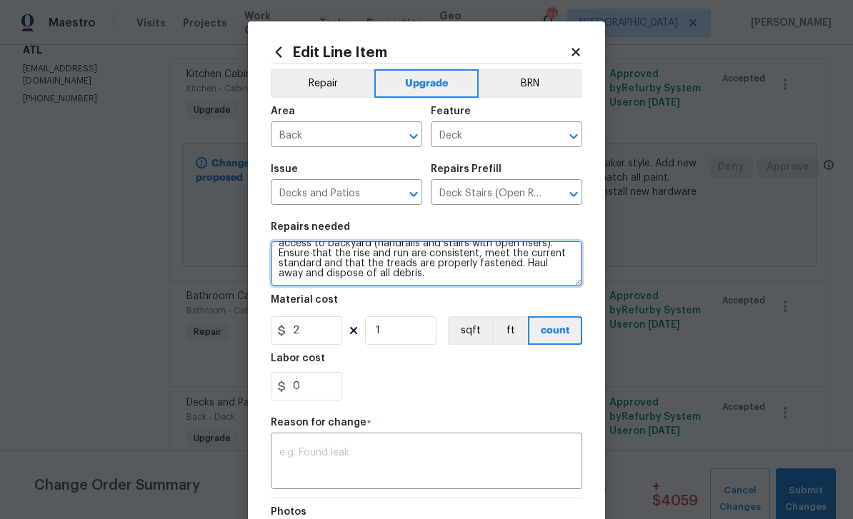
click at [405, 277] on textarea "Install new pressure treated stair treads off the back deck for access to backy…" at bounding box center [426, 264] width 311 height 46
paste textarea "Exterior deck: $1,500 Built new staircase with concrete landing"
type textarea "Install new pressure treated stair treads off the back deck for access to backy…"
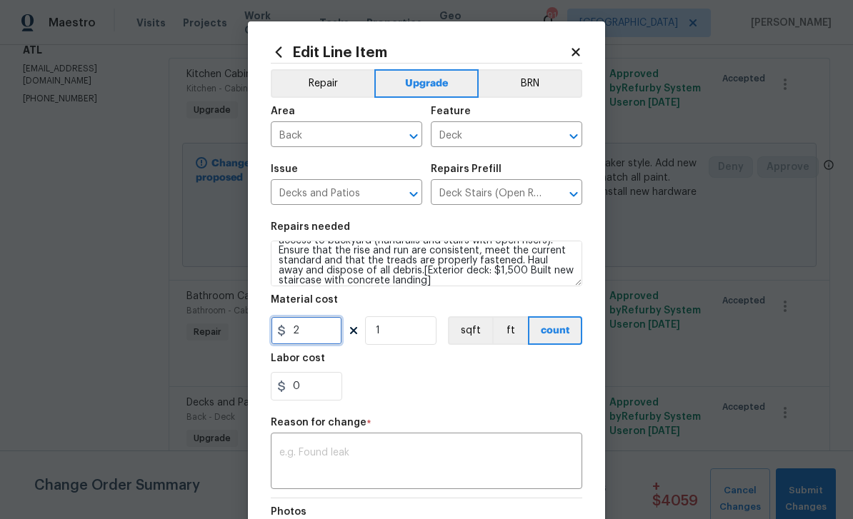
click at [310, 338] on input "2" at bounding box center [306, 330] width 71 height 29
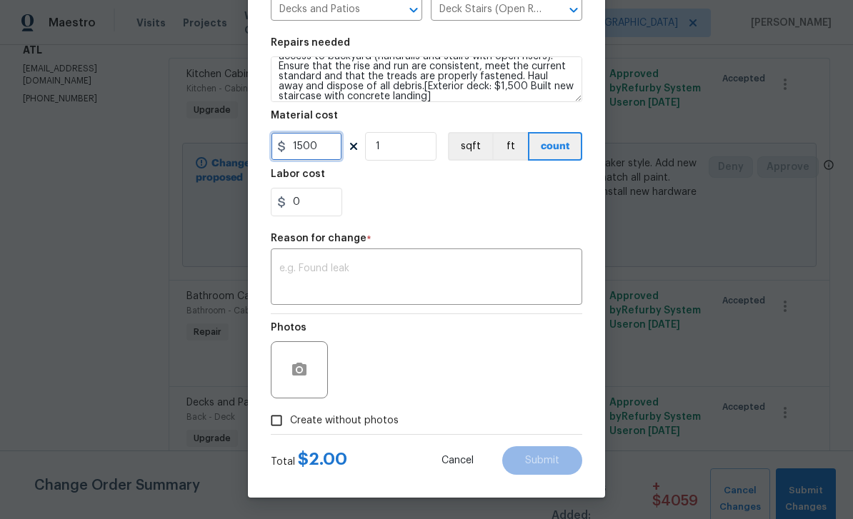
scroll to position [187, 0]
type input "1500"
click at [315, 286] on textarea at bounding box center [426, 279] width 294 height 30
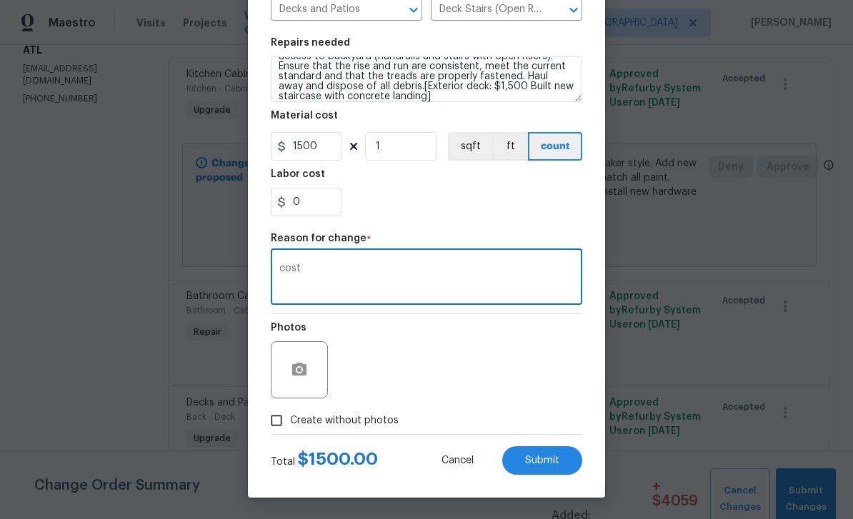
type textarea "cost"
click at [282, 422] on input "Create without photos" at bounding box center [276, 420] width 27 height 27
checkbox input "true"
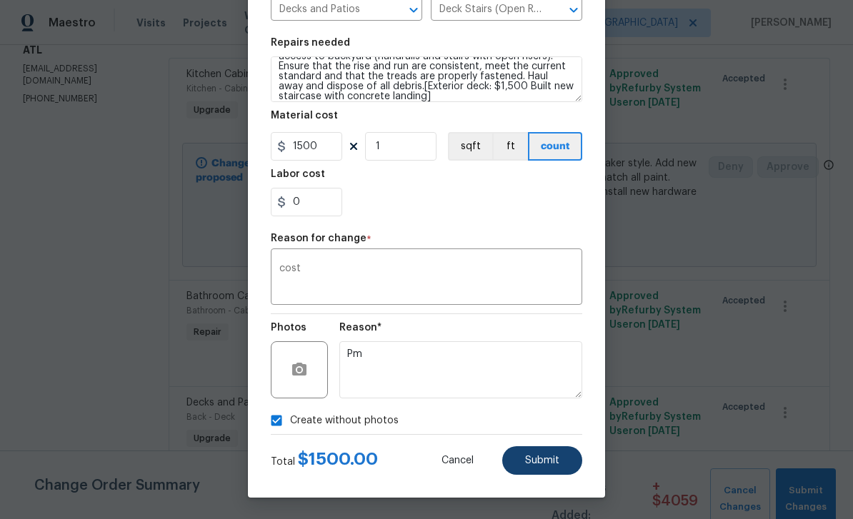
click at [533, 461] on span "Submit" at bounding box center [542, 461] width 34 height 11
type textarea "Install new pressure treated stair treads off the back deck for access to backy…"
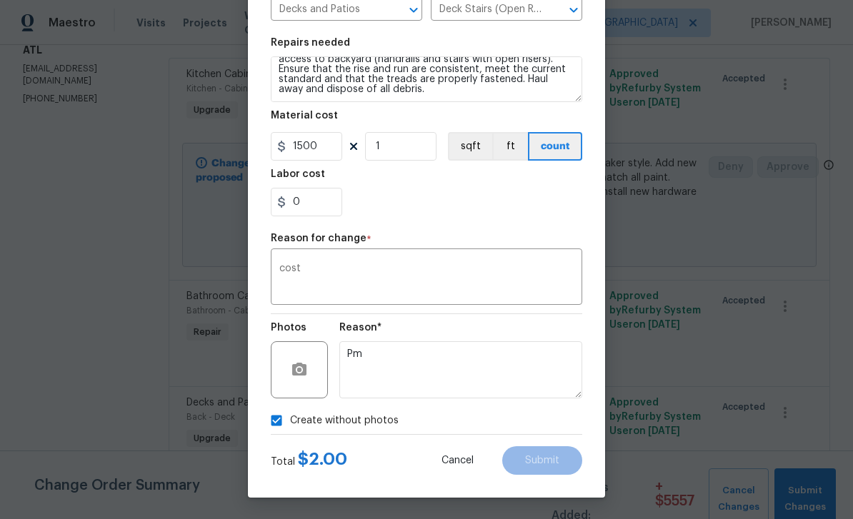
type input "2"
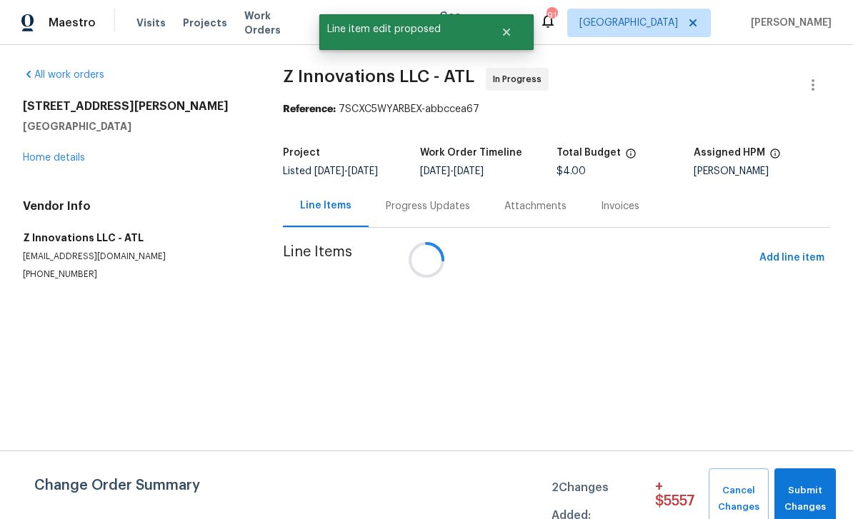
scroll to position [0, 0]
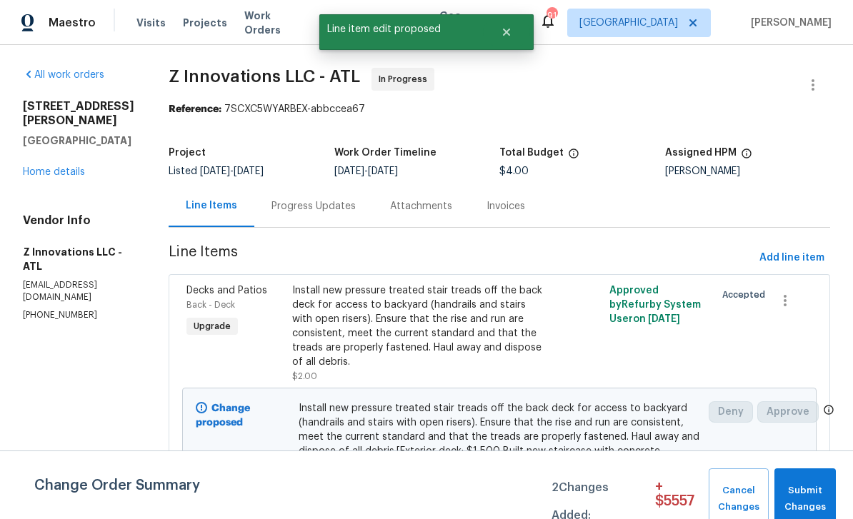
click at [291, 214] on div "Progress Updates" at bounding box center [313, 206] width 84 height 14
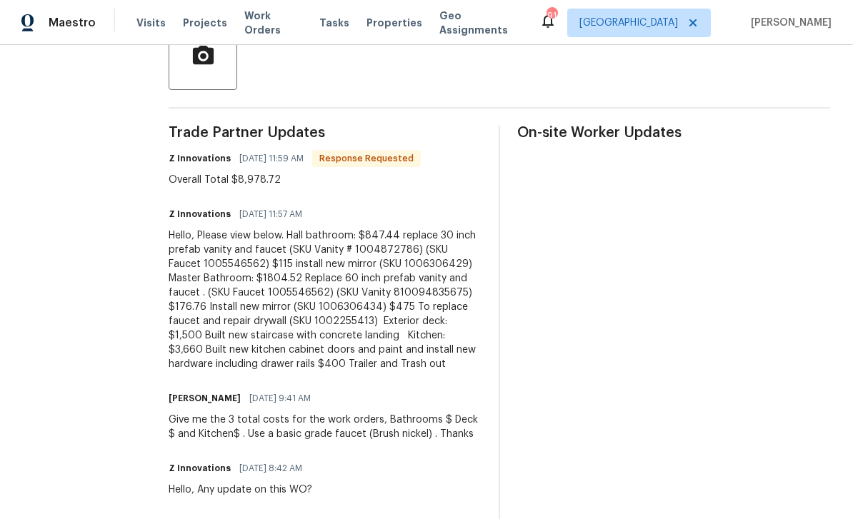
scroll to position [346, 0]
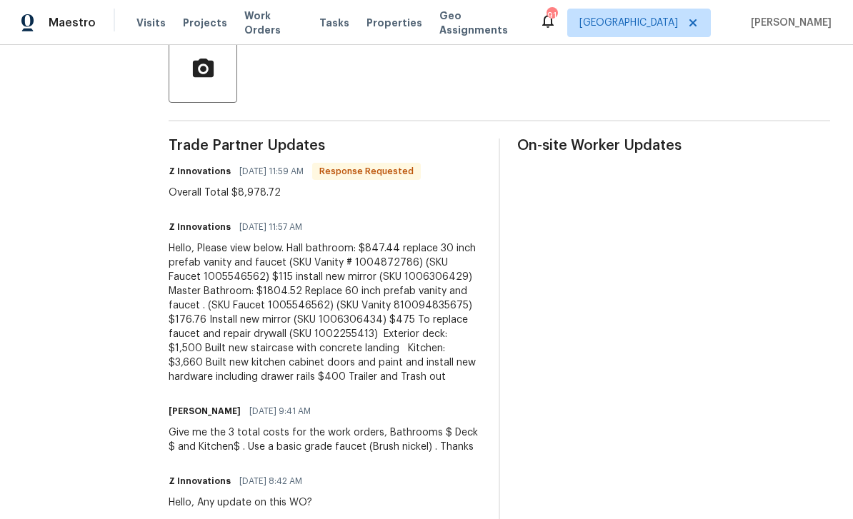
click at [286, 241] on div "Hello, Please view below. Hall bathroom: $847.44 replace 30 inch prefab vanity …" at bounding box center [325, 312] width 313 height 143
click at [290, 241] on div "Hello, Please view below. Hall bathroom: $847.44 replace 30 inch prefab vanity …" at bounding box center [325, 312] width 313 height 143
click at [289, 241] on div "Hello, Please view below. Hall bathroom: $847.44 replace 30 inch prefab vanity …" at bounding box center [325, 312] width 313 height 143
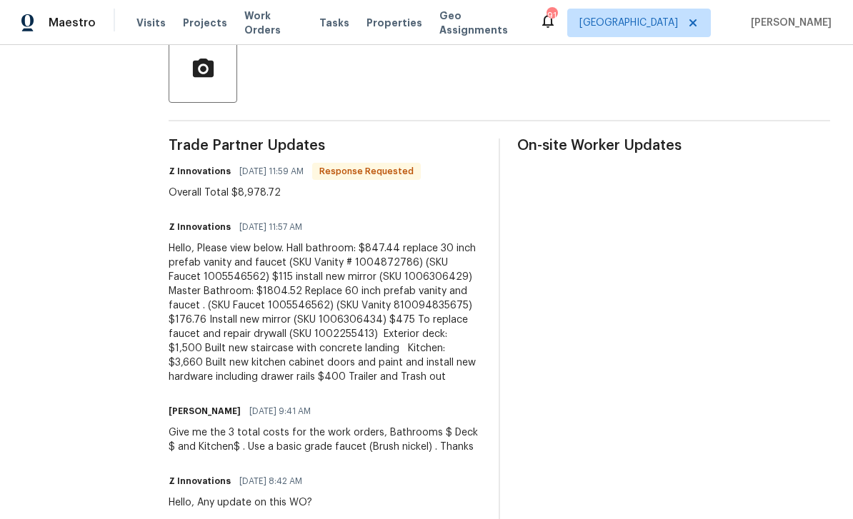
click at [288, 241] on div "Hello, Please view below. Hall bathroom: $847.44 replace 30 inch prefab vanity …" at bounding box center [325, 312] width 313 height 143
click at [289, 241] on div "Hello, Please view below. Hall bathroom: $847.44 replace 30 inch prefab vanity …" at bounding box center [325, 312] width 313 height 143
click at [288, 241] on div "Hello, Please view below. Hall bathroom: $847.44 replace 30 inch prefab vanity …" at bounding box center [325, 312] width 313 height 143
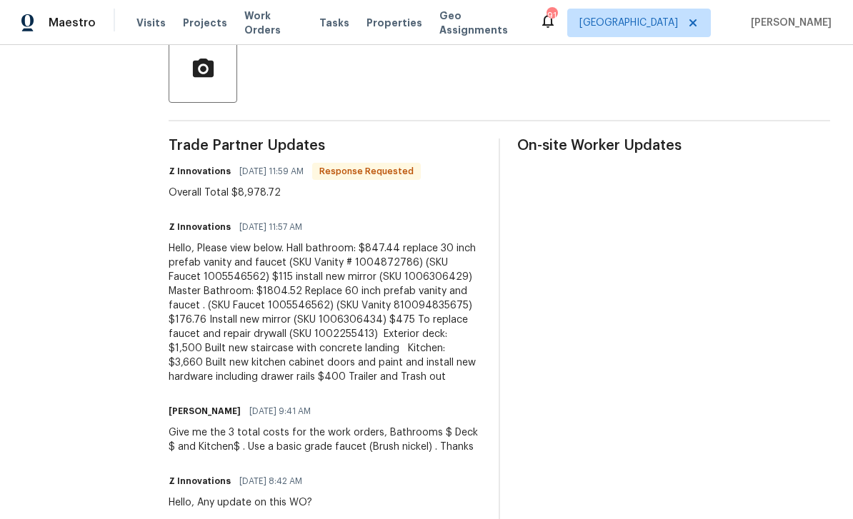
click at [285, 241] on div "Hello, Please view below. Hall bathroom: $847.44 replace 30 inch prefab vanity …" at bounding box center [325, 312] width 313 height 143
click at [290, 241] on div "Hello, Please view below. Hall bathroom: $847.44 replace 30 inch prefab vanity …" at bounding box center [325, 312] width 313 height 143
click at [289, 241] on div "Hello, Please view below. Hall bathroom: $847.44 replace 30 inch prefab vanity …" at bounding box center [325, 312] width 313 height 143
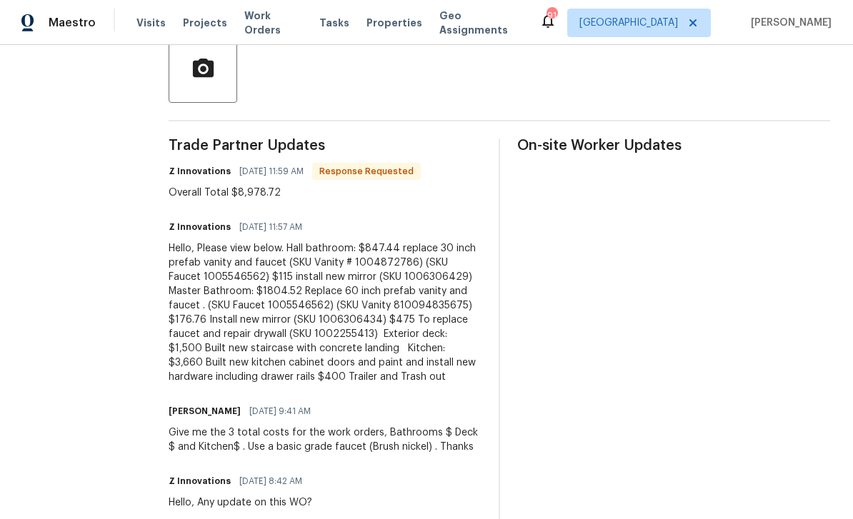
click at [323, 241] on div "Hello, Please view below. Hall bathroom: $847.44 replace 30 inch prefab vanity …" at bounding box center [325, 312] width 313 height 143
click at [325, 241] on div "Hello, Please view below. Hall bathroom: $847.44 replace 30 inch prefab vanity …" at bounding box center [325, 312] width 313 height 143
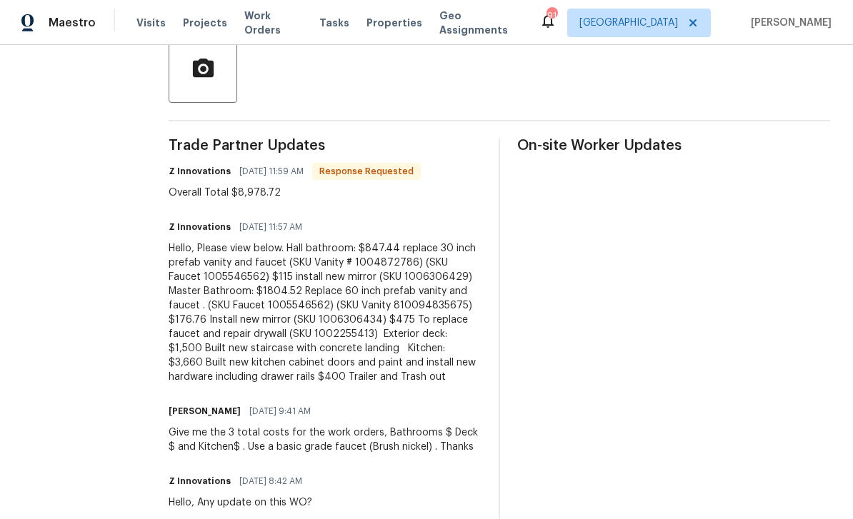
click at [324, 241] on div "Hello, Please view below. Hall bathroom: $847.44 replace 30 inch prefab vanity …" at bounding box center [325, 312] width 313 height 143
click at [327, 241] on div "Hello, Please view below. Hall bathroom: $847.44 replace 30 inch prefab vanity …" at bounding box center [325, 312] width 313 height 143
click at [326, 241] on div "Hello, Please view below. Hall bathroom: $847.44 replace 30 inch prefab vanity …" at bounding box center [325, 312] width 313 height 143
click at [321, 241] on div "Hello, Please view below. Hall bathroom: $847.44 replace 30 inch prefab vanity …" at bounding box center [325, 312] width 313 height 143
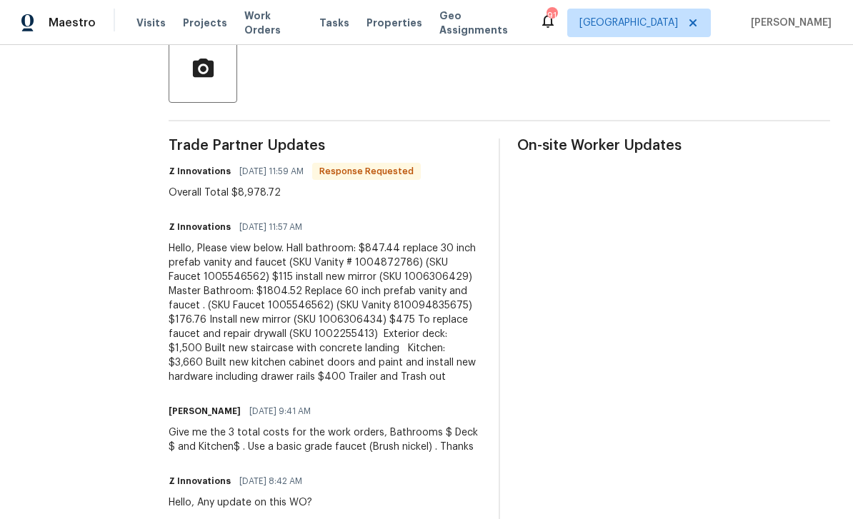
click at [323, 241] on div "Hello, Please view below. Hall bathroom: $847.44 replace 30 inch prefab vanity …" at bounding box center [325, 312] width 313 height 143
click at [295, 186] on div "Overall Total $8,978.72" at bounding box center [295, 193] width 252 height 14
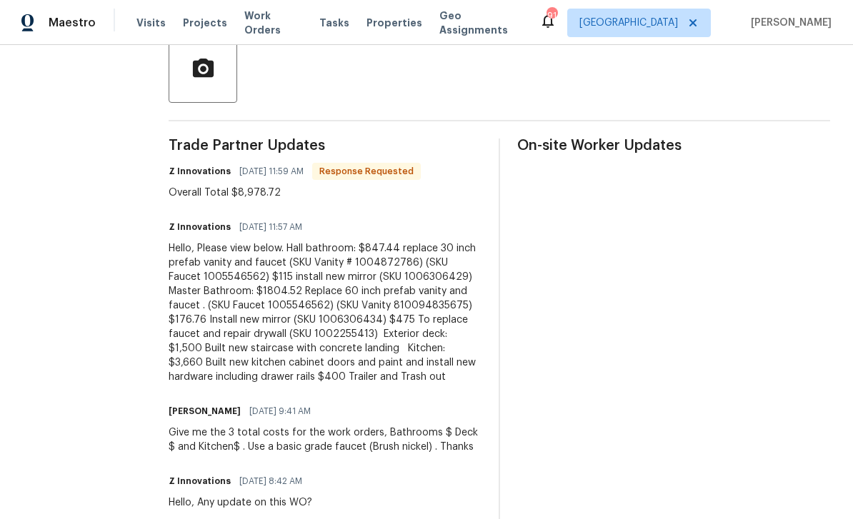
click at [333, 241] on div "Hello, Please view below. Hall bathroom: $847.44 replace 30 inch prefab vanity …" at bounding box center [325, 312] width 313 height 143
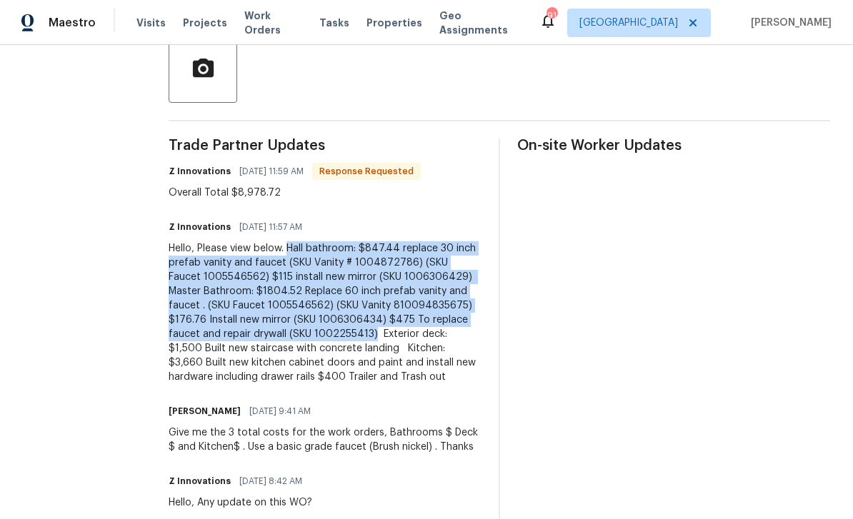
copy div "Hall bathroom: $847.44 replace 30 inch prefab vanity and faucet (SKU Vanity # 1…"
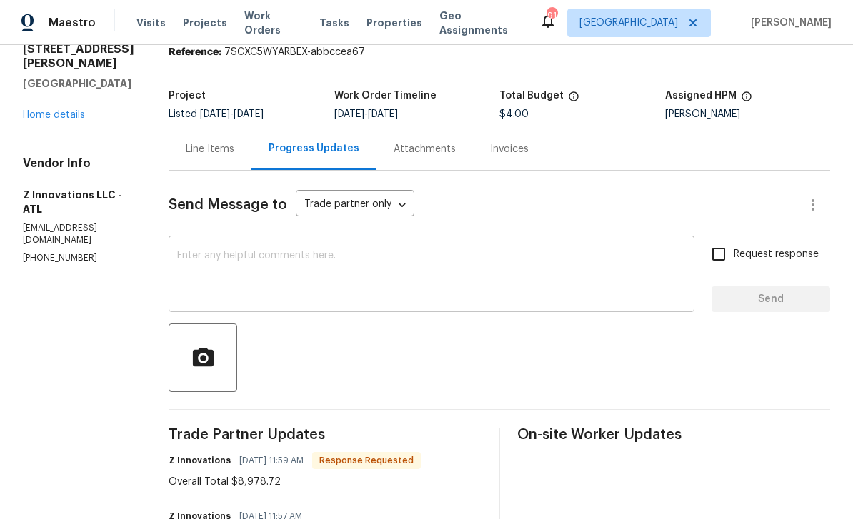
scroll to position [27, 0]
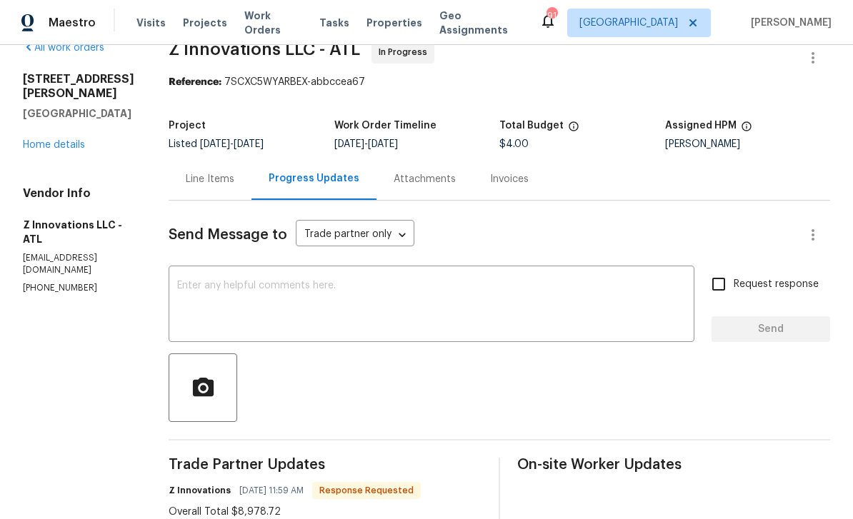
click at [207, 172] on div "Line Items" at bounding box center [210, 179] width 49 height 14
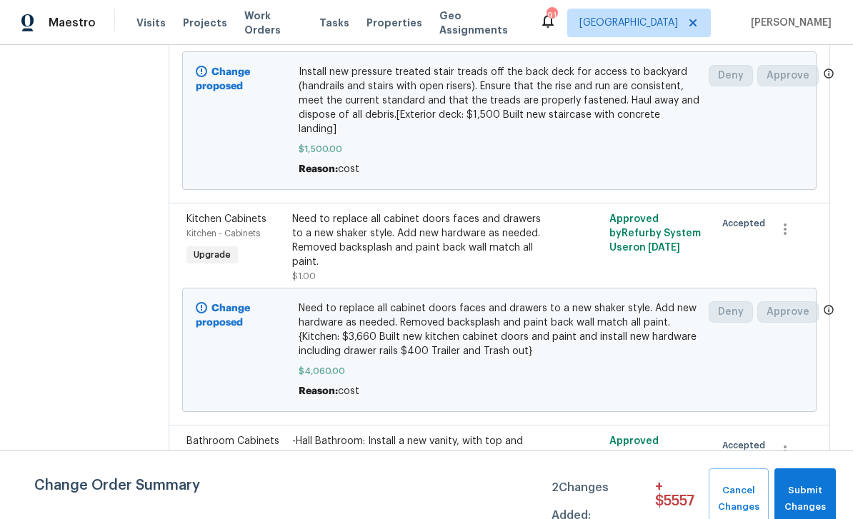
scroll to position [333, 0]
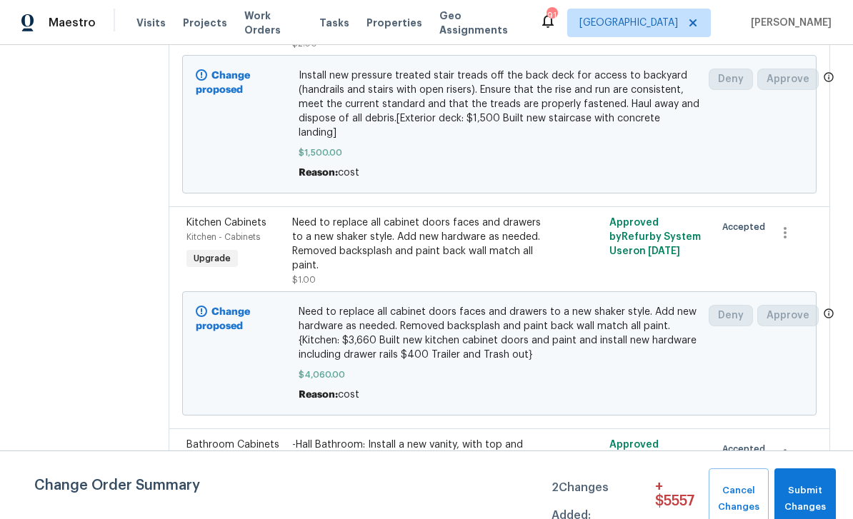
click at [231, 455] on span "Bathroom - Cabinets" at bounding box center [227, 459] width 83 height 9
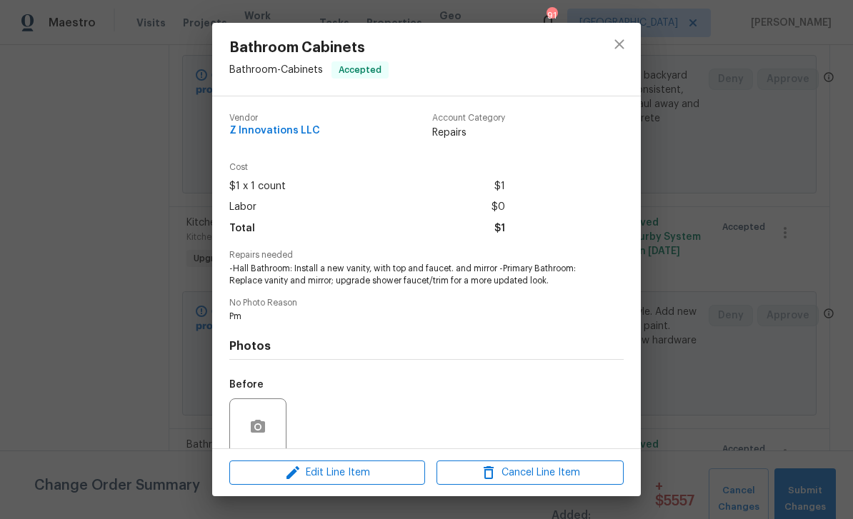
click at [305, 473] on span "Edit Line Item" at bounding box center [327, 473] width 187 height 18
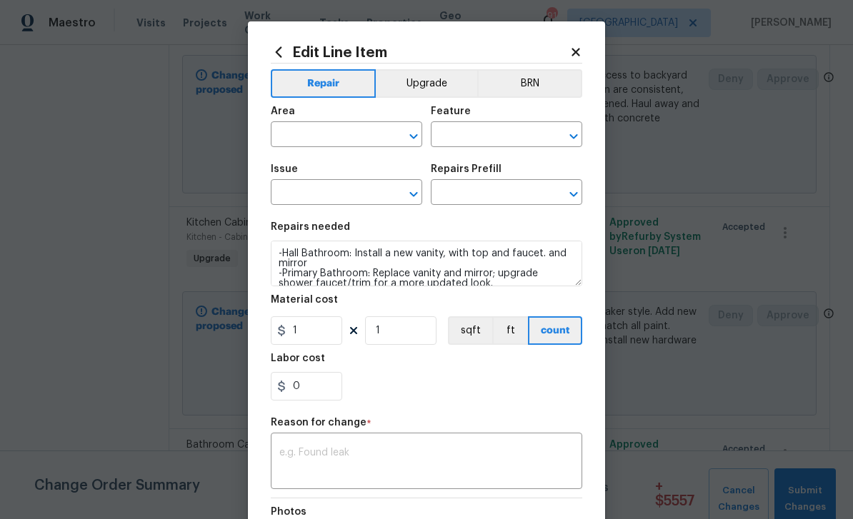
type input "Bathroom"
type input "Cabinets"
type input "Bathroom Cabinets"
type input "Add a Task $1.00"
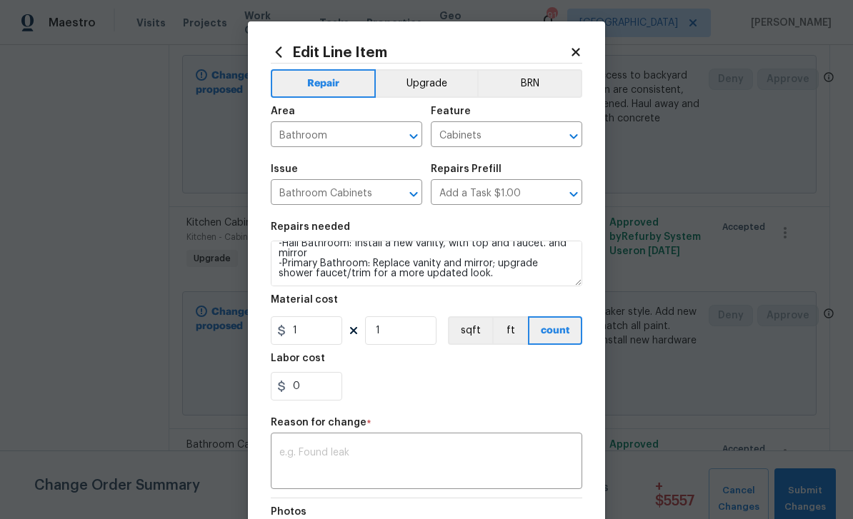
scroll to position [10, 0]
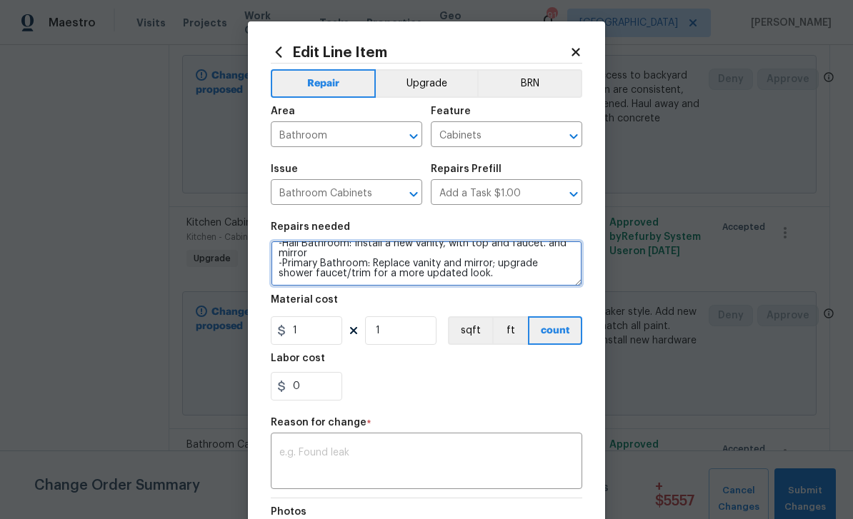
click at [453, 276] on textarea "-Hall Bathroom: Install a new vanity, with top and faucet. and mirror -Primary …" at bounding box center [426, 264] width 311 height 46
paste textarea "Hall bathroom: $847.44 replace 30 inch prefab vanity and faucet (SKU Vanity # 1…"
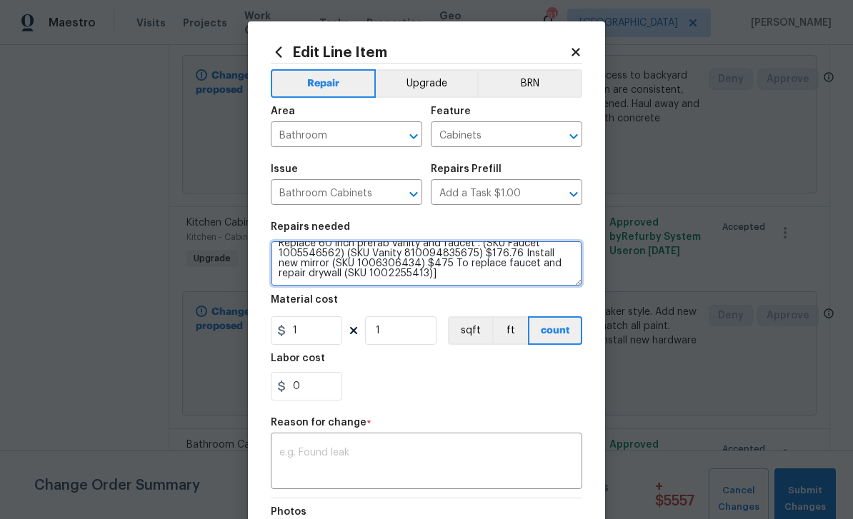
type textarea "-Hall Bathroom: Install a new vanity, with top and faucet. and mirror -Primary …"
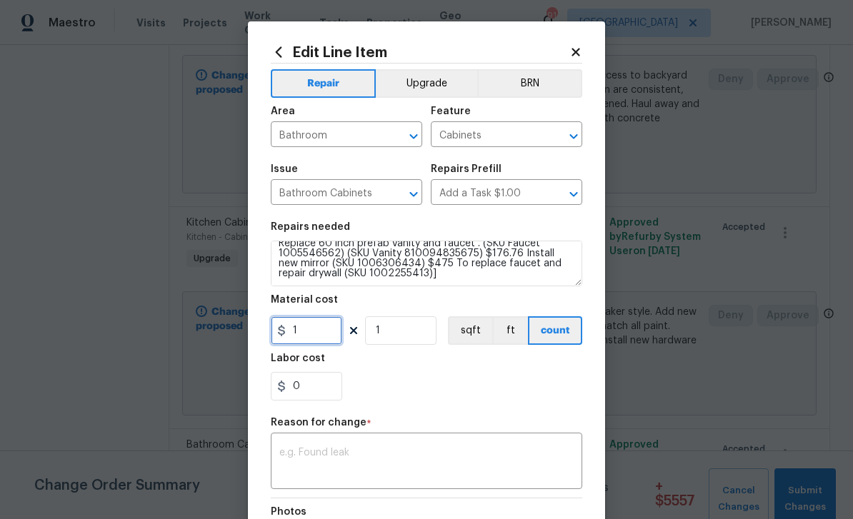
click at [303, 333] on input "1" at bounding box center [306, 330] width 71 height 29
type input "3418.72"
click at [315, 453] on textarea at bounding box center [426, 463] width 294 height 30
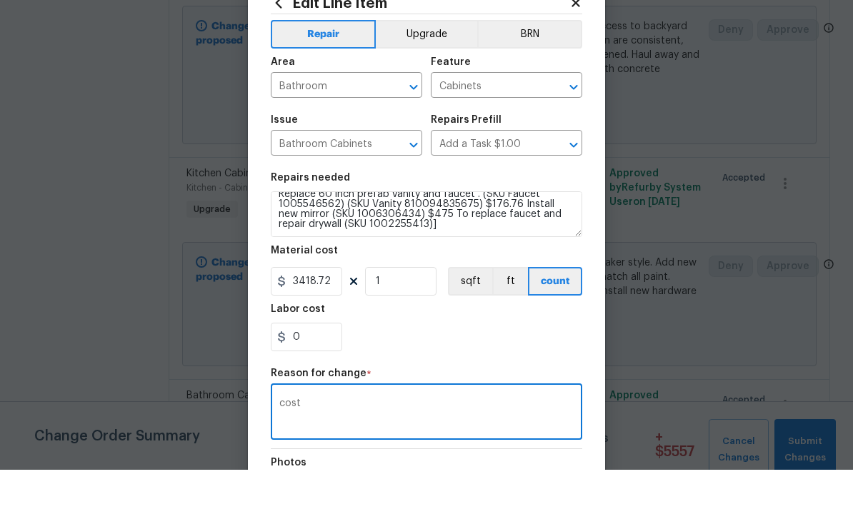
type textarea "cost"
click at [393, 361] on section "Repairs needed -Hall Bathroom: Install a new vanity, with top and faucet. and m…" at bounding box center [426, 312] width 311 height 196
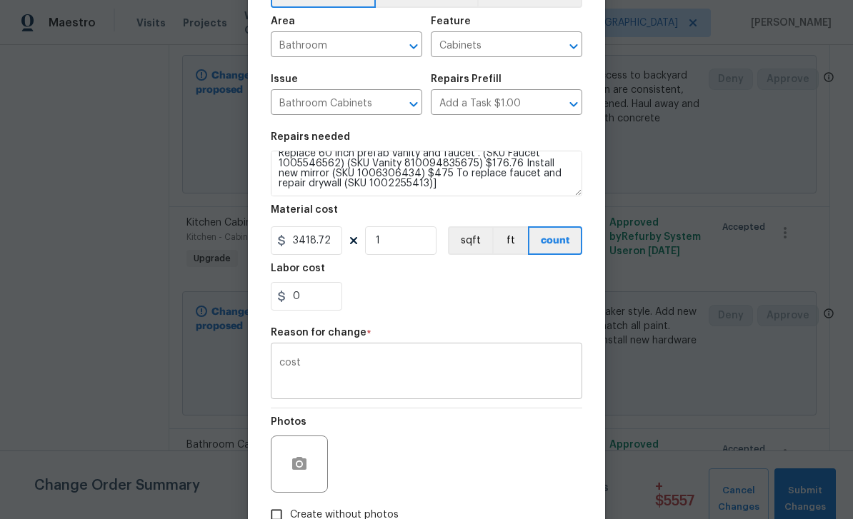
scroll to position [135, 0]
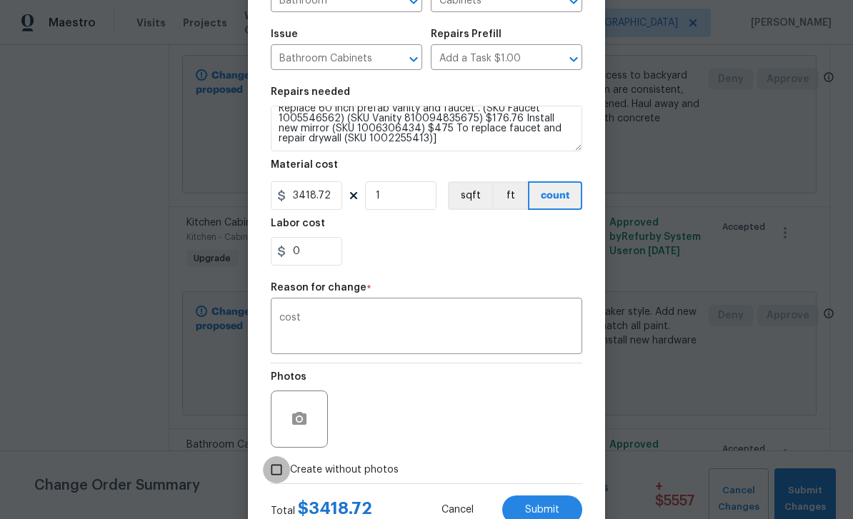
click at [274, 473] on input "Create without photos" at bounding box center [276, 469] width 27 height 27
checkbox input "true"
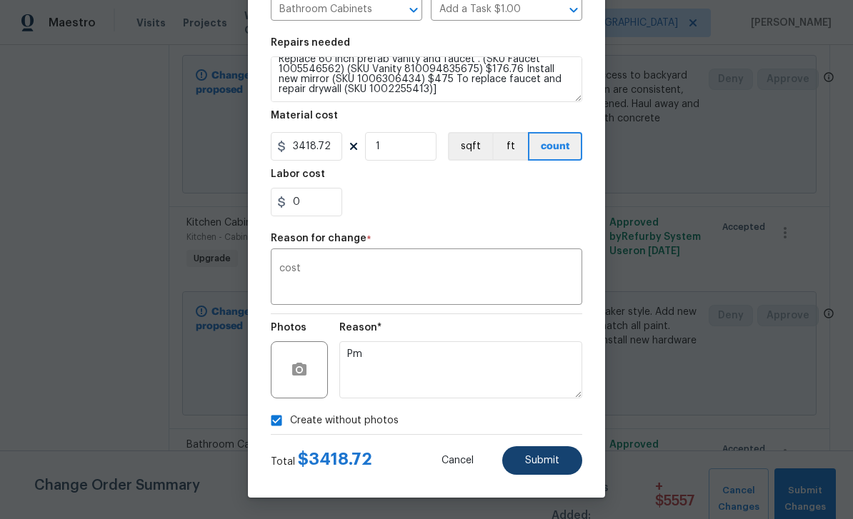
scroll to position [187, 0]
click at [563, 466] on button "Submit" at bounding box center [542, 460] width 80 height 29
type textarea "-Hall Bathroom: Install a new vanity, with top and faucet. and mirror -Primary …"
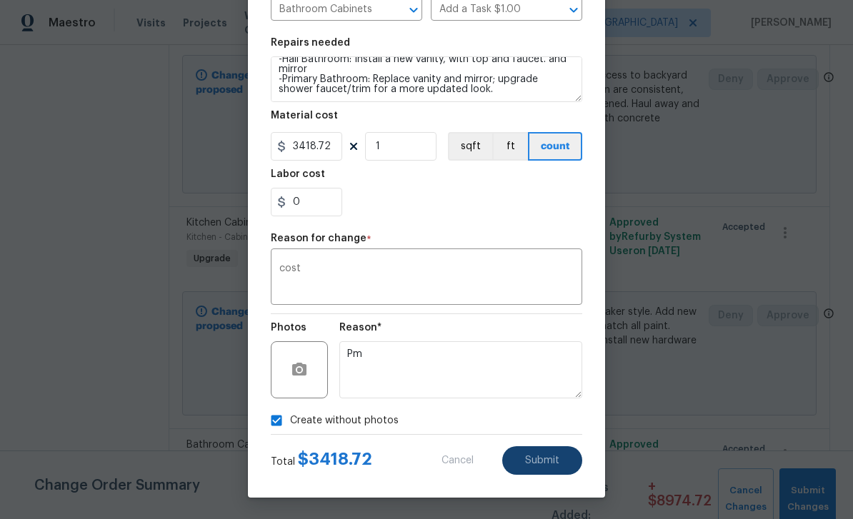
type input "1"
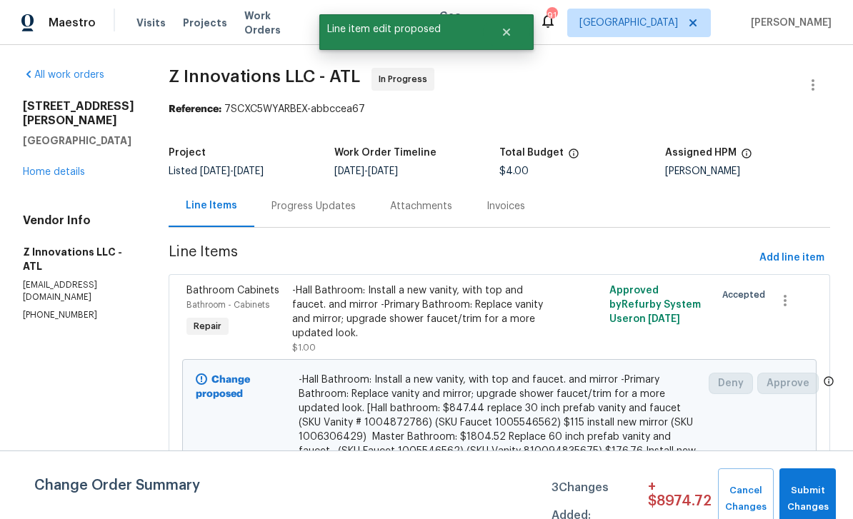
scroll to position [0, 0]
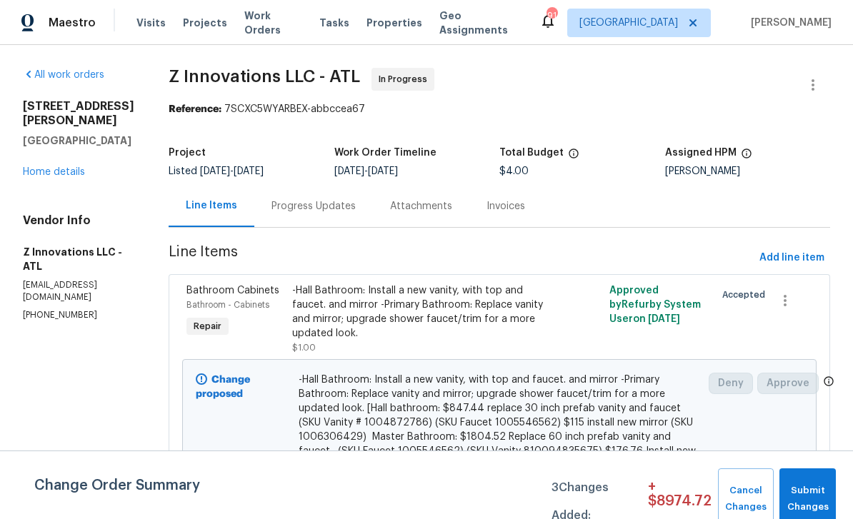
click at [293, 199] on div "Progress Updates" at bounding box center [313, 206] width 84 height 14
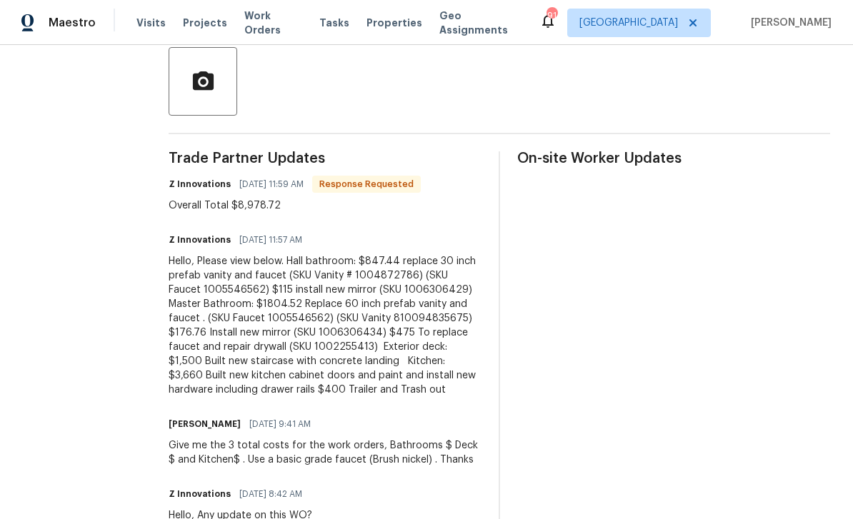
scroll to position [353, 0]
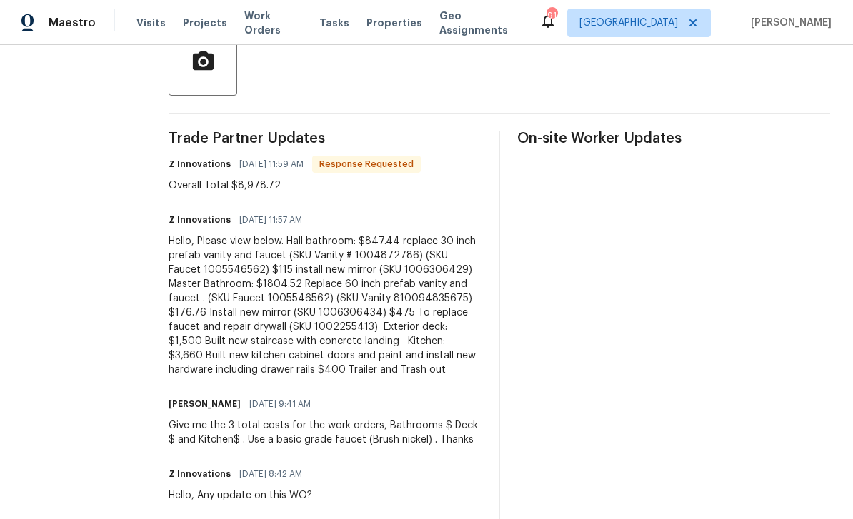
click at [163, 226] on div "All work orders [STREET_ADDRESS] Home details Vendor Info Z Innovations LLC - A…" at bounding box center [426, 350] width 853 height 1317
click at [281, 234] on div "Hello, Please view below. Hall bathroom: $847.44 replace 30 inch prefab vanity …" at bounding box center [325, 305] width 313 height 143
click at [282, 234] on div "Hello, Please view below. Hall bathroom: $847.44 replace 30 inch prefab vanity …" at bounding box center [325, 305] width 313 height 143
click at [281, 234] on div "Hello, Please view below. Hall bathroom: $847.44 replace 30 inch prefab vanity …" at bounding box center [325, 305] width 313 height 143
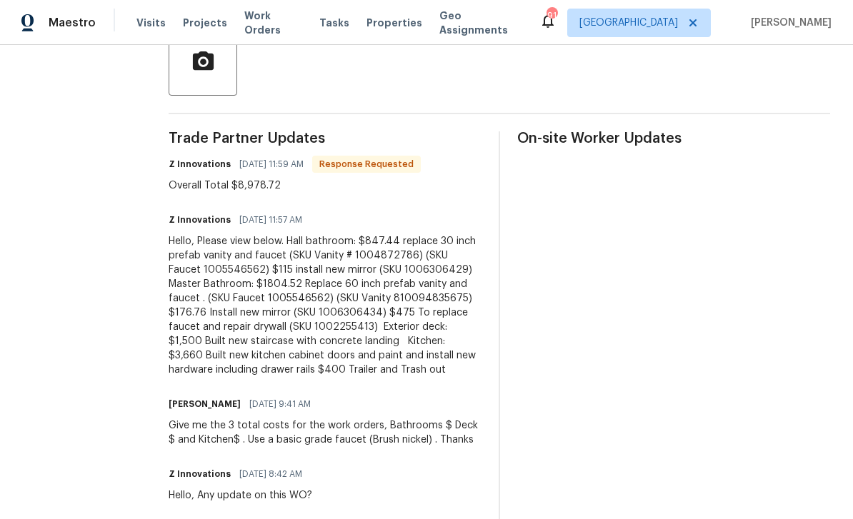
click at [304, 353] on div "Hello, Please view below. Hall bathroom: $847.44 replace 30 inch prefab vanity …" at bounding box center [325, 305] width 313 height 143
click at [305, 353] on div "Hello, Please view below. Hall bathroom: $847.44 replace 30 inch prefab vanity …" at bounding box center [325, 305] width 313 height 143
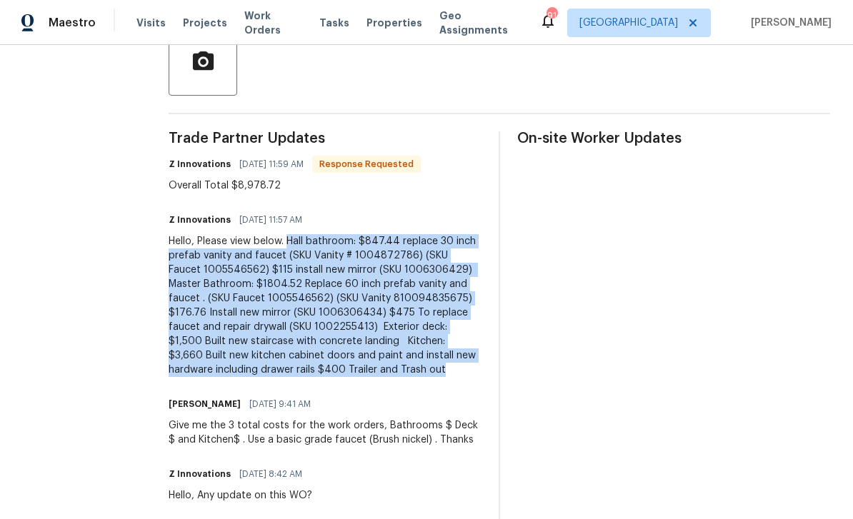
copy div "Hall bathroom: $847.44 replace 30 inch prefab vanity and faucet (SKU Vanity # 1…"
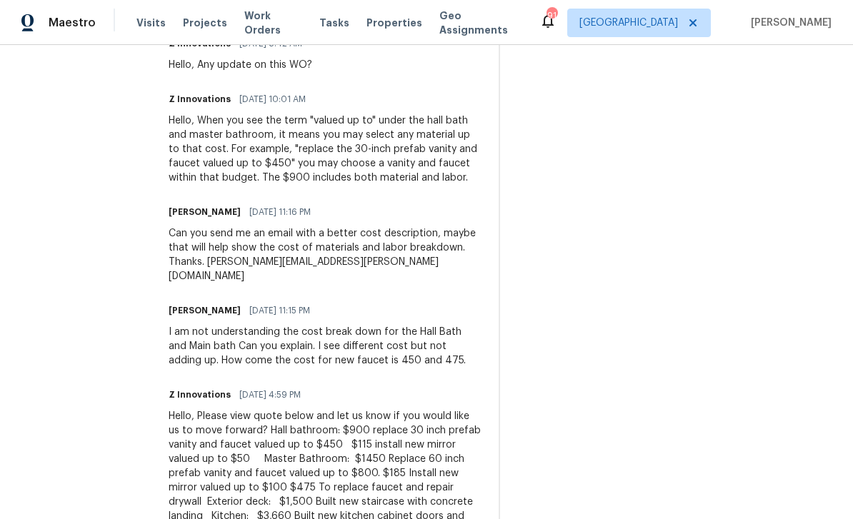
scroll to position [783, 0]
